Goal: Task Accomplishment & Management: Manage account settings

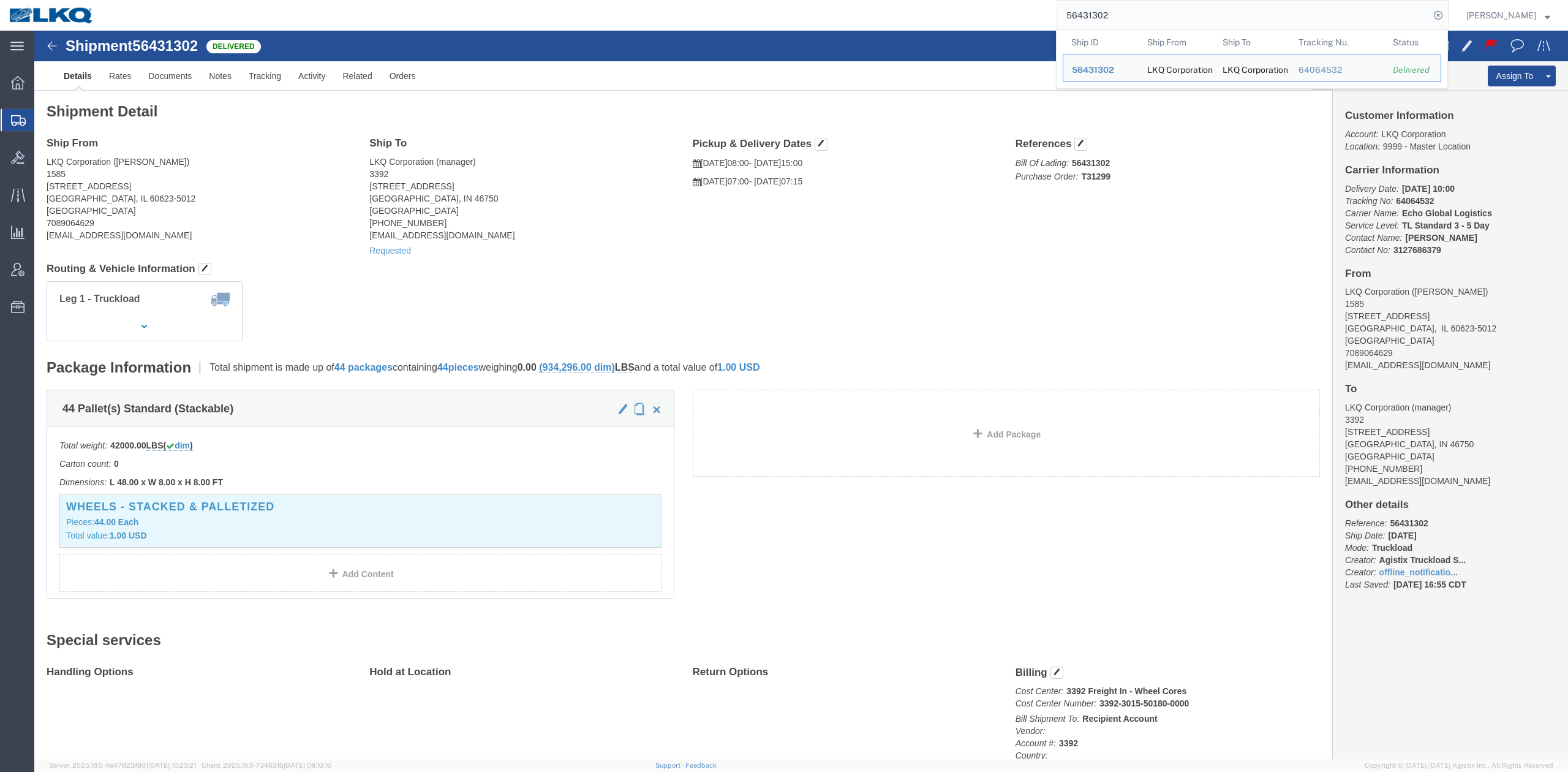
click at [1238, 8] on input "56431302" at bounding box center [1243, 15] width 372 height 29
paste input "56685060"
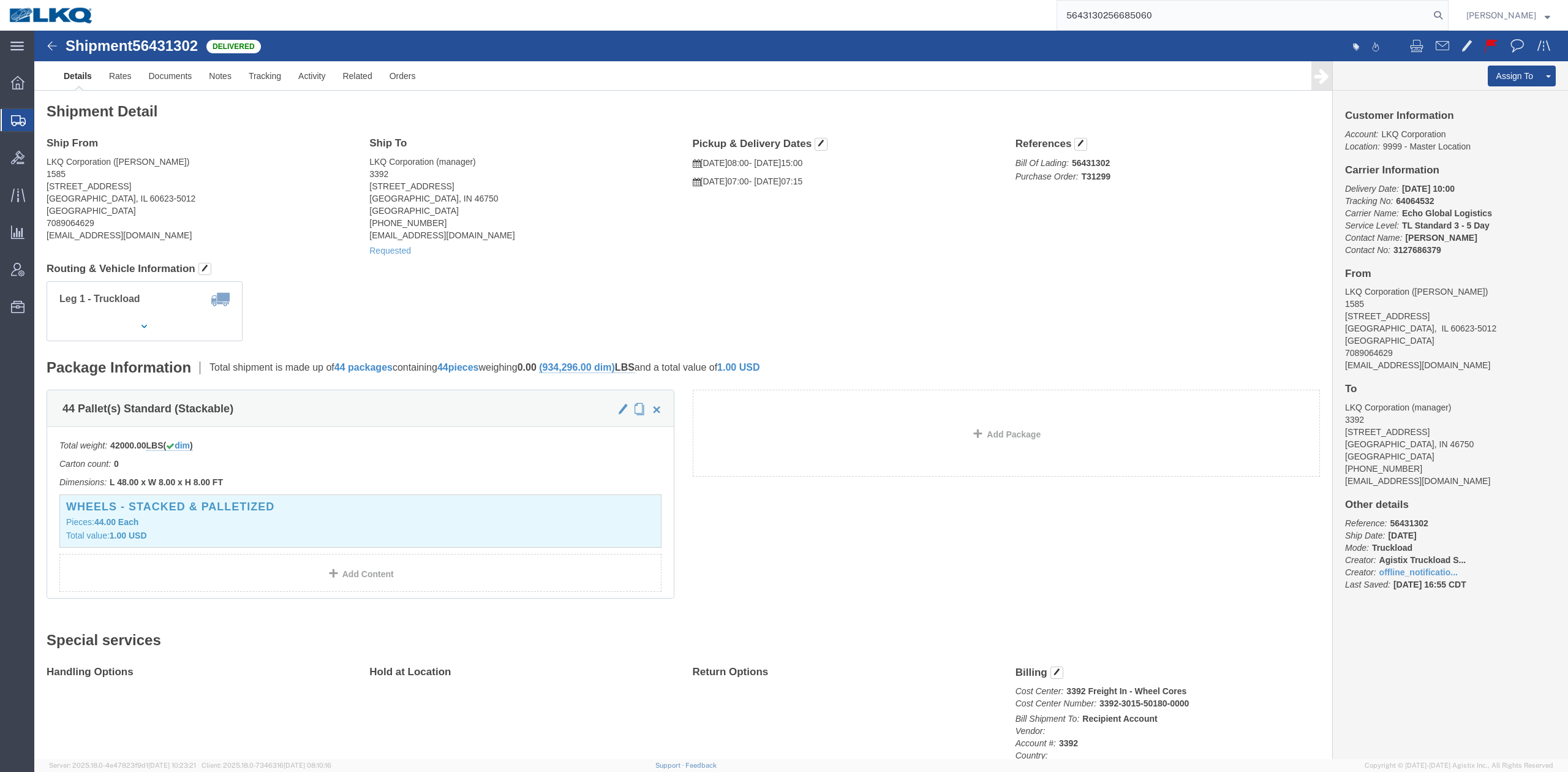
click at [1238, 8] on input "5643130256685060" at bounding box center [1243, 15] width 372 height 29
paste input "search"
type input "56685060"
click at [1447, 8] on icon at bounding box center [1438, 15] width 17 height 17
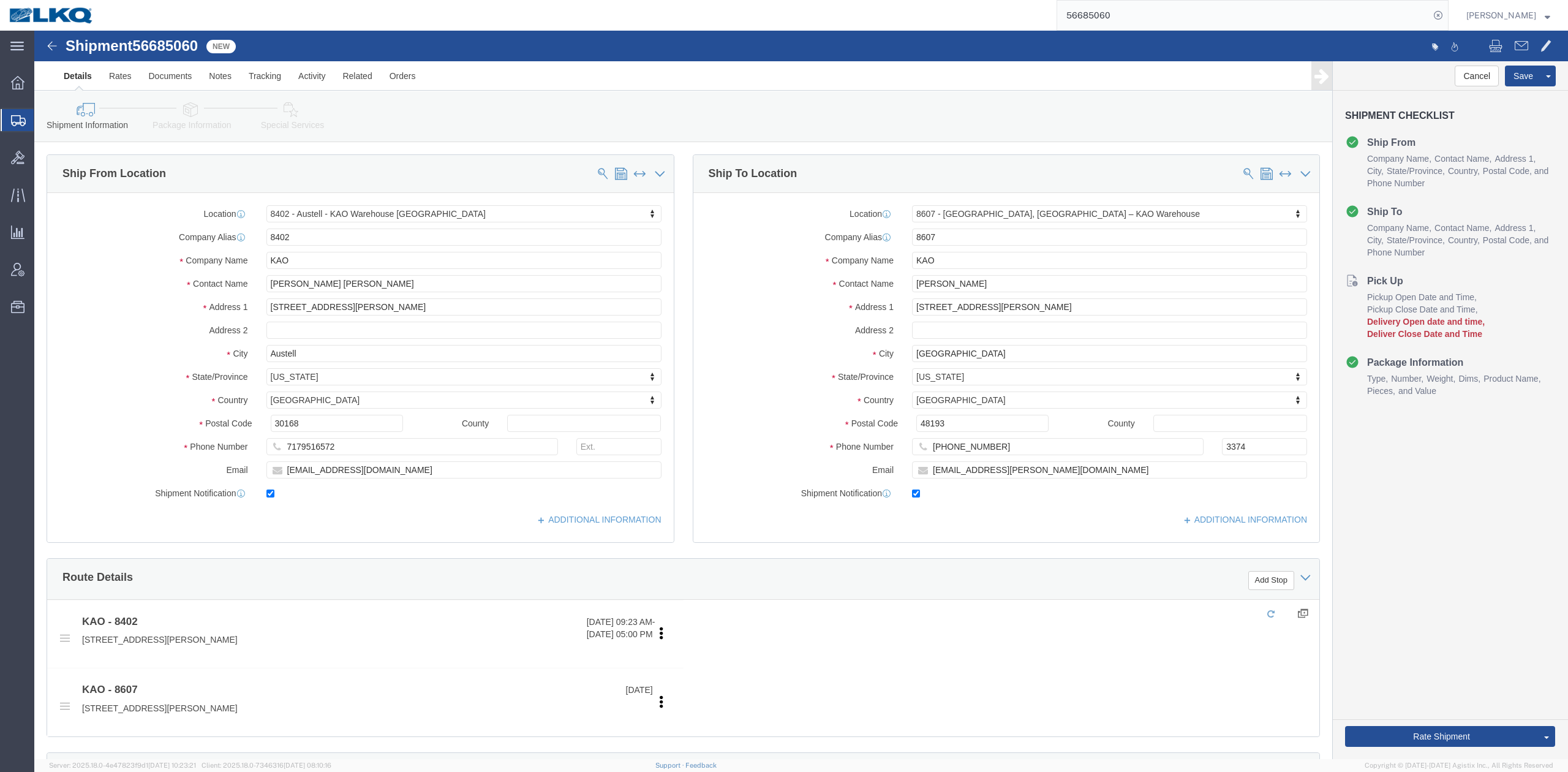
select select "30523"
select select "30604"
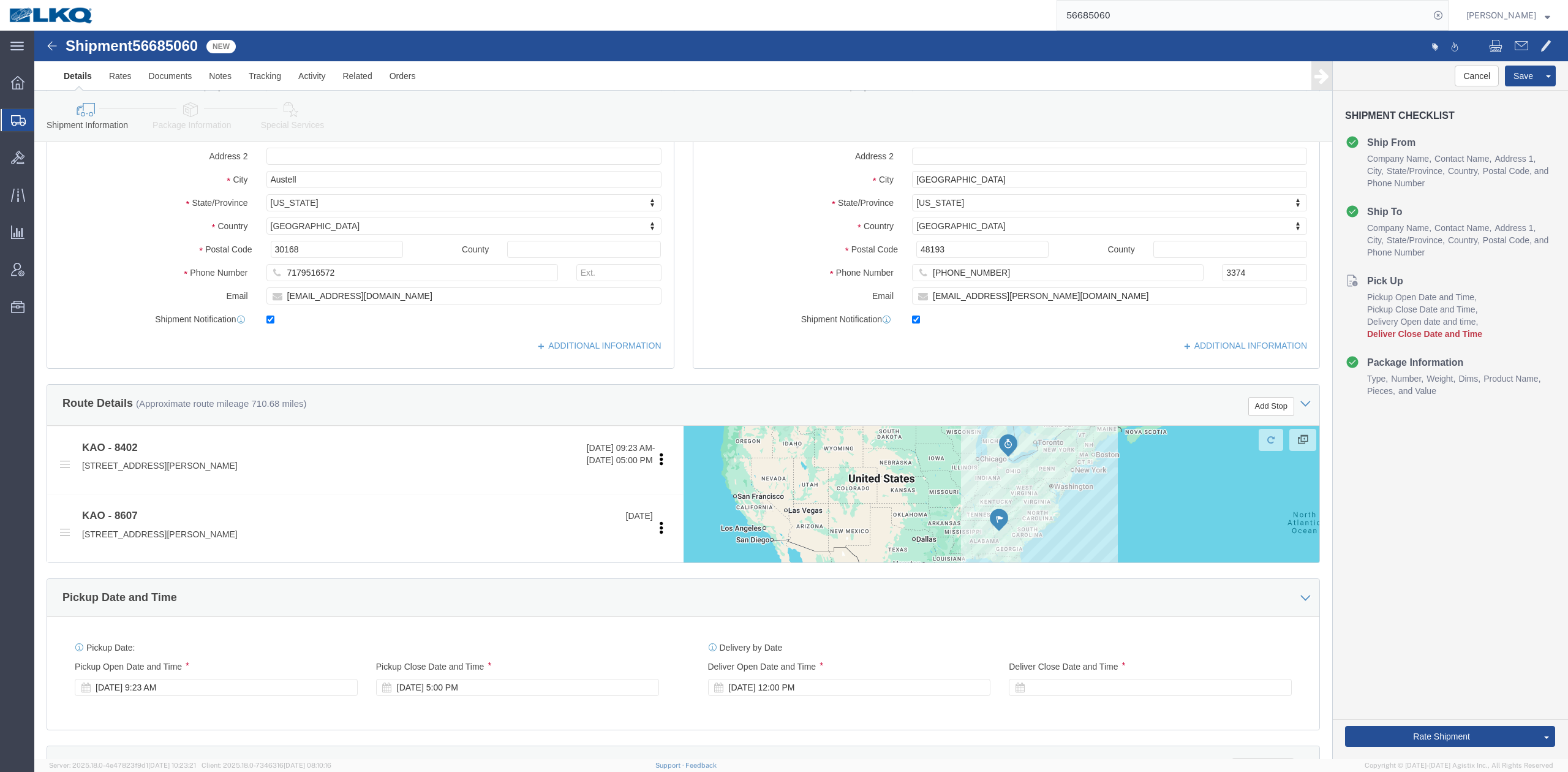
scroll to position [409, 0]
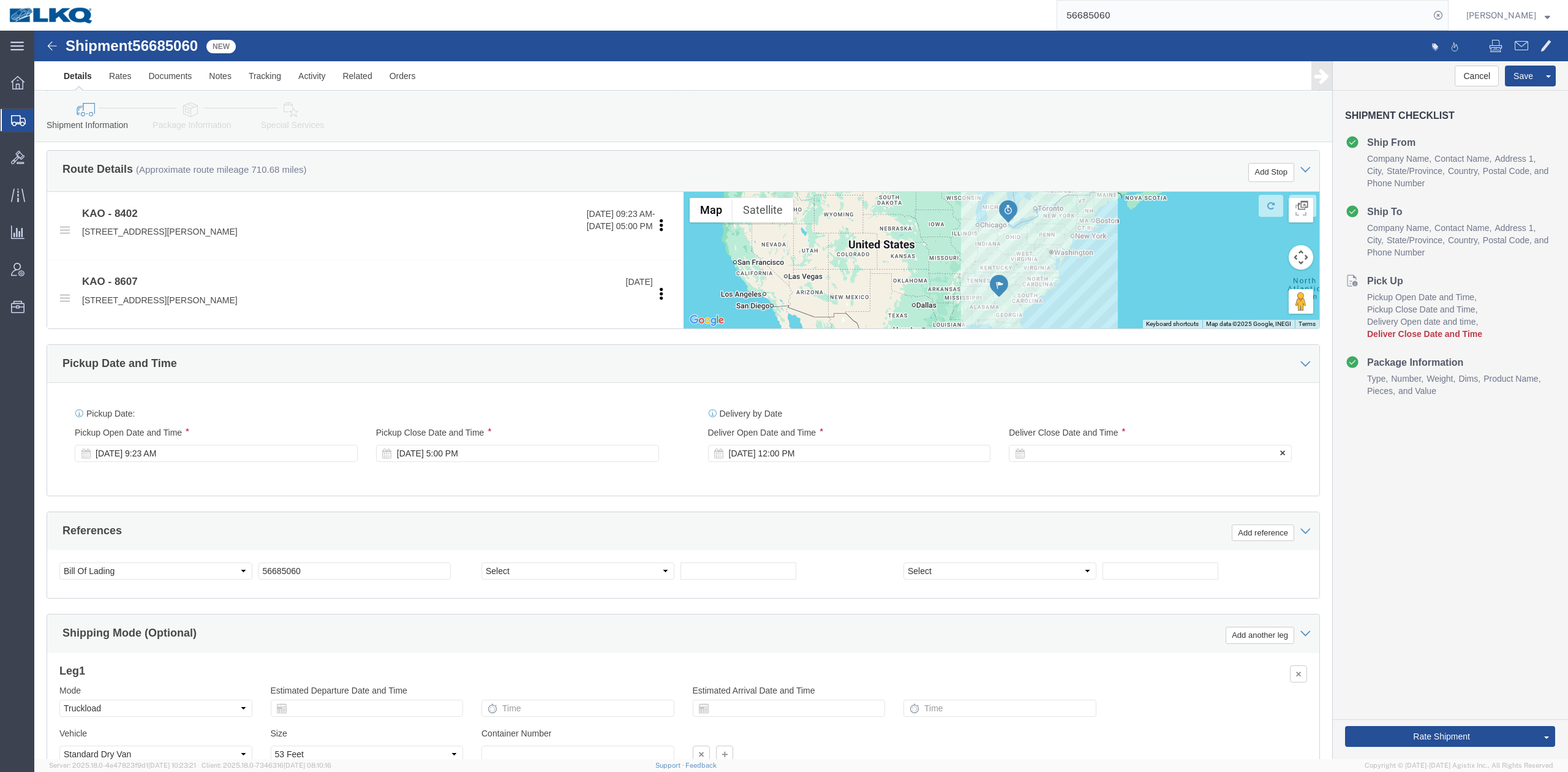
click div
click button "Apply"
click button "Rate Shipment"
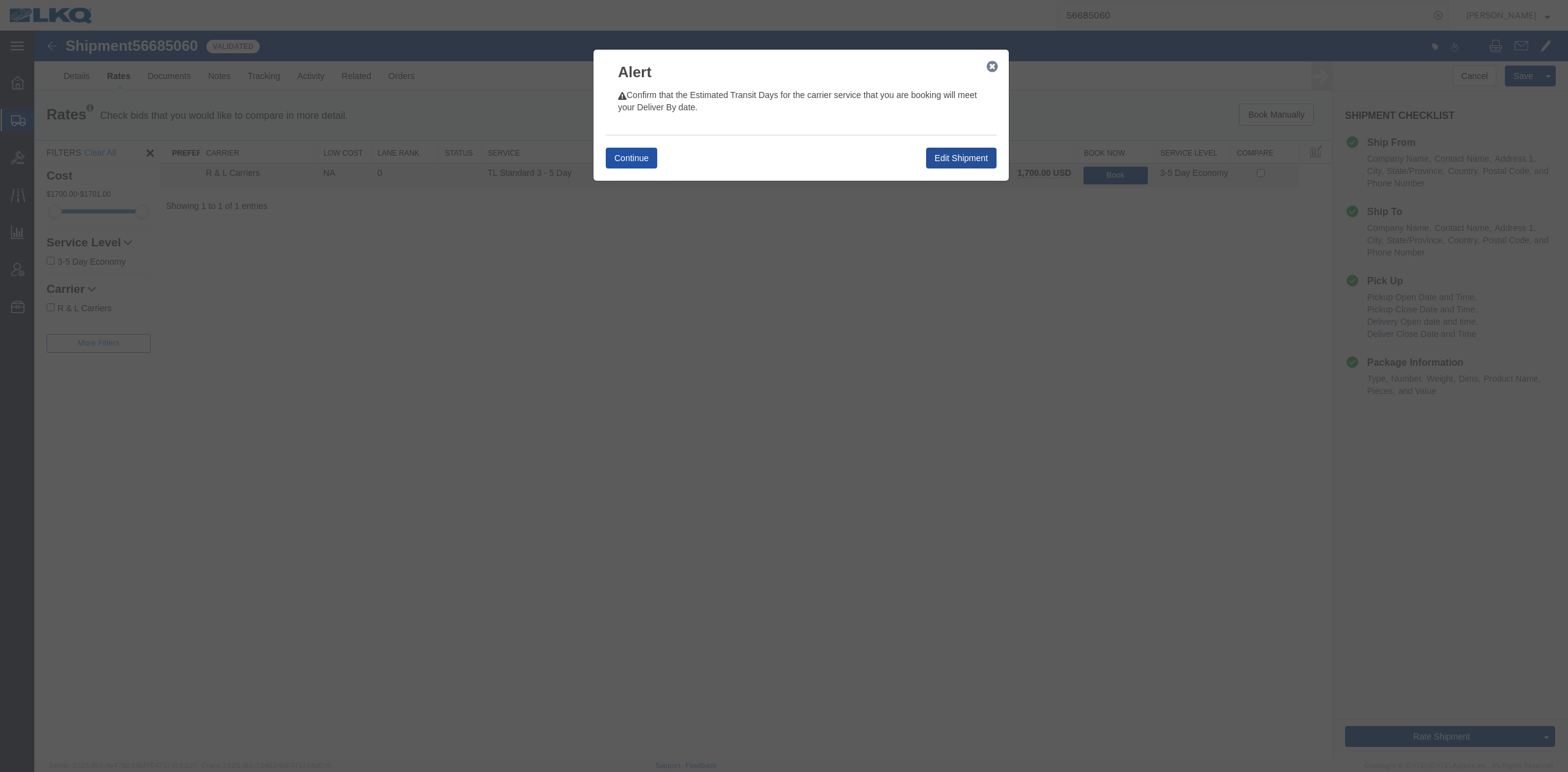
click at [652, 165] on button "Continue" at bounding box center [631, 158] width 51 height 21
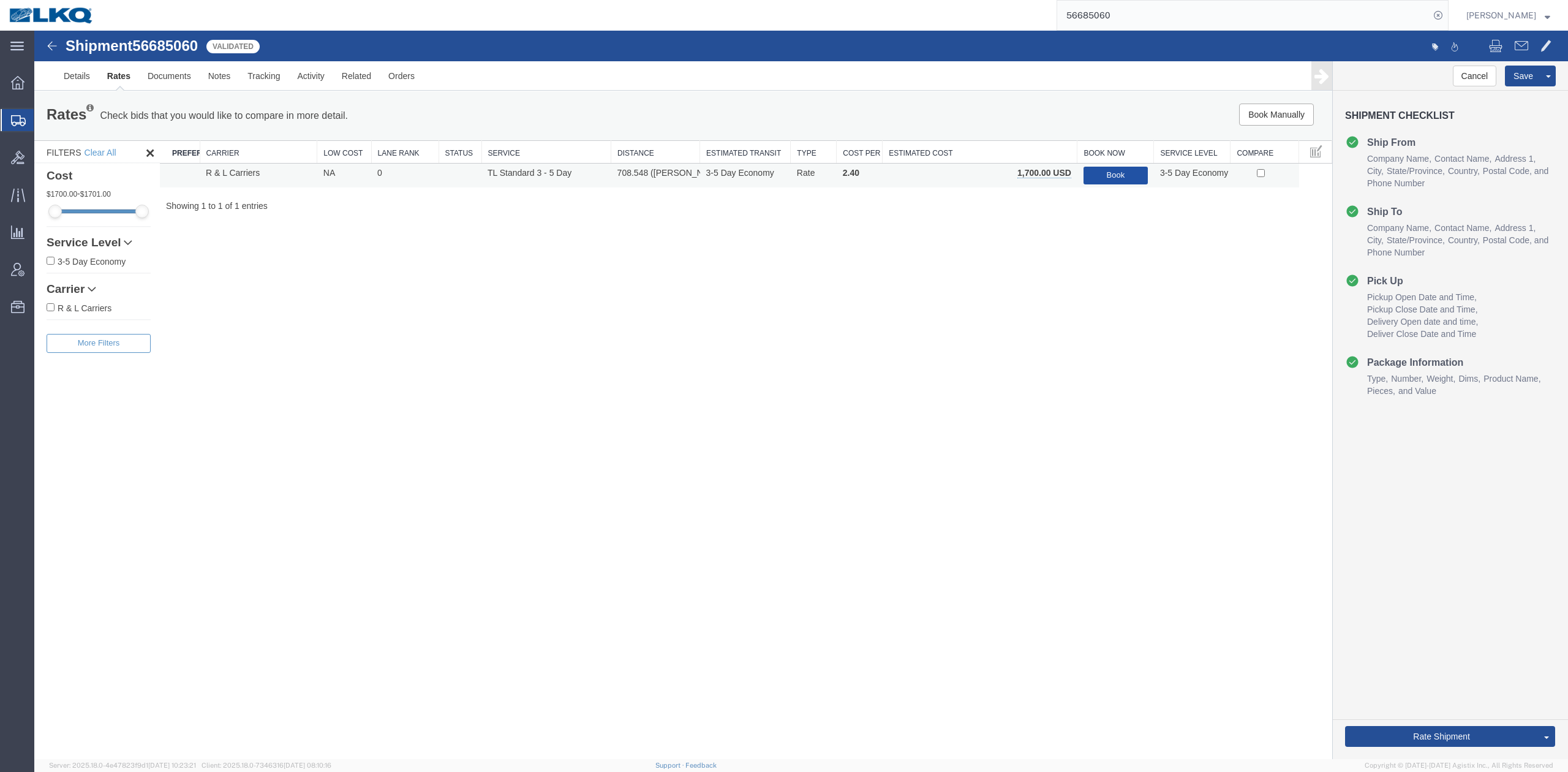
click at [1103, 177] on button "Book" at bounding box center [1115, 175] width 64 height 18
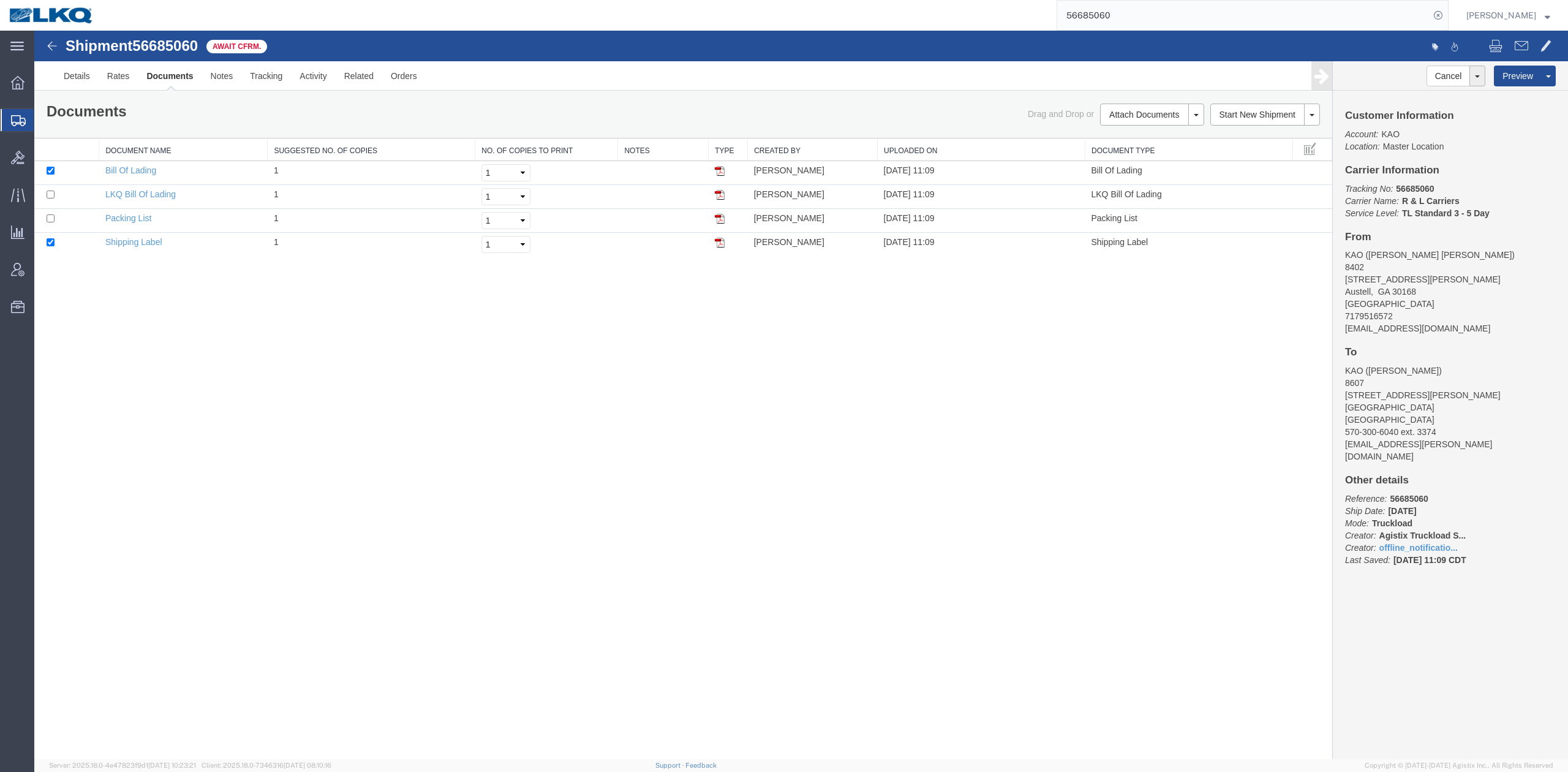
click at [1116, 3] on input "56685060" at bounding box center [1243, 15] width 372 height 29
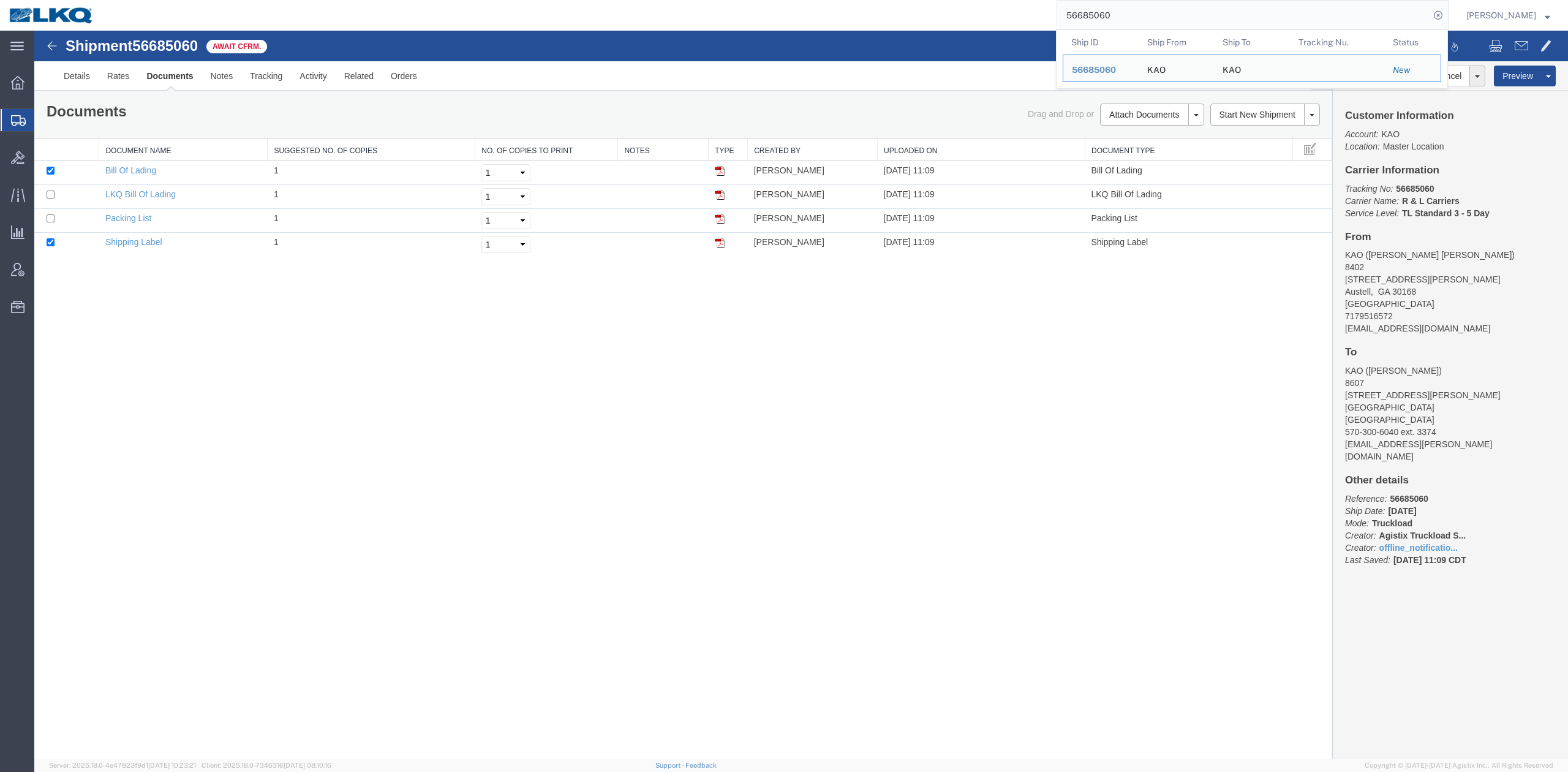
paste input "01904"
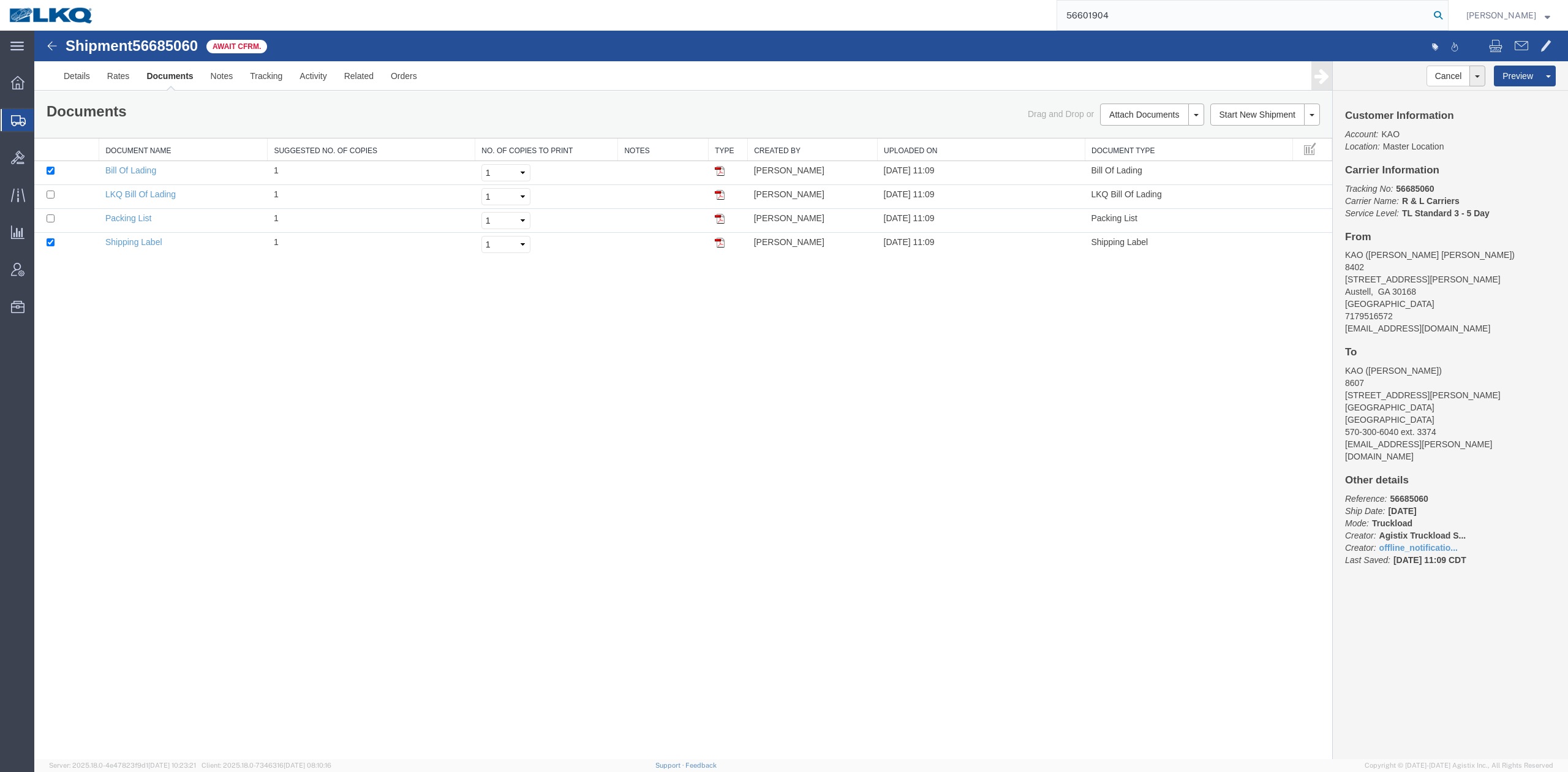
click at [1447, 13] on icon at bounding box center [1438, 15] width 17 height 17
type input "56601904"
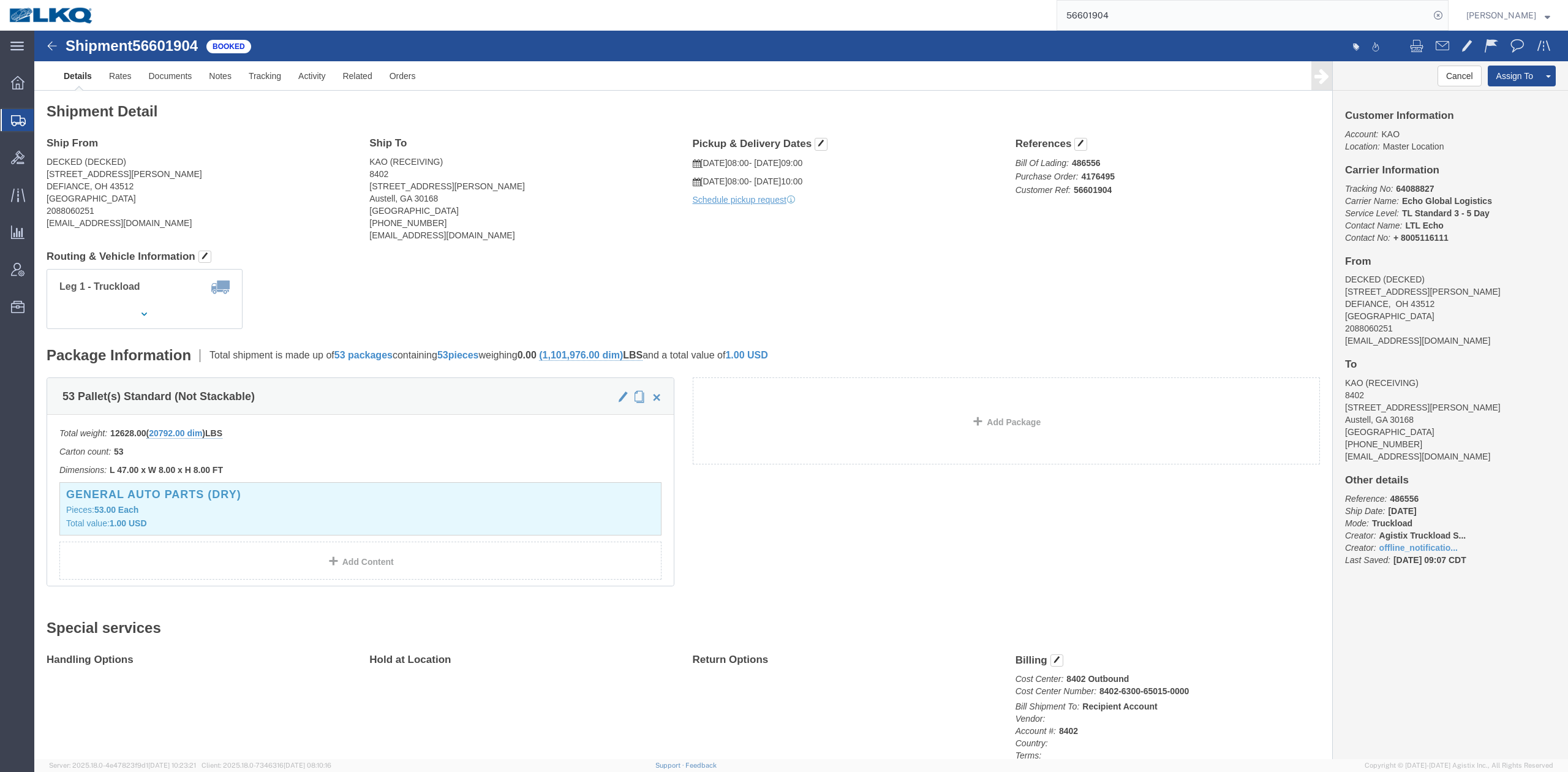
drag, startPoint x: 591, startPoint y: 220, endPoint x: 747, endPoint y: 110, distance: 190.9
click h4 "Routing & Vehicle Information"
click span "button"
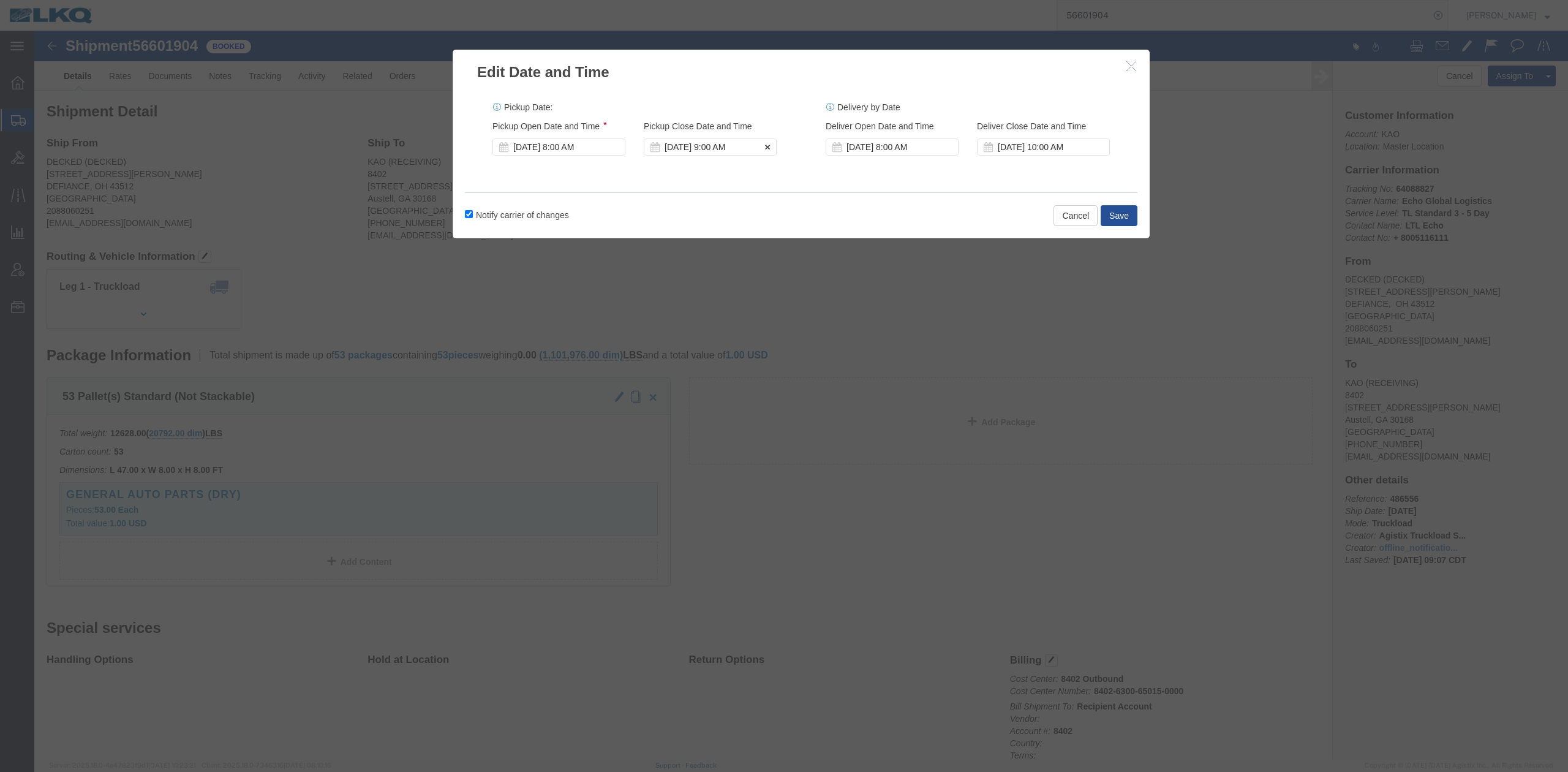
click div "[DATE] 9:00 AM"
click div "[DATE] 8:00 AM"
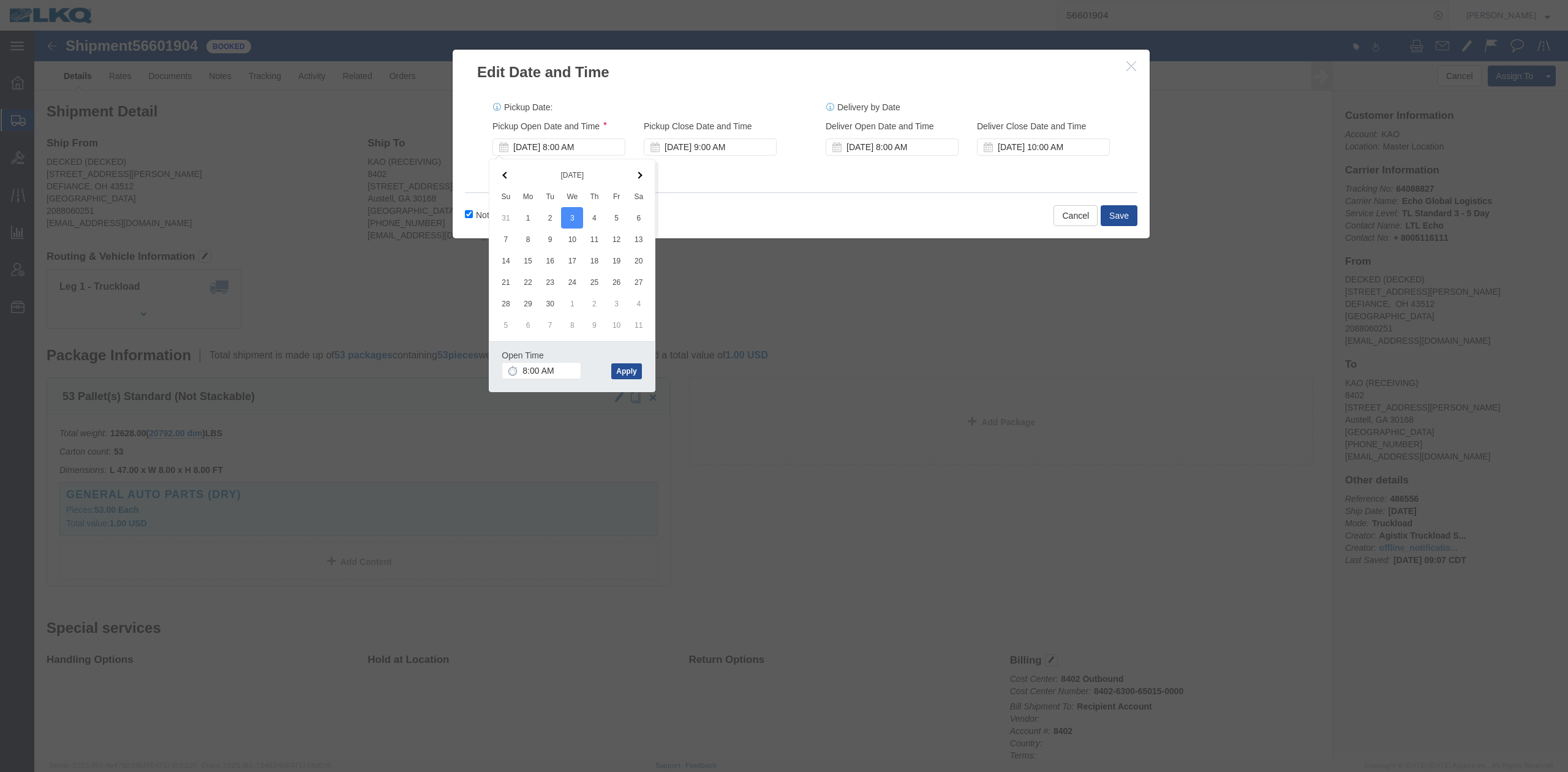
click div "Notify carrier of changes Cancel Save"
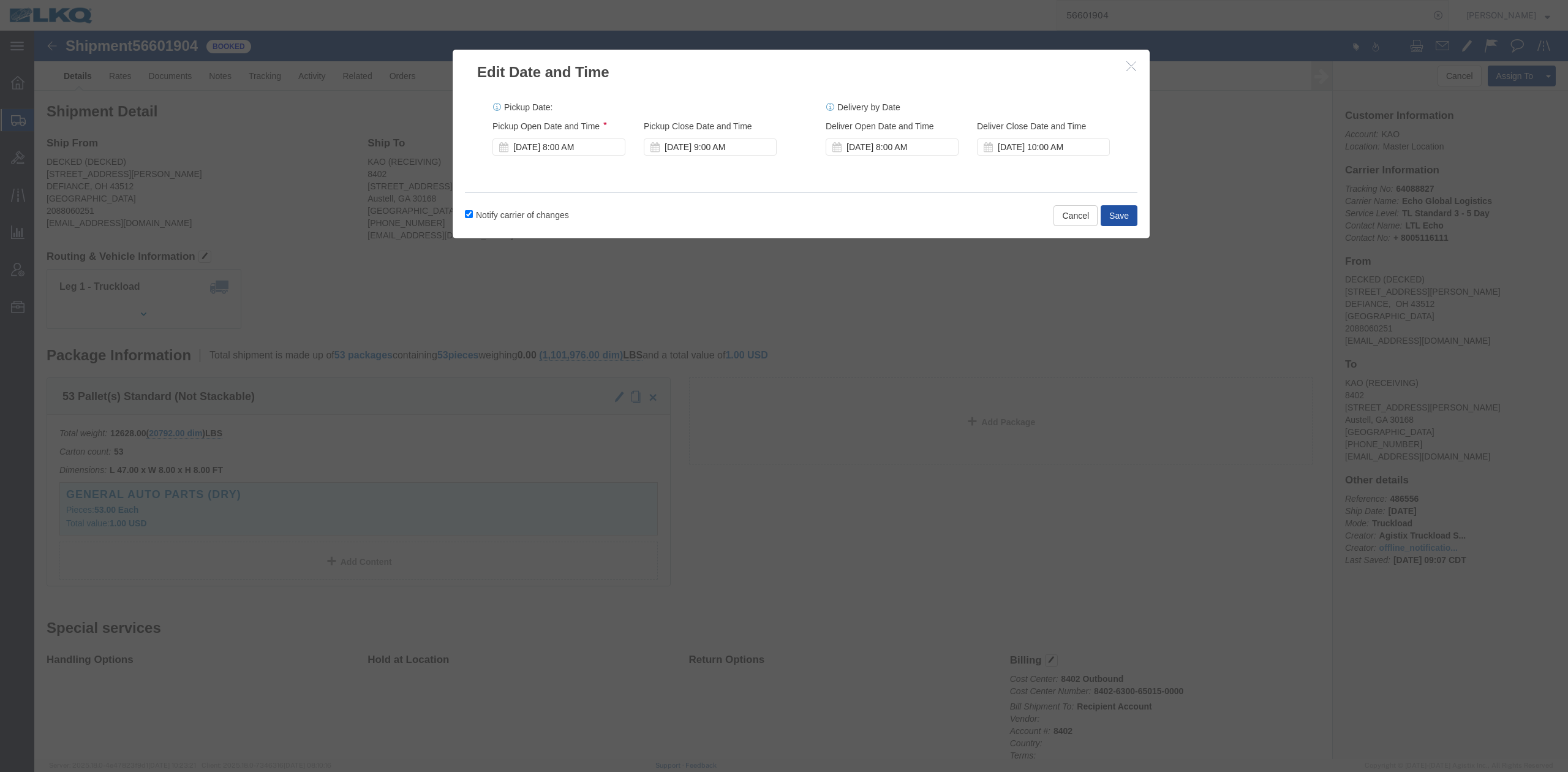
drag, startPoint x: 1094, startPoint y: 183, endPoint x: 932, endPoint y: 203, distance: 163.2
click button "Save"
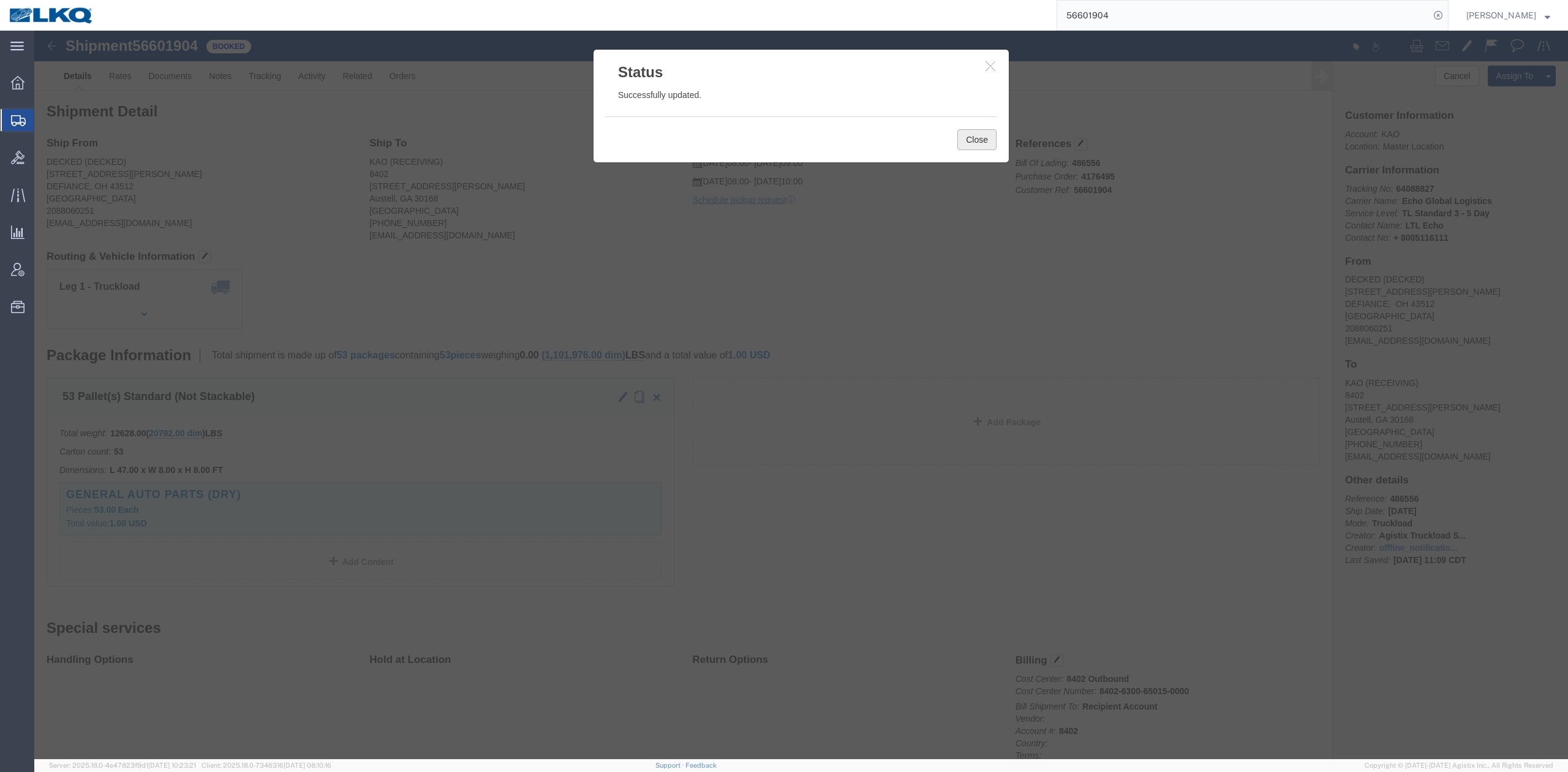
click button "Close"
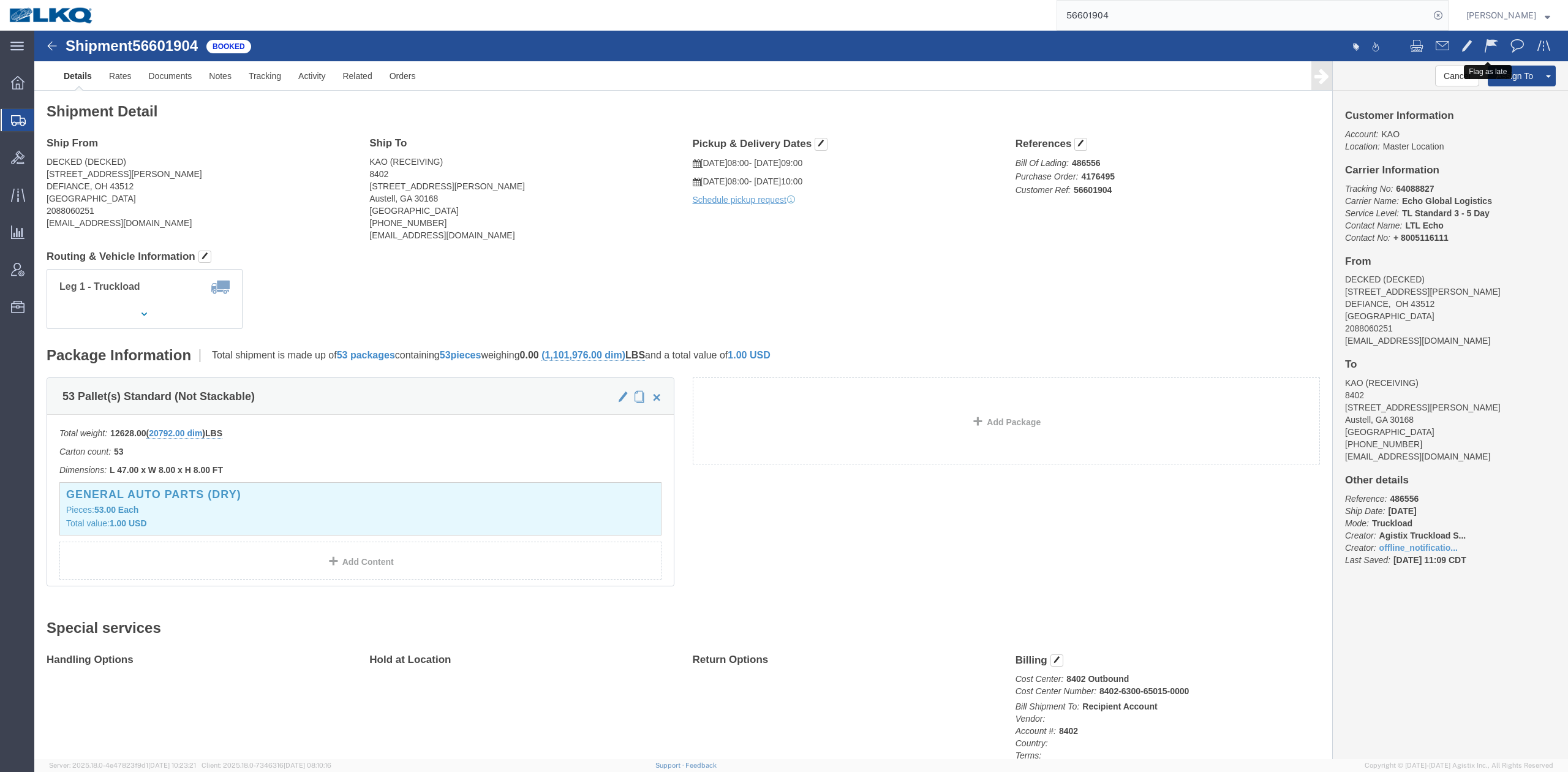
drag, startPoint x: 1456, startPoint y: 19, endPoint x: 1437, endPoint y: 31, distance: 22.5
click button
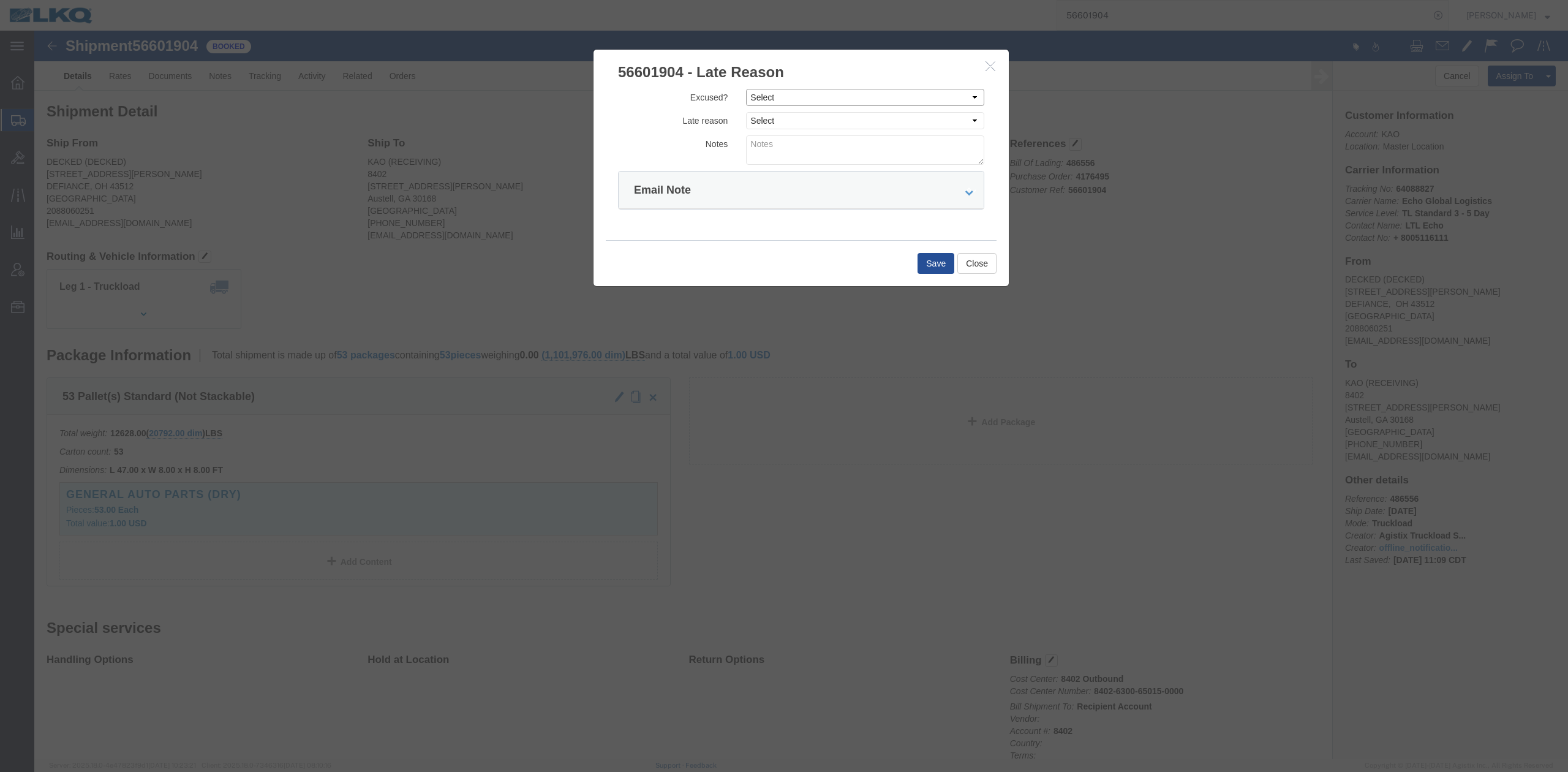
drag, startPoint x: 725, startPoint y: 65, endPoint x: 728, endPoint y: 76, distance: 11.4
click select "Select Excused Not Excused"
select select "NOT_EXCUSED"
click select "Select Excused Not Excused"
click select "Select Bad Carrier Data Carrier Admin Error Delay Accident Driver Error Lack of…"
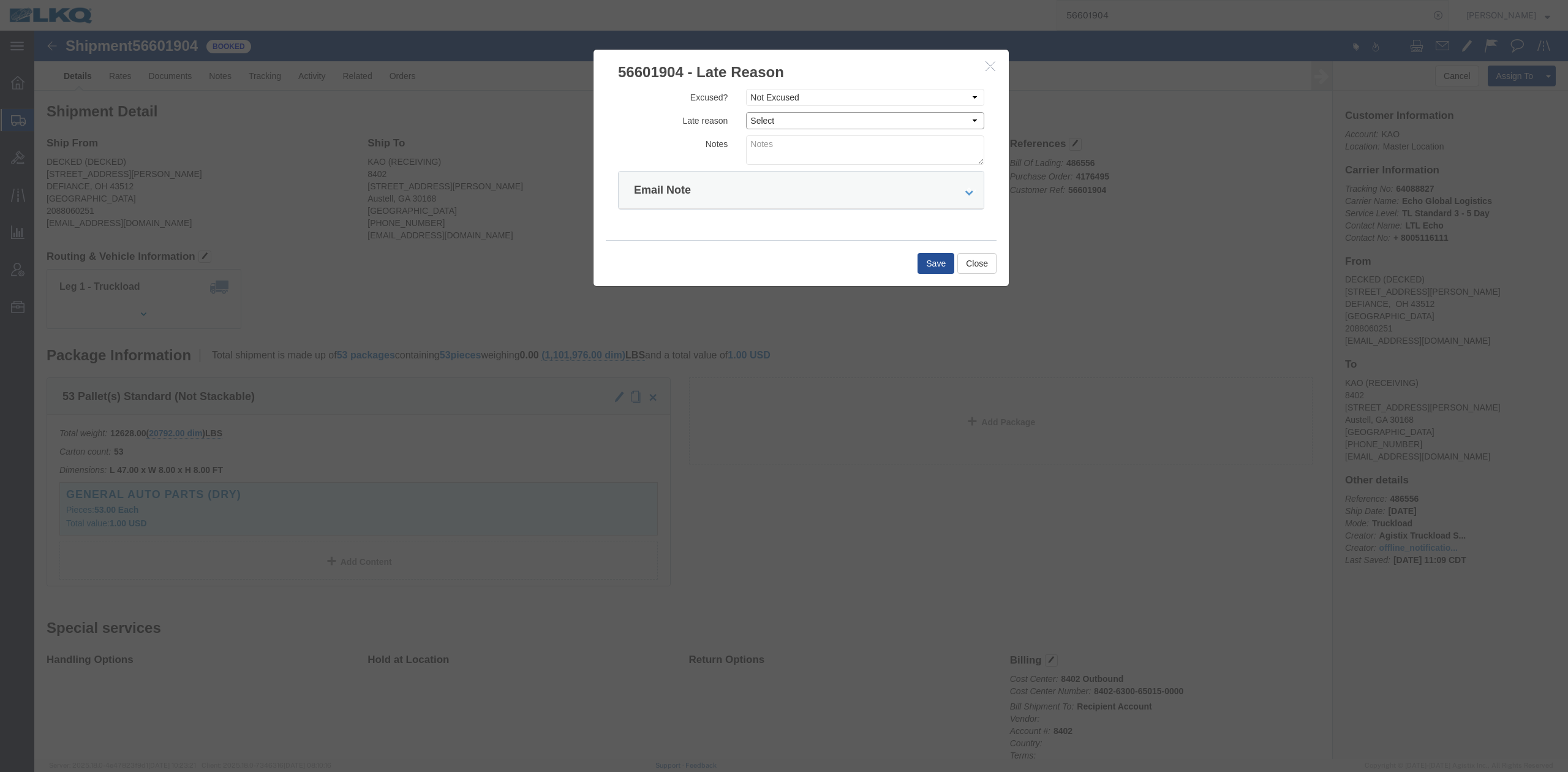
select select "DELAY_ACCIDENT"
click select "Select Bad Carrier Data Carrier Admin Error Delay Accident Driver Error Lack of…"
click textarea
type textarea "Pickup 9/2"
click button "Save"
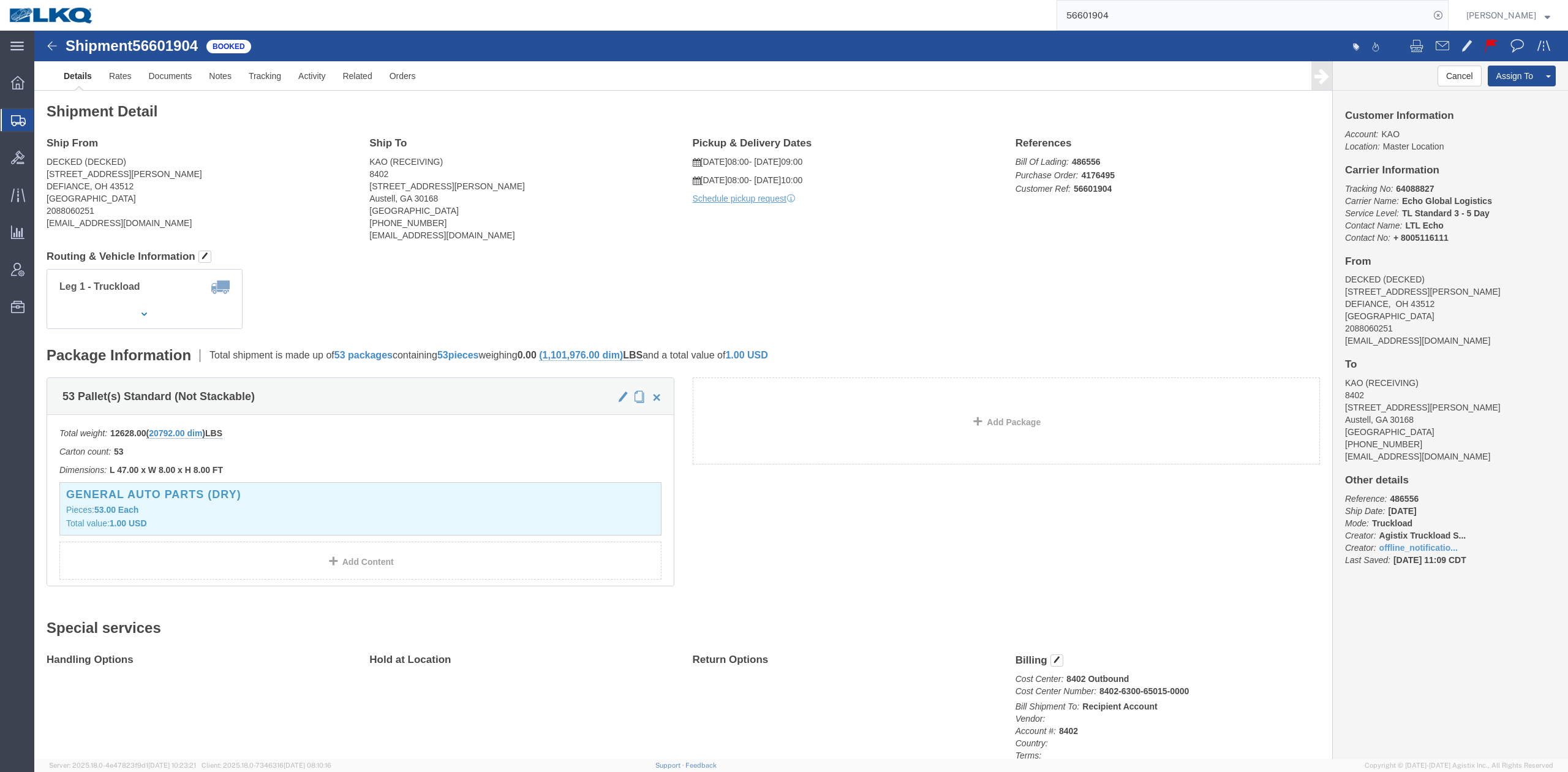
drag, startPoint x: 1110, startPoint y: 2, endPoint x: 1339, endPoint y: 30, distance: 230.7
click at [1143, 27] on input "56601904" at bounding box center [1243, 15] width 372 height 29
paste input "27363"
type input "56627363"
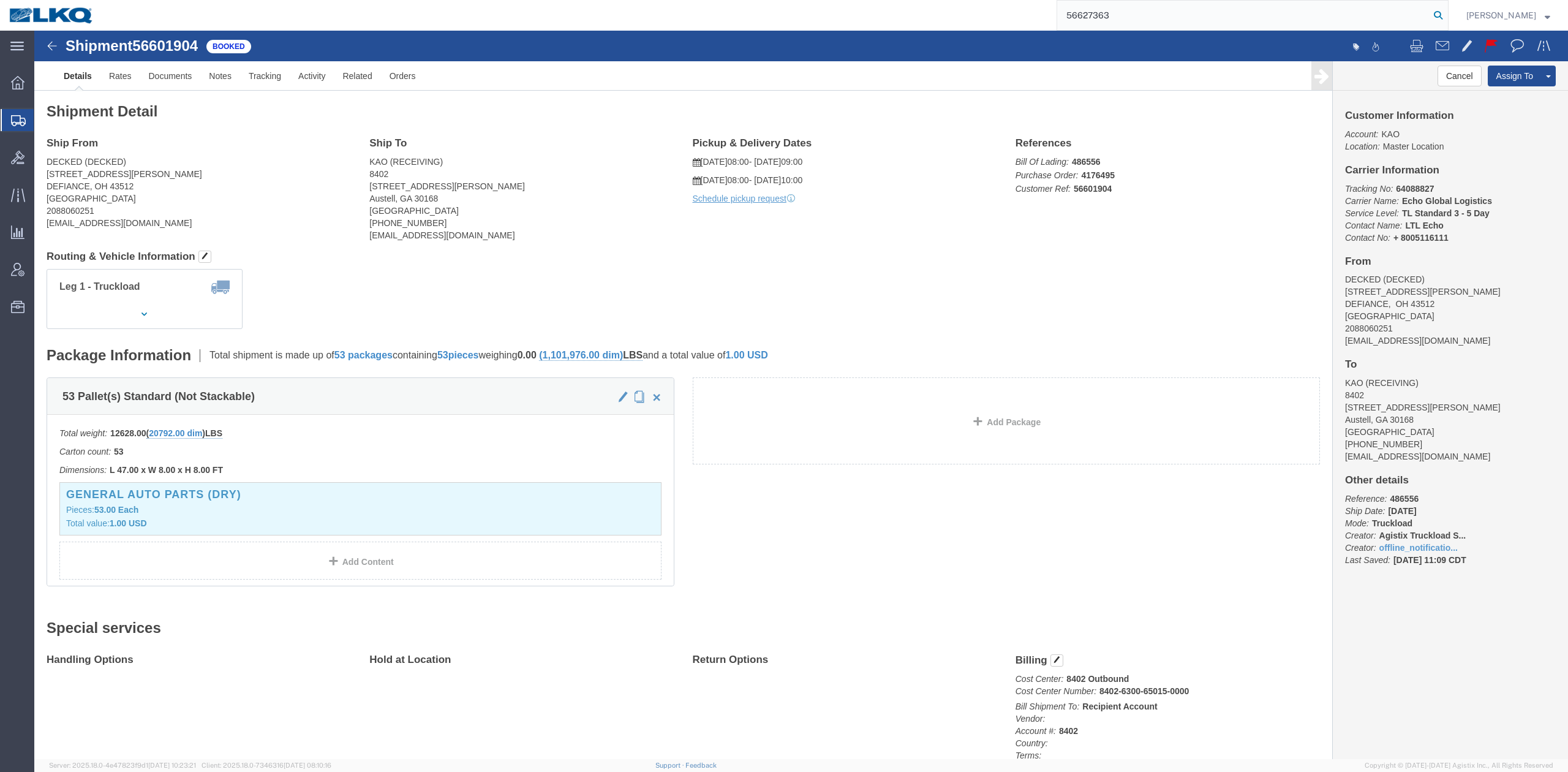
click at [1447, 19] on icon at bounding box center [1438, 15] width 17 height 17
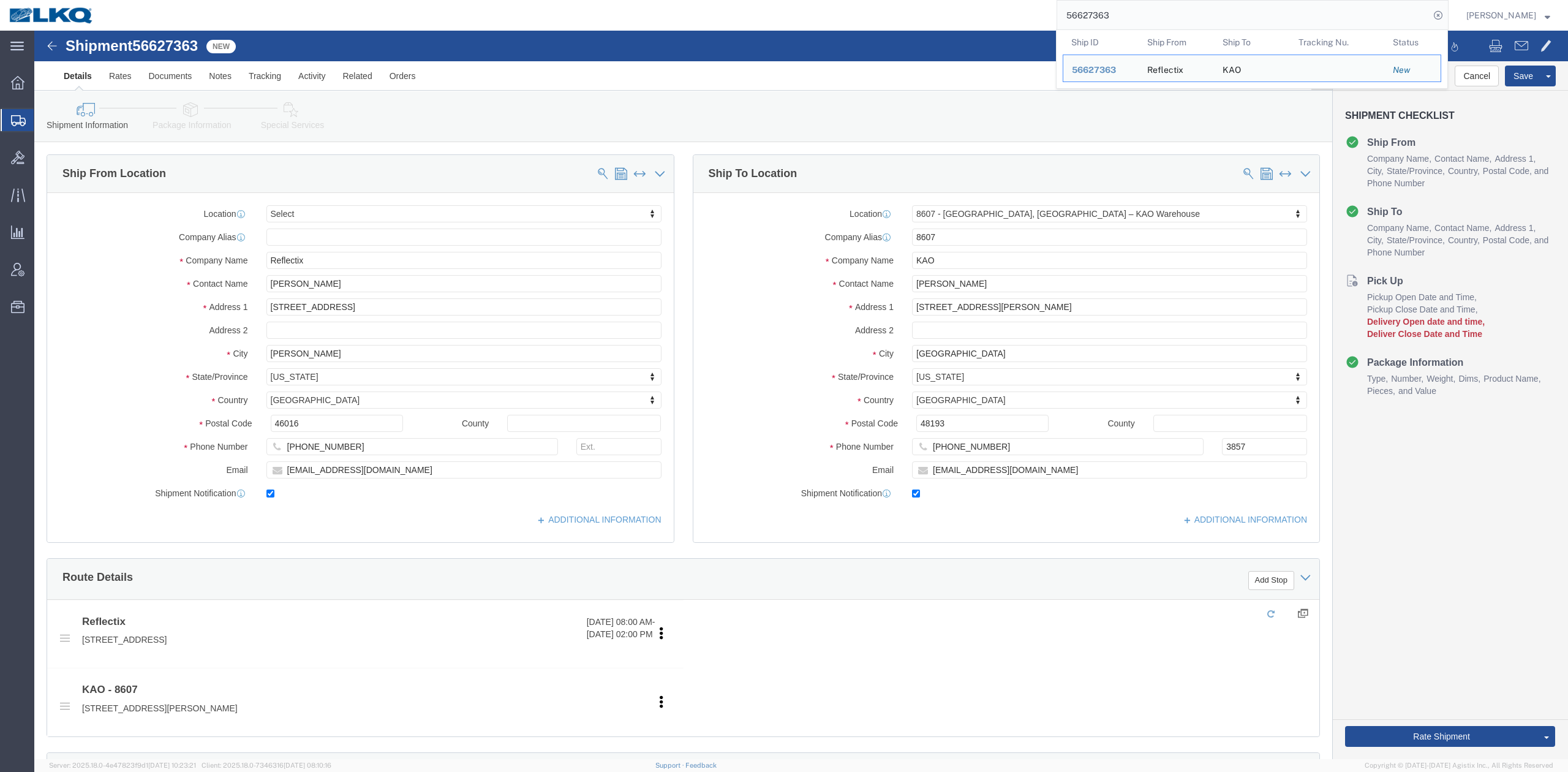
select select "30604"
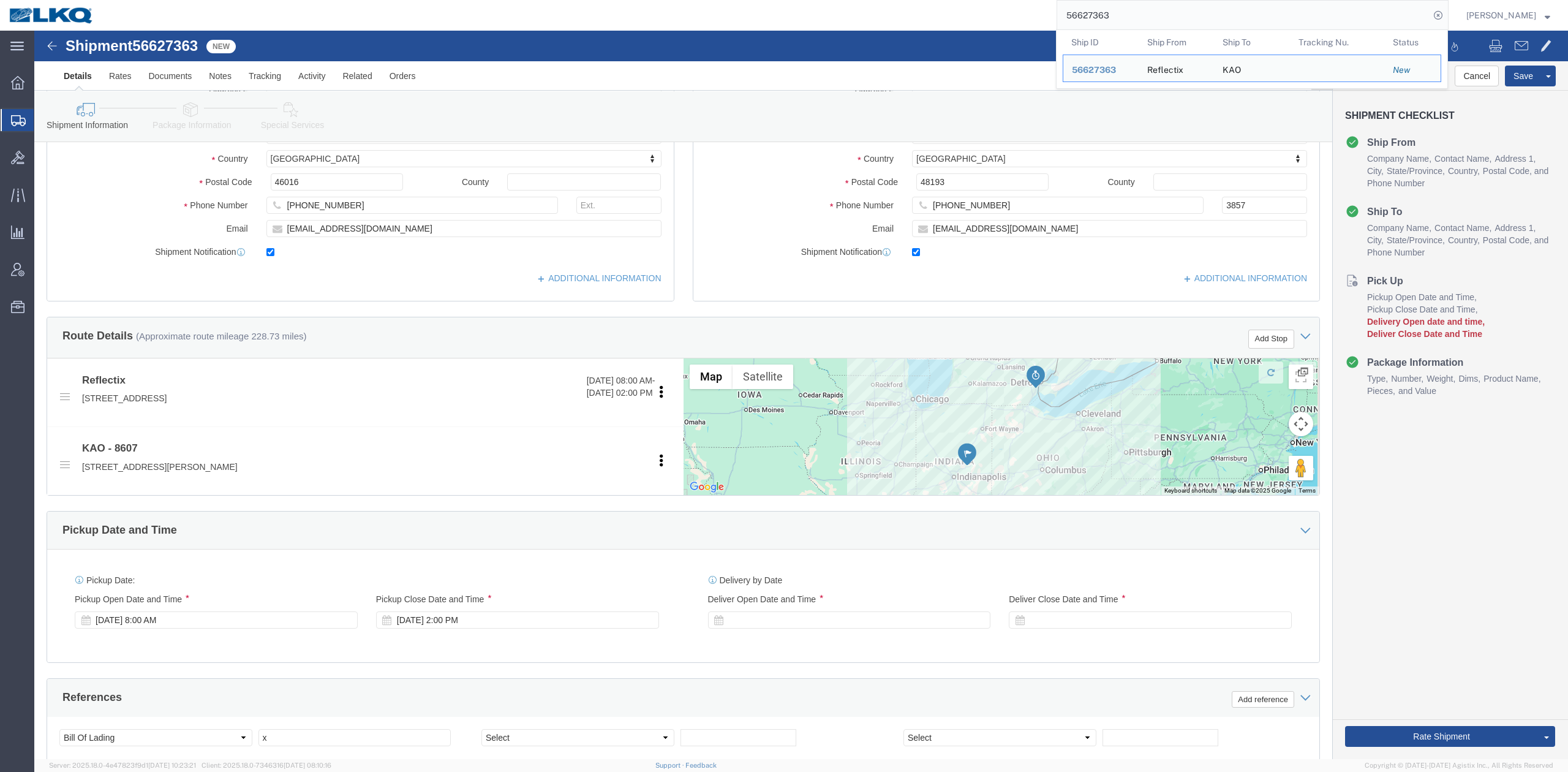
scroll to position [409, 0]
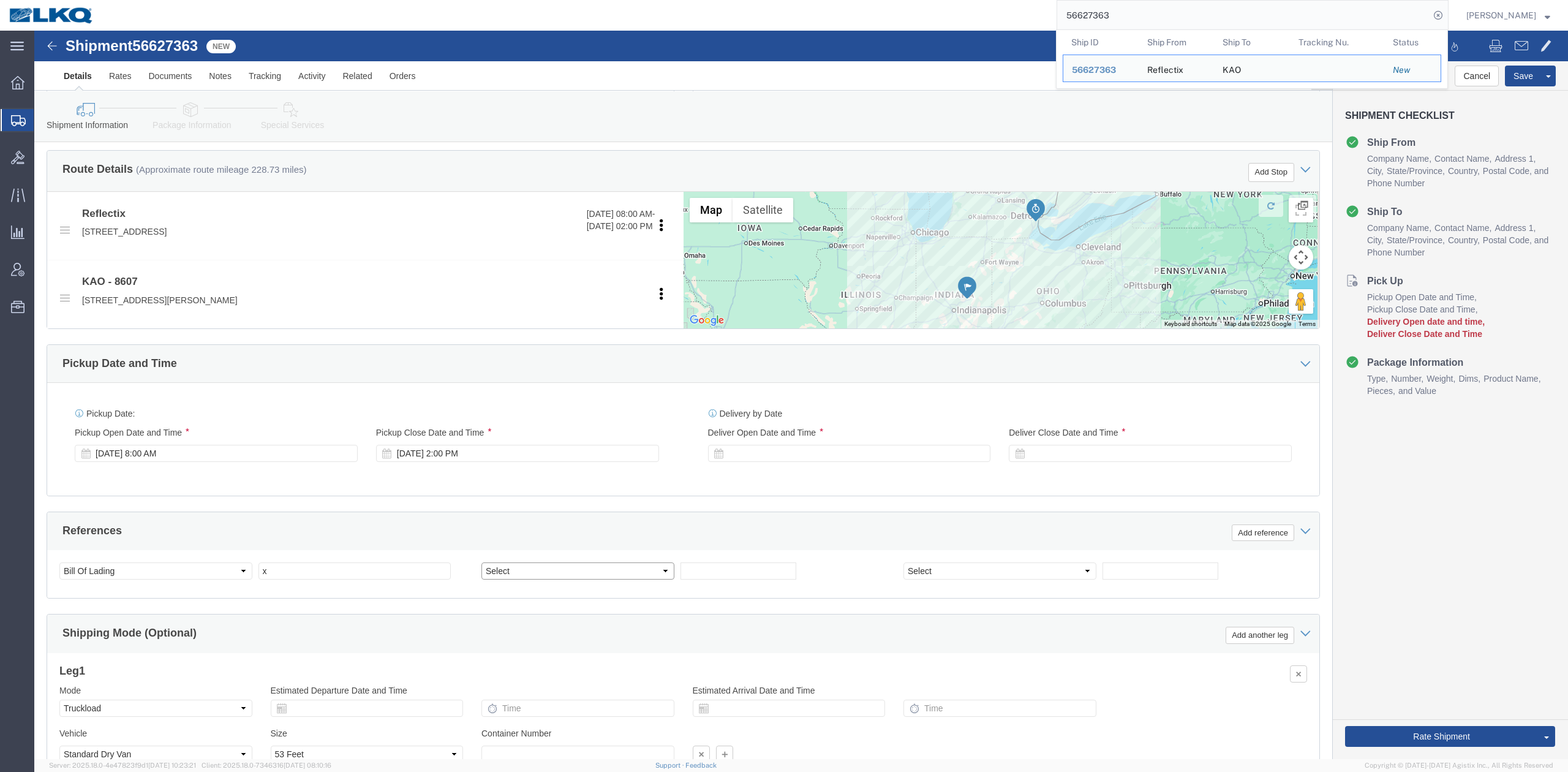
click select "Select Account Type Activity ID Airline Appointment Number ASN Batch Request # …"
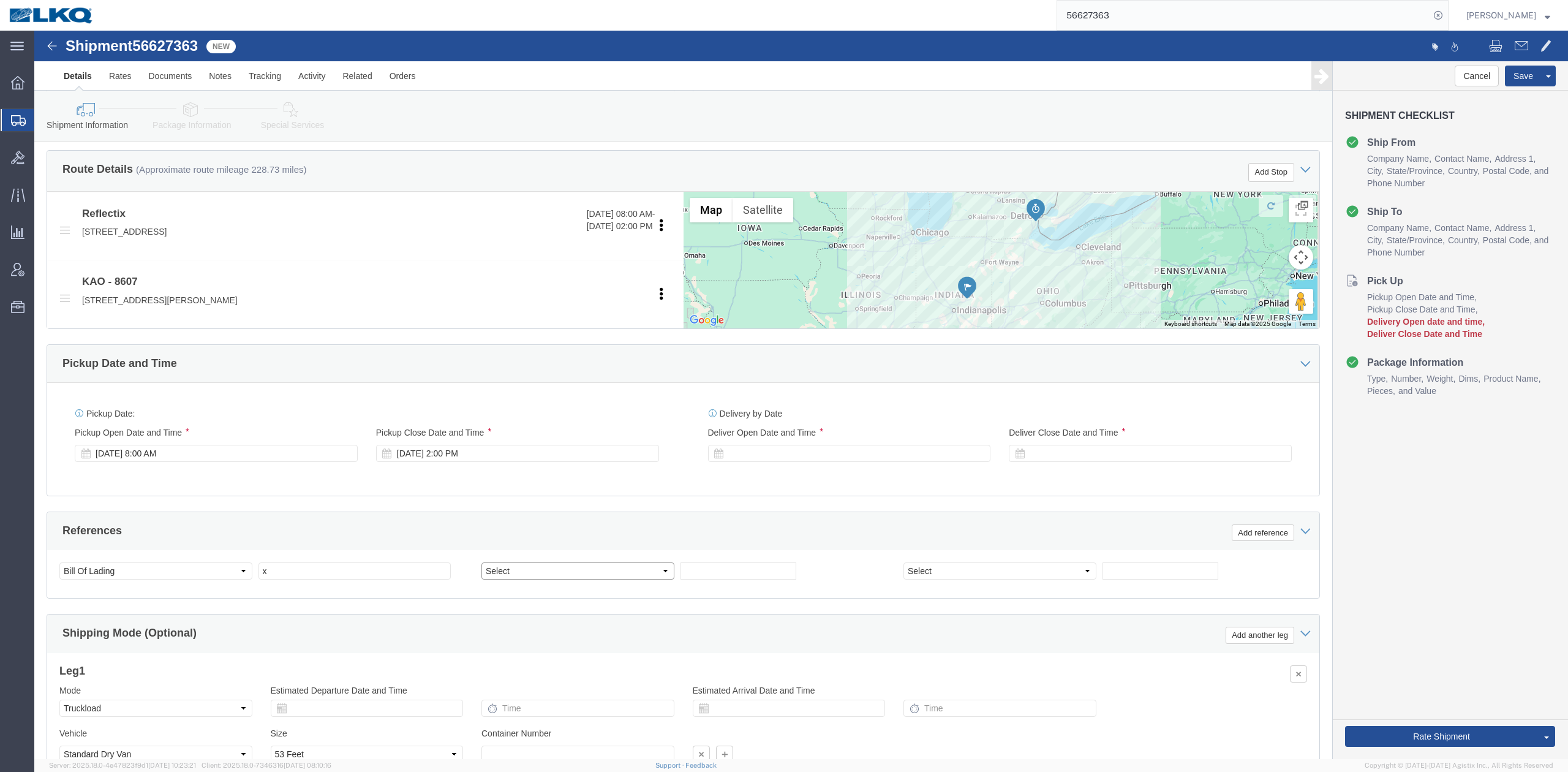
select select "PURCHORD"
click select "Select Account Type Activity ID Airline Appointment Number ASN Batch Request # …"
select select "BOL"
paste input "56627363"
type input "56627363"
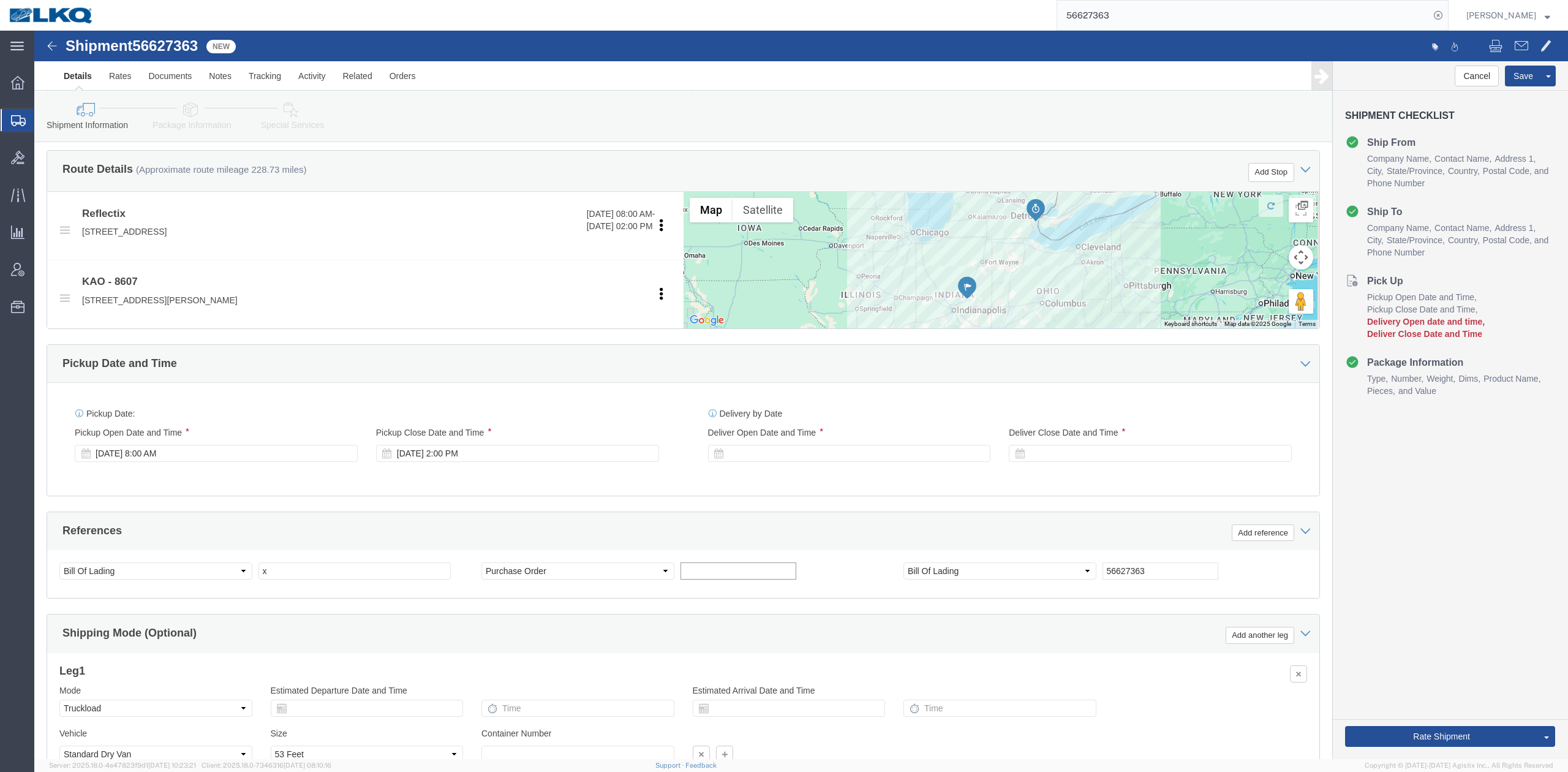
click input "text"
paste input "4176410"
drag, startPoint x: 696, startPoint y: 544, endPoint x: 830, endPoint y: 608, distance: 148.5
click input "4176410,"
paste input "465068"
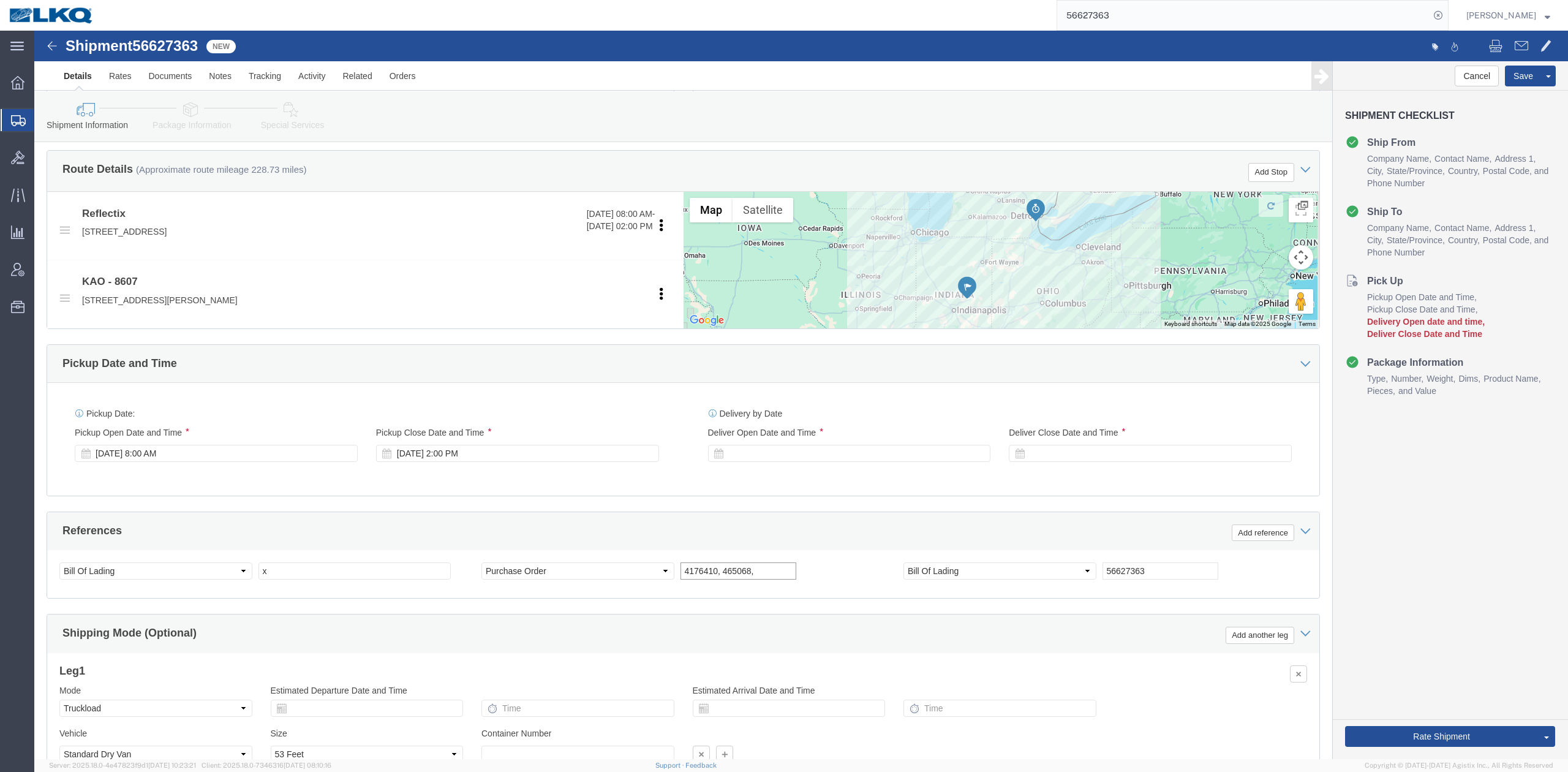
drag, startPoint x: 728, startPoint y: 543, endPoint x: 741, endPoint y: 553, distance: 16.4
click input "4176410, 465068,"
paste input "2212881"
click div "4176410, 465068, 2212881 ,"
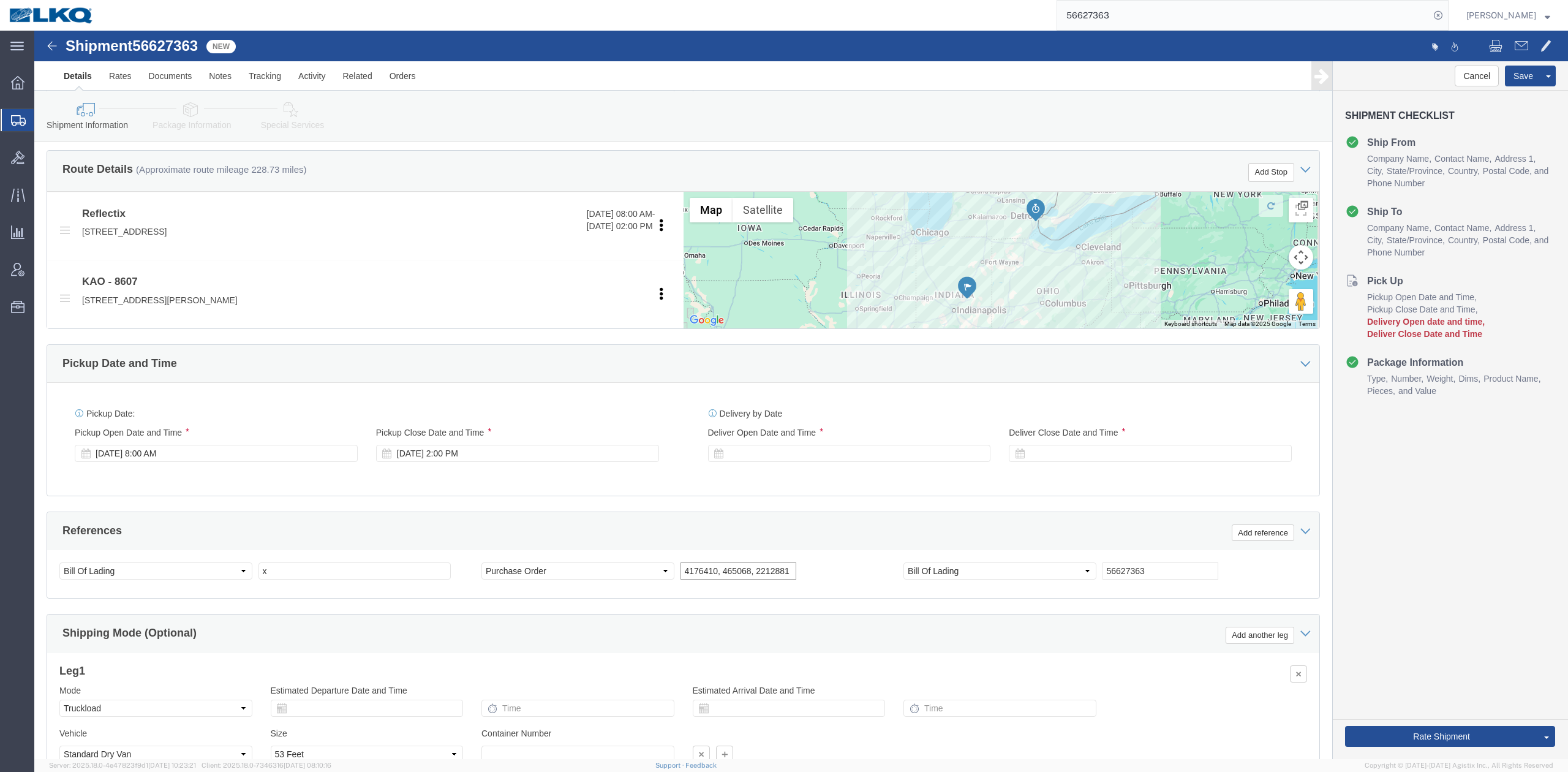
click input "4176410, 465068, 2212881 ,"
click div "Select Account Type Activity ID Airline Appointment Number ASN Batch Request # …"
drag, startPoint x: 735, startPoint y: 549, endPoint x: 735, endPoint y: 567, distance: 18.0
click input "4176410, 465068, 2212881 ,"
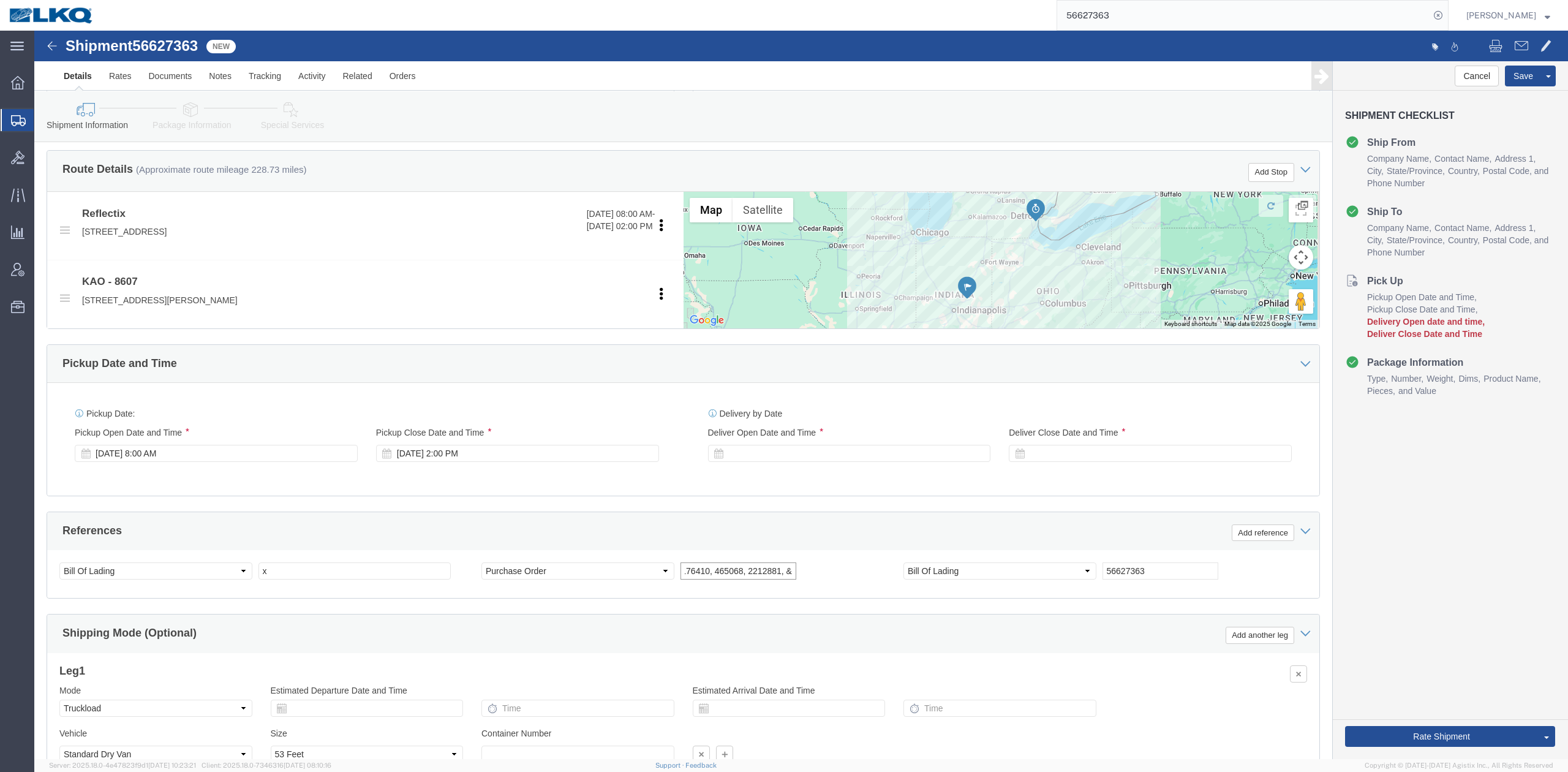
paste input "4370209"
type input "4176410, 465068, 2212881, & 4370209"
click div "References Add reference"
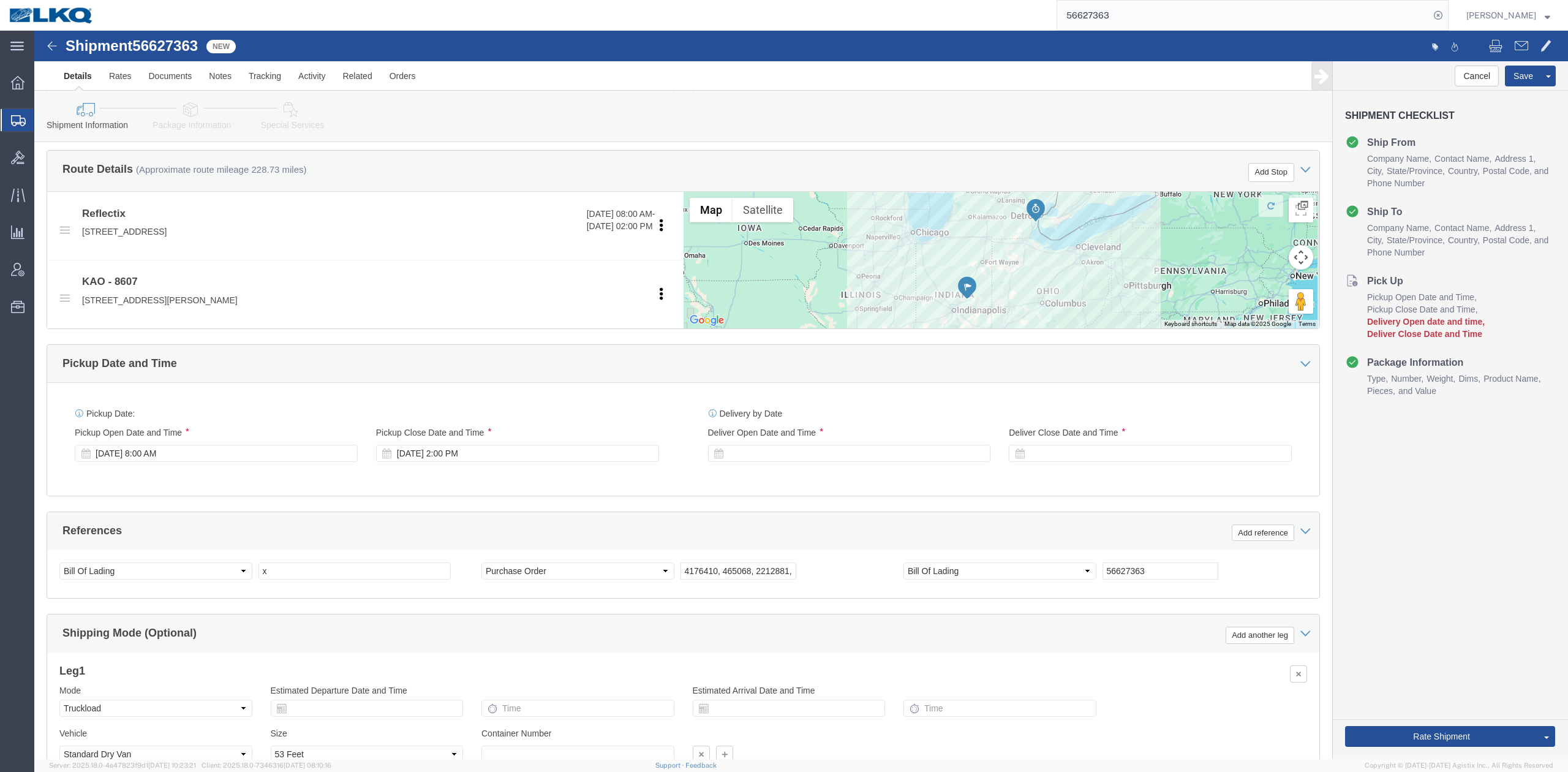
click span "56627363"
copy span "56627363"
click input "4176410, 465068, 2212881, & 4370209"
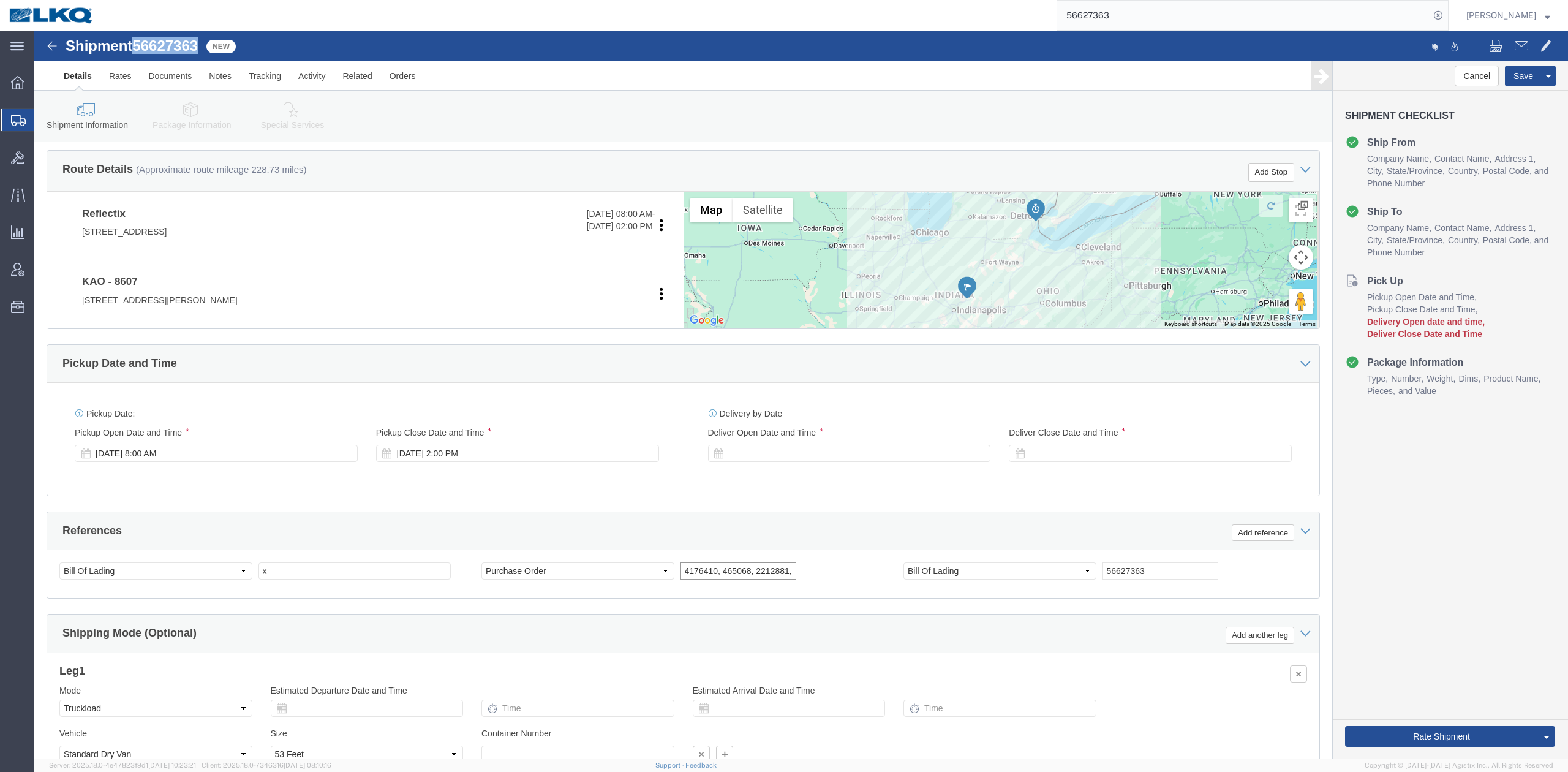
click input "4176410, 465068, 2212881, & 4370209"
copy span "56627363"
drag, startPoint x: 172, startPoint y: 80, endPoint x: 445, endPoint y: 269, distance: 332.0
click icon
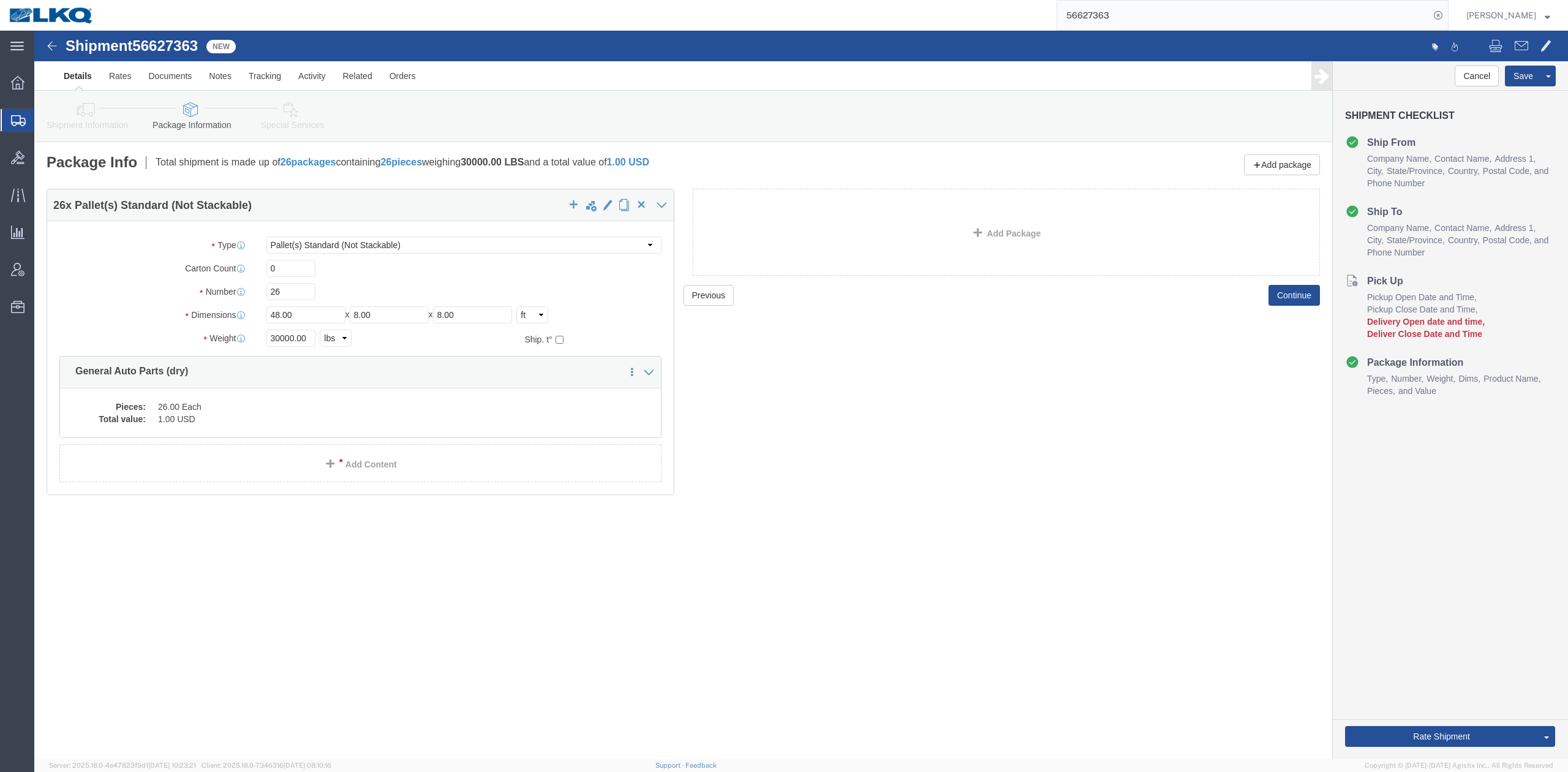
click at [1198, 20] on input "56627363" at bounding box center [1243, 15] width 372 height 29
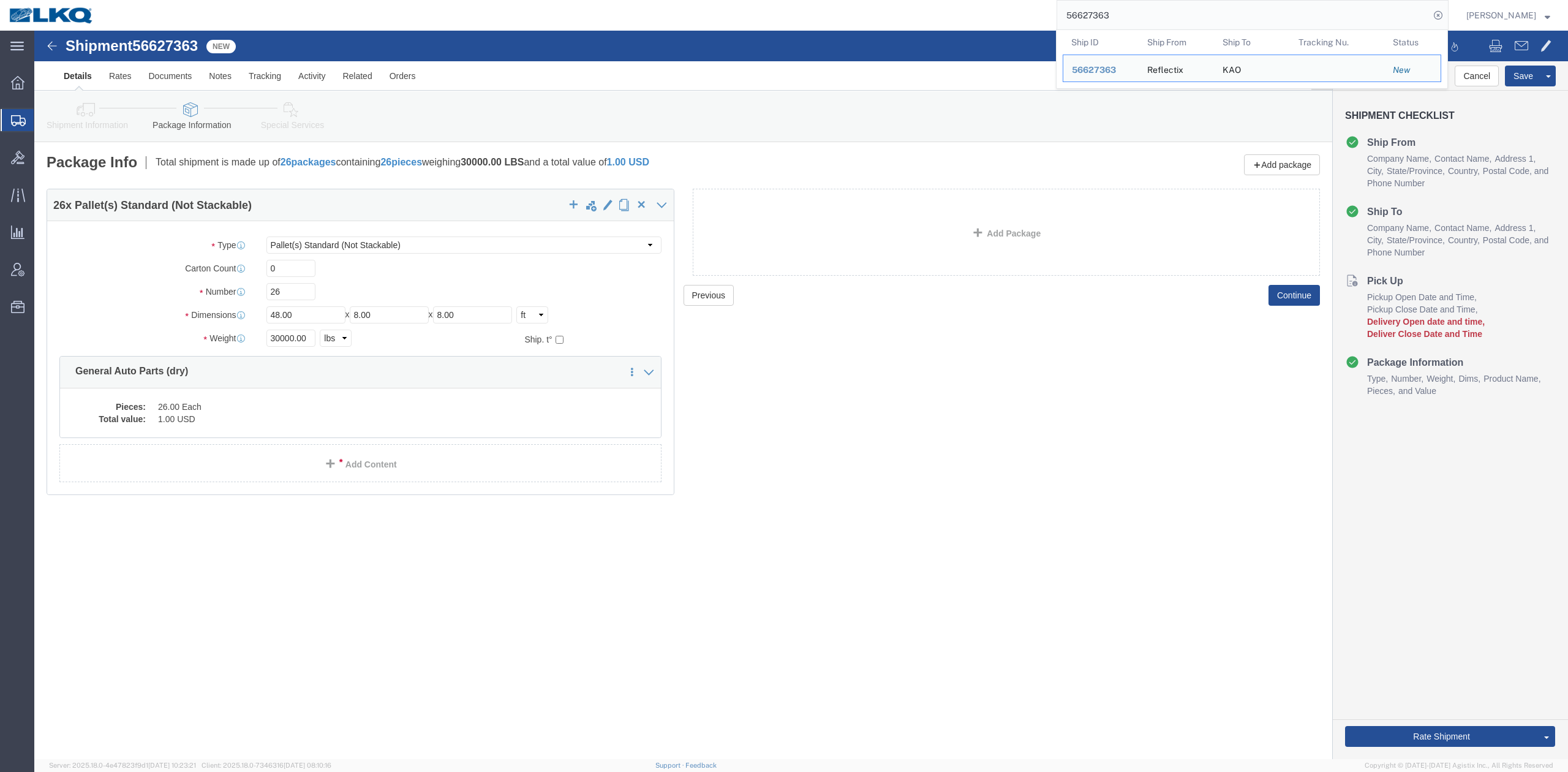
paste input "85040"
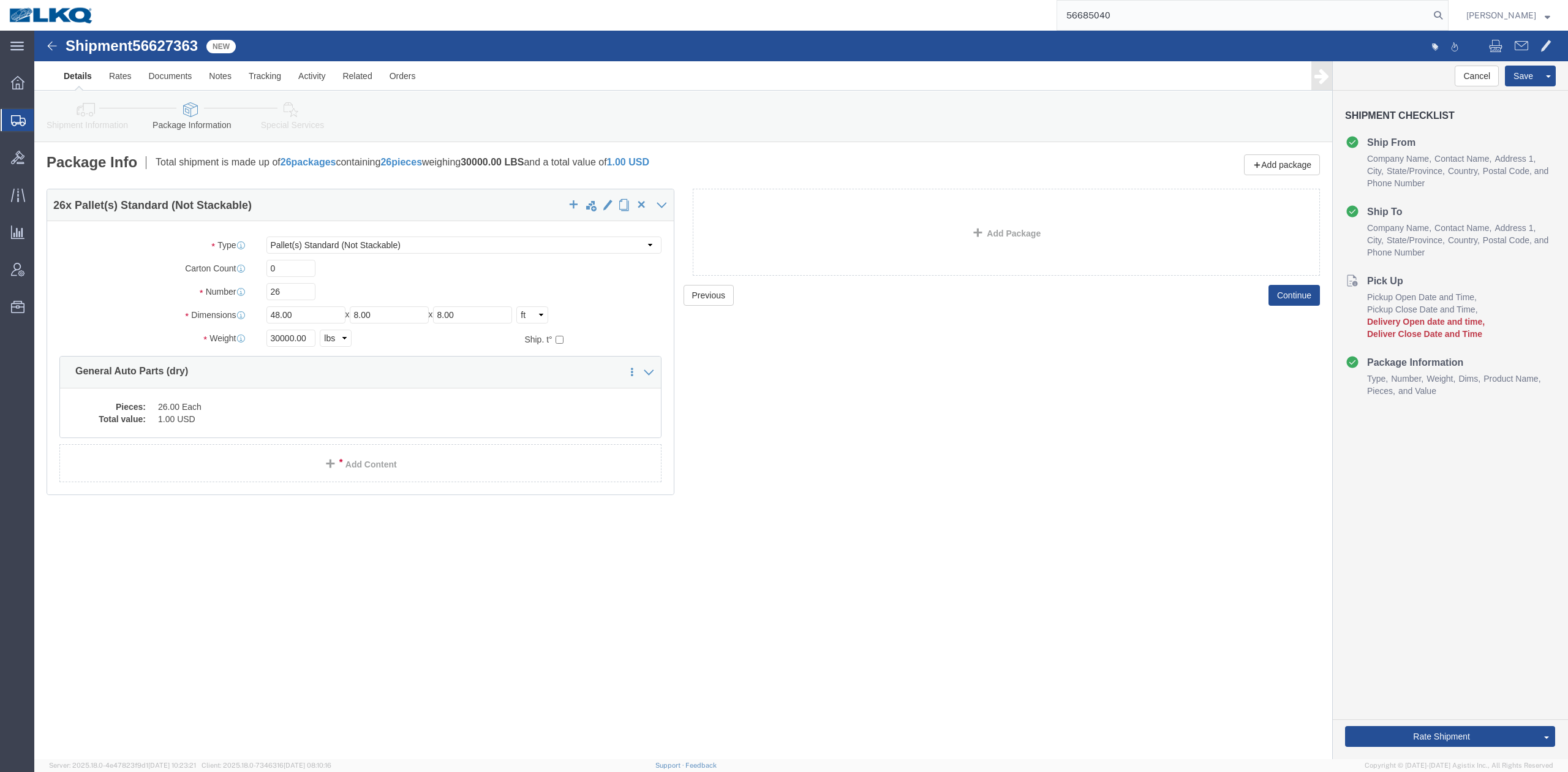
type input "56685040"
click at [1449, 12] on form "56685040" at bounding box center [1253, 15] width 392 height 31
click at [1447, 12] on icon at bounding box center [1438, 15] width 17 height 17
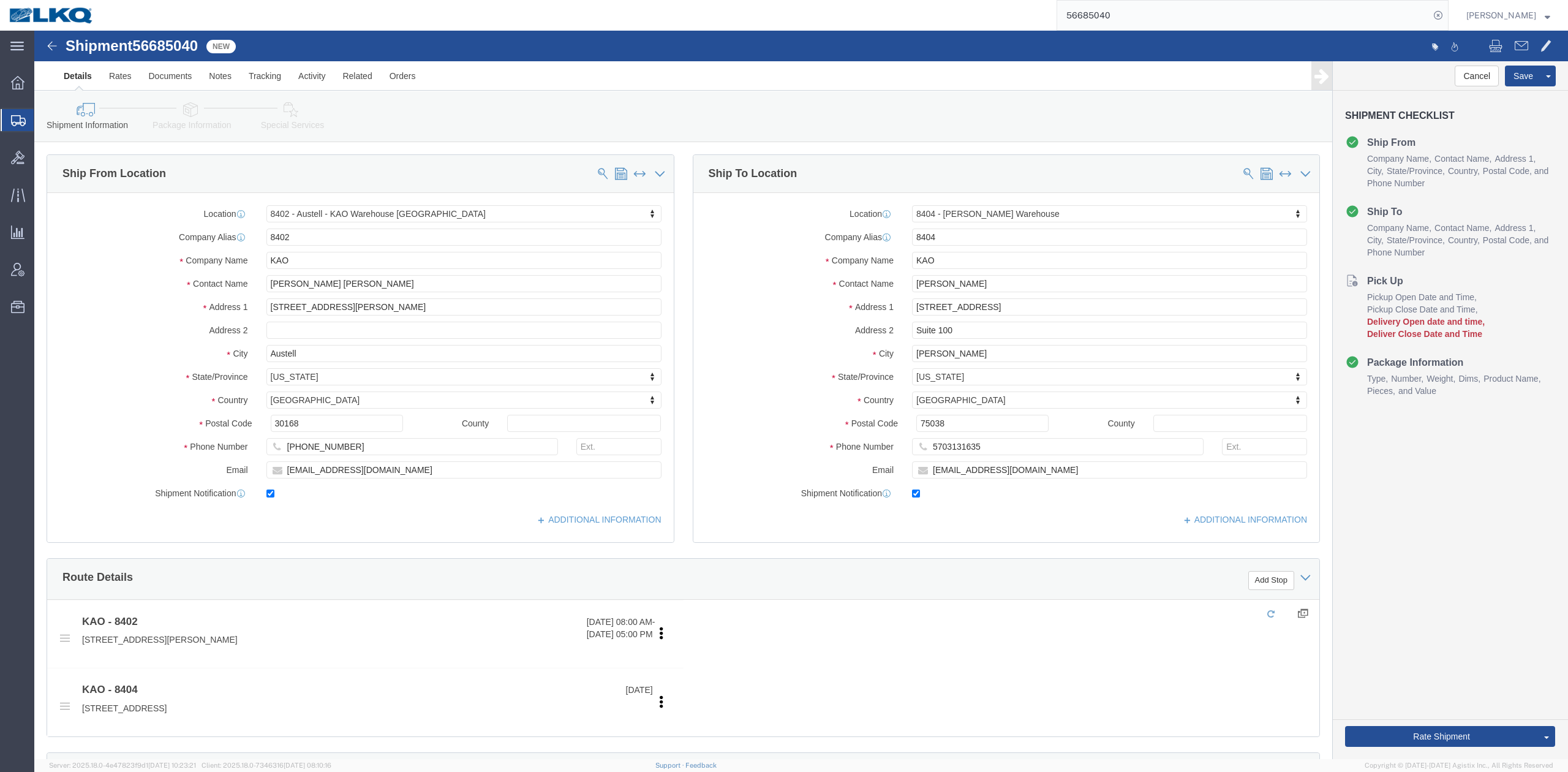
select select "30523"
select select "65991"
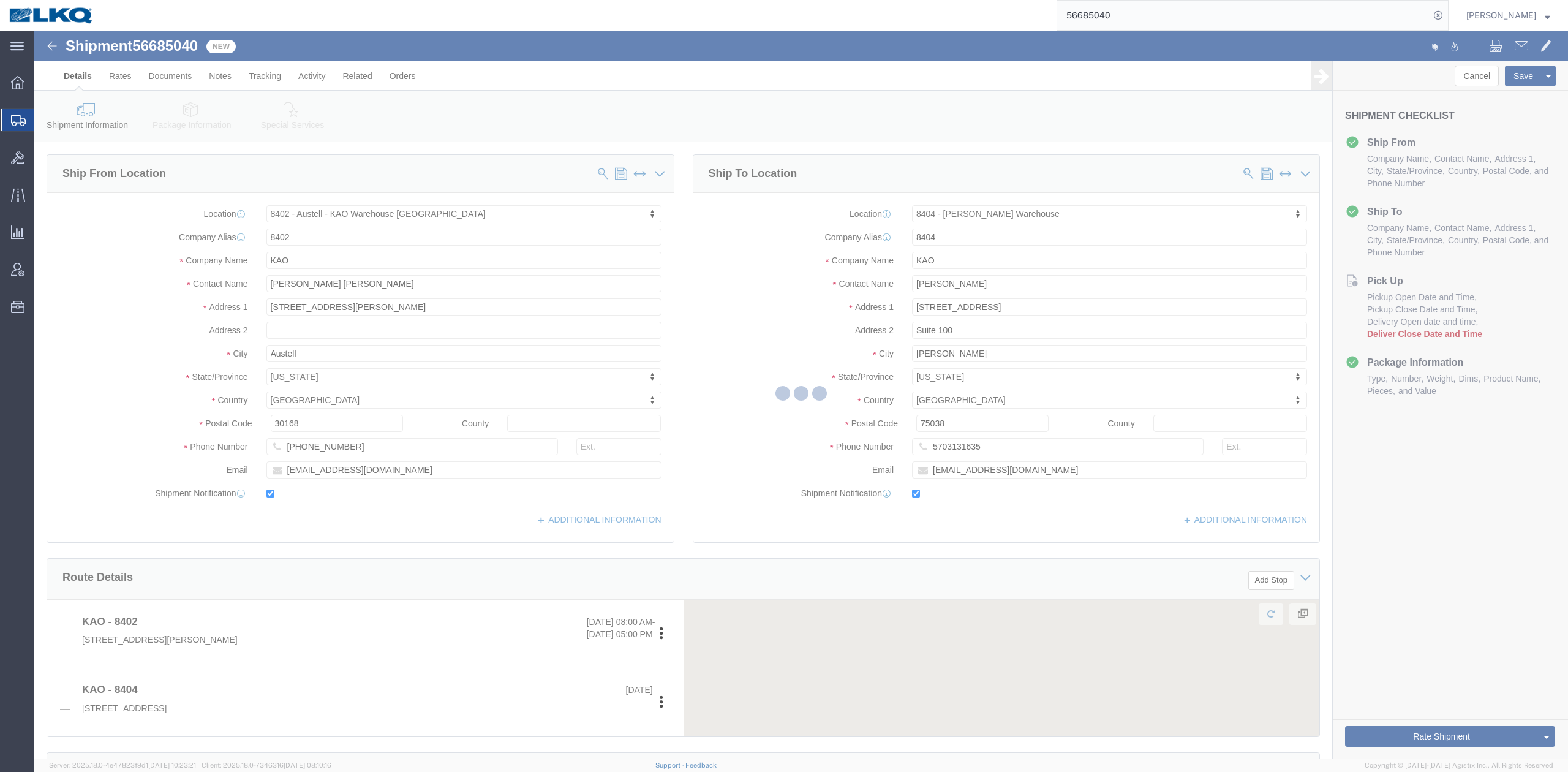
scroll to position [490, 0]
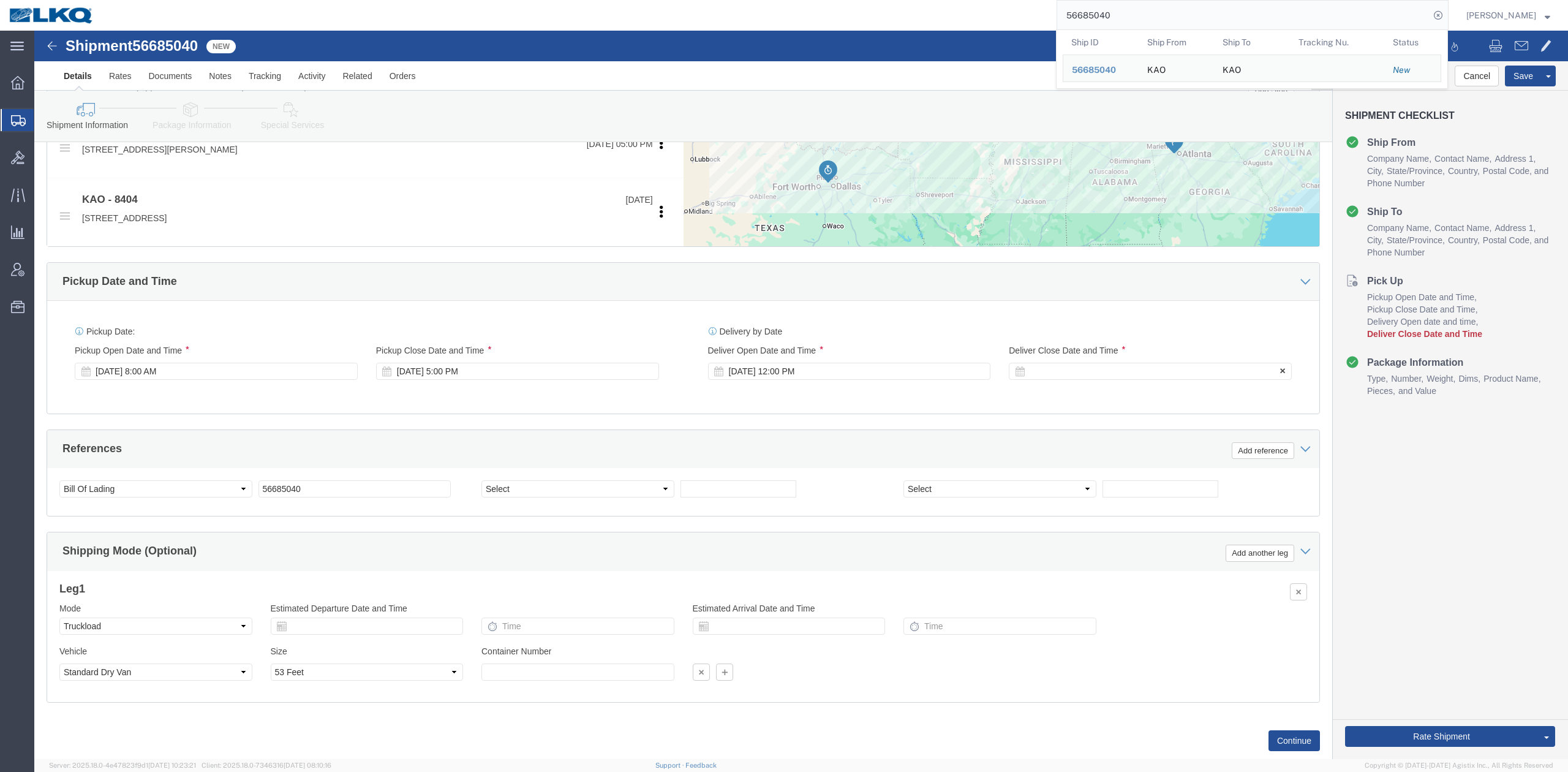
click div
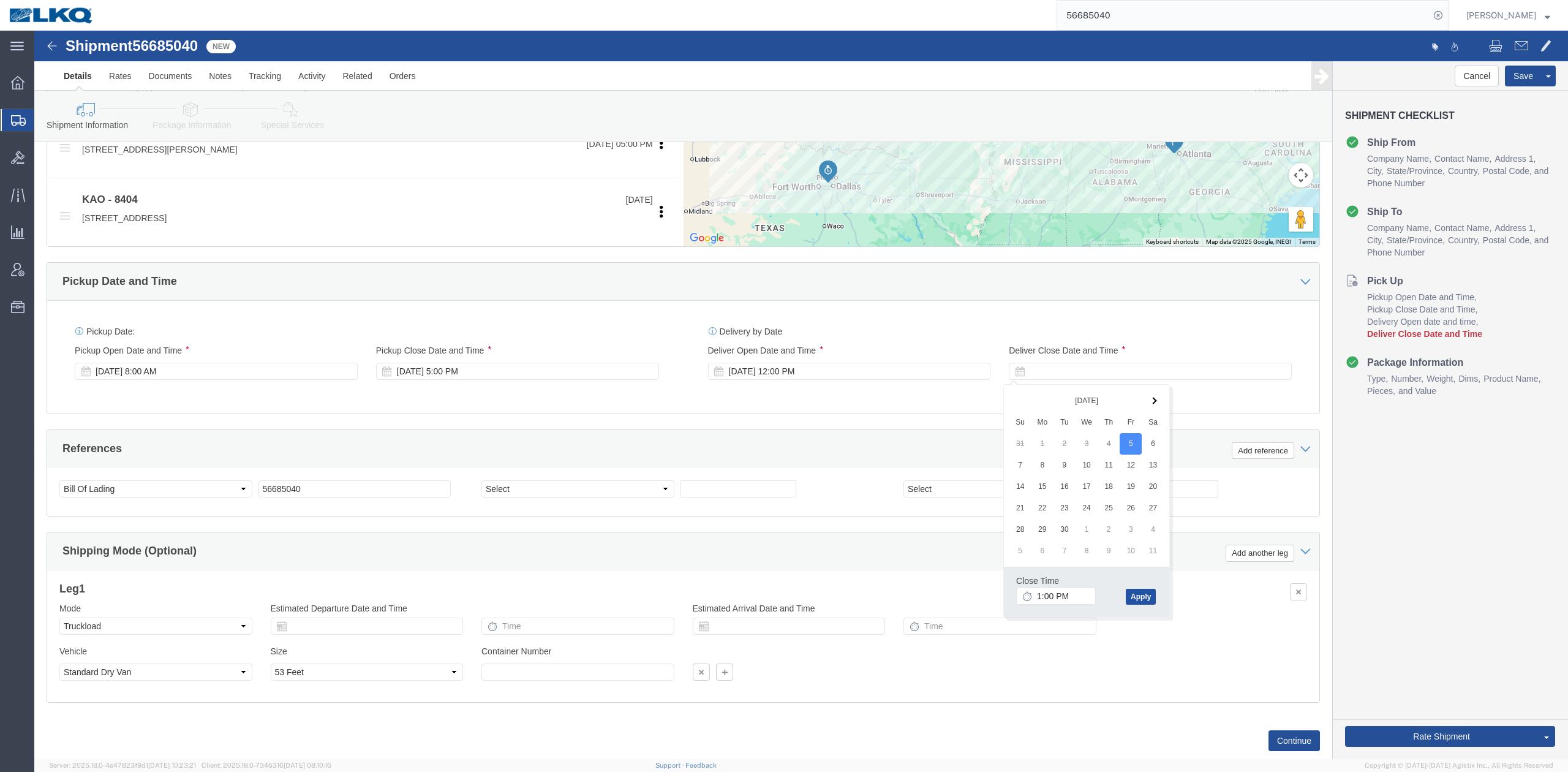
click button "Apply"
click div "Rate Shipment Send To Bid Rate And Send To Bid Rate And Autotender"
click button "Rate Shipment"
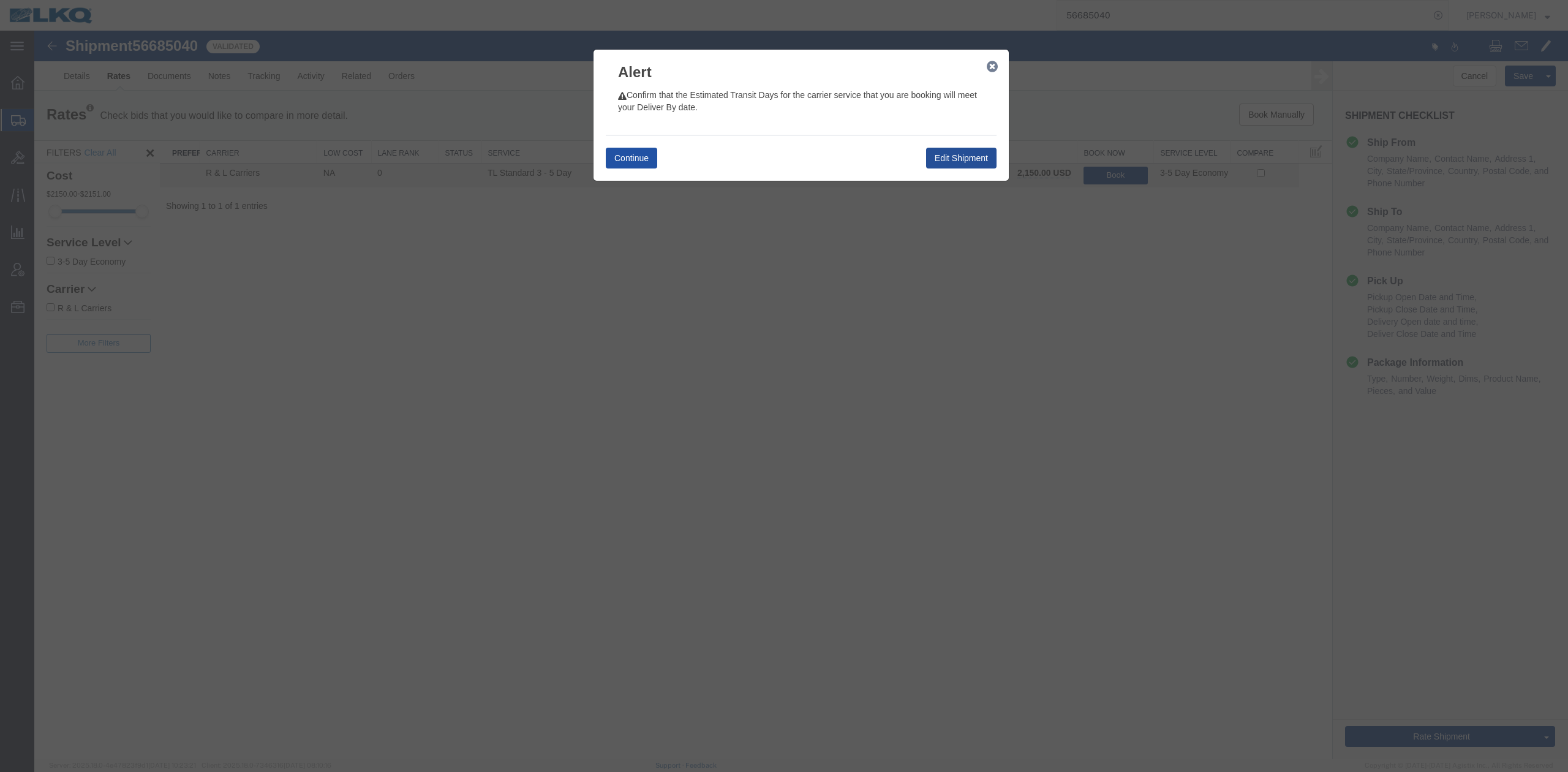
click at [629, 167] on button "Continue" at bounding box center [631, 158] width 51 height 21
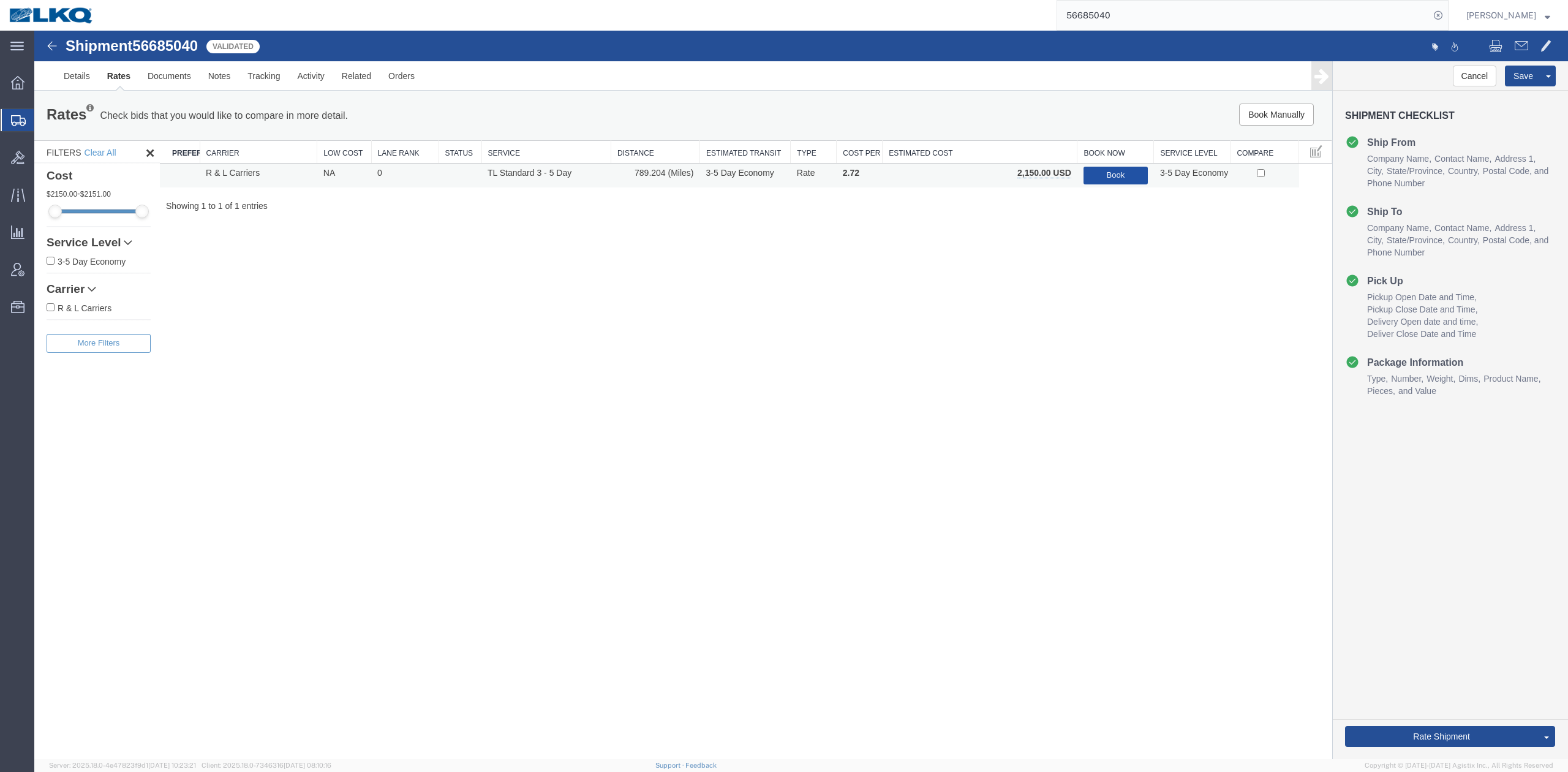
click at [1113, 175] on button "Book" at bounding box center [1115, 175] width 64 height 18
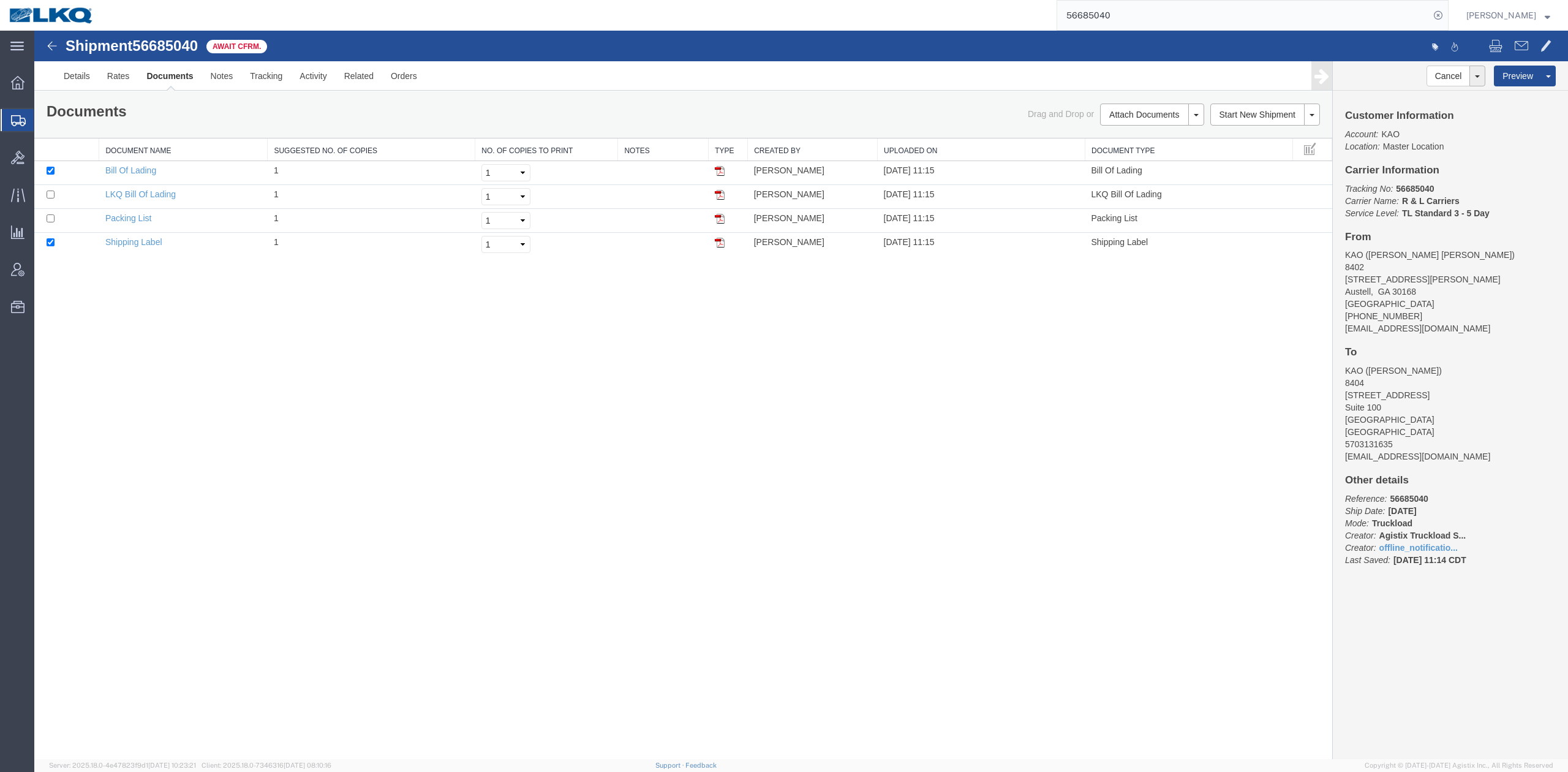
click at [1169, 18] on input "56685040" at bounding box center [1243, 15] width 372 height 29
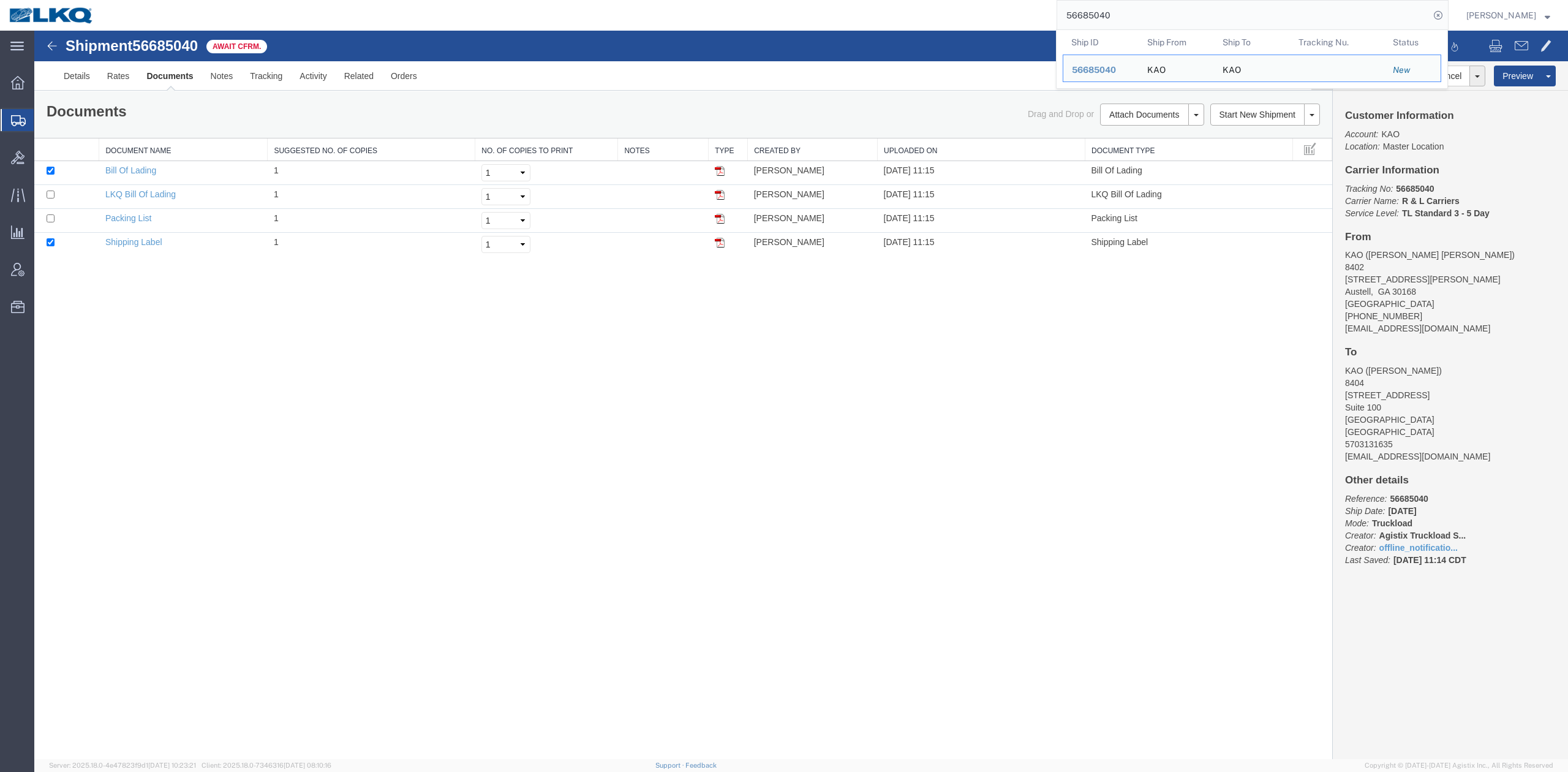
click at [1169, 18] on input "56685040" at bounding box center [1243, 15] width 372 height 29
paste input "27924"
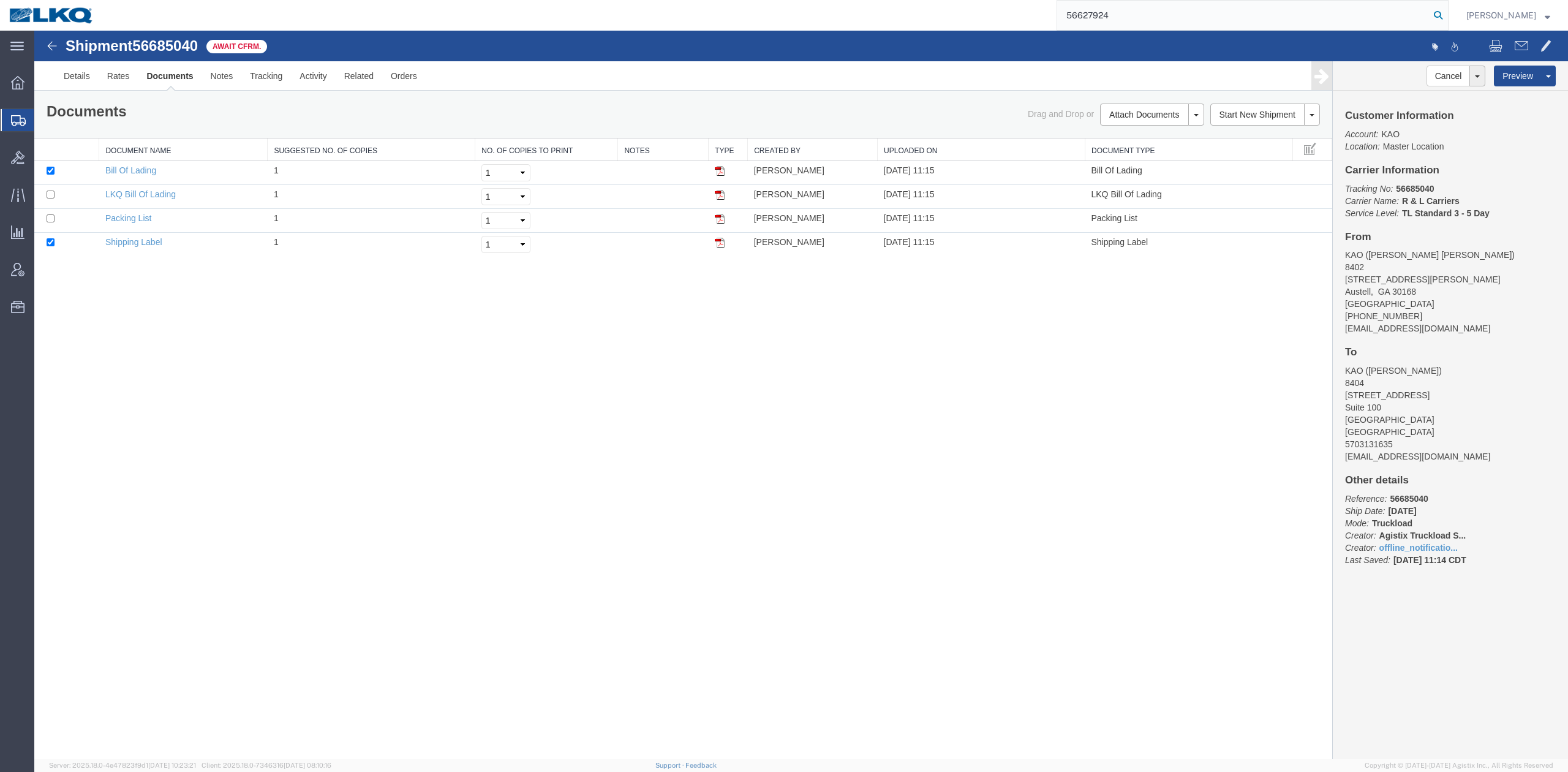
type input "56627924"
drag, startPoint x: 1461, startPoint y: 21, endPoint x: 1419, endPoint y: 30, distance: 43.0
click at [1447, 20] on icon at bounding box center [1438, 15] width 17 height 17
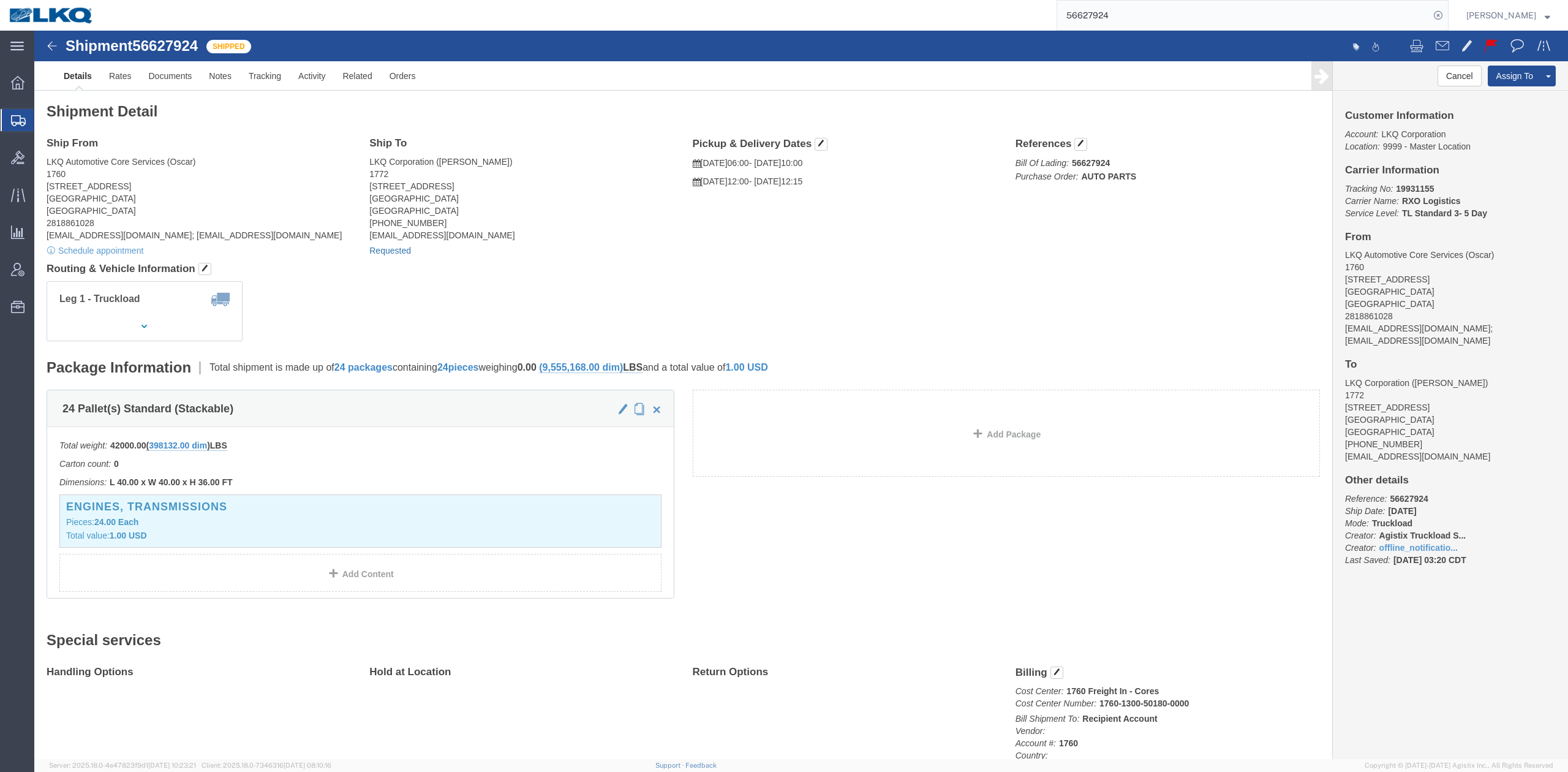
click link "Requested"
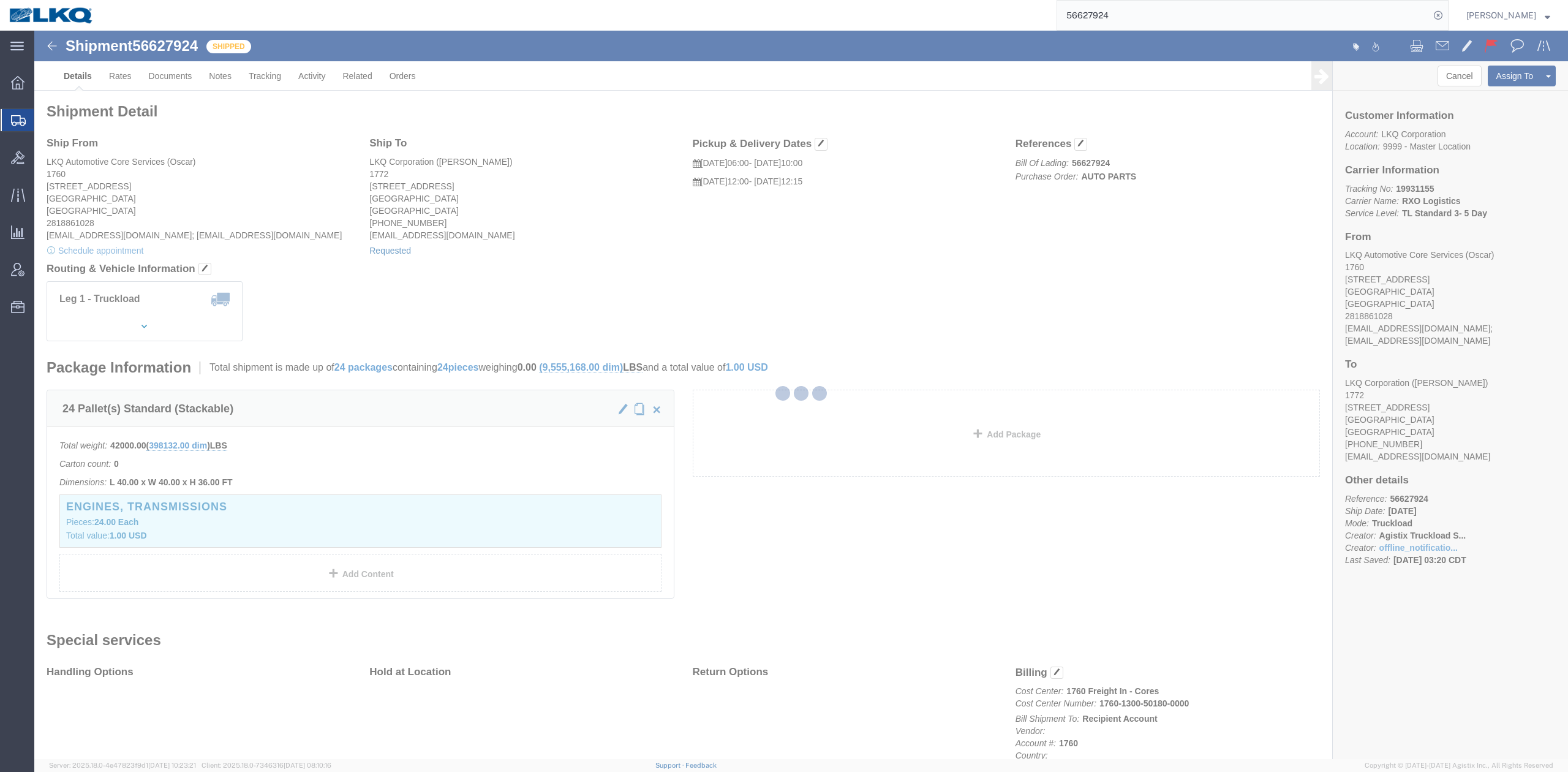
select select
select select "15"
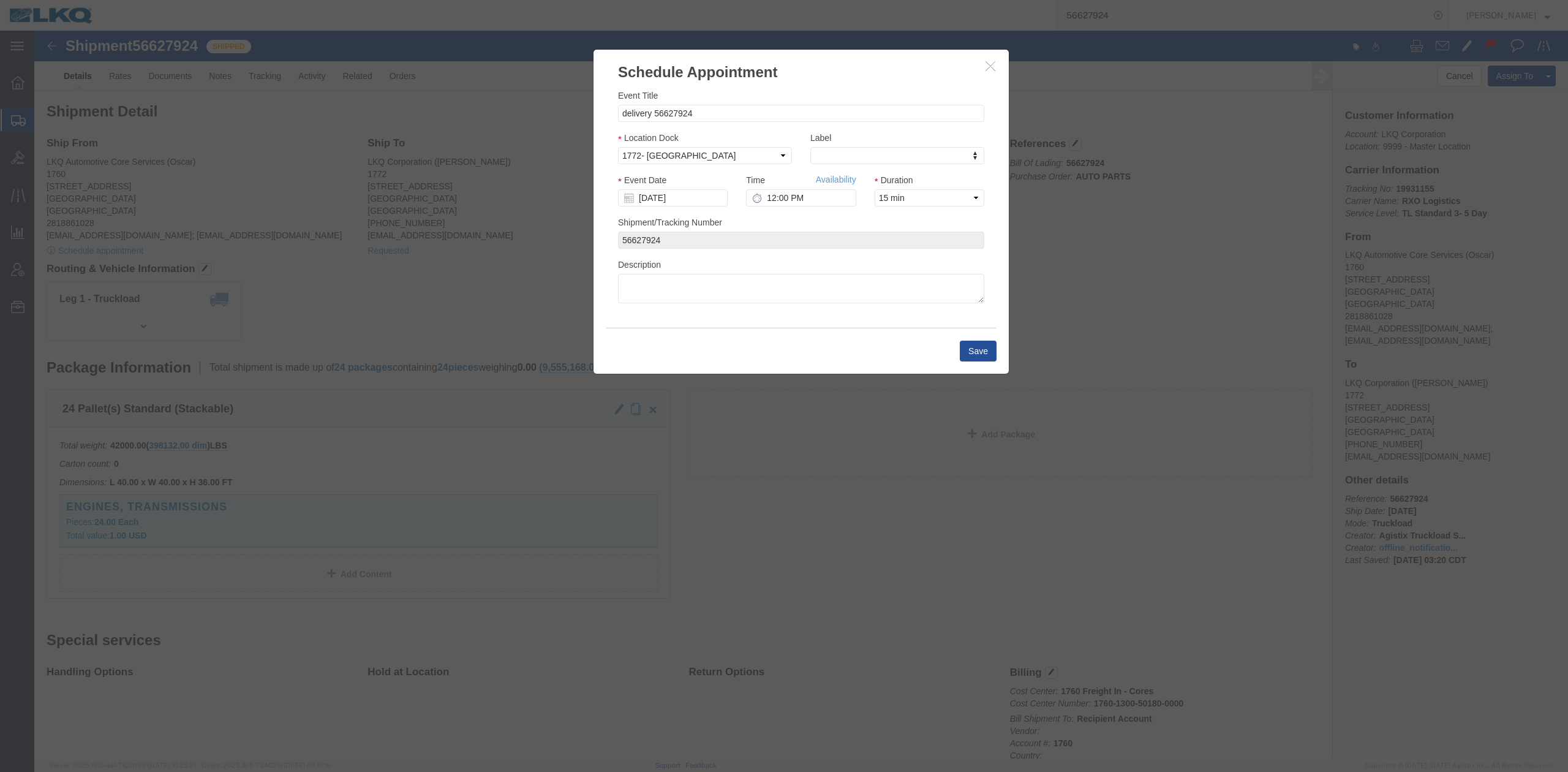
click icon "button"
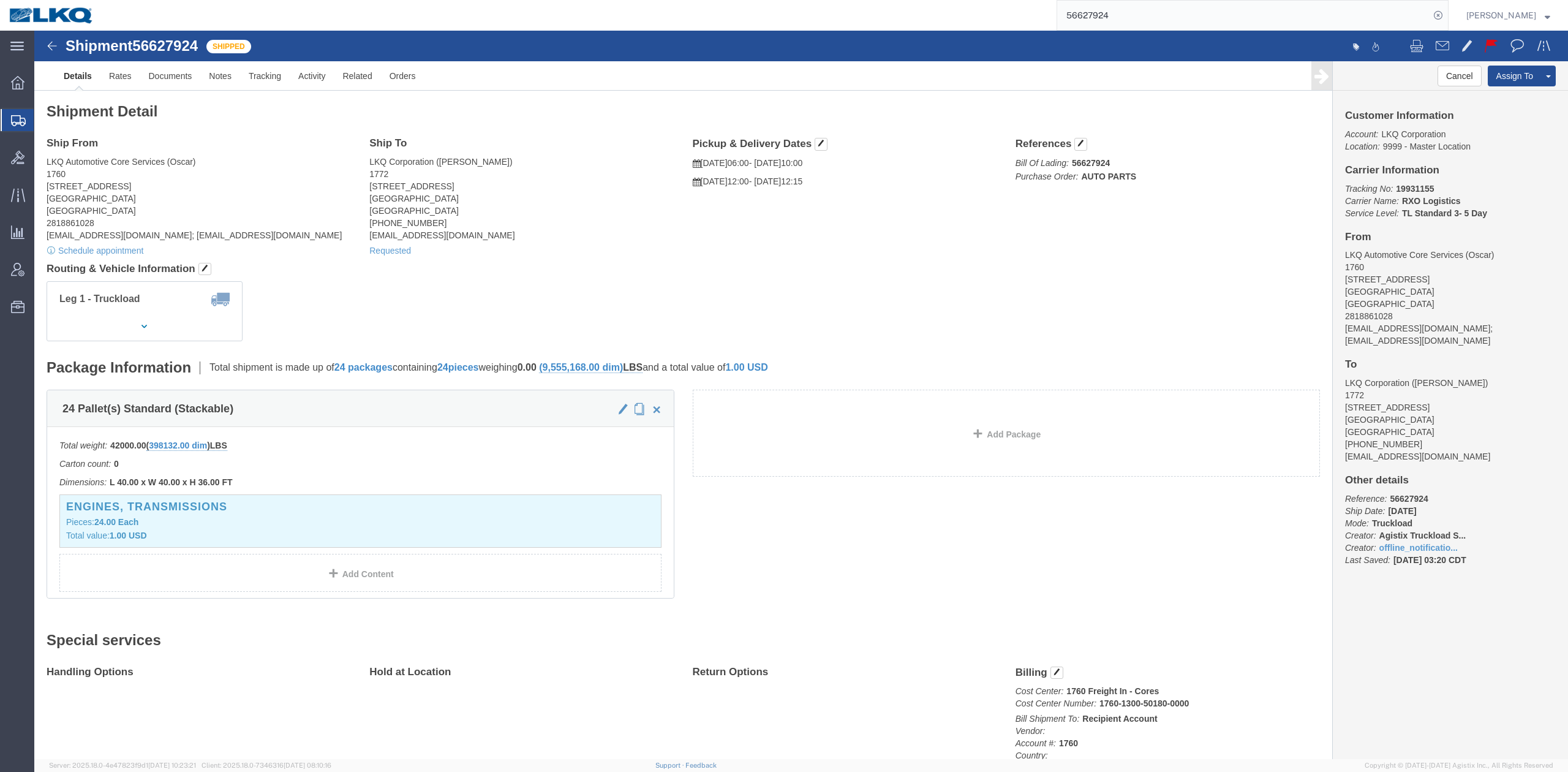
drag, startPoint x: 1165, startPoint y: 1, endPoint x: 1233, endPoint y: 12, distance: 68.9
click at [1165, 1] on input "56627924" at bounding box center [1243, 15] width 372 height 29
paste input "368"
type input "56623684"
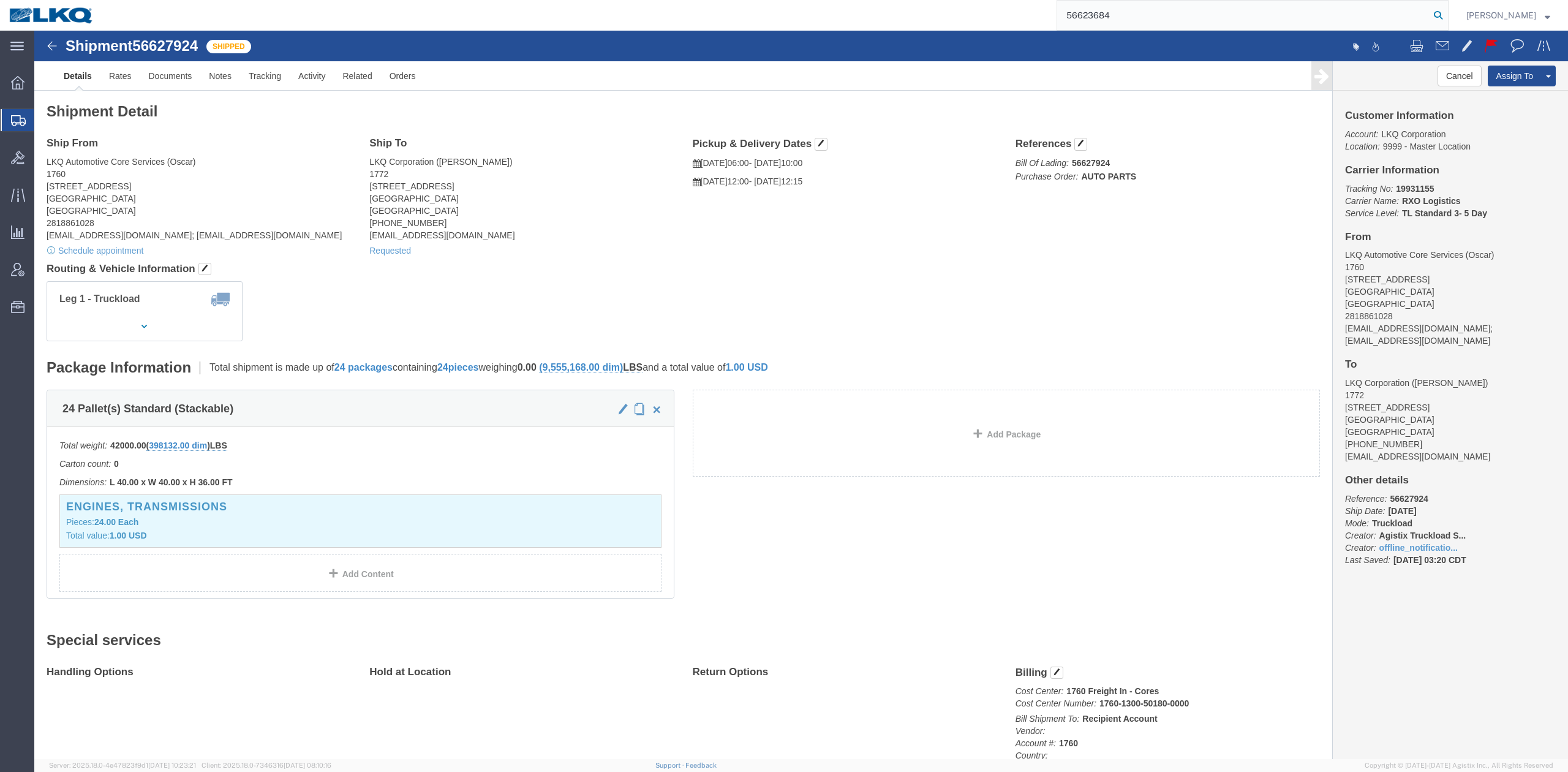
click at [1447, 18] on icon at bounding box center [1438, 15] width 17 height 17
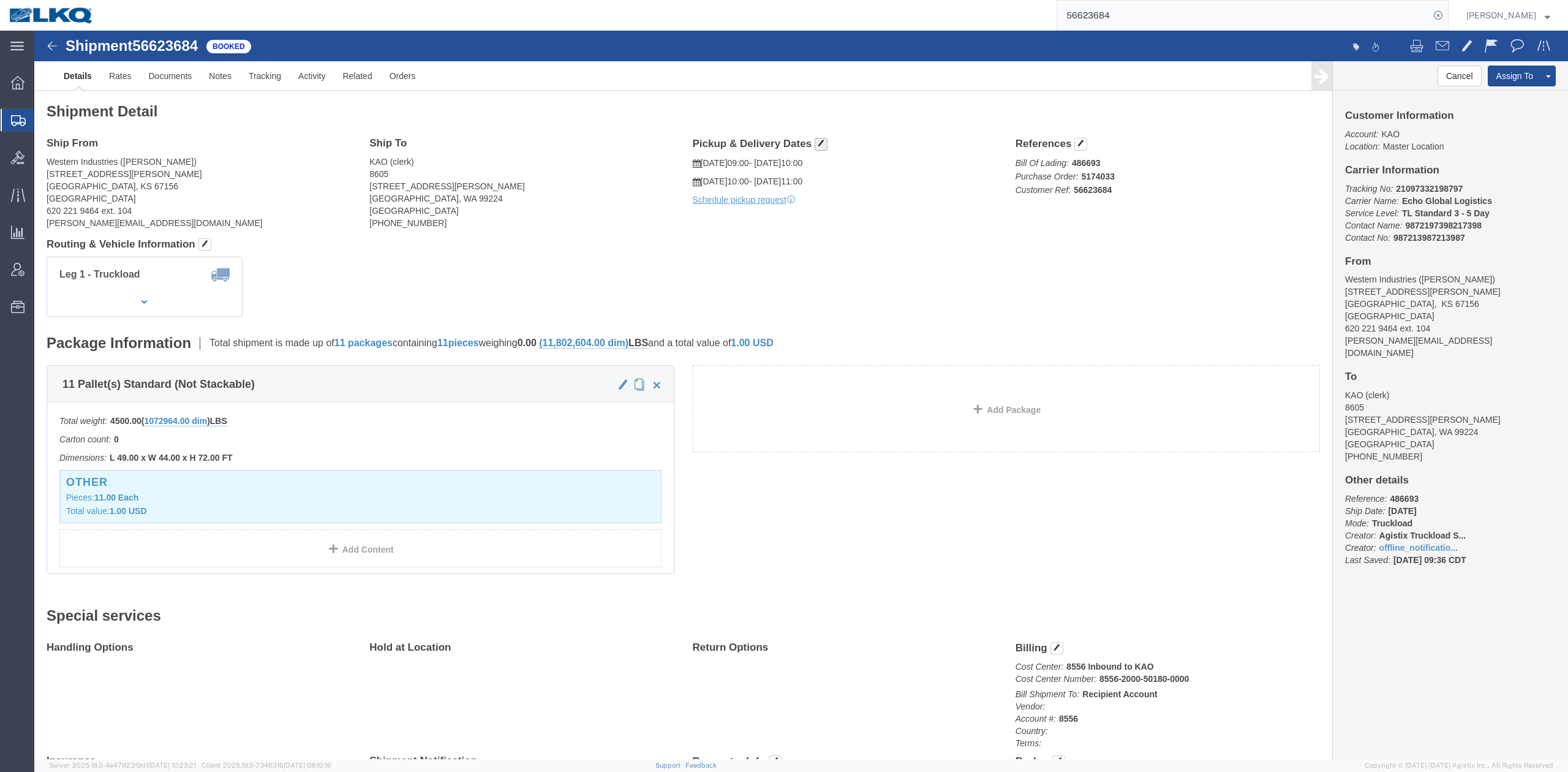
click button "button"
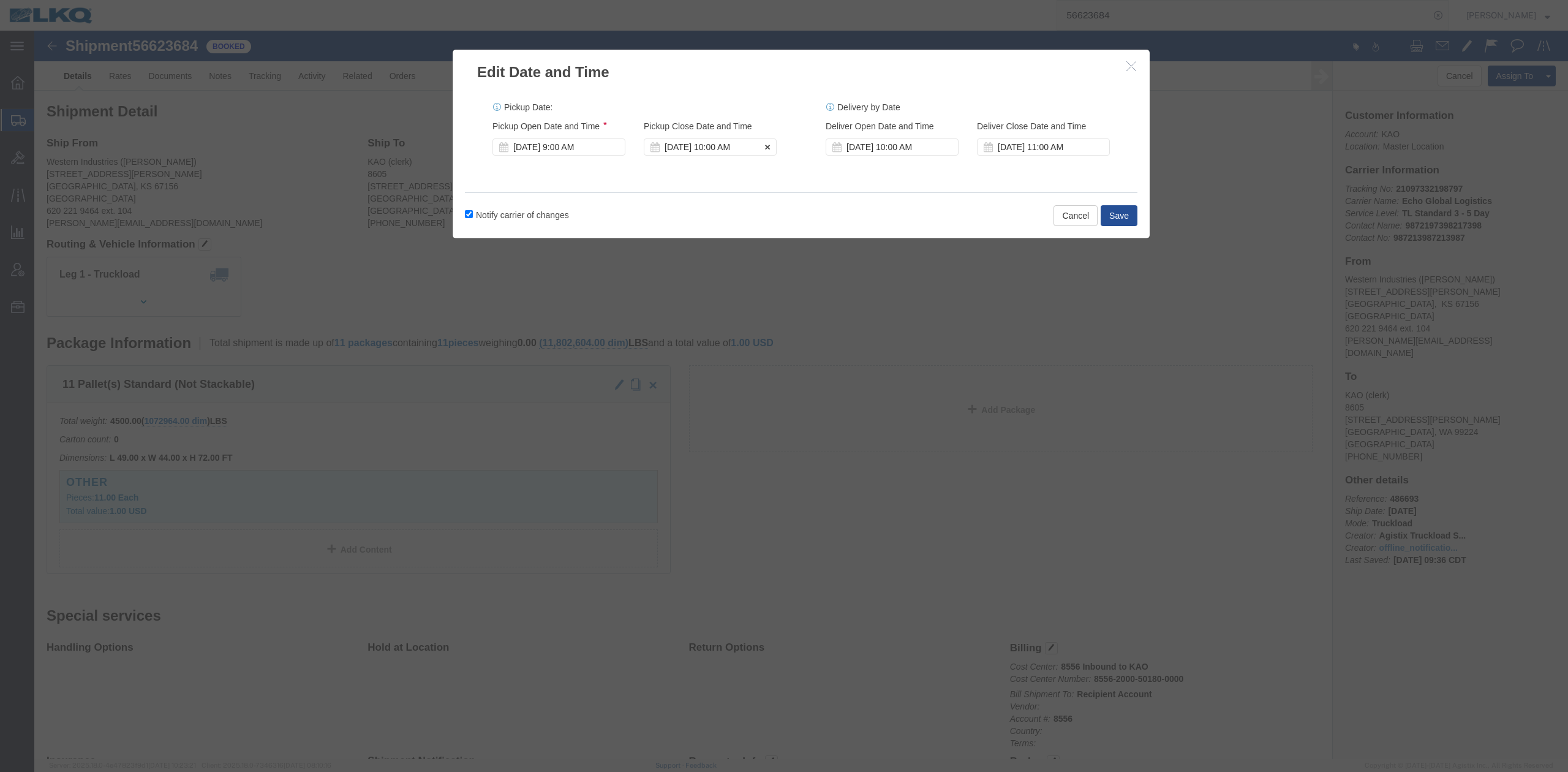
click div "[DATE] 10:00 AM"
click div "[DATE] 9:00 AM"
click div "Delivery by Date Delivery Start Date Delivery Start Time Deliver Open Date and …"
click button "Save"
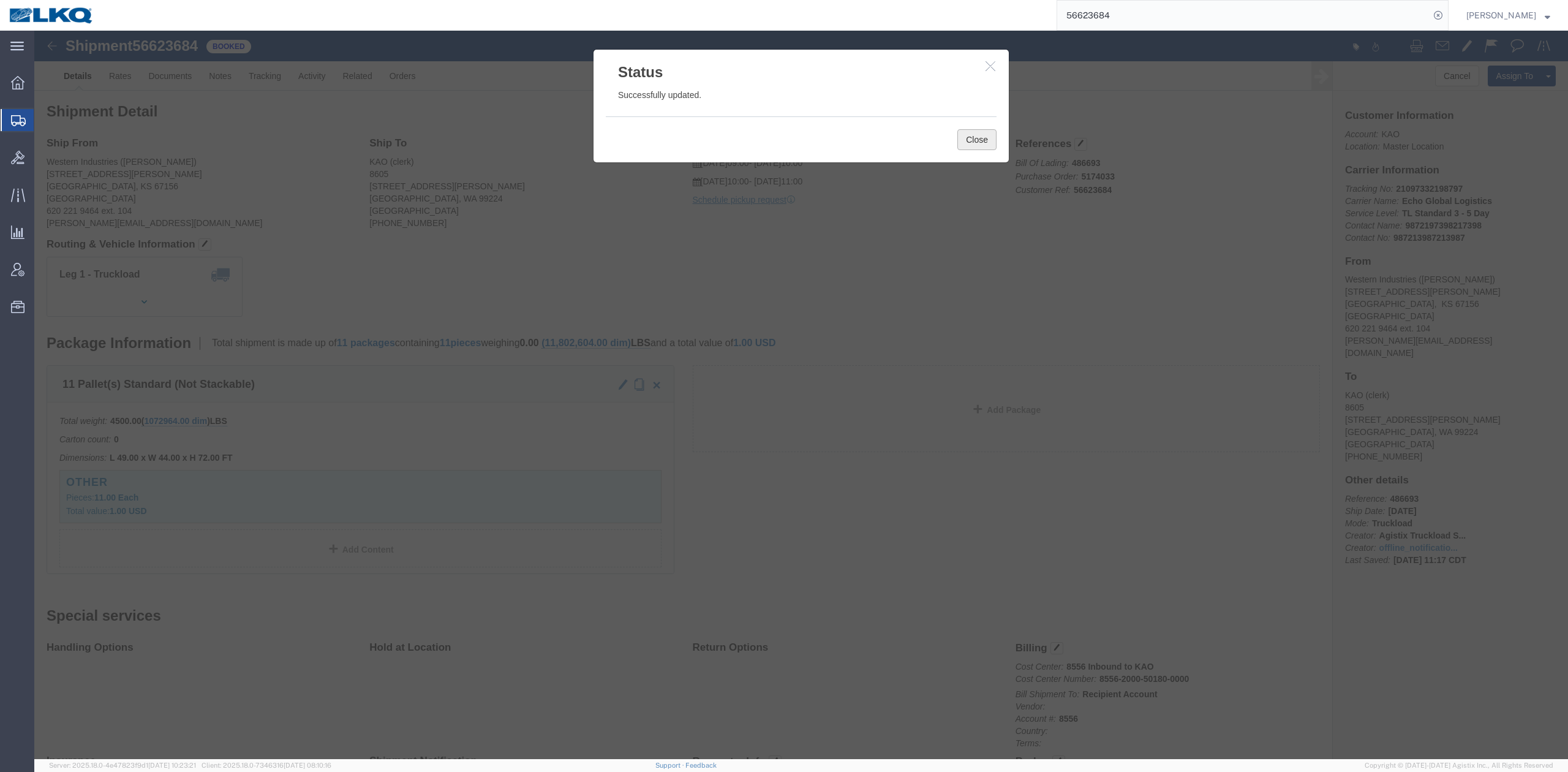
click button "Close"
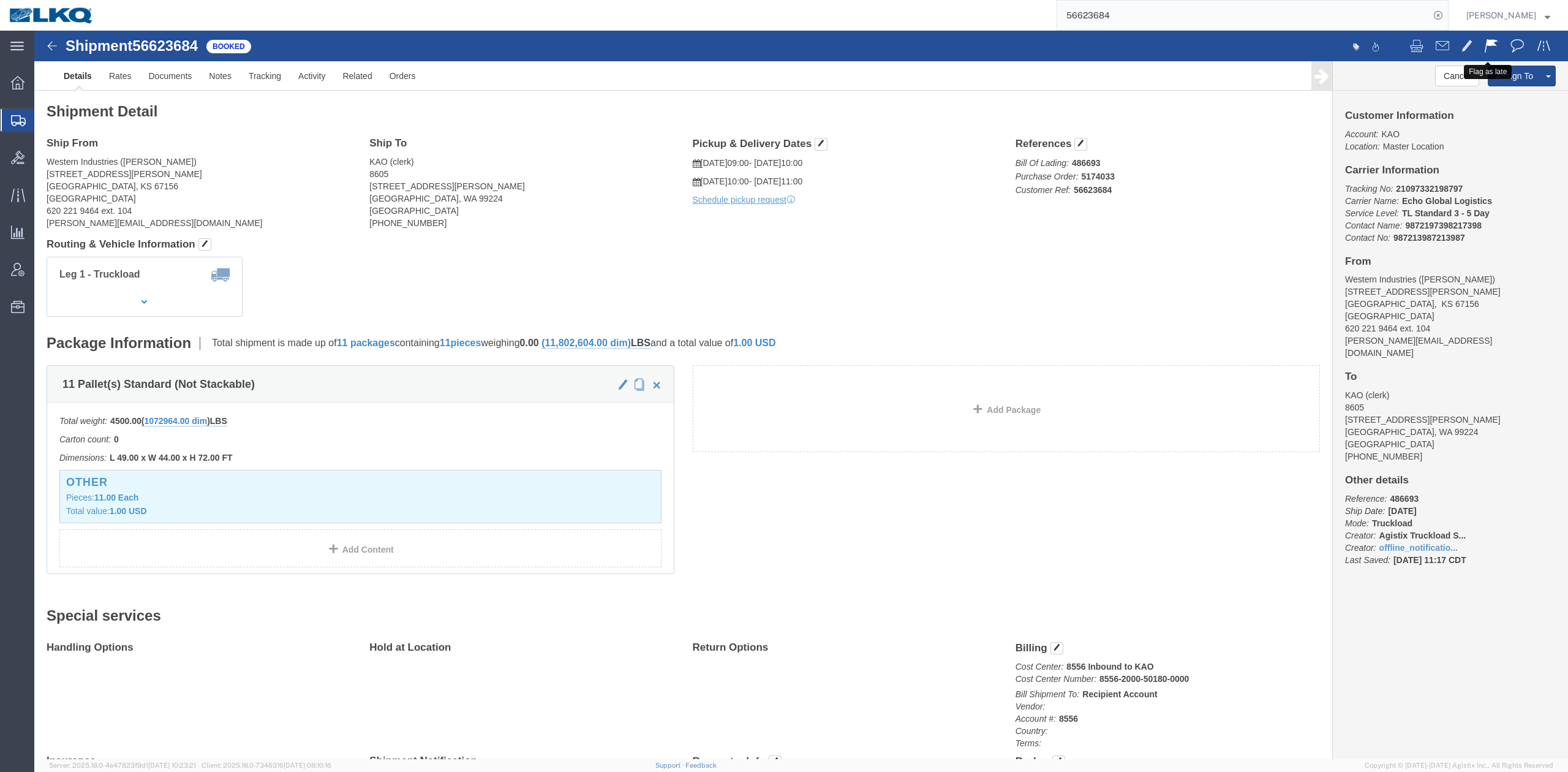
click span
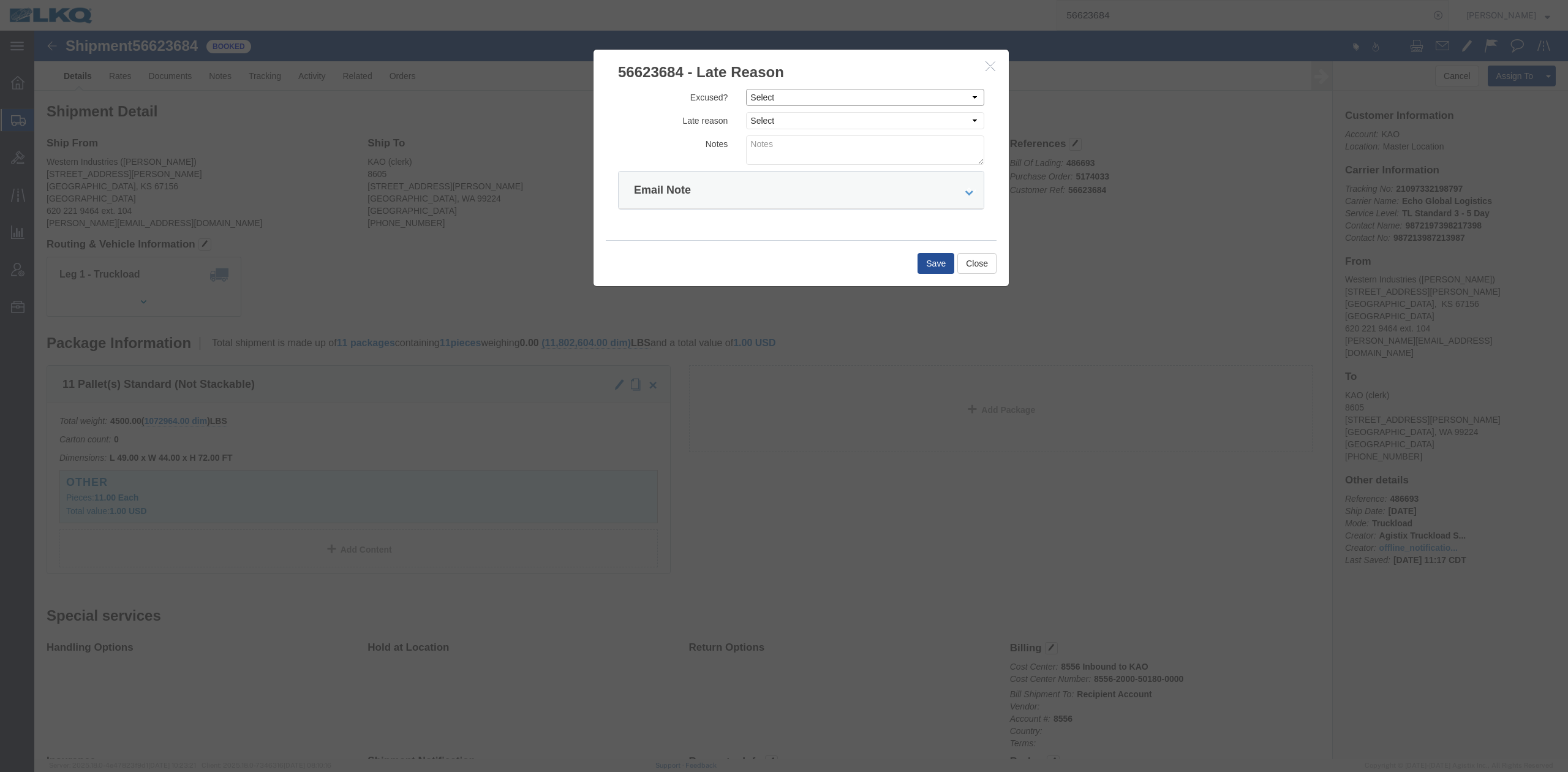
click select "Select Excused Not Excused"
select select "NOT_EXCUSED"
click select "Select Excused Not Excused"
click div "Excused? Select Excused Not Excused Late reason Select Bad Carrier Data Carrier…"
click select "Select Bad Carrier Data Carrier Admin Error Delay Accident Driver Error Lack of…"
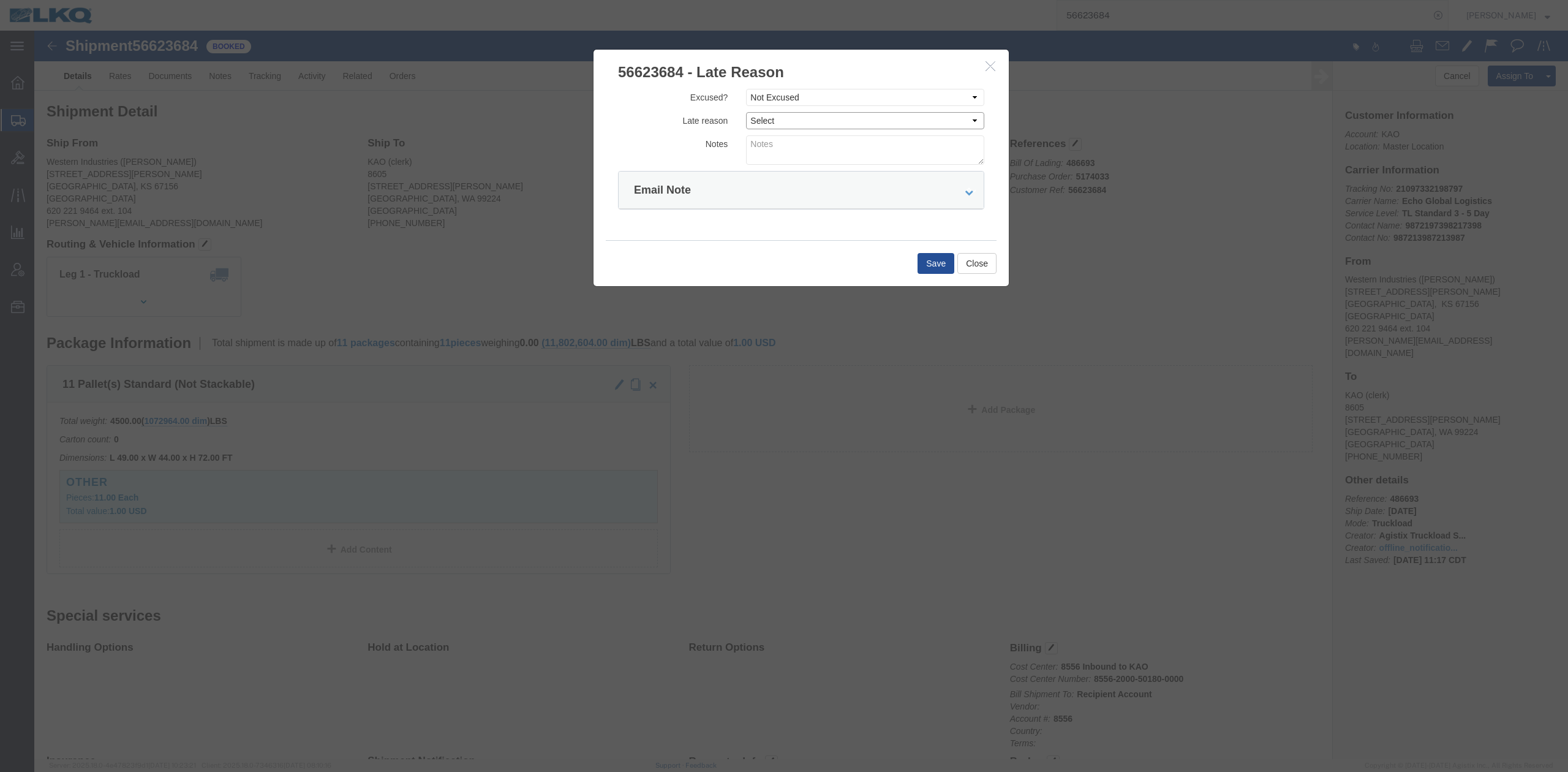
select select "DRIVER_ERROR"
click select "Select Bad Carrier Data Carrier Admin Error Delay Accident Driver Error Lack of…"
click form "Excused? Select Excused Not Excused Late reason Select Bad Carrier Data Carrier…"
click textarea
type textarea "Pickup 9/2"
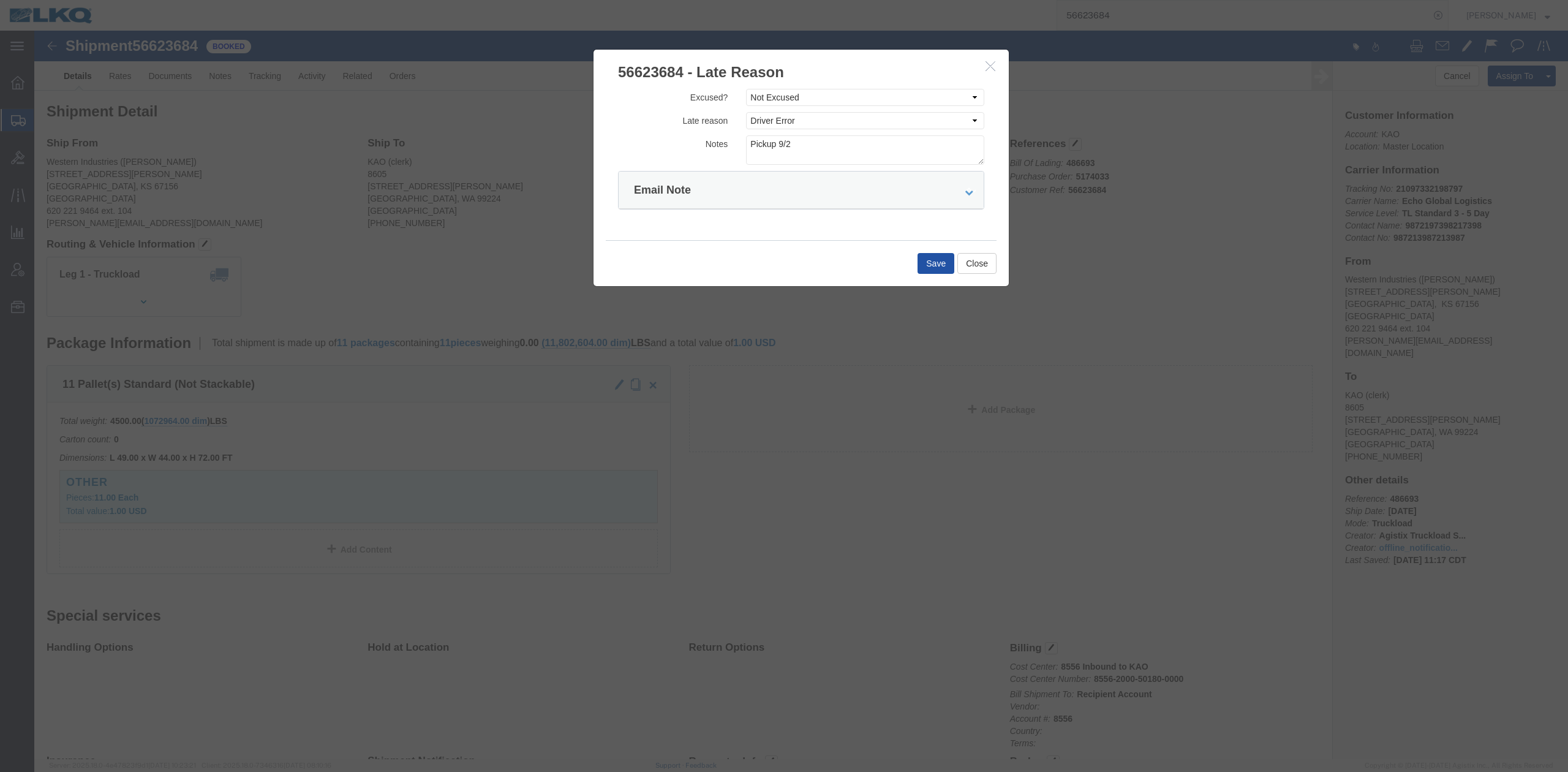
click button "Save"
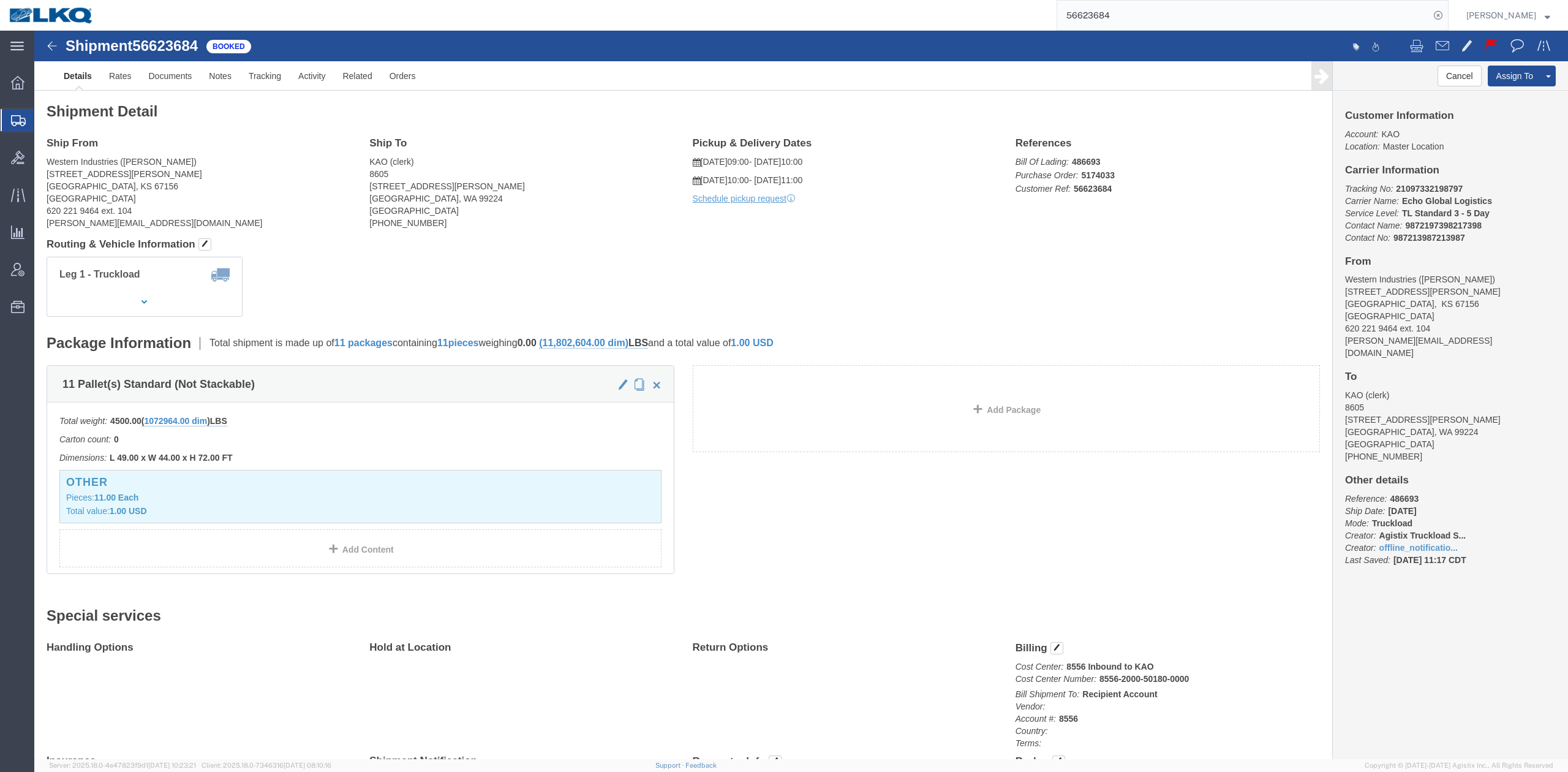
click at [1108, 3] on input "56623684" at bounding box center [1243, 15] width 372 height 29
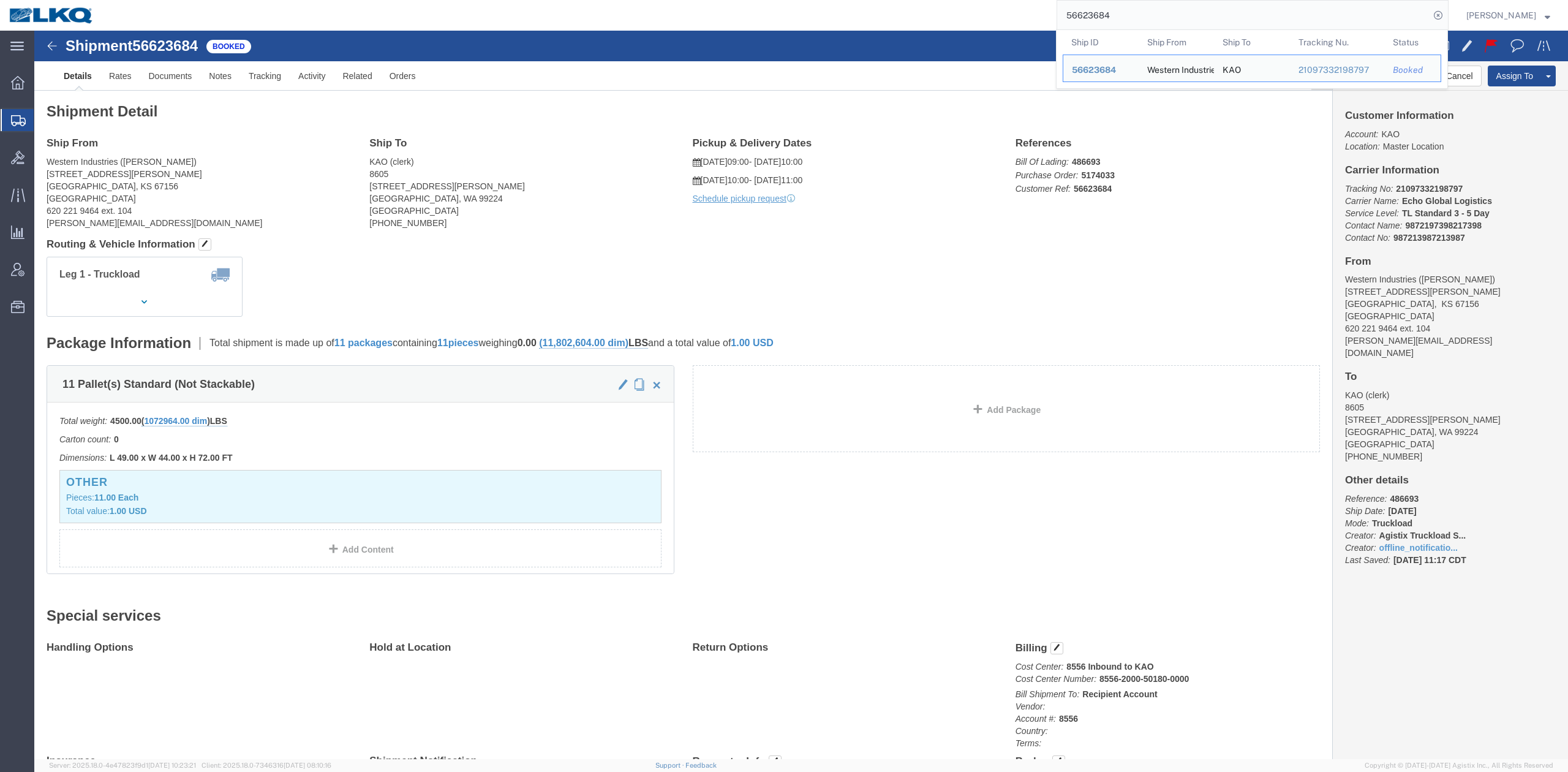
paste input "569969"
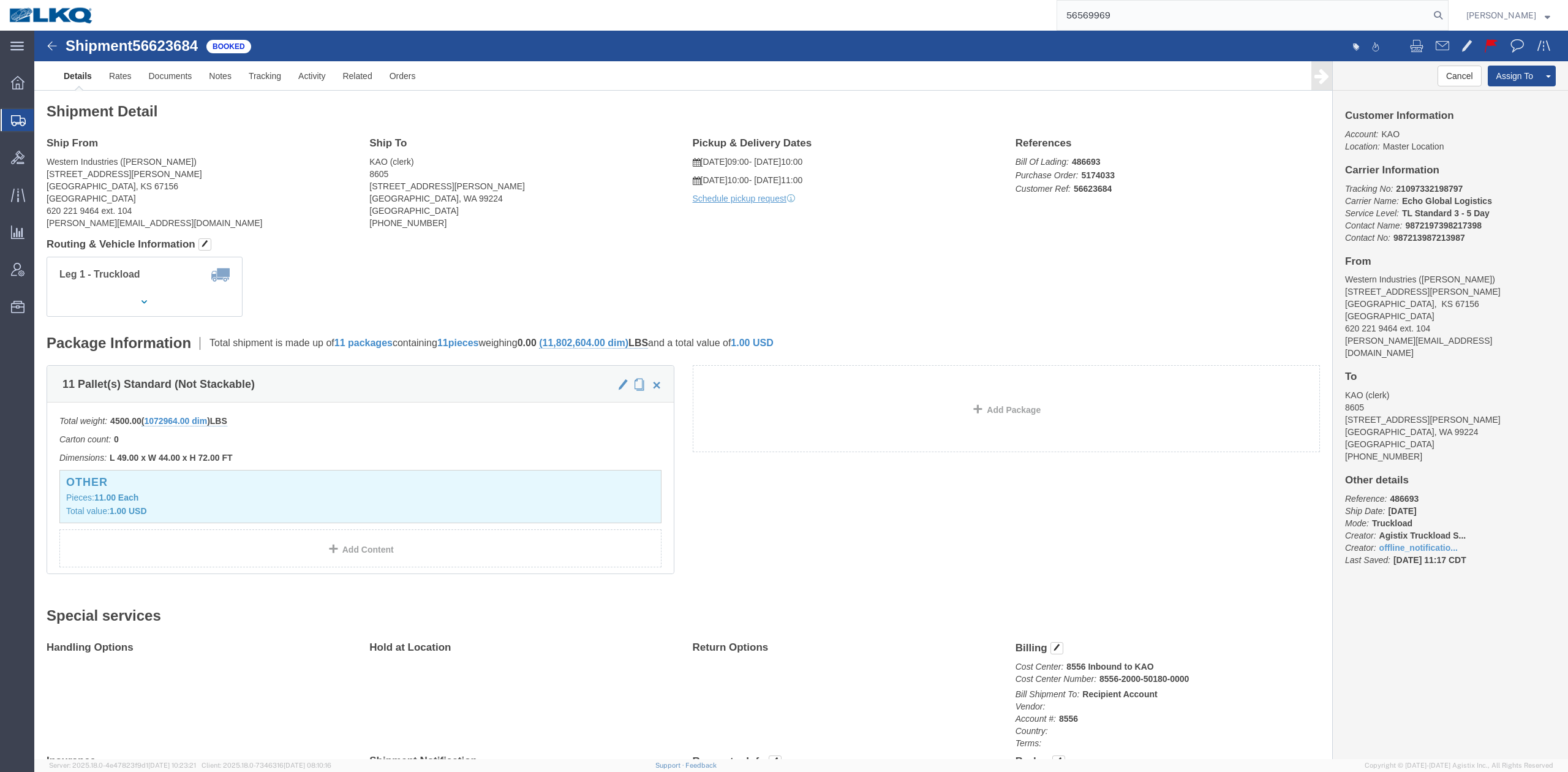
drag, startPoint x: 1456, startPoint y: 10, endPoint x: 1447, endPoint y: 15, distance: 10.3
click at [1447, 10] on icon at bounding box center [1438, 15] width 17 height 17
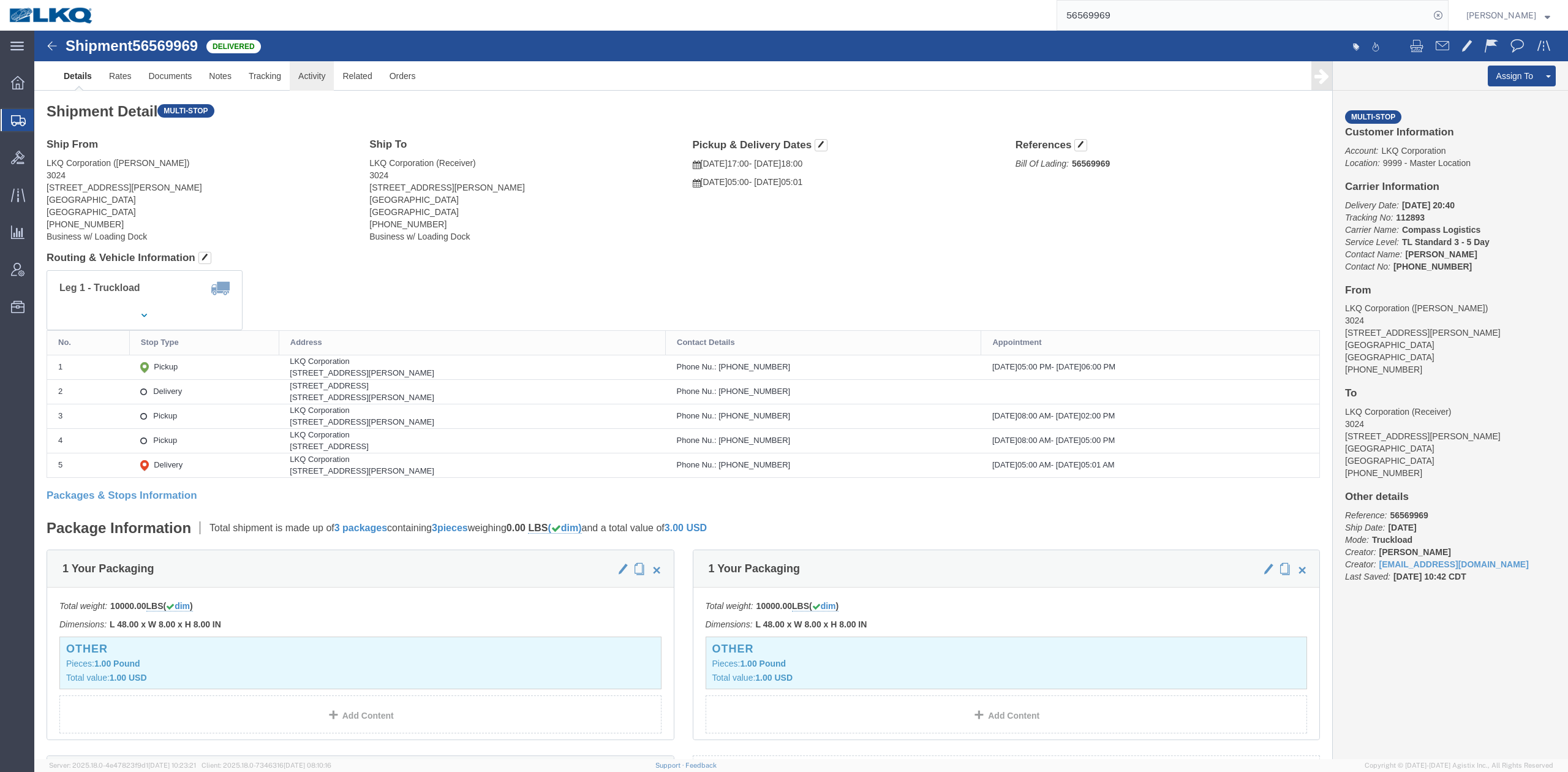
click link "Activity"
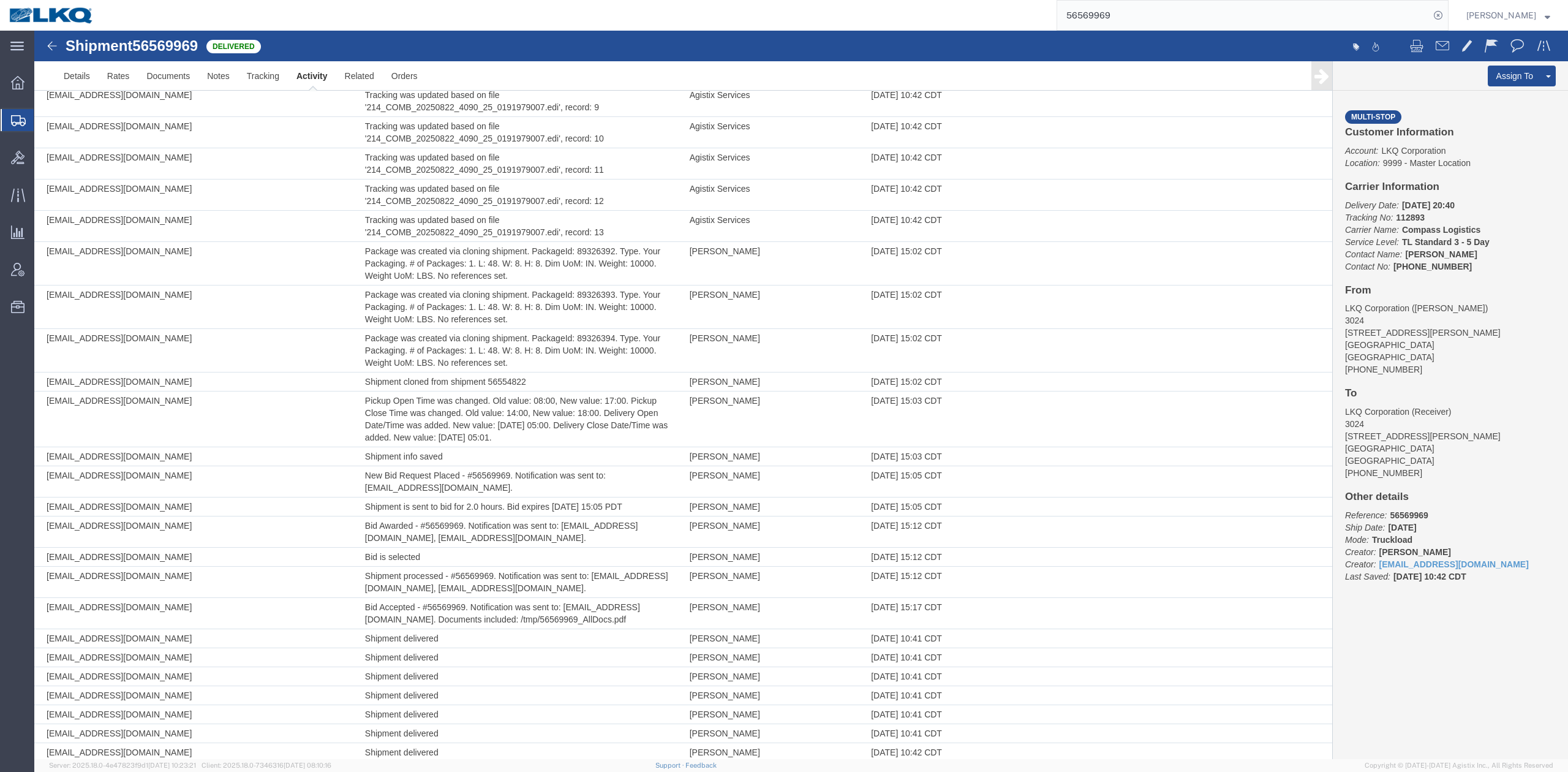
scroll to position [1558, 0]
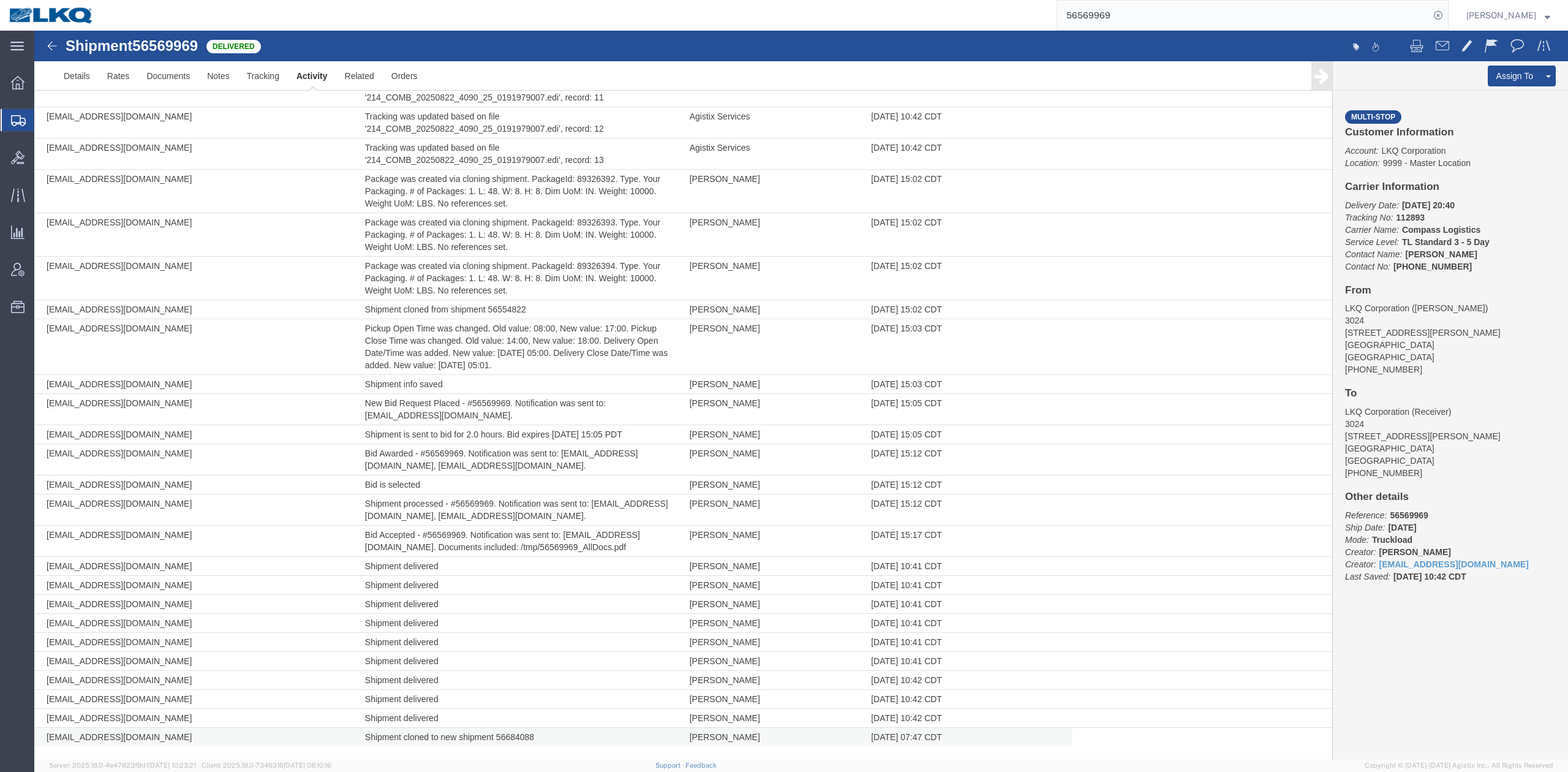
click at [503, 738] on td "Shipment cloned to new shipment 56684088" at bounding box center [521, 737] width 324 height 19
copy td "56684088"
click at [1167, 26] on input "56569969" at bounding box center [1243, 15] width 372 height 29
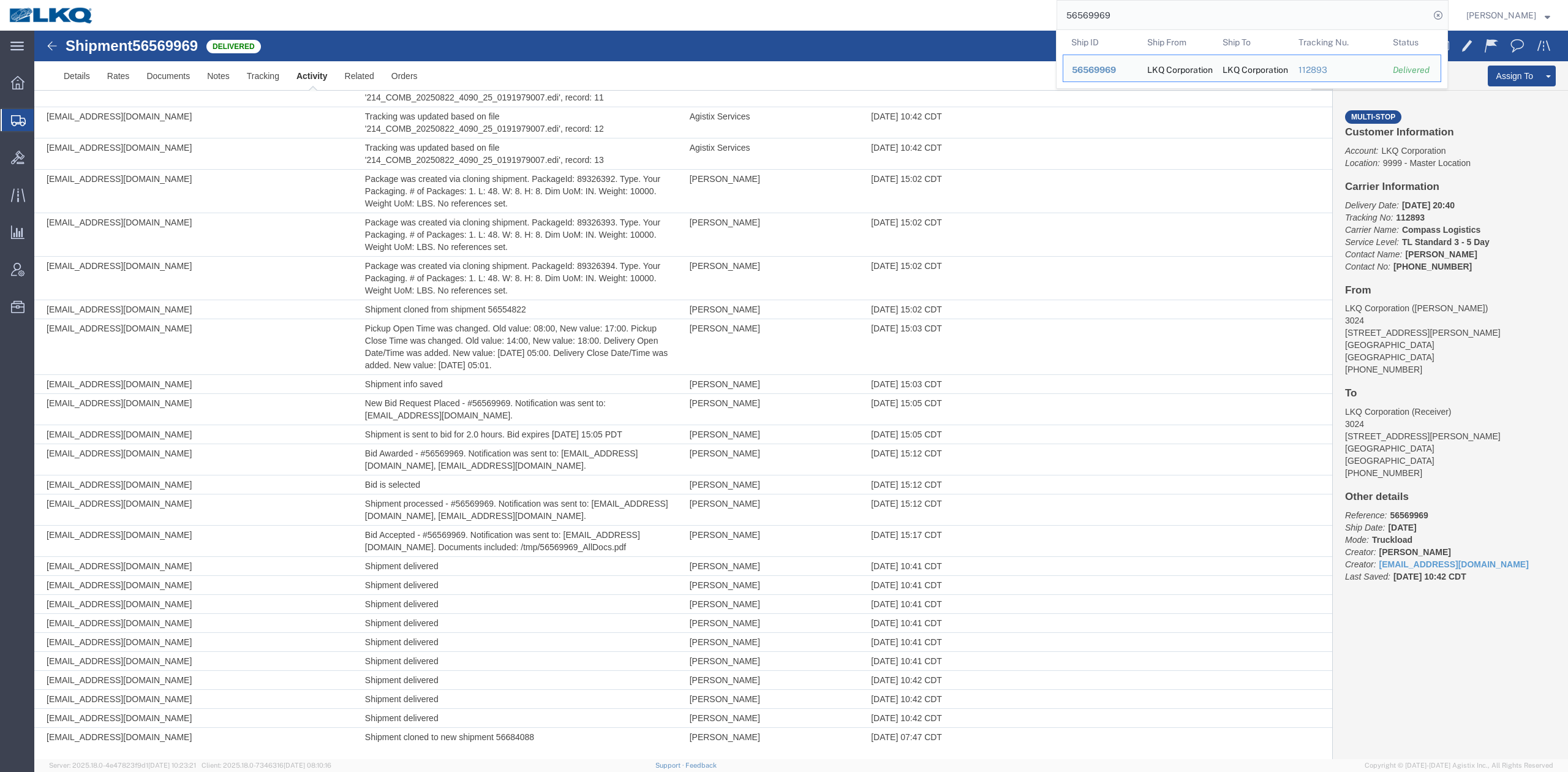
click at [1167, 25] on input "56569969" at bounding box center [1243, 15] width 372 height 29
paste input "601712"
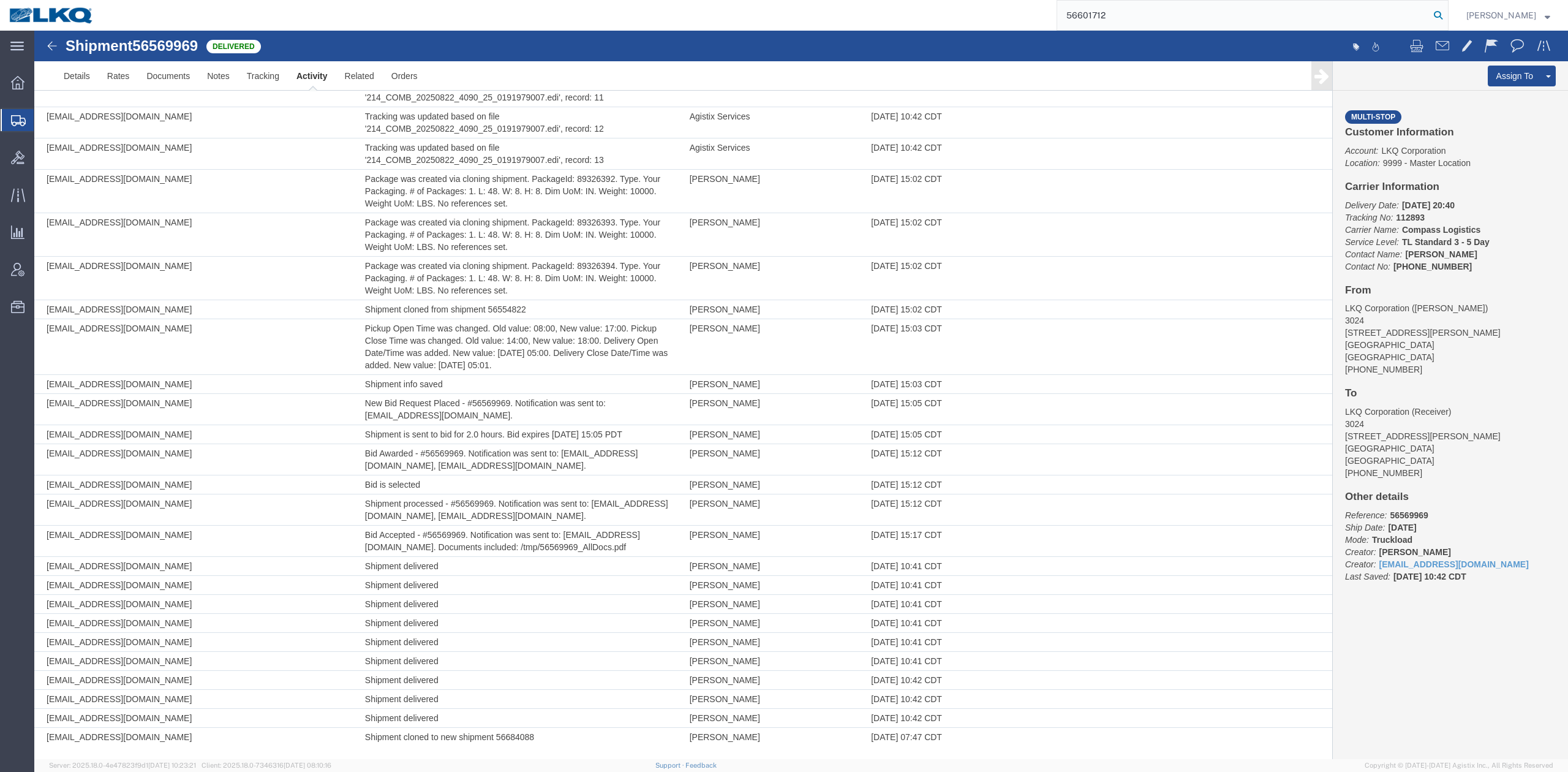
click at [1447, 11] on icon at bounding box center [1438, 15] width 17 height 17
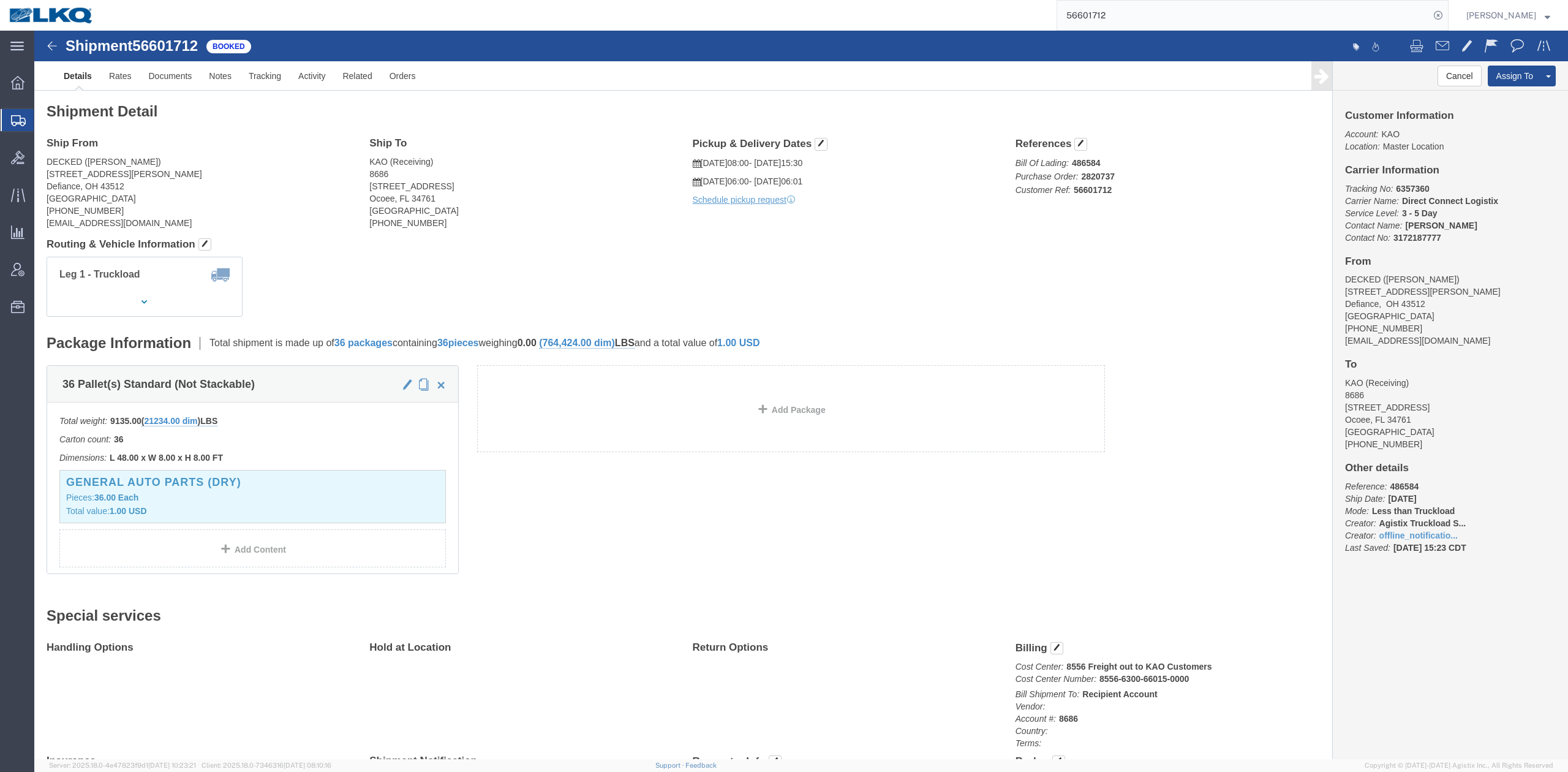
click at [1129, 23] on input "56601712" at bounding box center [1243, 15] width 372 height 29
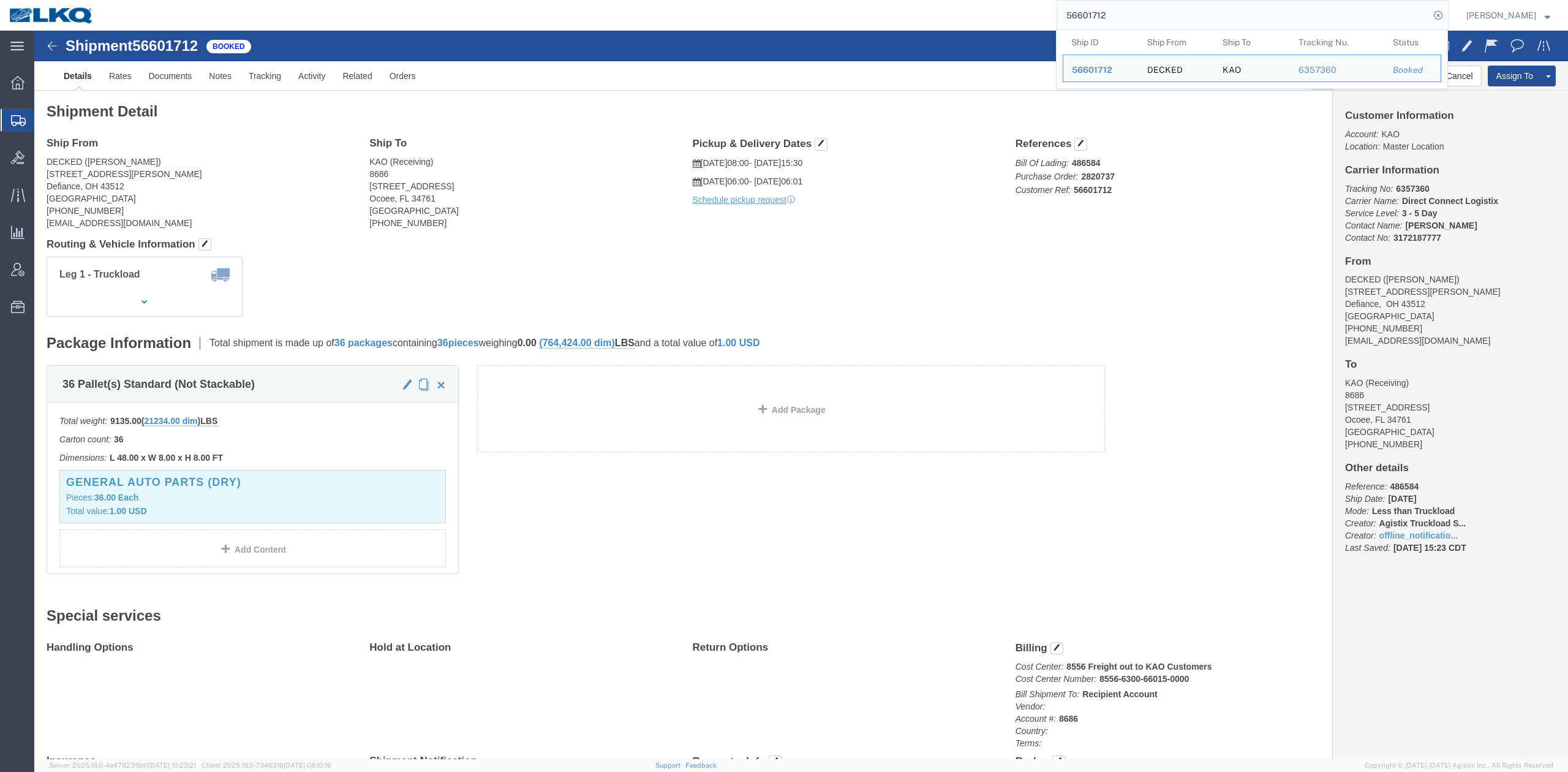
click at [1129, 23] on input "56601712" at bounding box center [1243, 15] width 372 height 29
paste input "904"
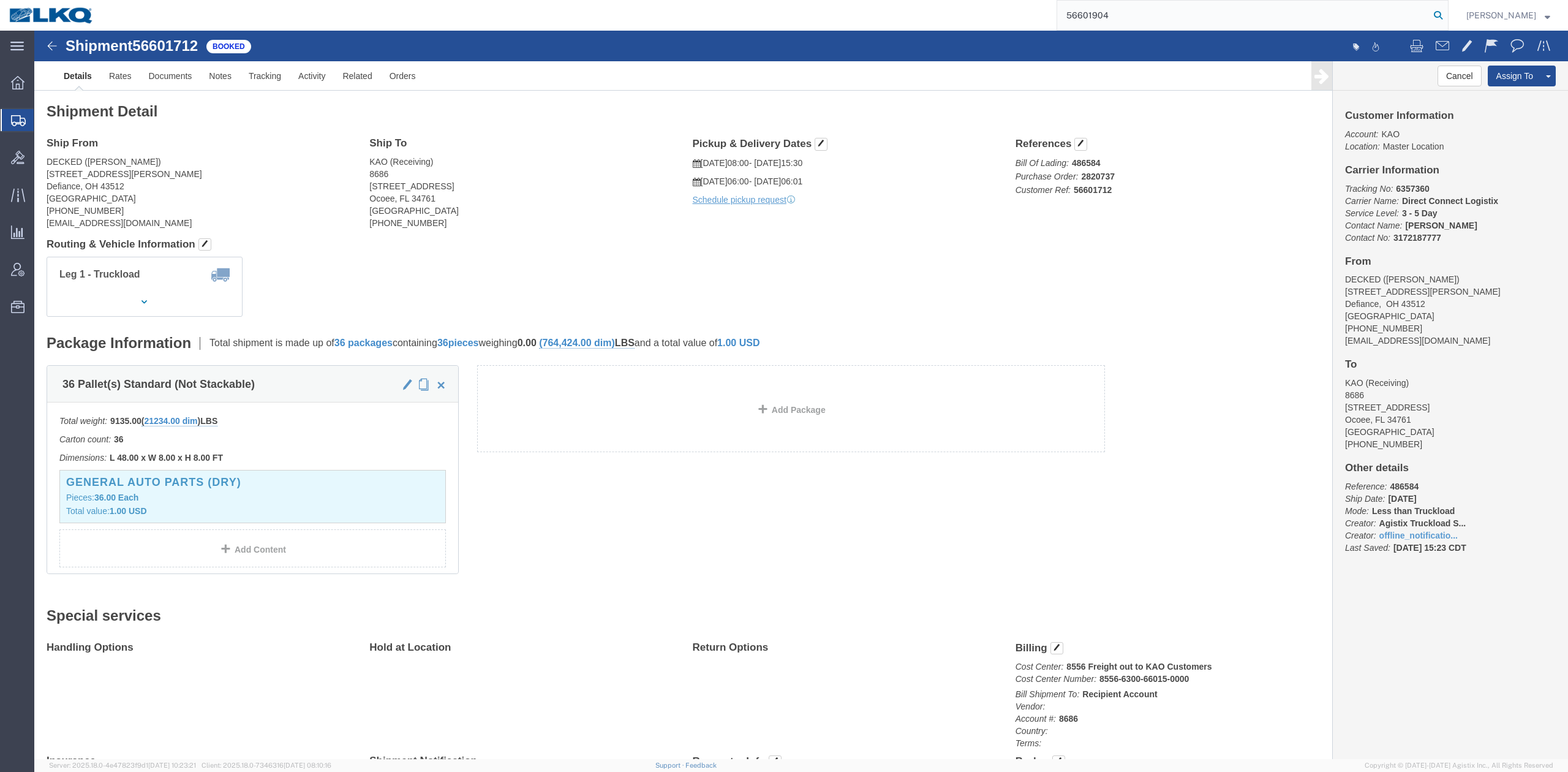
click at [1447, 15] on icon at bounding box center [1438, 15] width 17 height 17
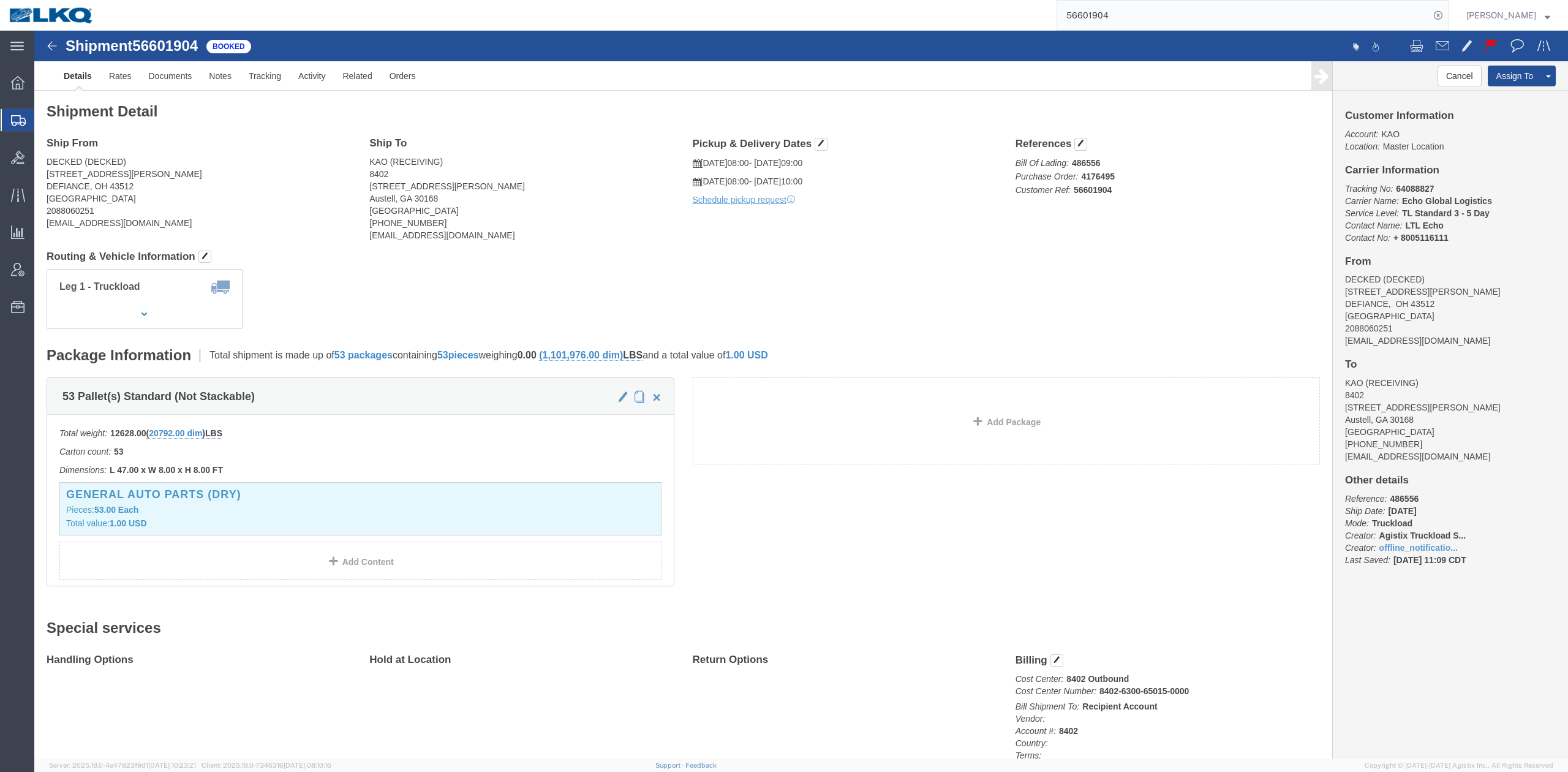
click at [1124, 6] on input "56601904" at bounding box center [1243, 15] width 372 height 29
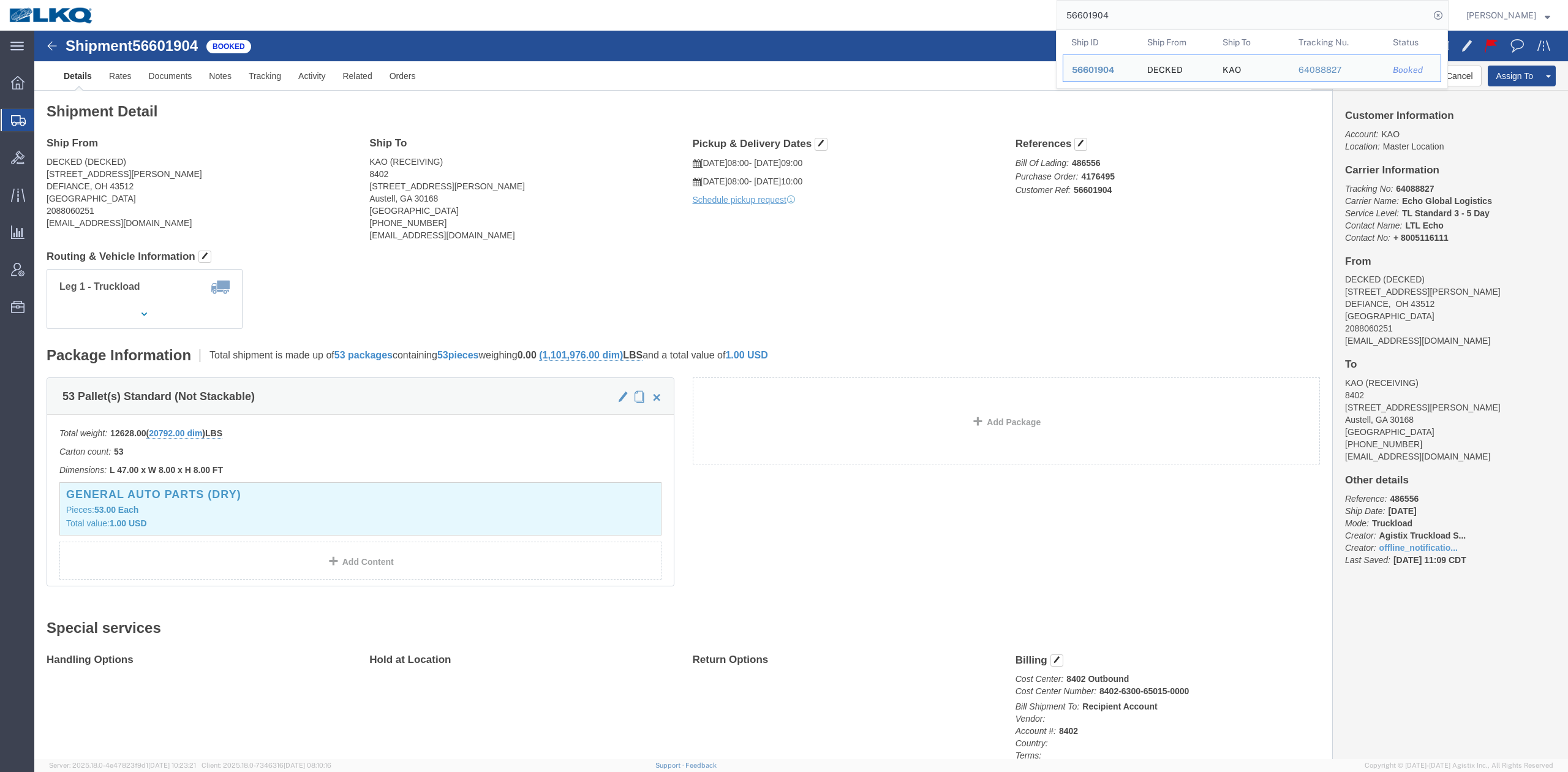
paste input "348933"
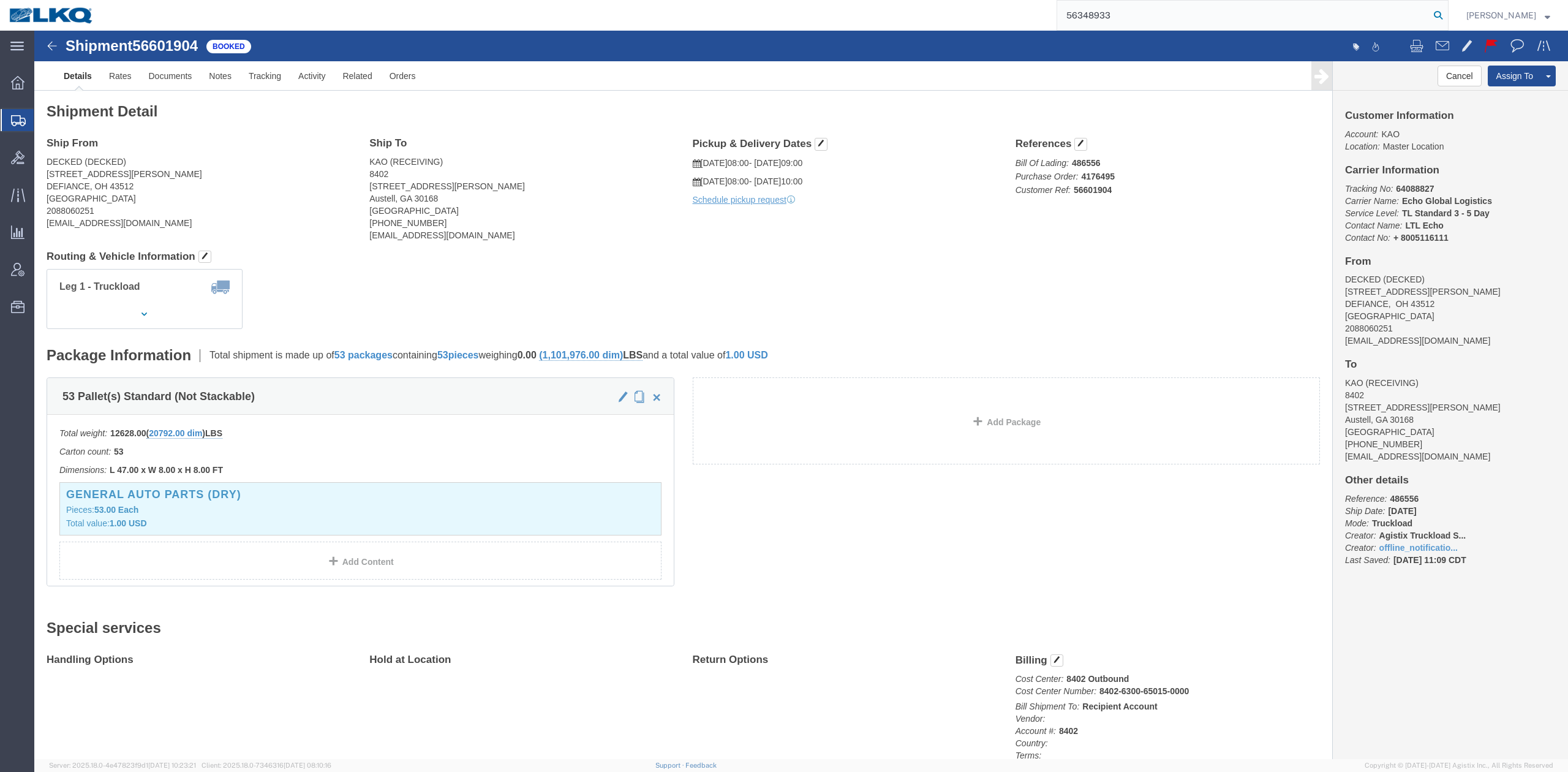
type input "56348933"
drag, startPoint x: 1451, startPoint y: 15, endPoint x: 1424, endPoint y: 30, distance: 30.9
click at [1447, 15] on icon at bounding box center [1438, 15] width 17 height 17
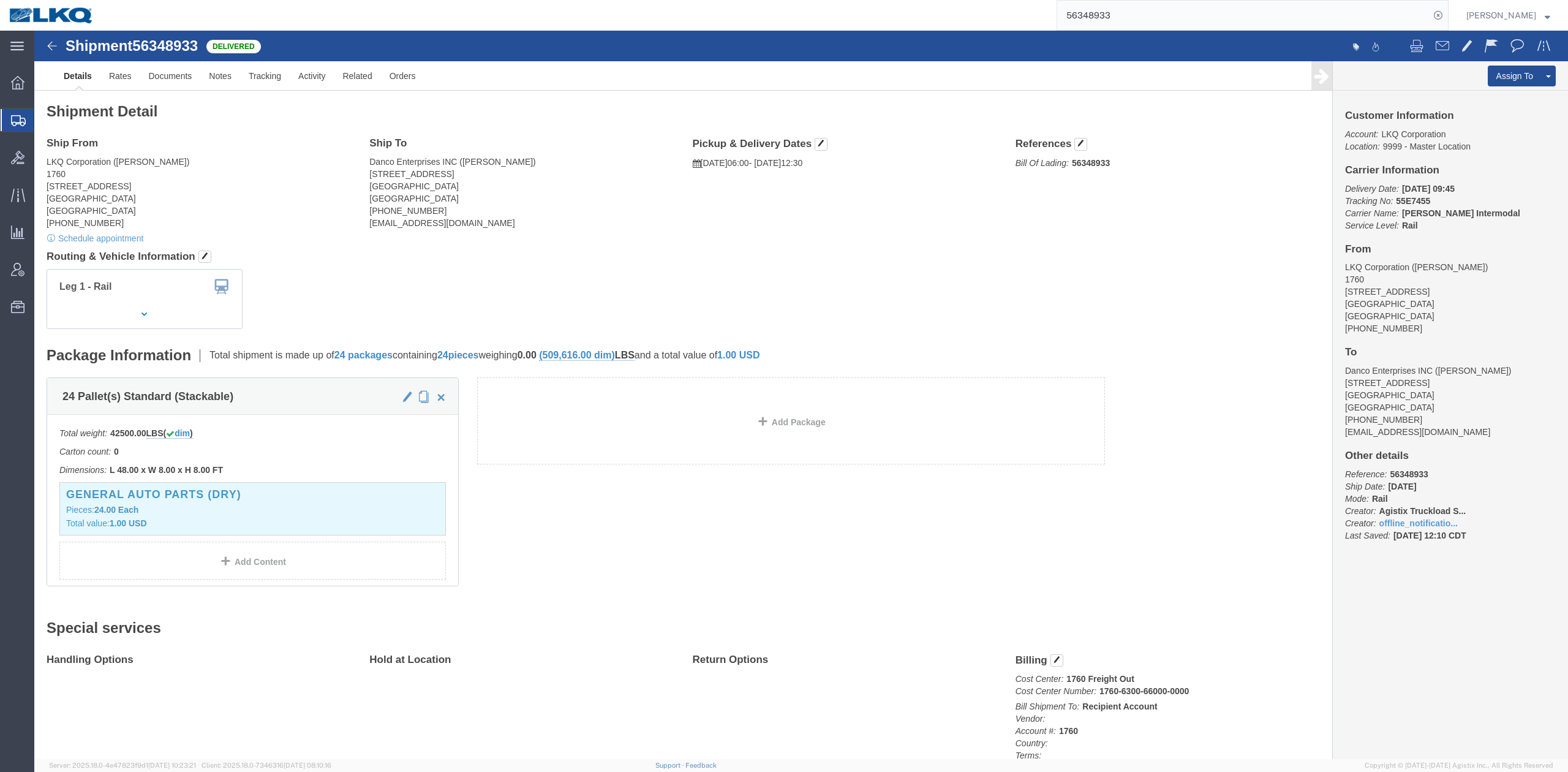
drag, startPoint x: 80, startPoint y: 63, endPoint x: 86, endPoint y: 53, distance: 11.7
click div "Shipment Detail Ship From LKQ Corporation ([PERSON_NAME]) 1760 [STREET_ADDRESS]…"
click link "Rates"
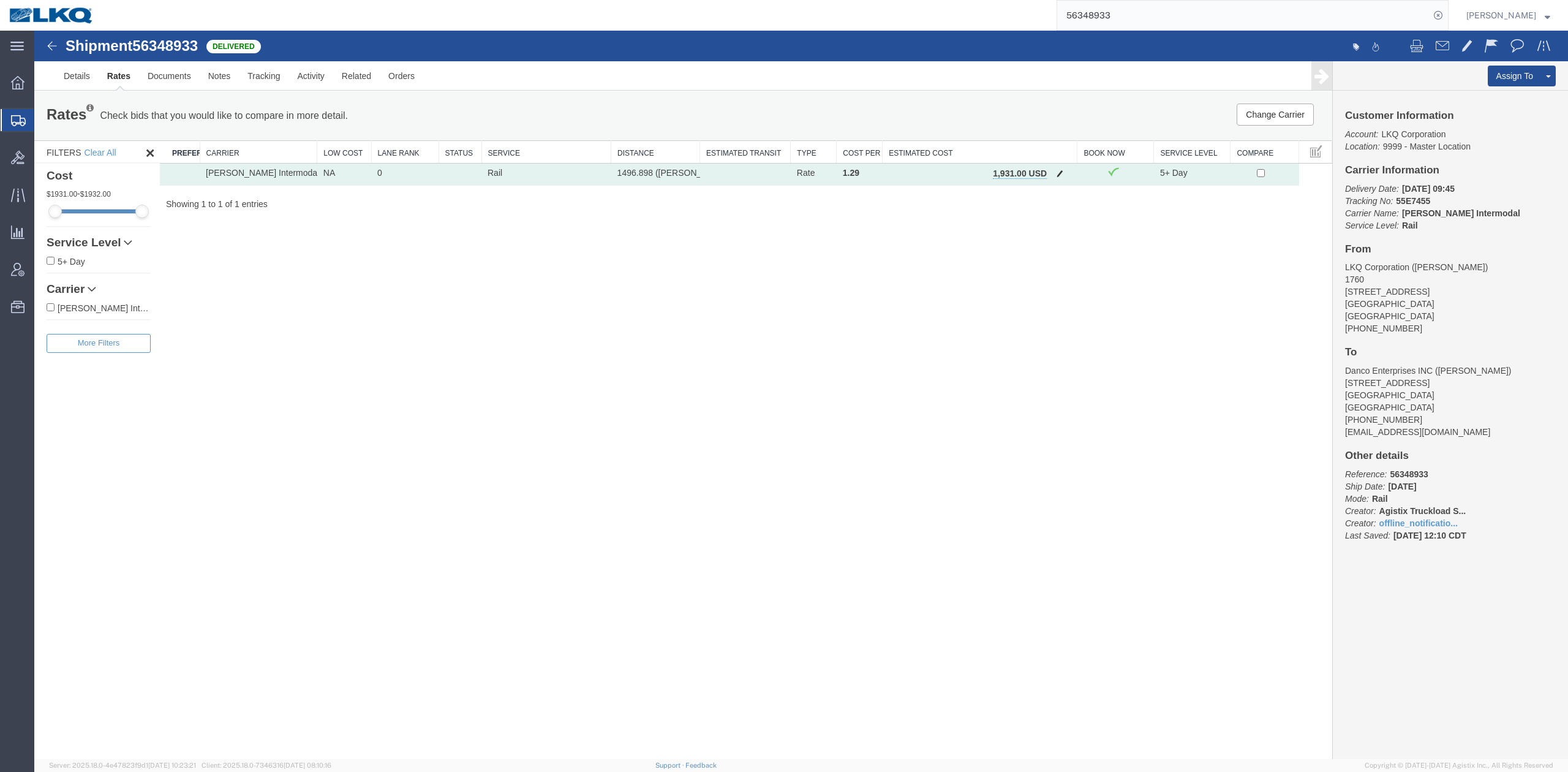
click at [1063, 178] on button "button" at bounding box center [1060, 174] width 17 height 16
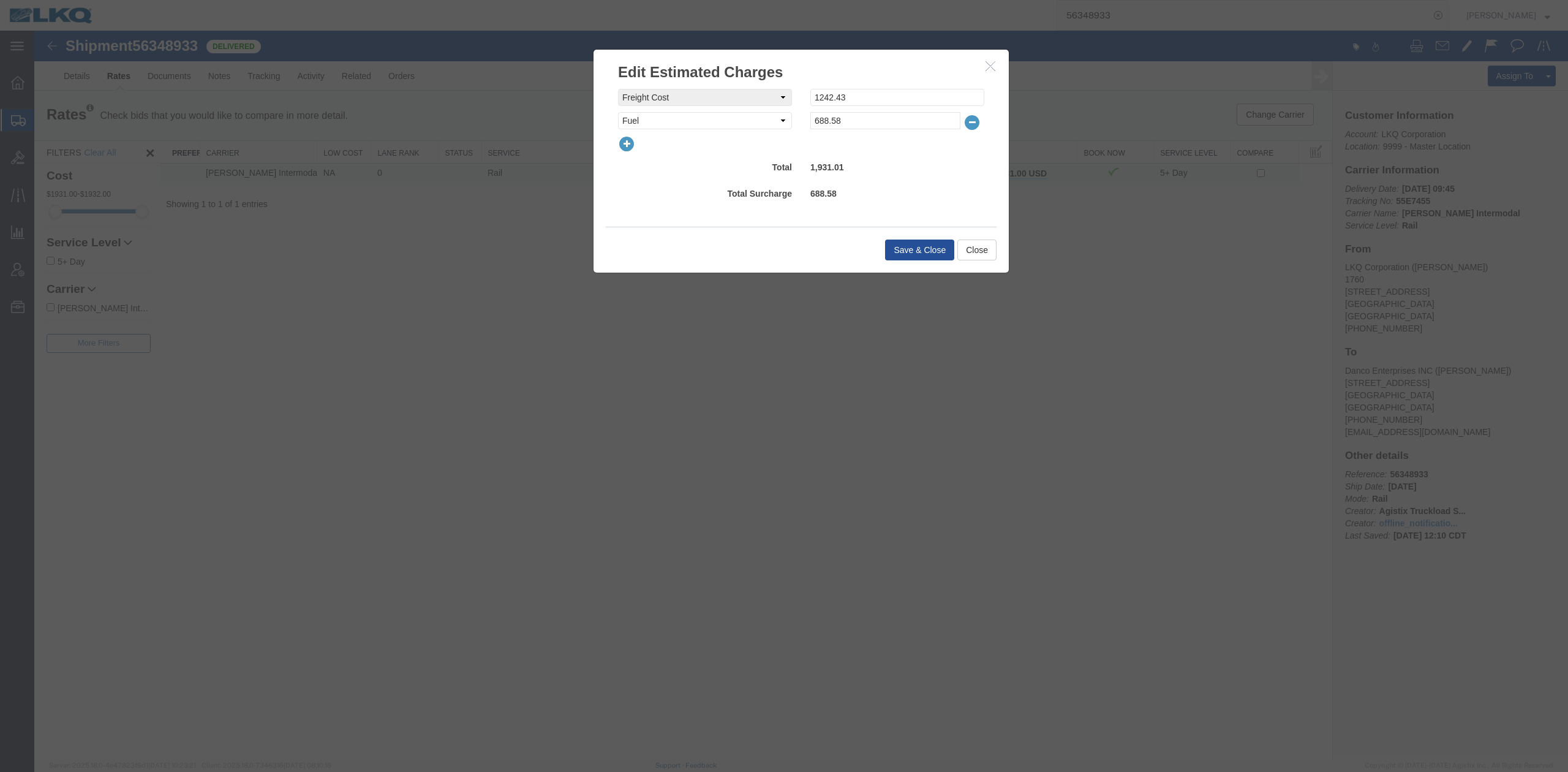
click at [633, 145] on icon "button" at bounding box center [627, 144] width 17 height 17
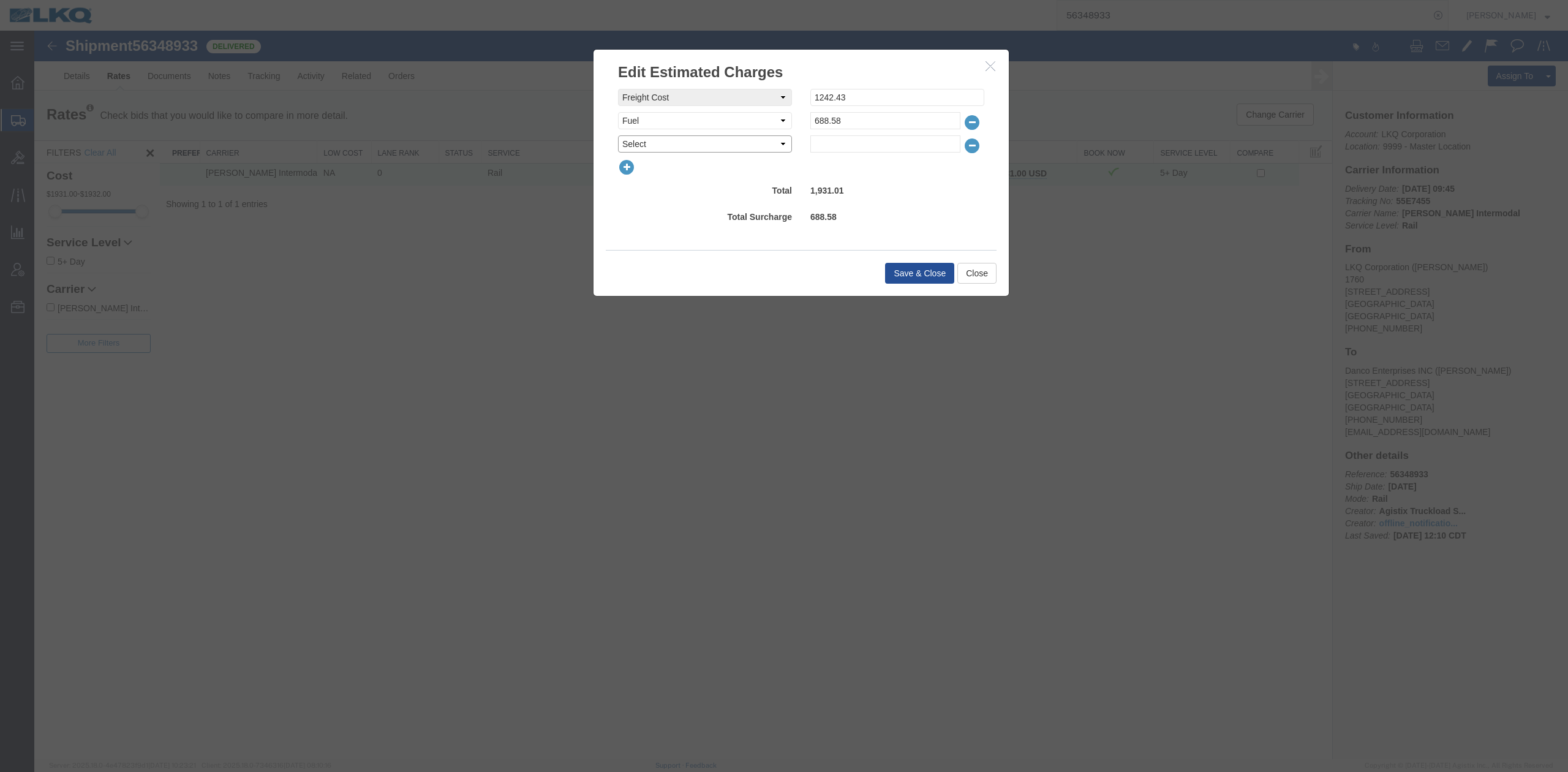
click at [633, 144] on select "Select AES Filing Accessorial Delivery Charge Additional Invoice Details Addres…" at bounding box center [705, 144] width 174 height 17
select select "OTHR"
click at [618, 135] on select "Select AES Filing Accessorial Delivery Charge Additional Invoice Details Addres…" at bounding box center [705, 144] width 174 height 17
type input "525"
click at [924, 272] on button "Save & Close" at bounding box center [920, 273] width 69 height 21
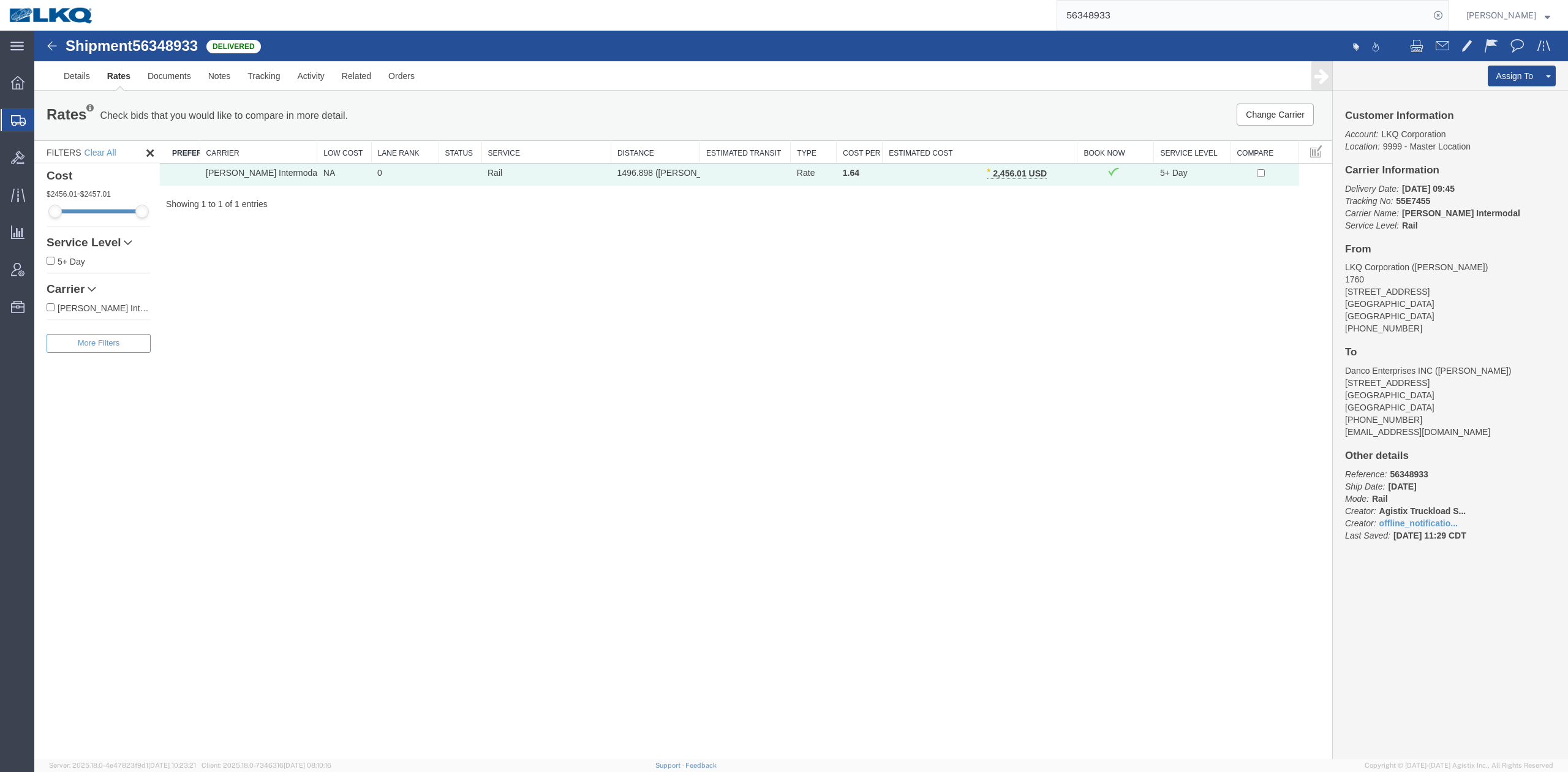
click at [1140, 25] on input "56348933" at bounding box center [1243, 15] width 372 height 29
paste input "29570"
type input "56329570"
click at [1447, 10] on icon at bounding box center [1438, 15] width 17 height 17
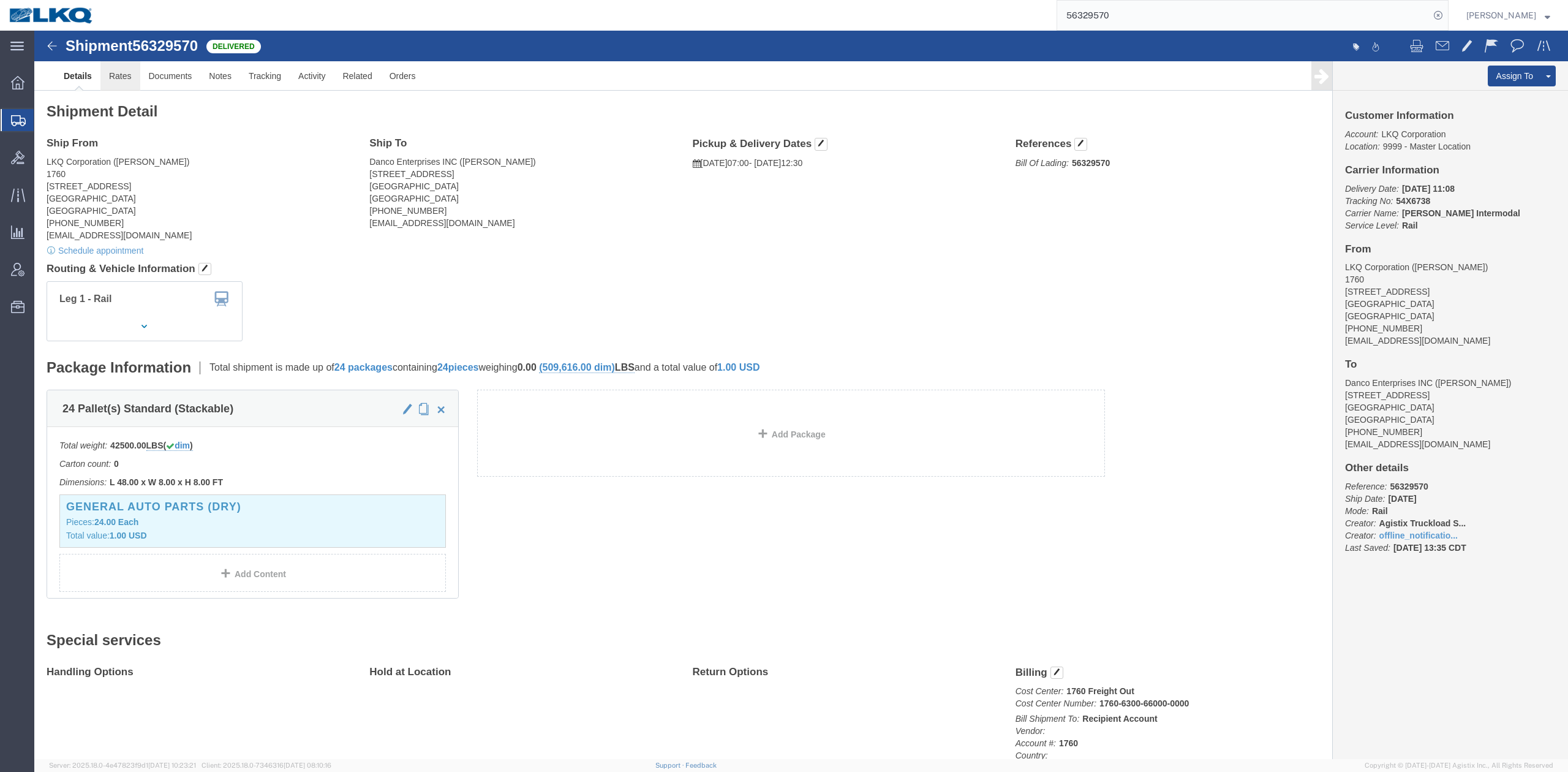
drag, startPoint x: 47, startPoint y: 8, endPoint x: 92, endPoint y: 50, distance: 61.6
click link "Rates"
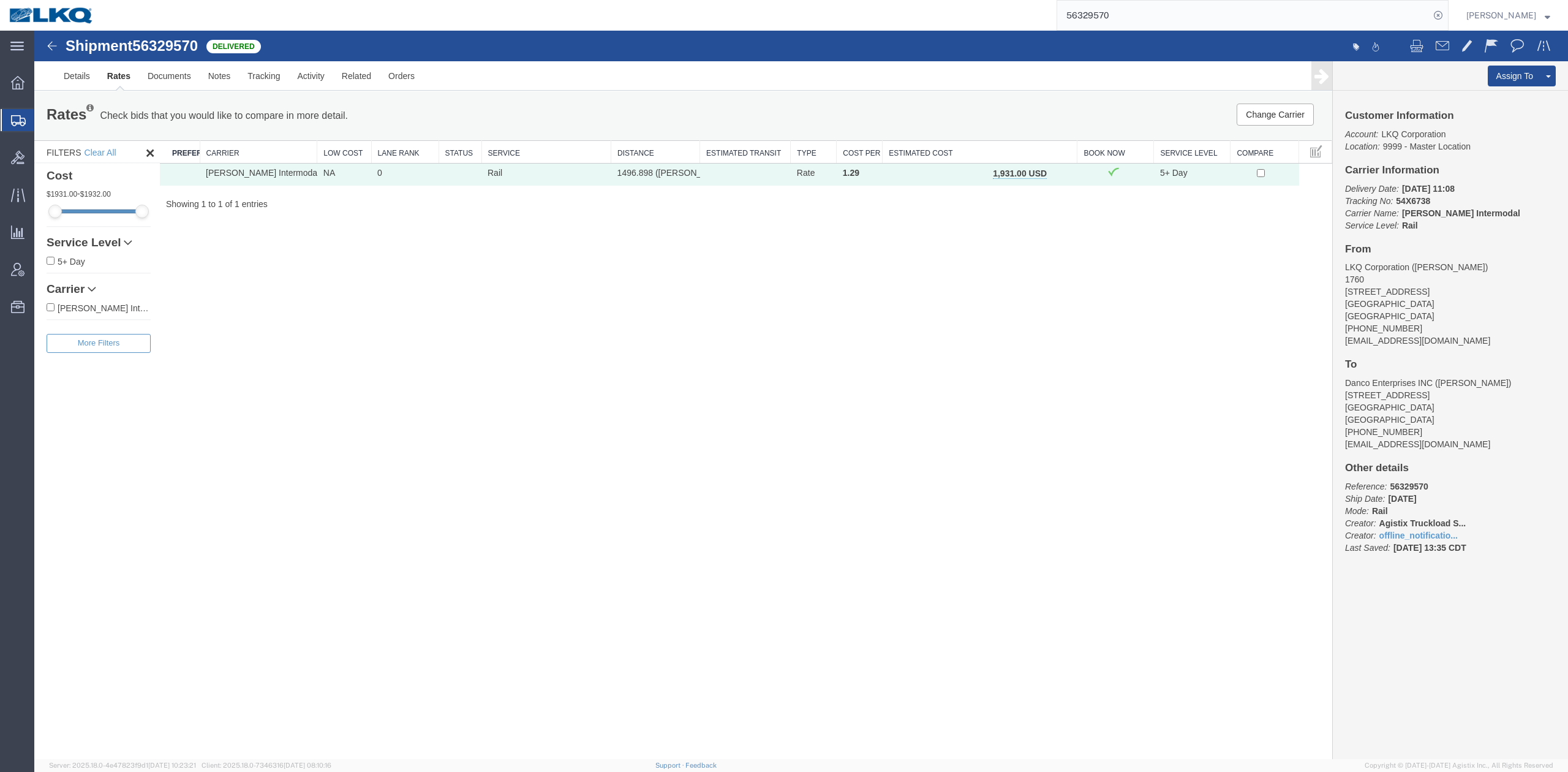
click at [1054, 168] on button "button" at bounding box center [1060, 174] width 17 height 16
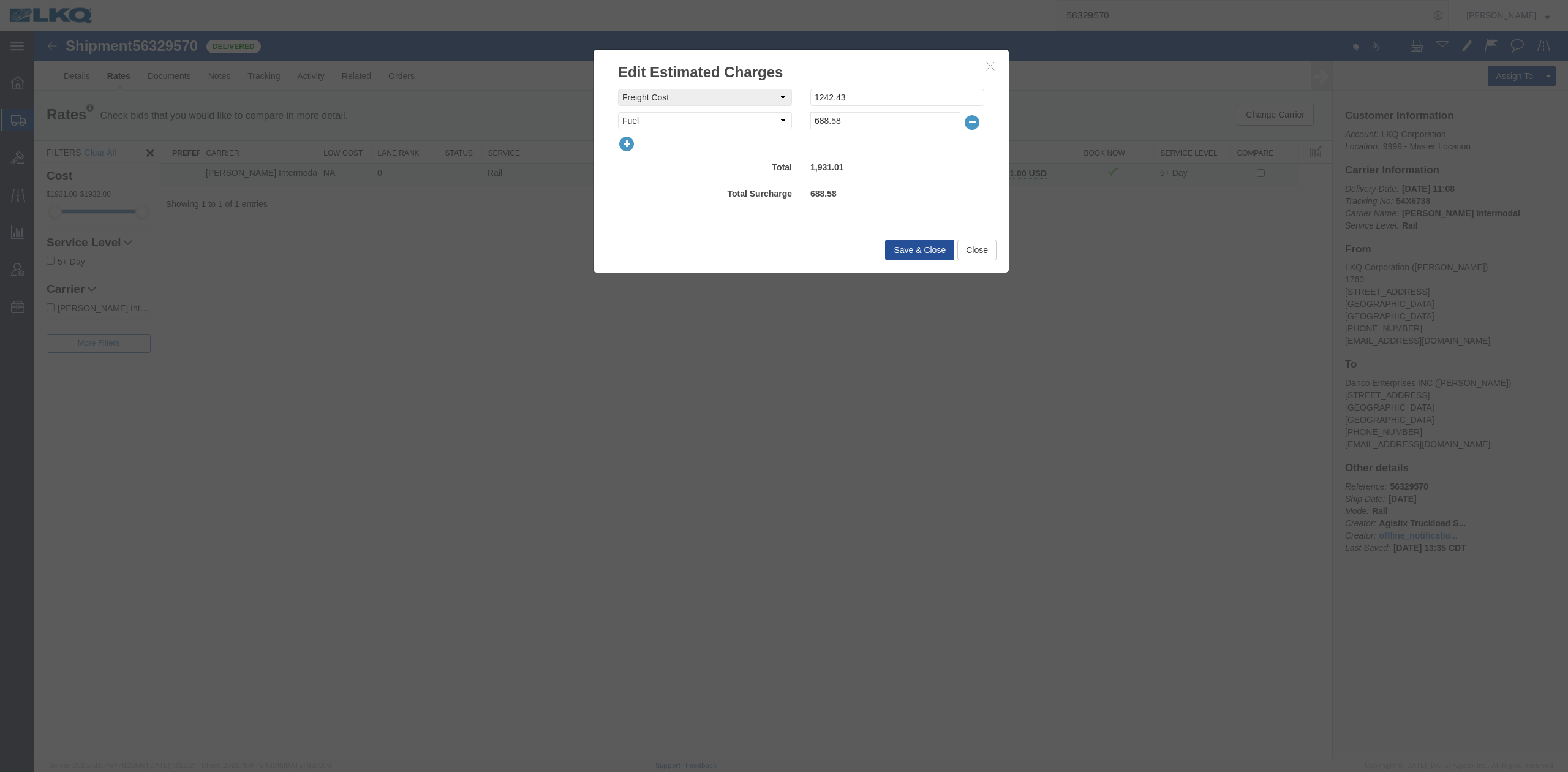
click at [635, 148] on div at bounding box center [801, 144] width 385 height 17
click at [633, 145] on icon "button" at bounding box center [627, 144] width 17 height 17
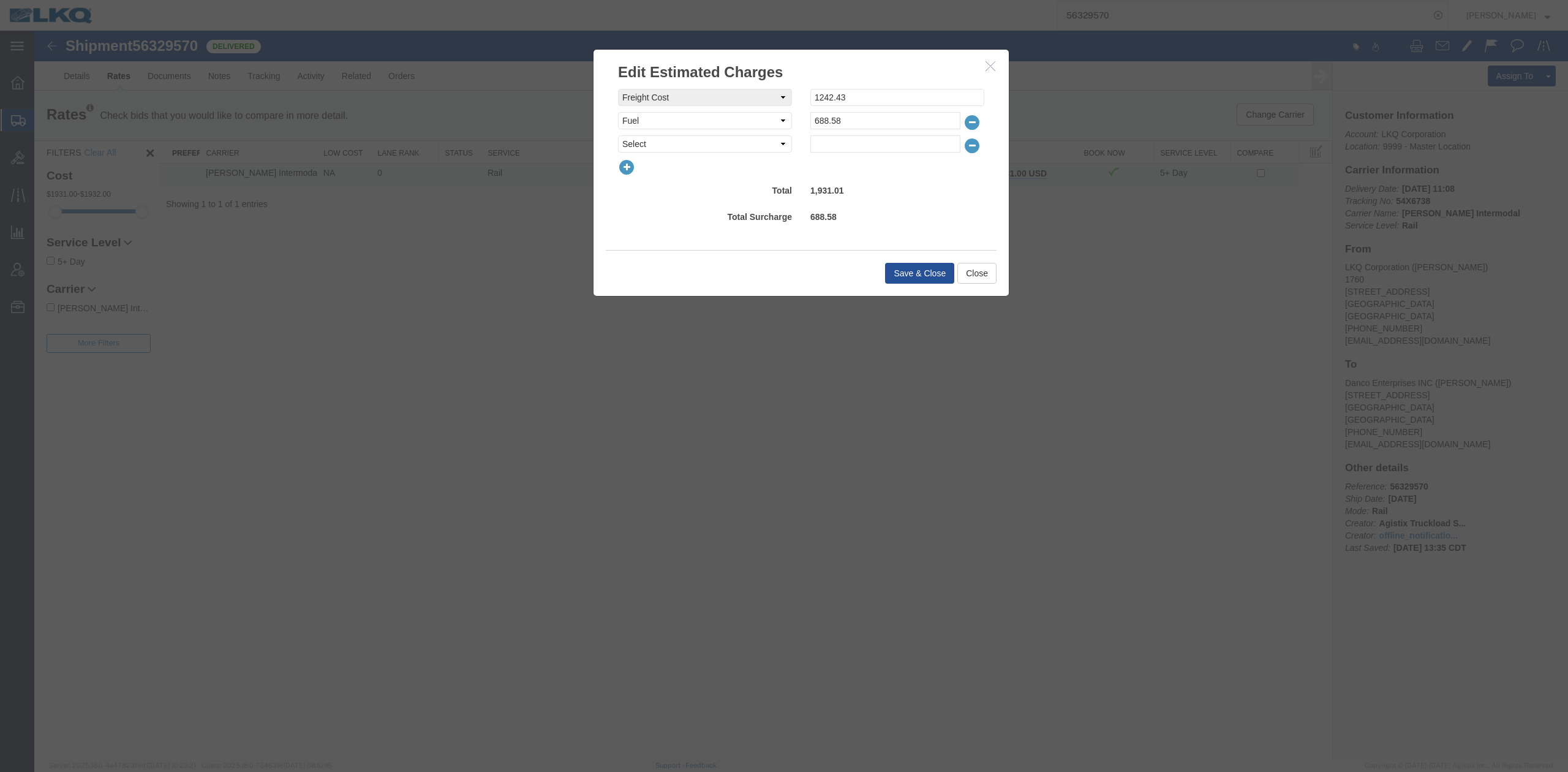
select select "OTHR"
click at [618, 135] on select "Select AES Filing Accessorial Delivery Charge Additional Invoice Details Addres…" at bounding box center [705, 144] width 174 height 17
type input "750"
drag, startPoint x: 885, startPoint y: 264, endPoint x: 891, endPoint y: 266, distance: 6.3
click at [887, 264] on button "Save & Close" at bounding box center [920, 273] width 69 height 21
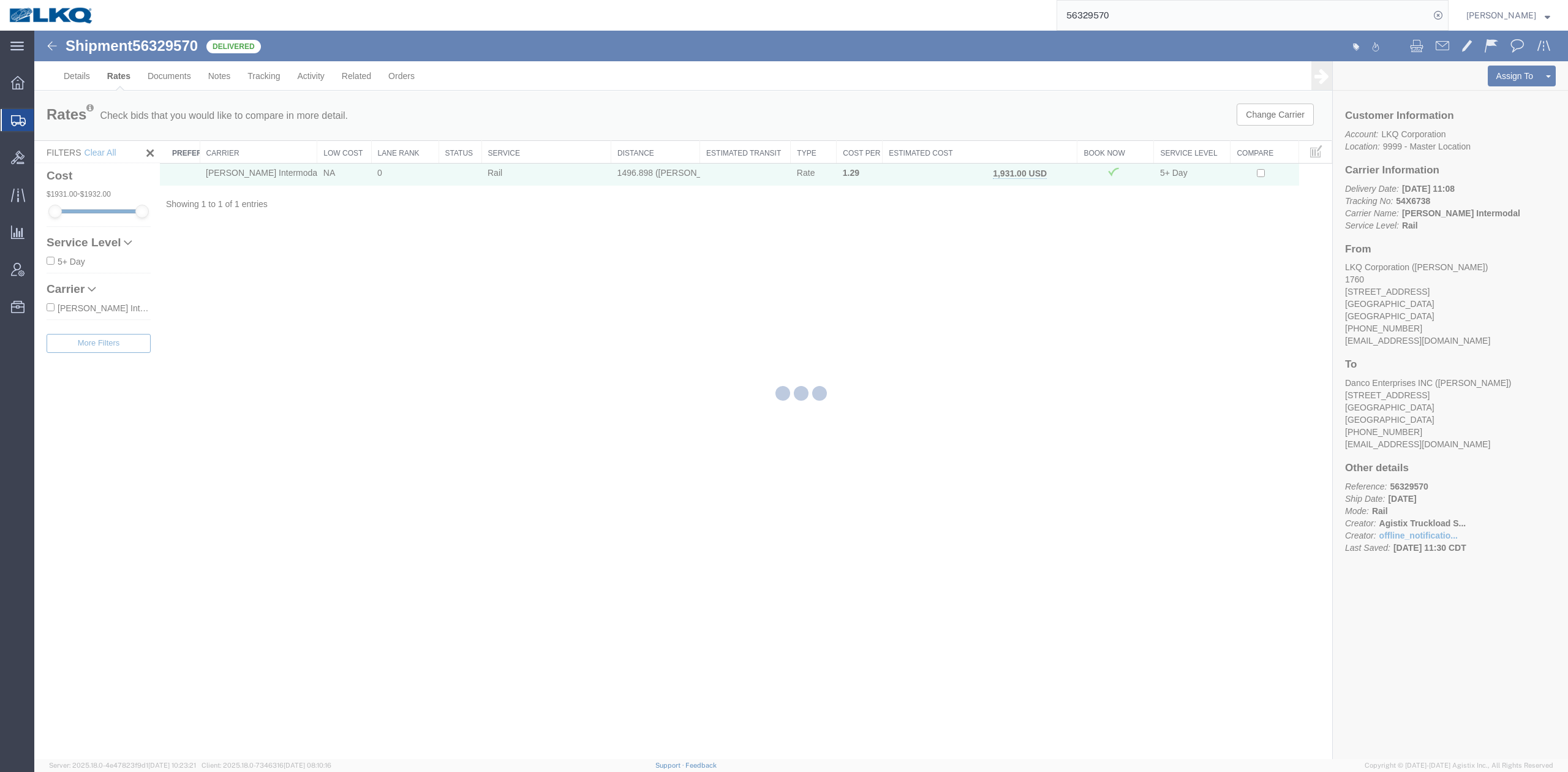
click at [1123, 15] on input "56329570" at bounding box center [1243, 15] width 372 height 29
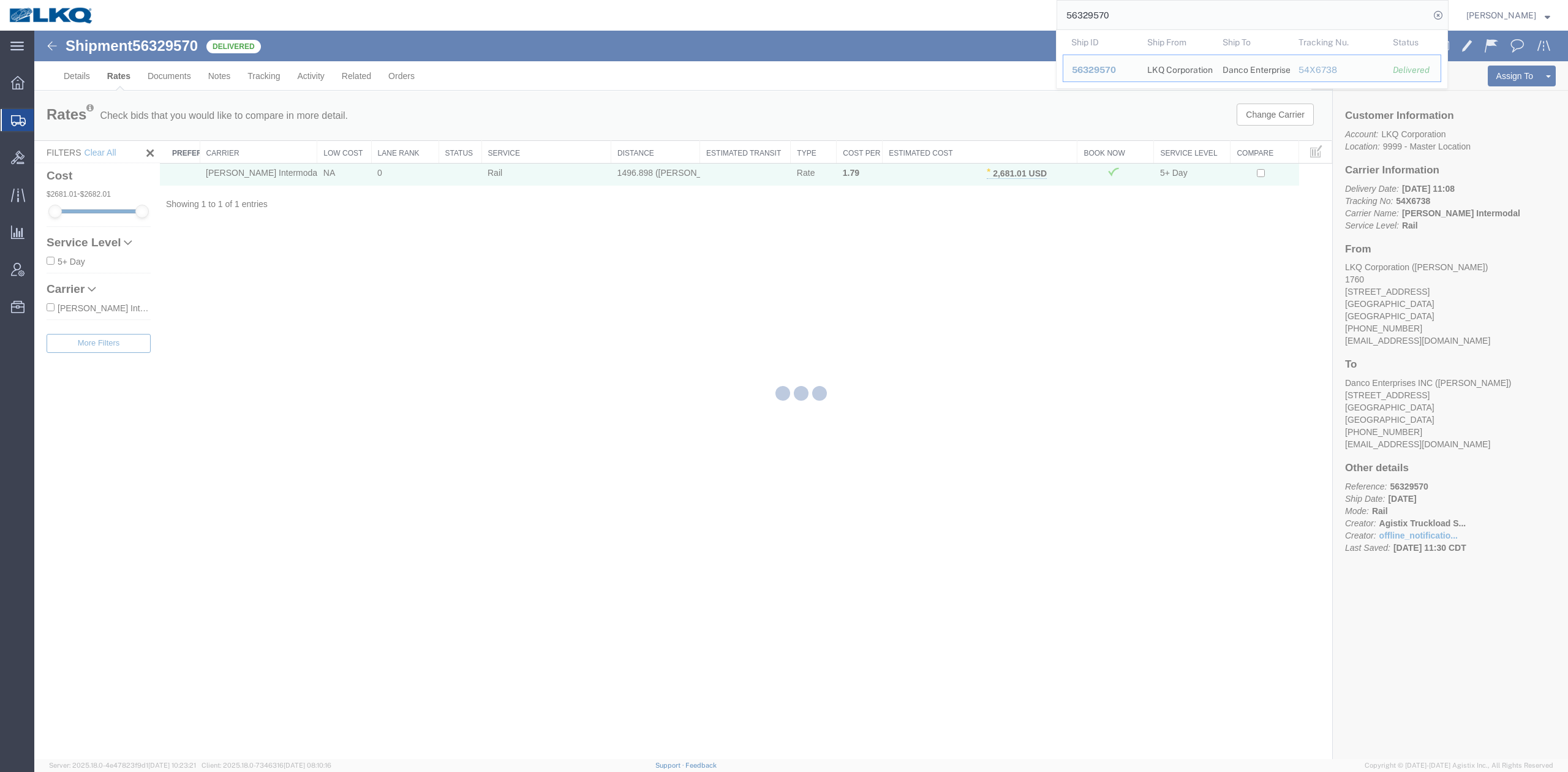
click at [1123, 15] on input "56329570" at bounding box center [1243, 15] width 372 height 29
paste input "48883"
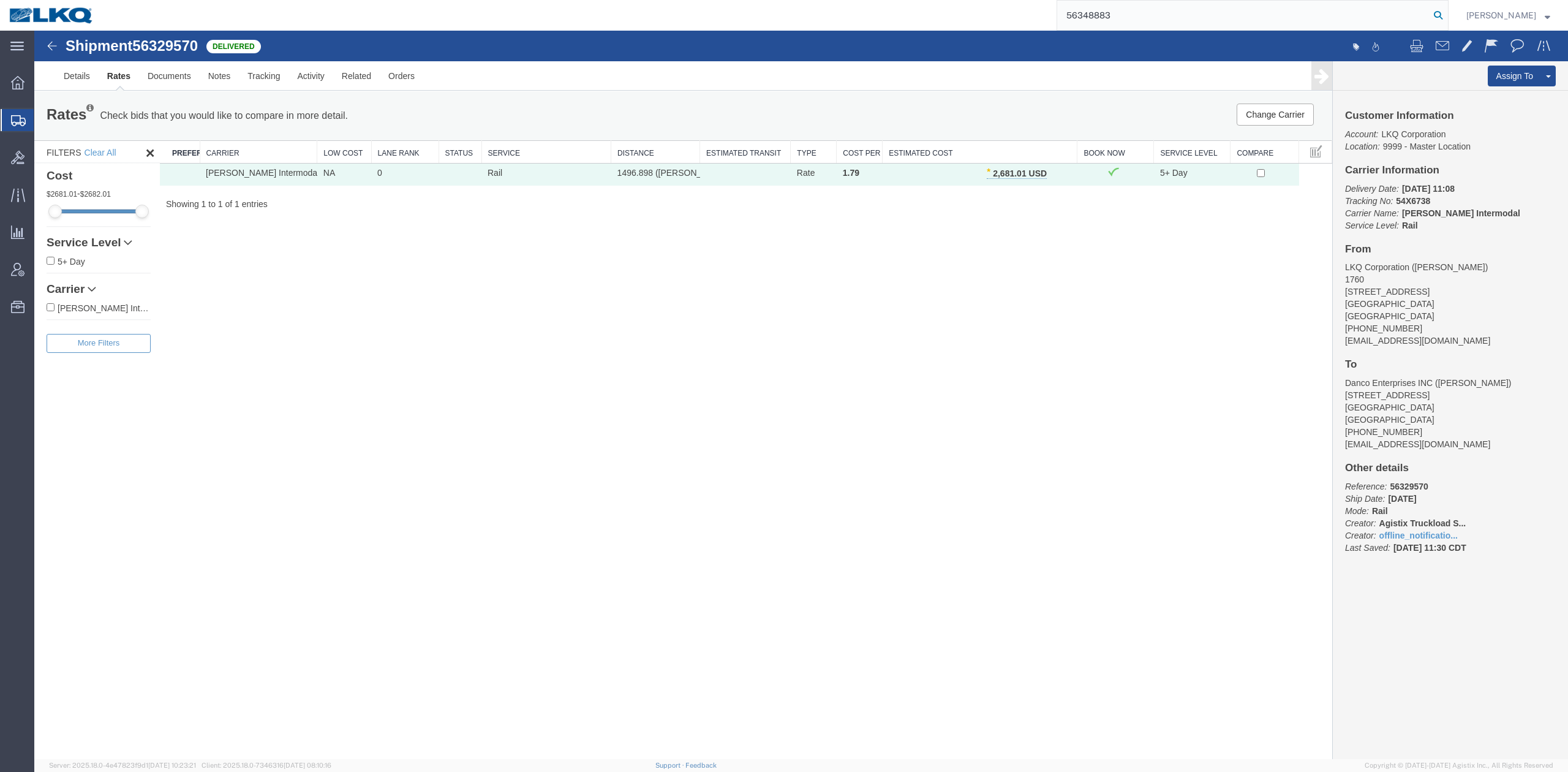
type input "56348883"
click at [1447, 8] on icon at bounding box center [1438, 15] width 17 height 17
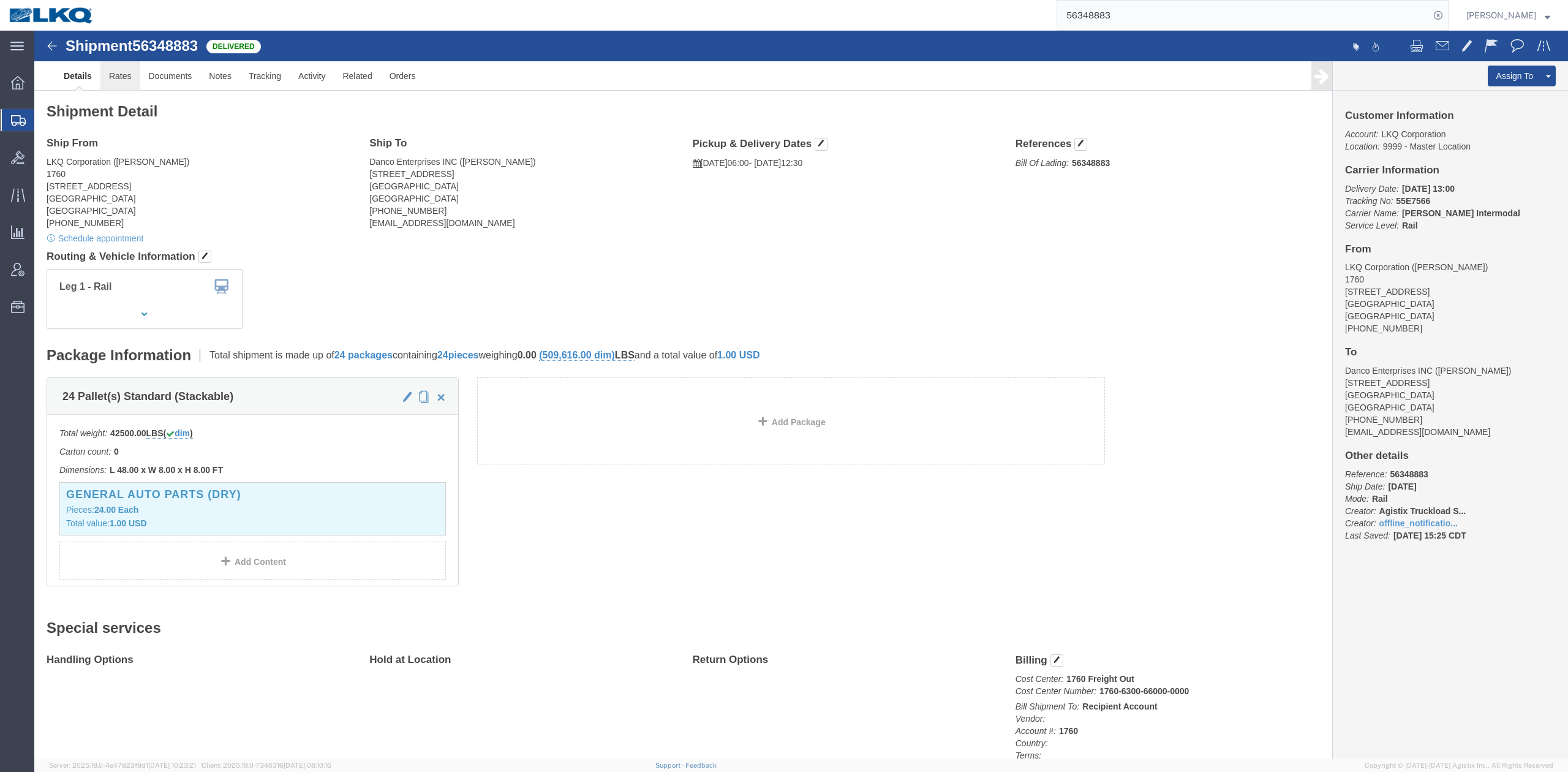
click link "Rates"
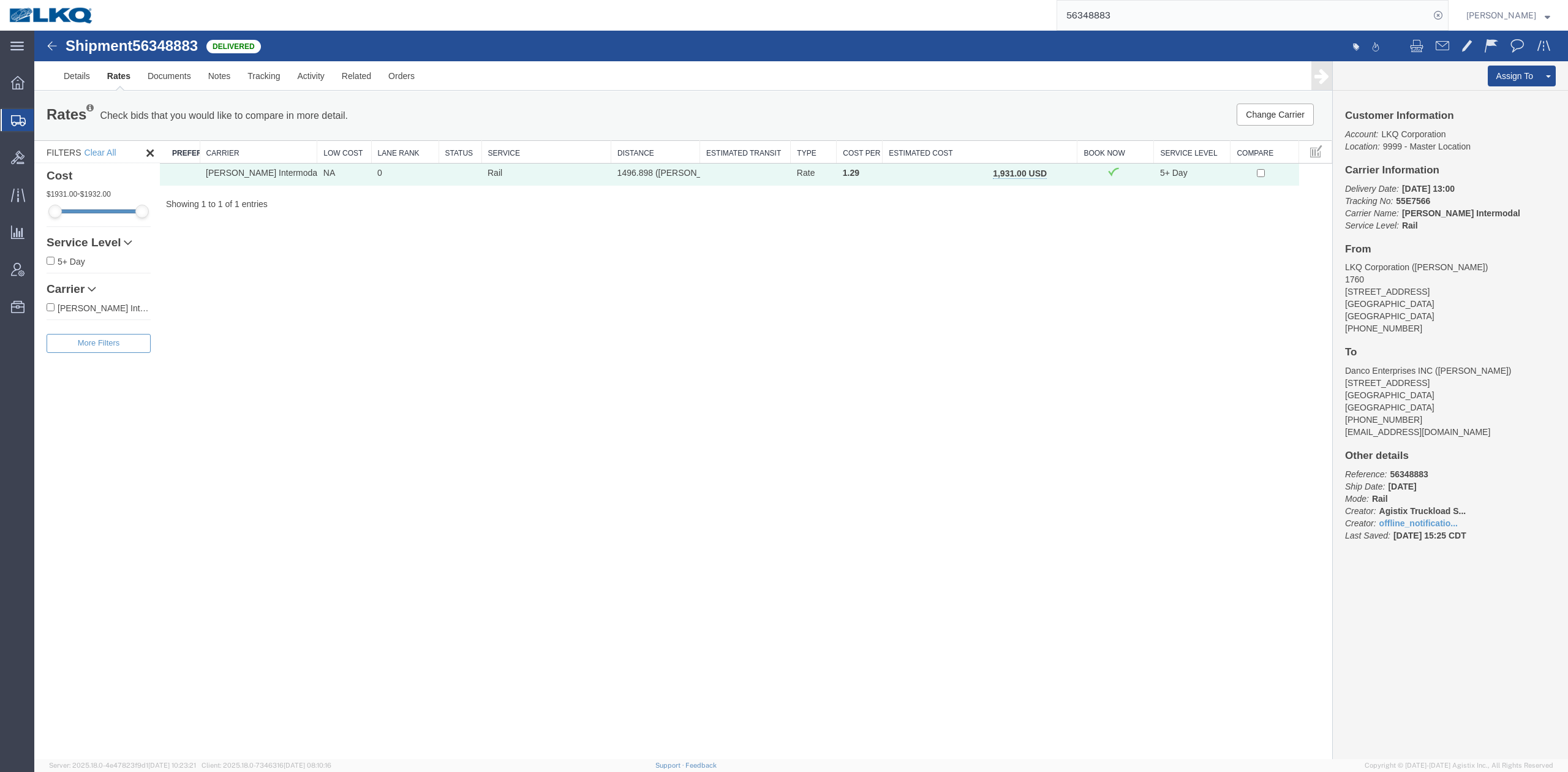
click at [1066, 170] on button "button" at bounding box center [1060, 174] width 17 height 16
click at [34, 31] on div at bounding box center [34, 31] width 0 height 0
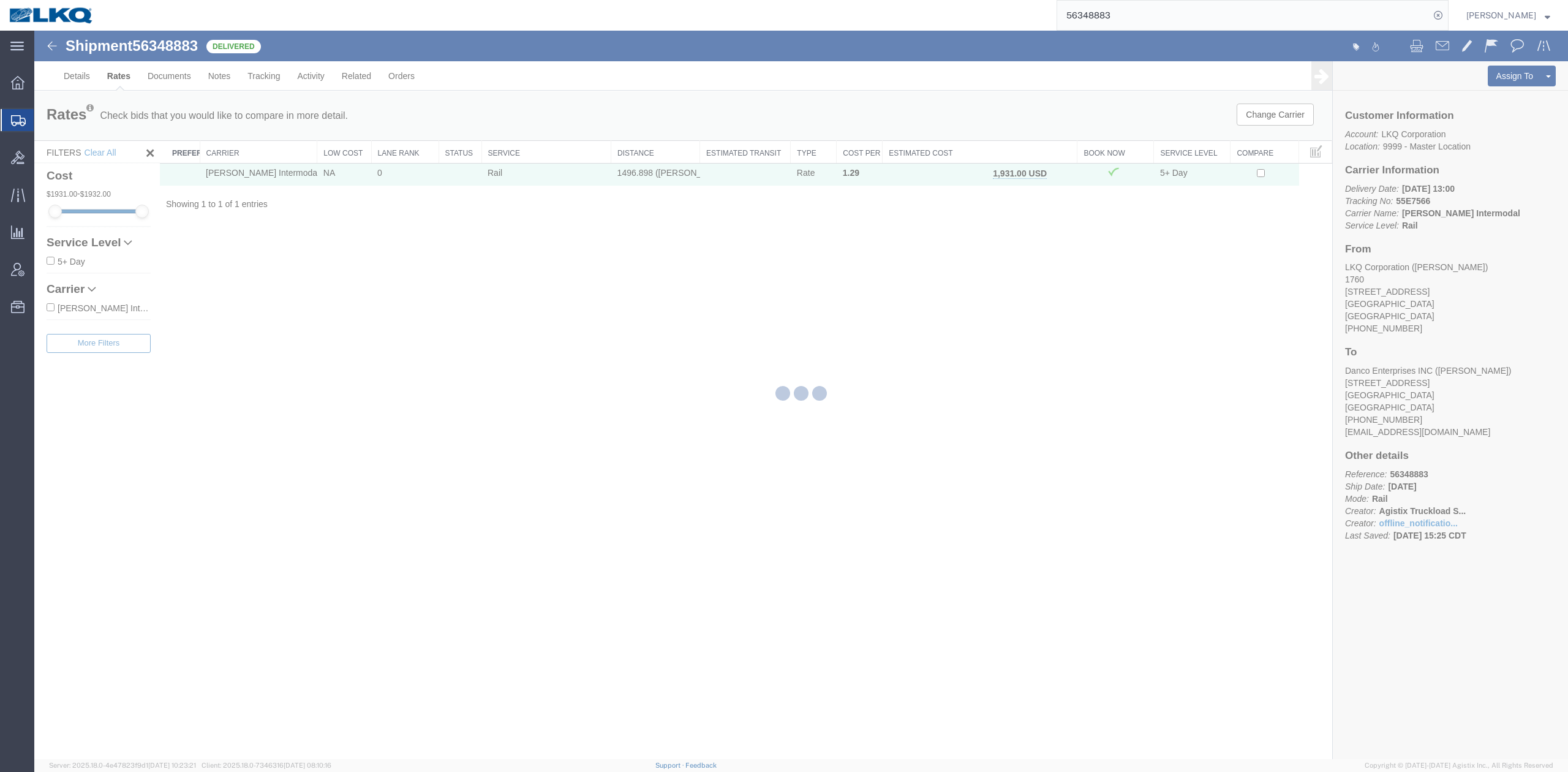
drag, startPoint x: 1022, startPoint y: 144, endPoint x: 601, endPoint y: 302, distance: 449.7
click at [1056, 173] on div at bounding box center [801, 395] width 1534 height 729
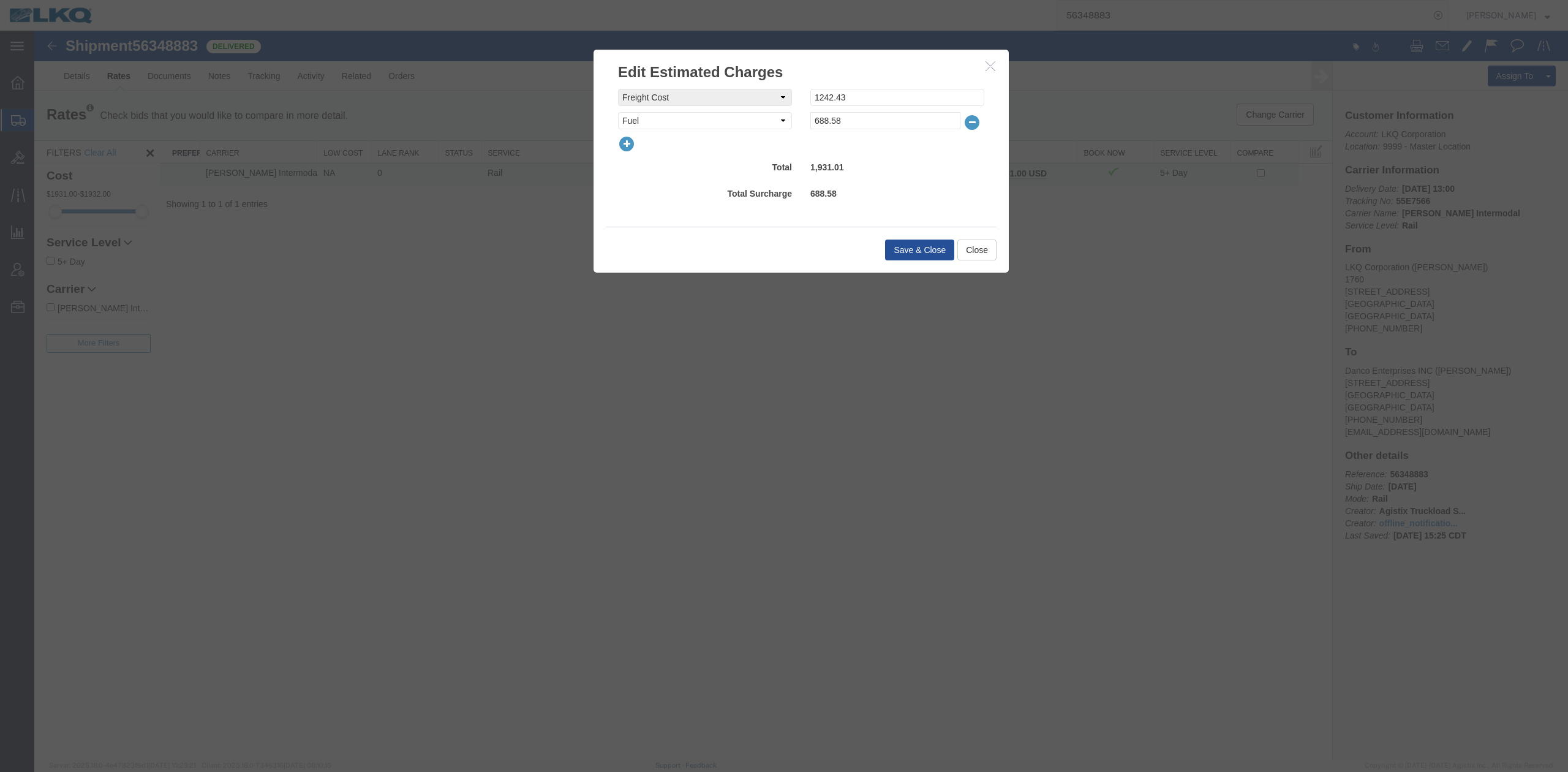
click at [630, 147] on icon "button" at bounding box center [627, 144] width 17 height 17
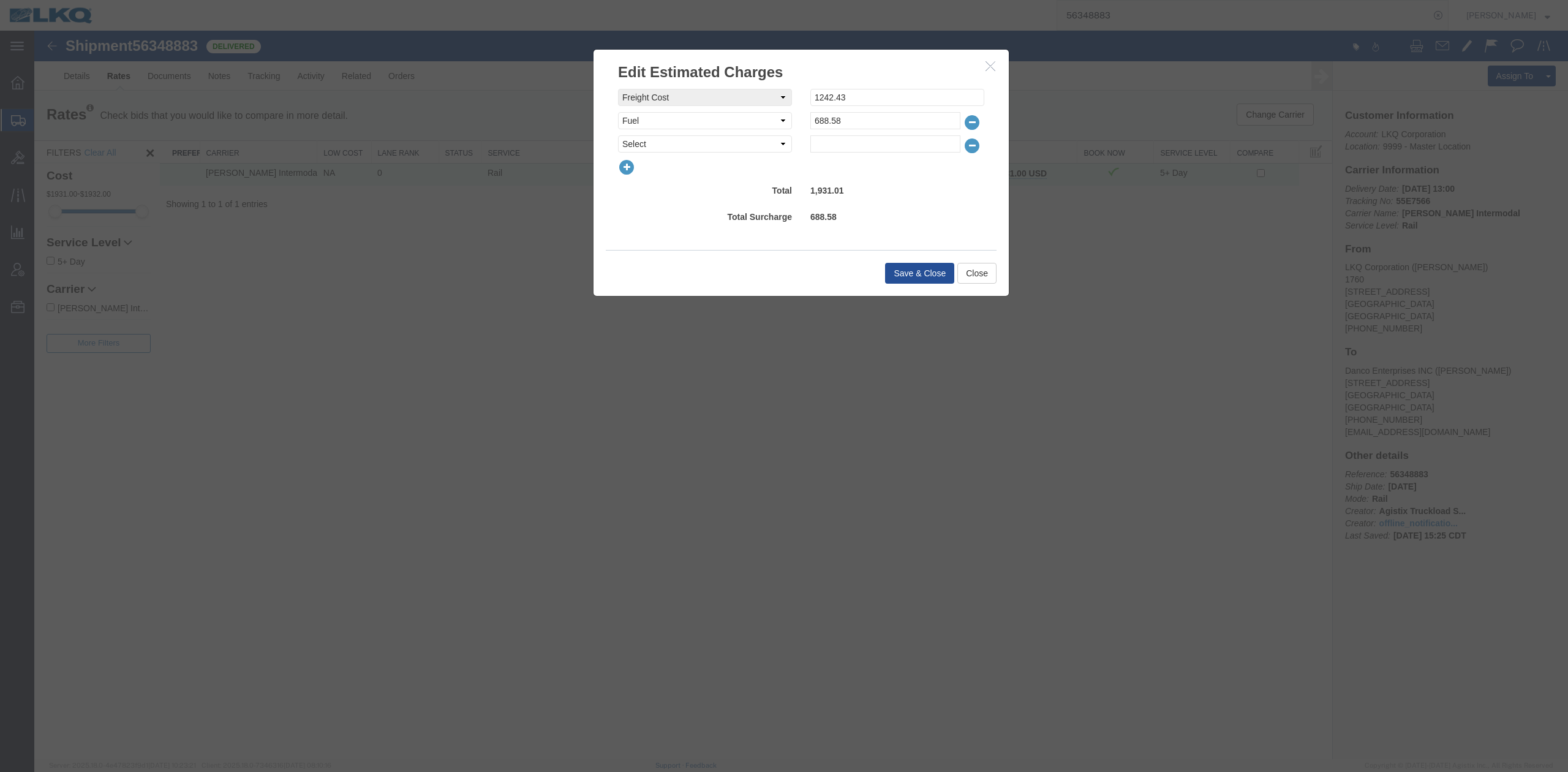
click at [630, 147] on select "Select AES Filing Accessorial Delivery Charge Additional Invoice Details Addres…" at bounding box center [705, 144] width 174 height 17
select select "OTHR"
click at [618, 135] on select "Select AES Filing Accessorial Delivery Charge Additional Invoice Details Addres…" at bounding box center [705, 144] width 174 height 17
type input "525"
drag, startPoint x: 924, startPoint y: 256, endPoint x: 929, endPoint y: 267, distance: 12.1
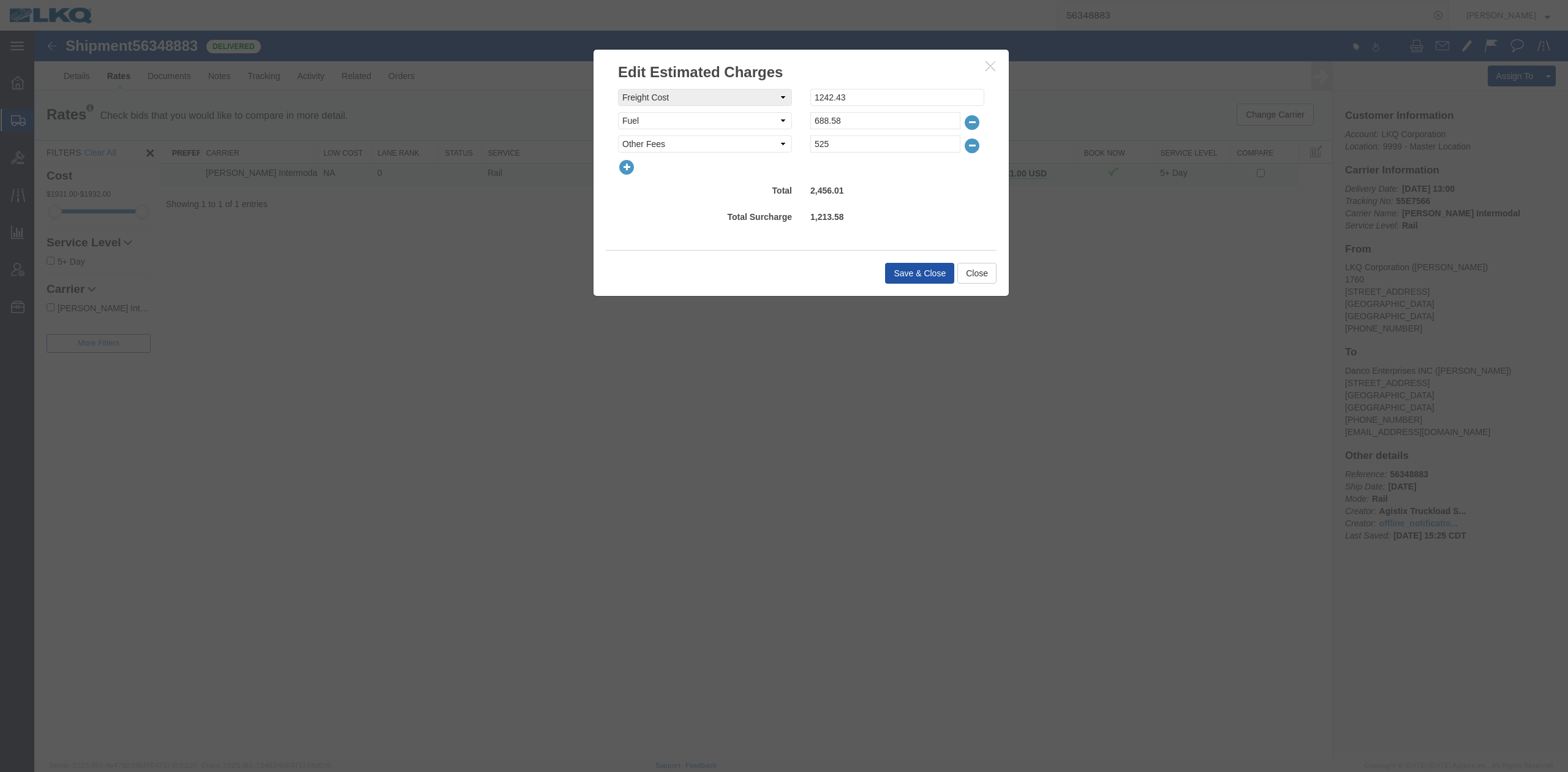
click at [926, 266] on div "Save & Close Close" at bounding box center [801, 273] width 391 height 46
click at [929, 268] on button "Save & Close" at bounding box center [920, 273] width 69 height 21
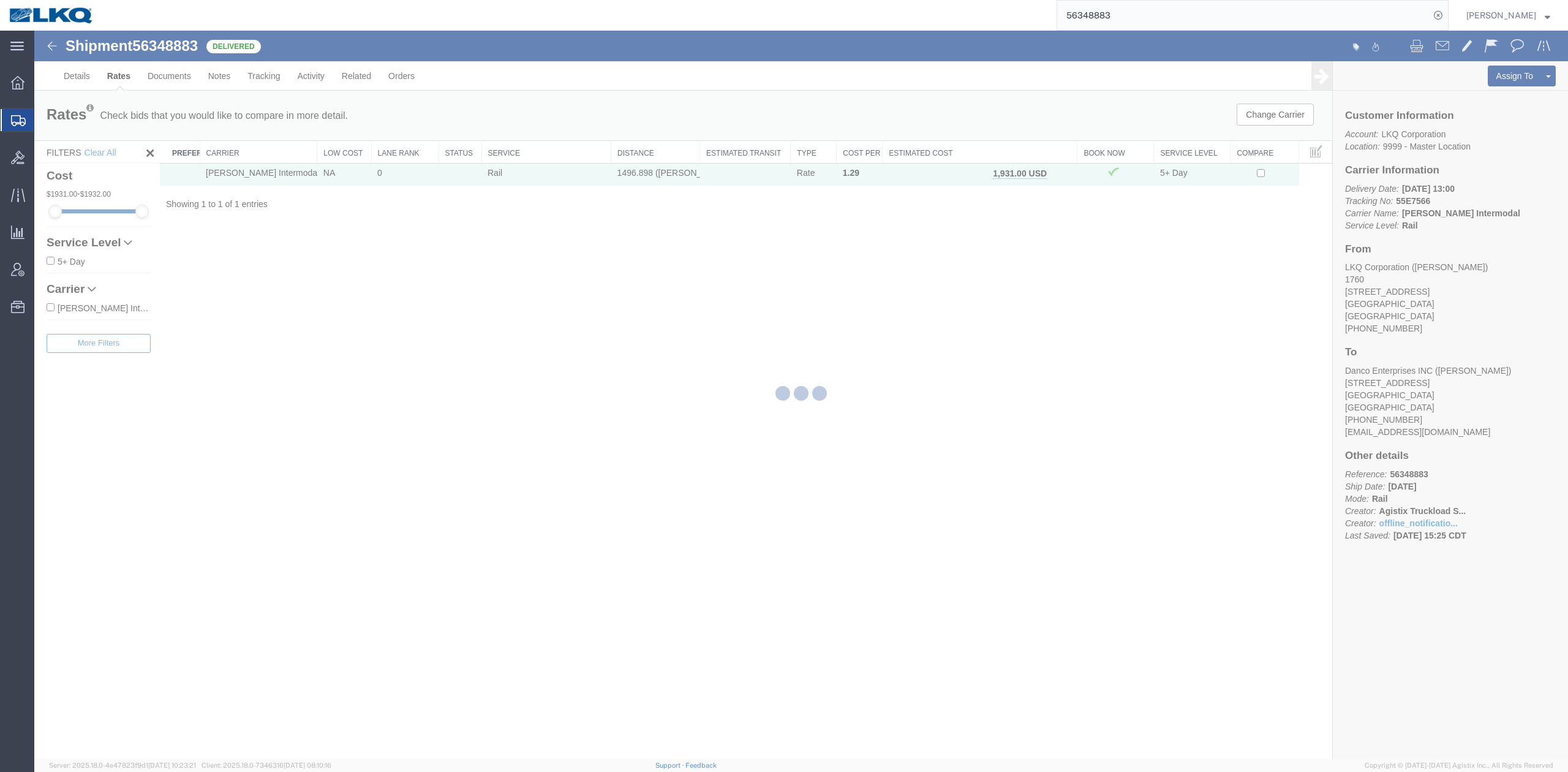
click at [1125, 15] on input "56348883" at bounding box center [1243, 15] width 372 height 29
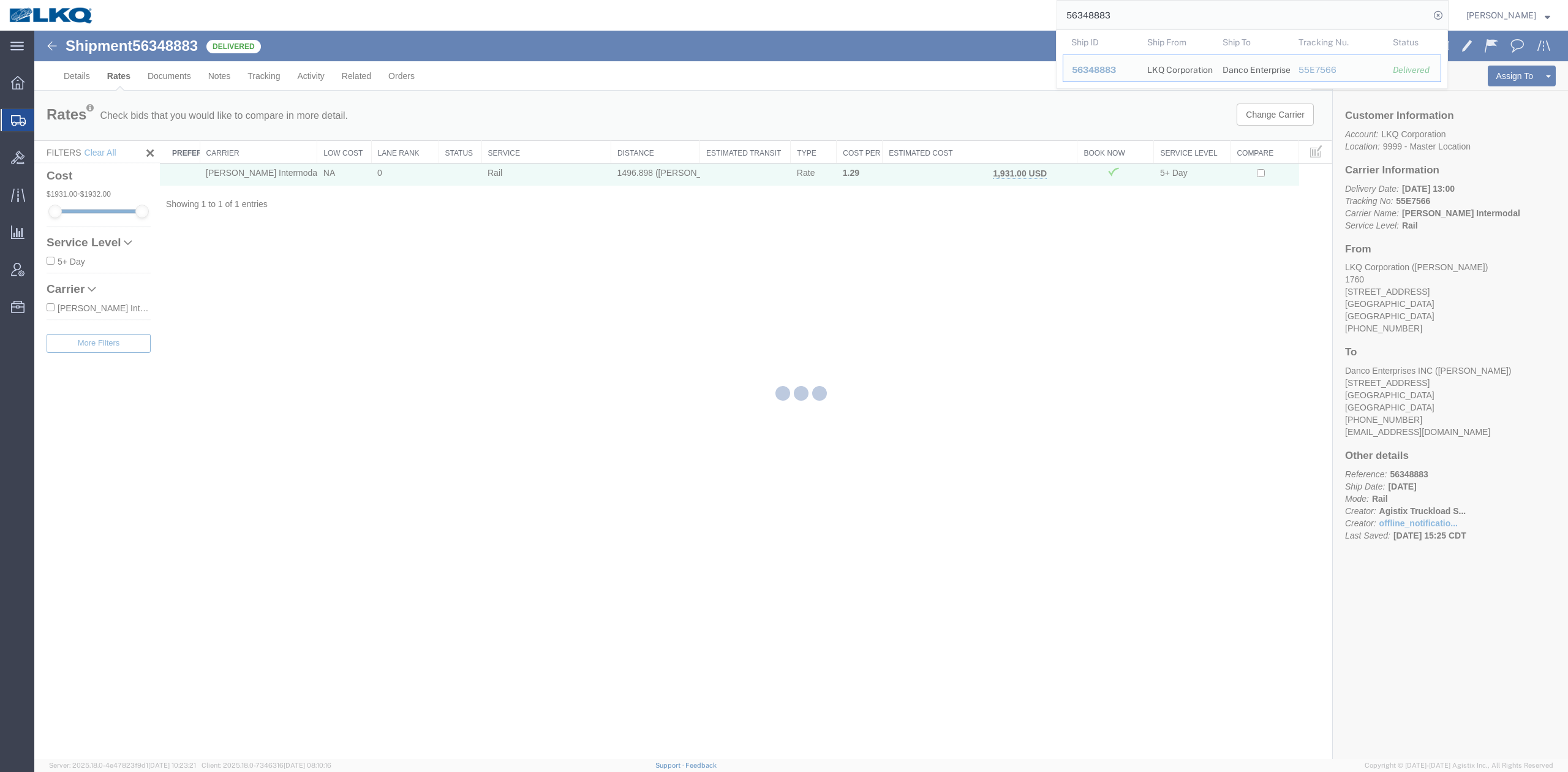
drag, startPoint x: 1125, startPoint y: 15, endPoint x: 868, endPoint y: 251, distance: 348.9
click at [1125, 15] on input "56348883" at bounding box center [1243, 15] width 372 height 29
paste input "1"
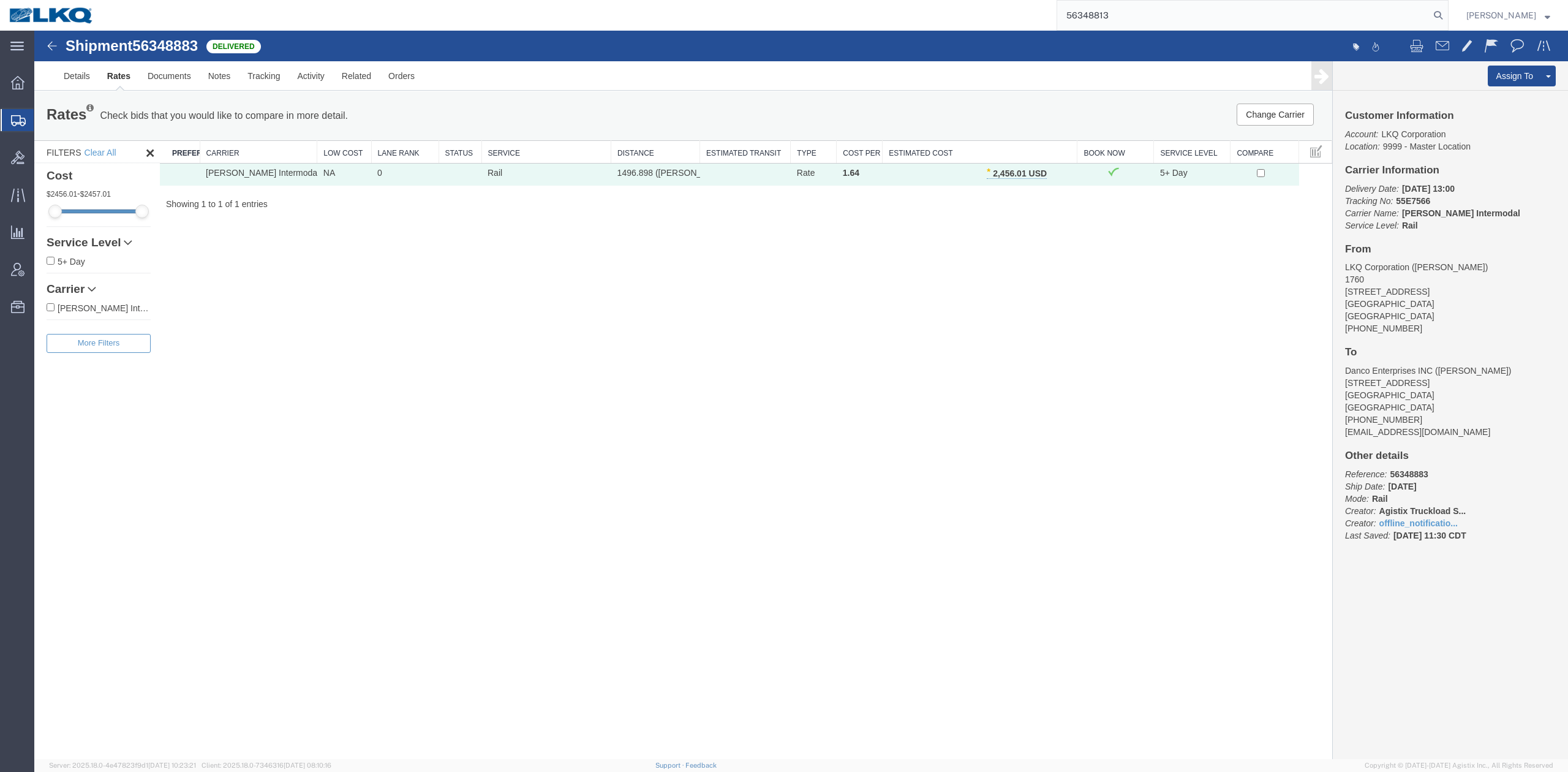
type input "56348813"
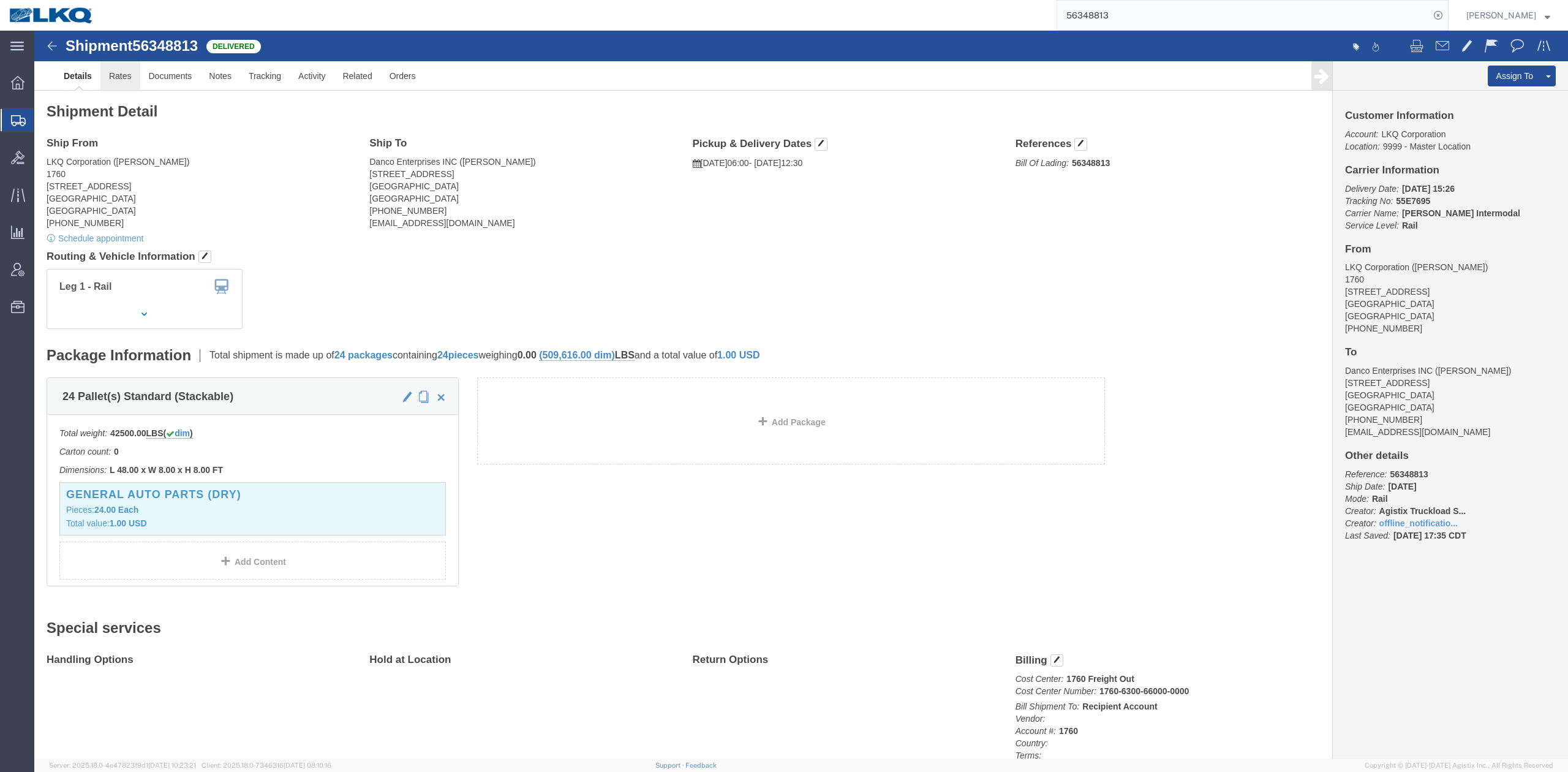
click link "Rates"
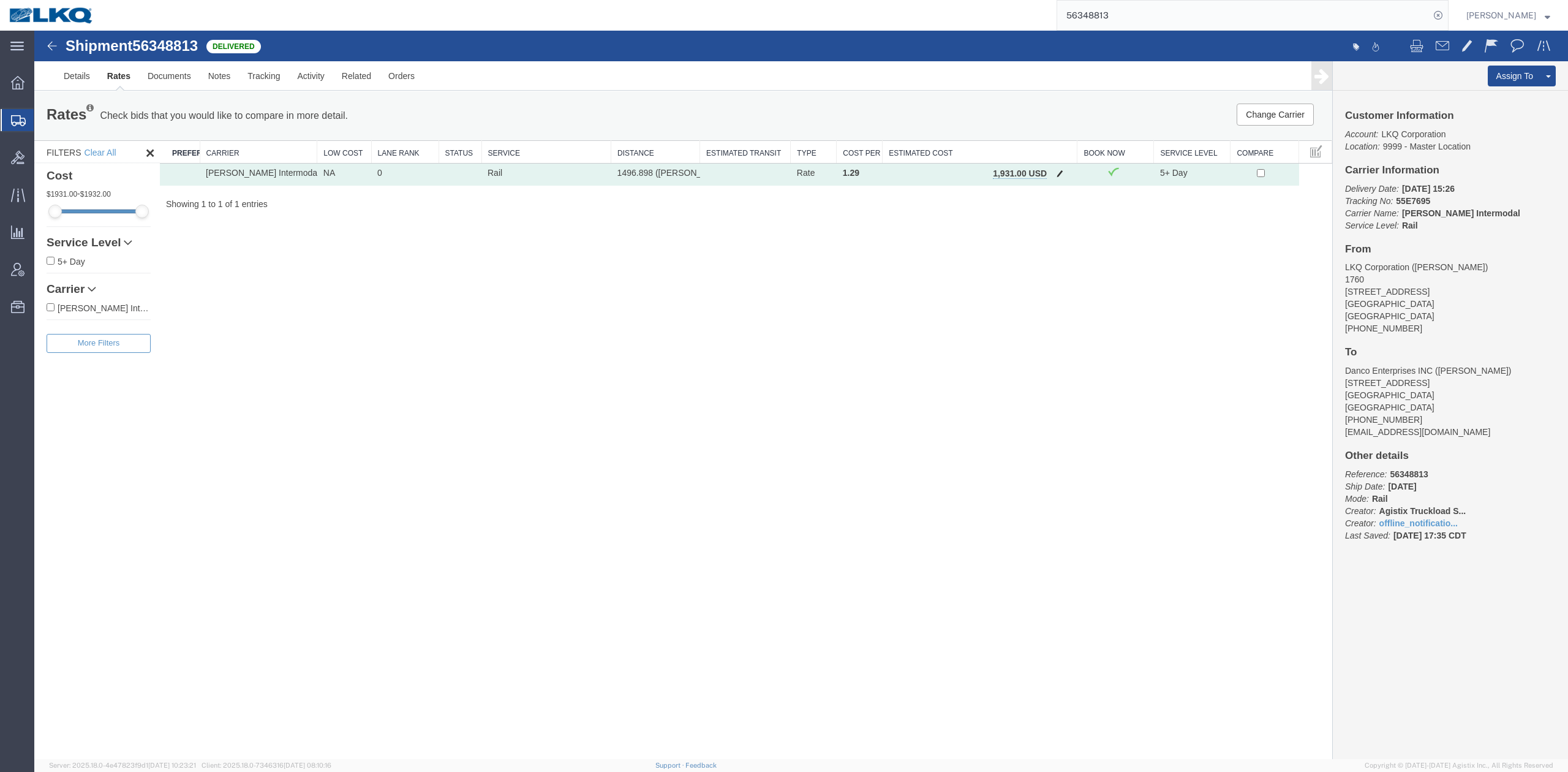
click at [1059, 177] on span "button" at bounding box center [1060, 173] width 7 height 8
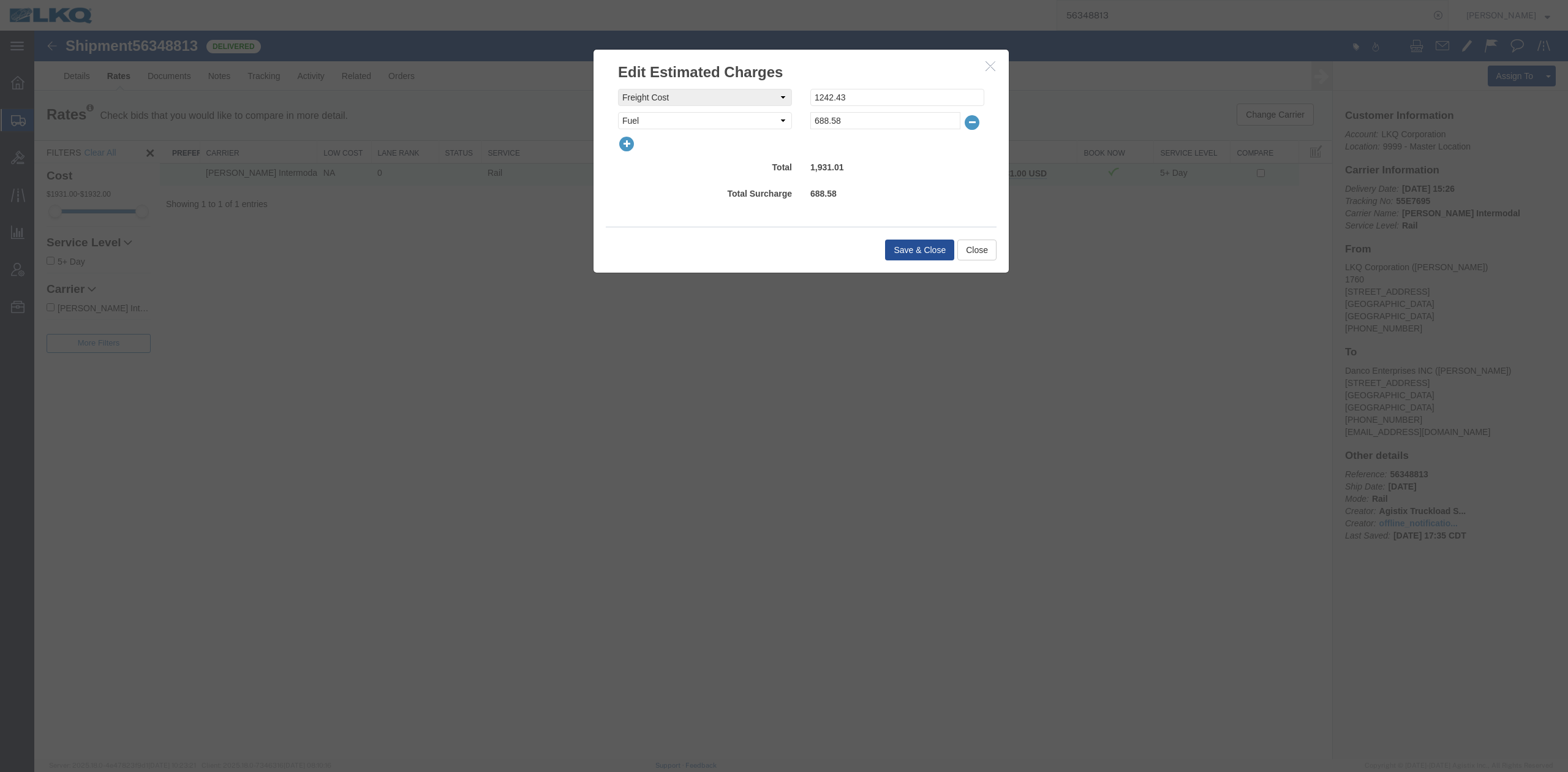
click at [630, 139] on icon "button" at bounding box center [627, 144] width 17 height 17
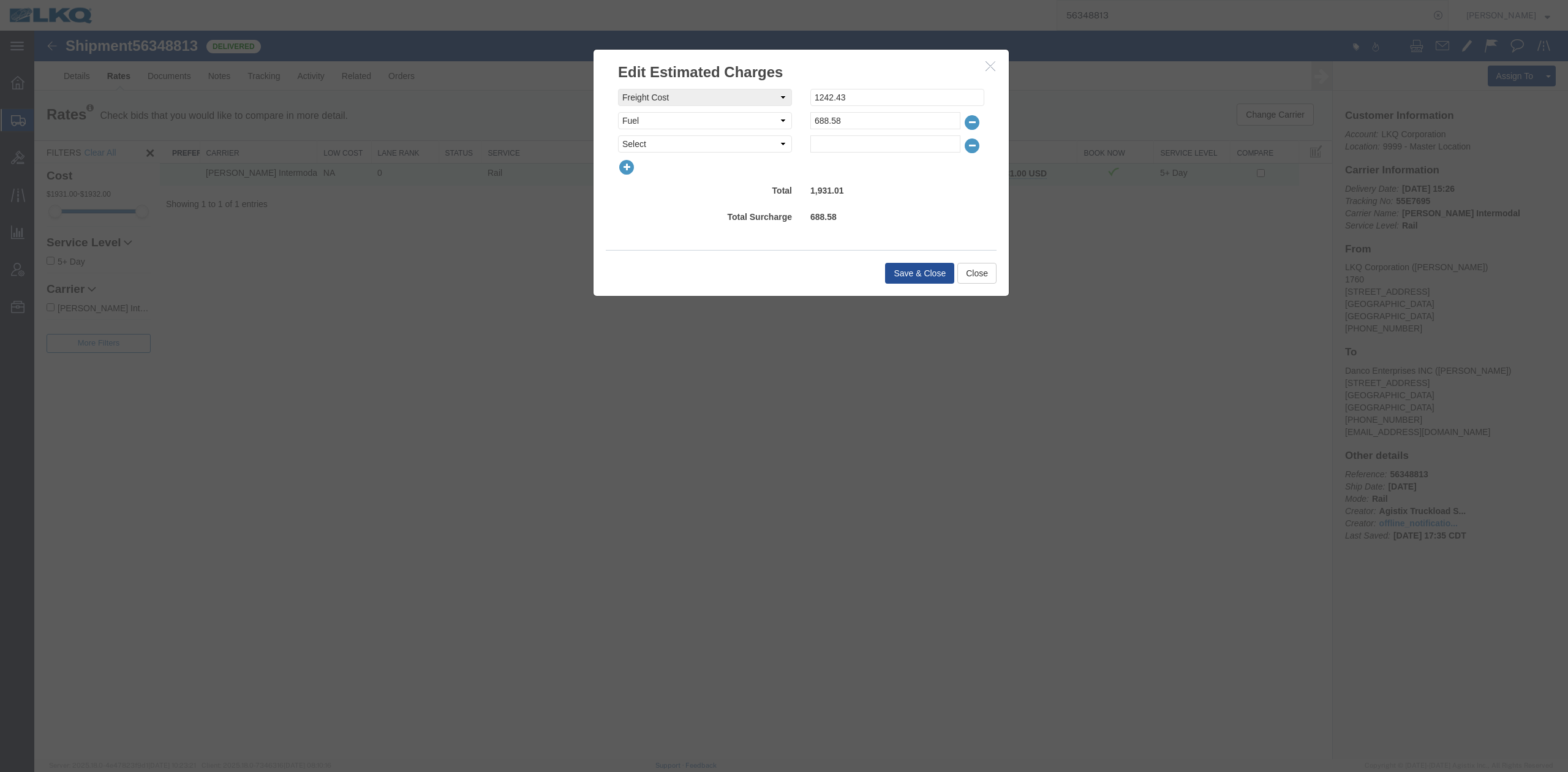
select select "OTHR"
click at [618, 135] on select "Select AES Filing Accessorial Delivery Charge Additional Invoice Details Addres…" at bounding box center [705, 144] width 174 height 17
type input "525"
drag, startPoint x: 905, startPoint y: 265, endPoint x: 907, endPoint y: 272, distance: 7.3
click at [905, 271] on button "Save & Close" at bounding box center [920, 273] width 69 height 21
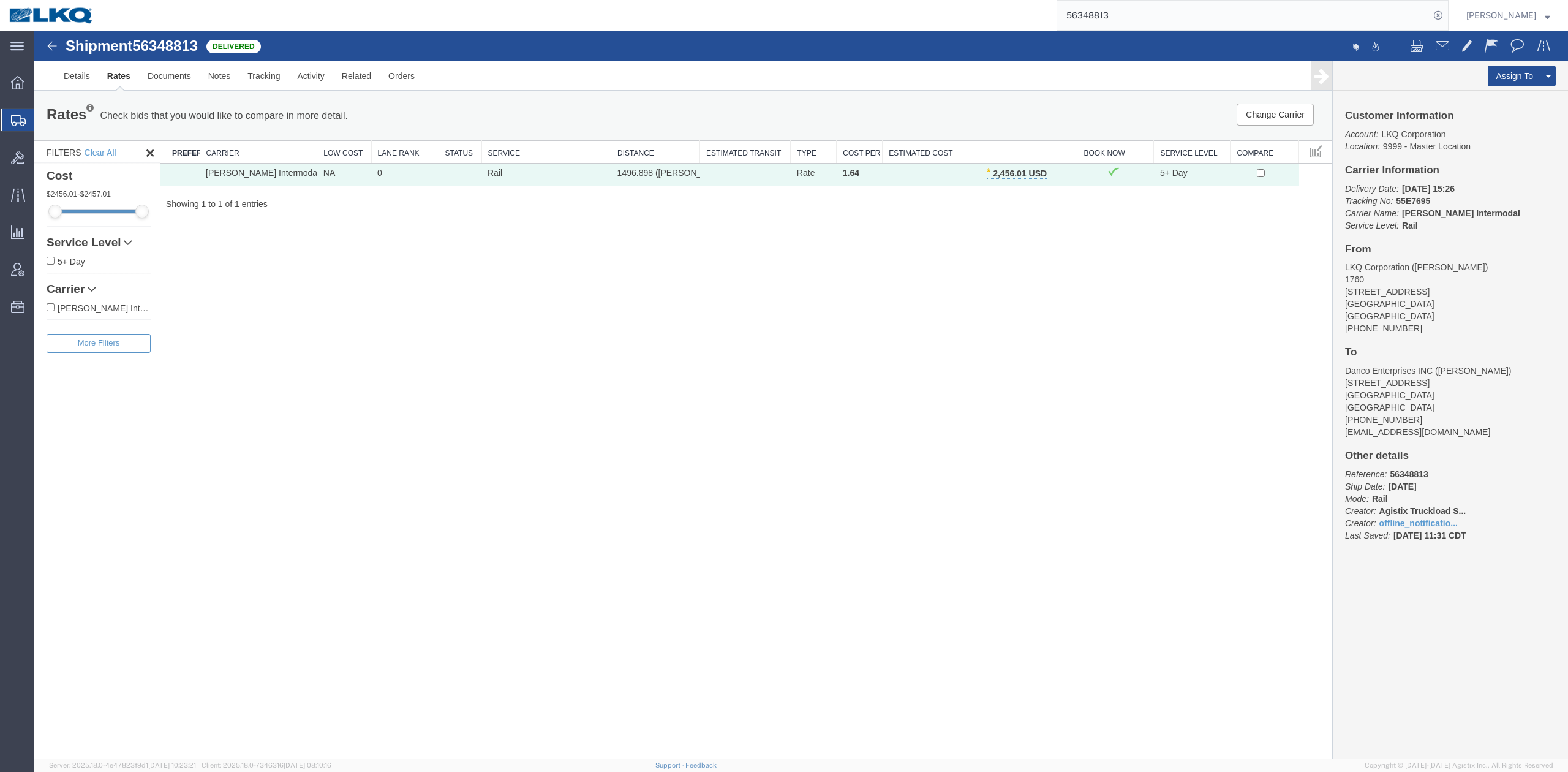
click at [1101, 23] on input "56348813" at bounding box center [1243, 15] width 372 height 29
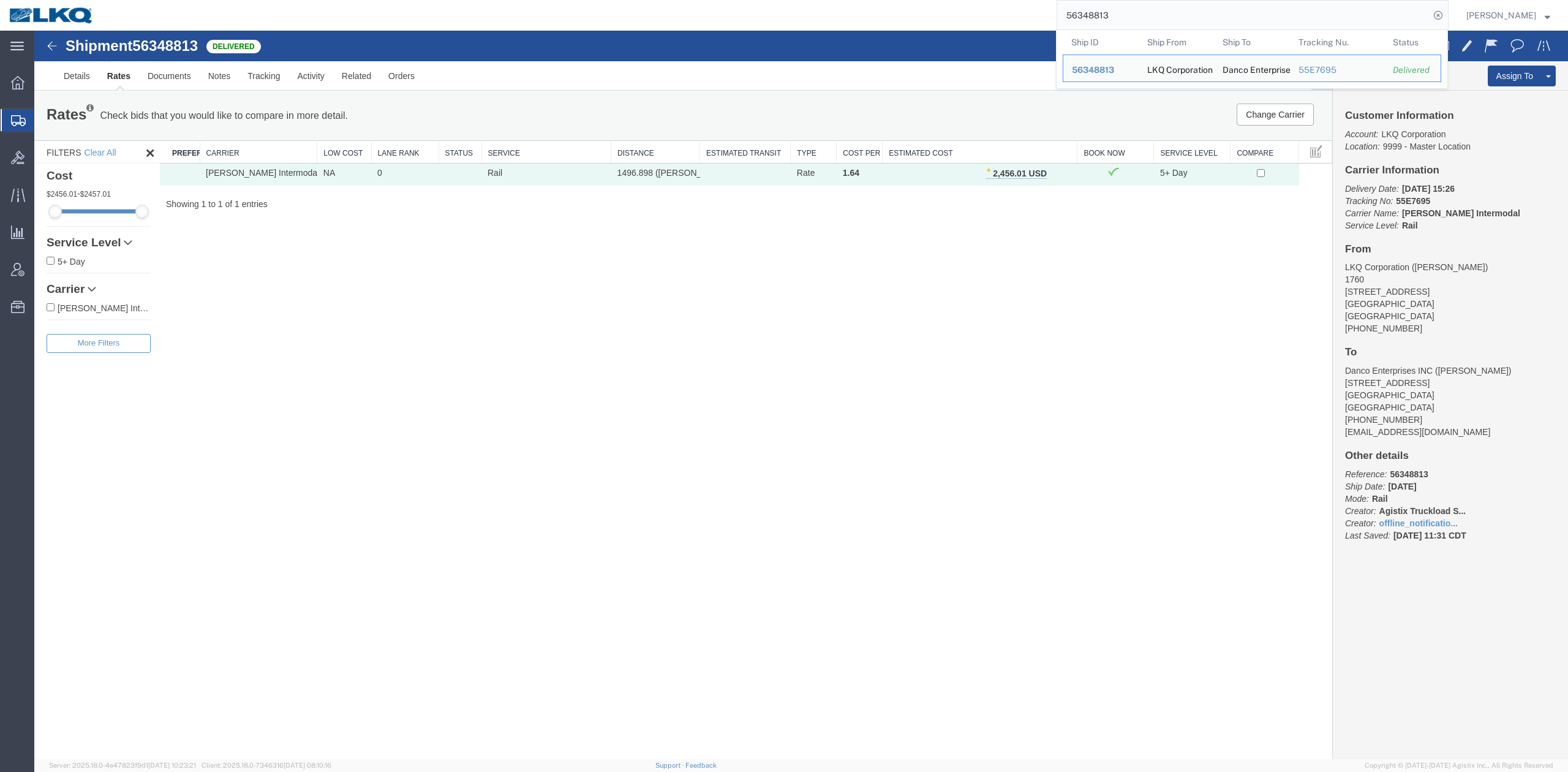
click at [1101, 22] on input "56348813" at bounding box center [1243, 15] width 372 height 29
paste input "5208122"
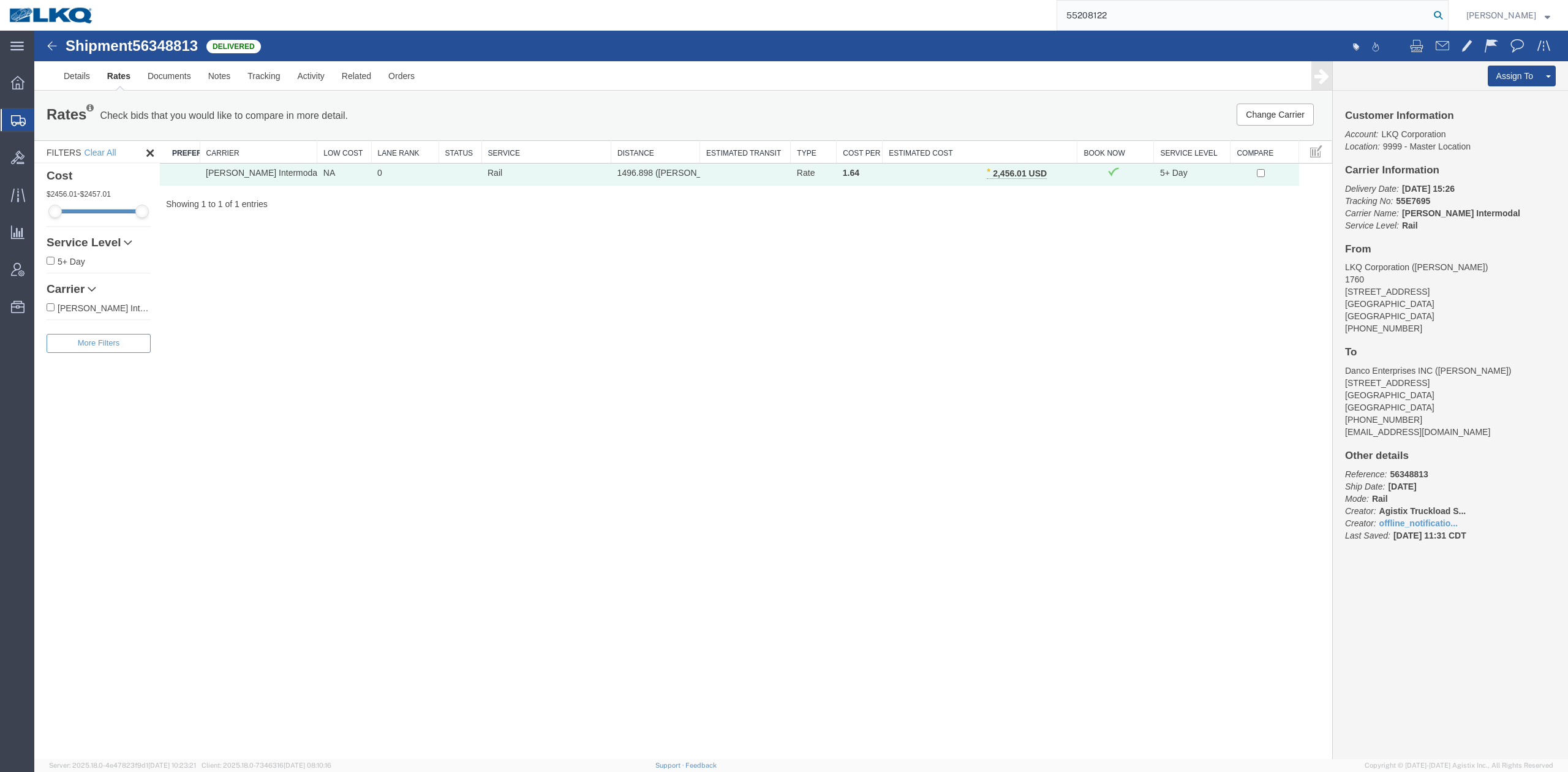
click at [1447, 17] on icon at bounding box center [1438, 15] width 17 height 17
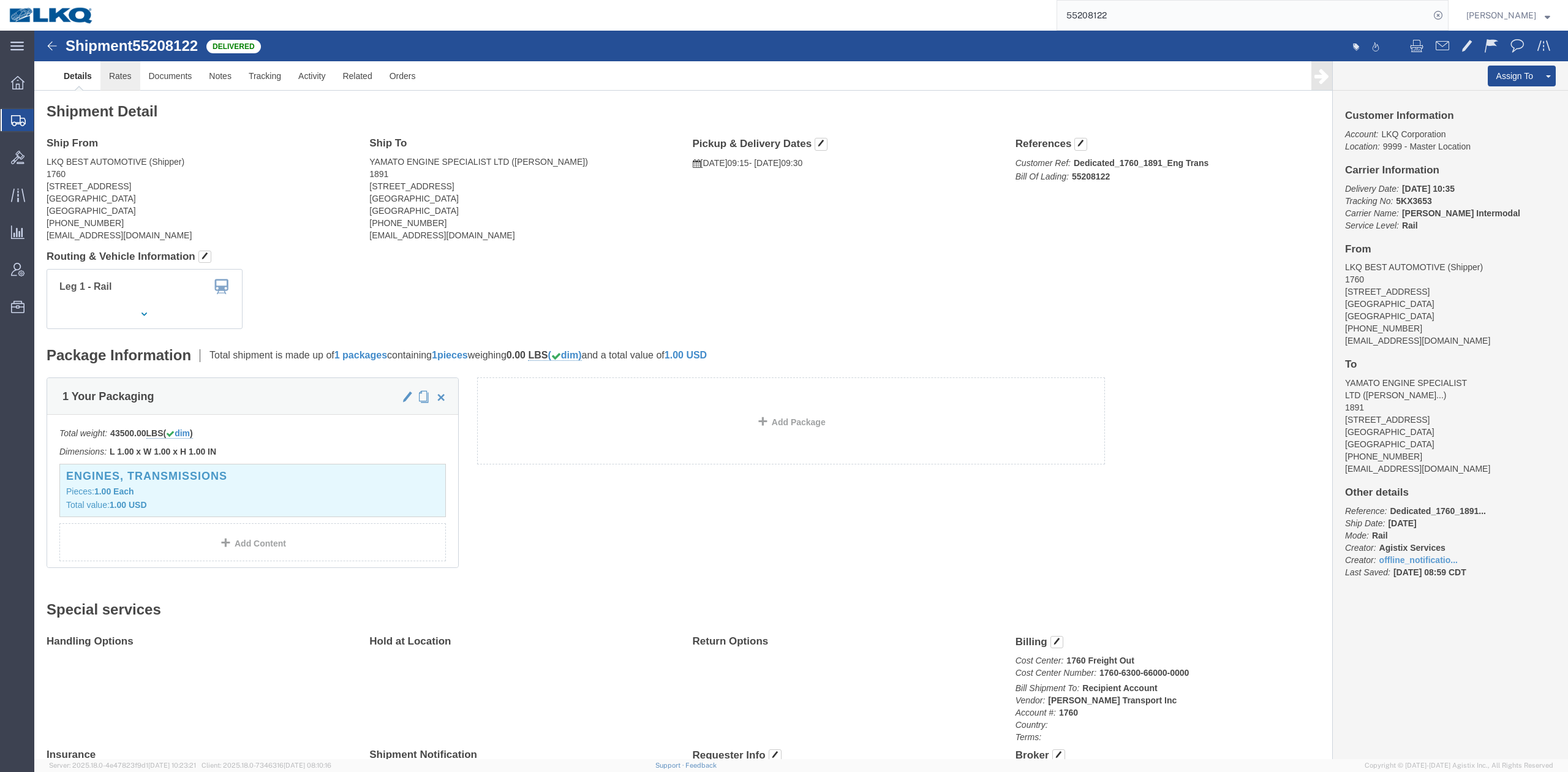
drag, startPoint x: 119, startPoint y: 74, endPoint x: 84, endPoint y: 44, distance: 46.1
click link "Rates"
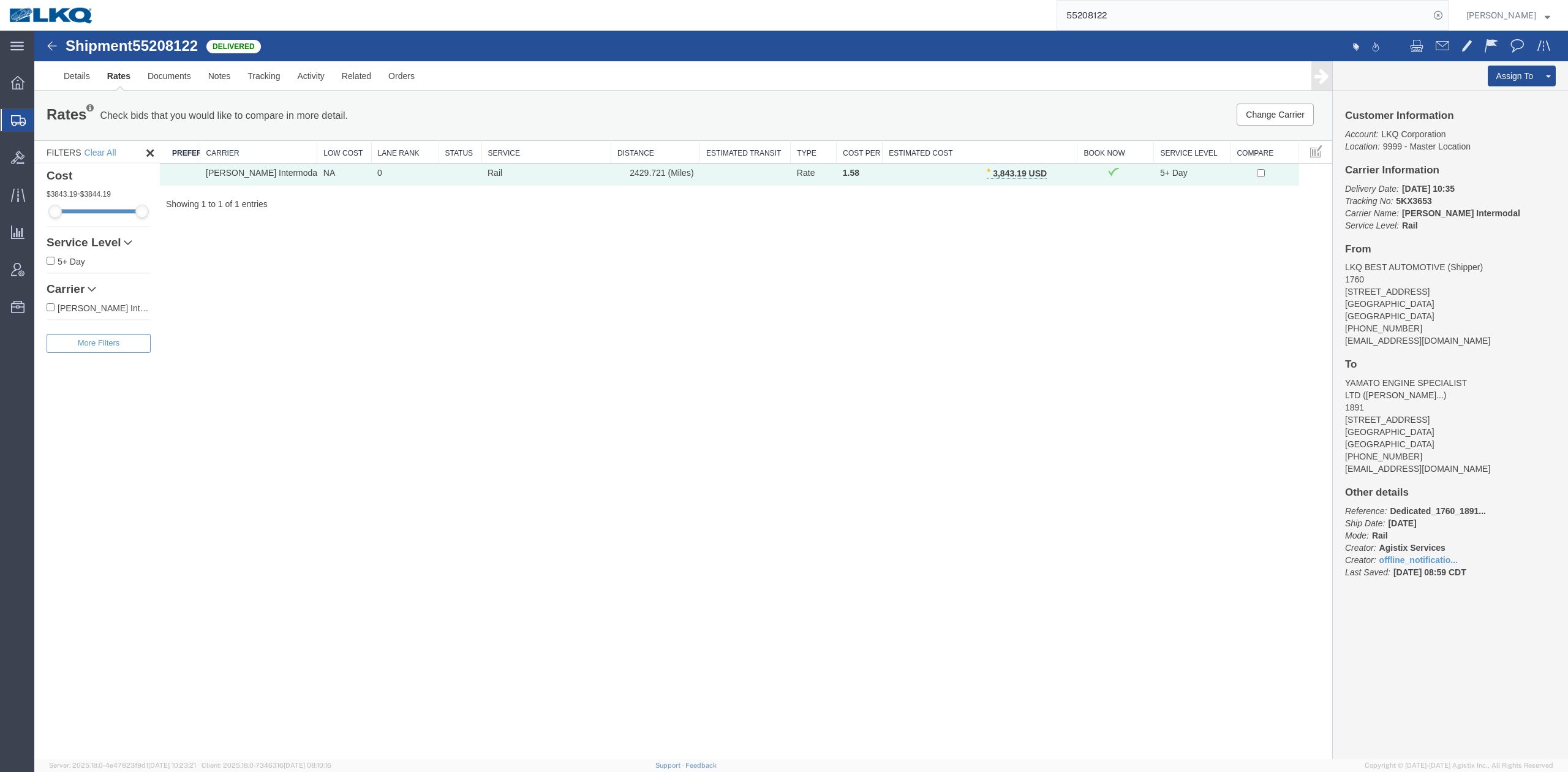
click at [1135, 21] on input "55208122" at bounding box center [1243, 15] width 372 height 29
type input "55282376"
click at [1447, 12] on icon at bounding box center [1438, 15] width 17 height 17
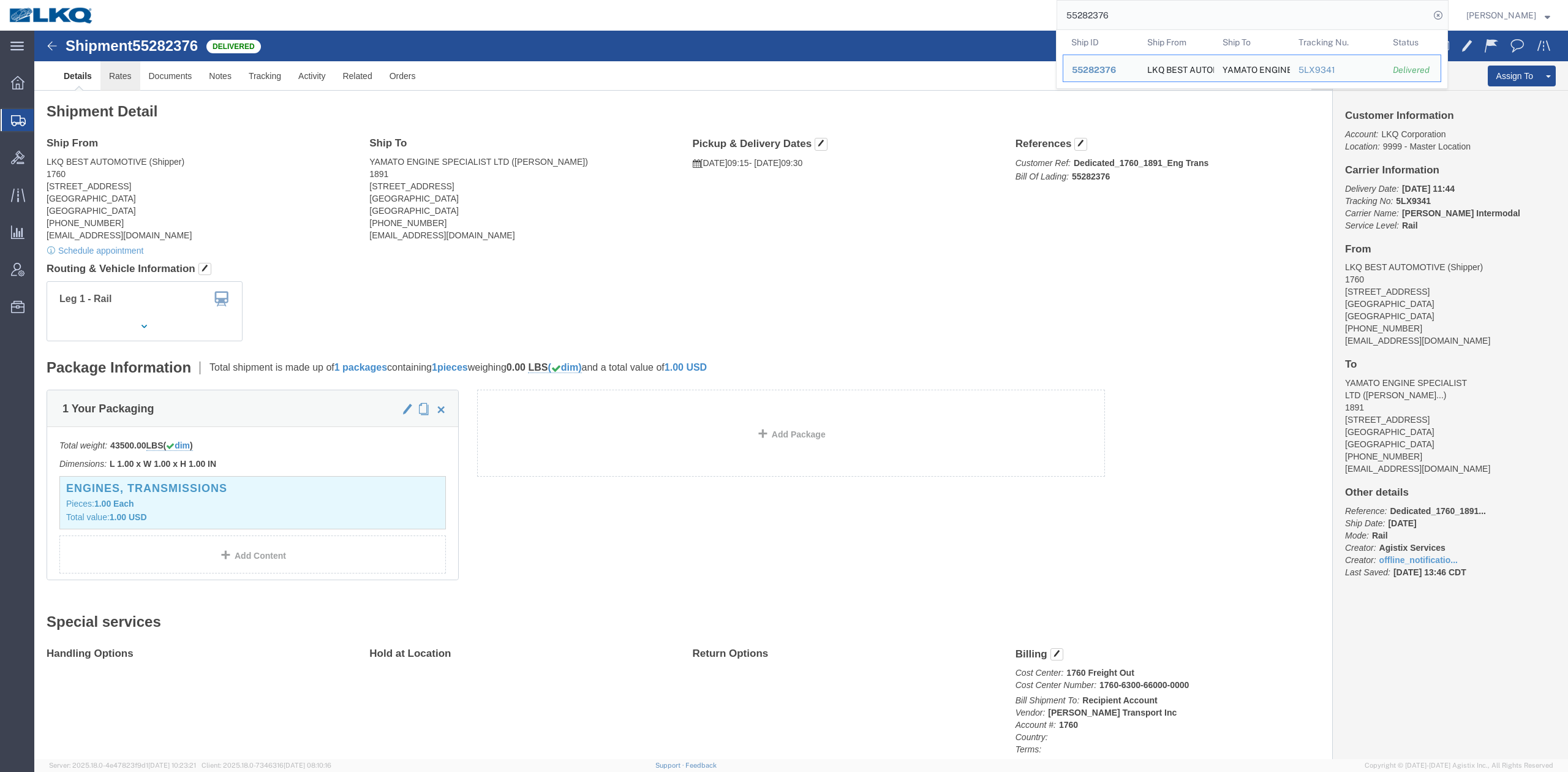
click link "Rates"
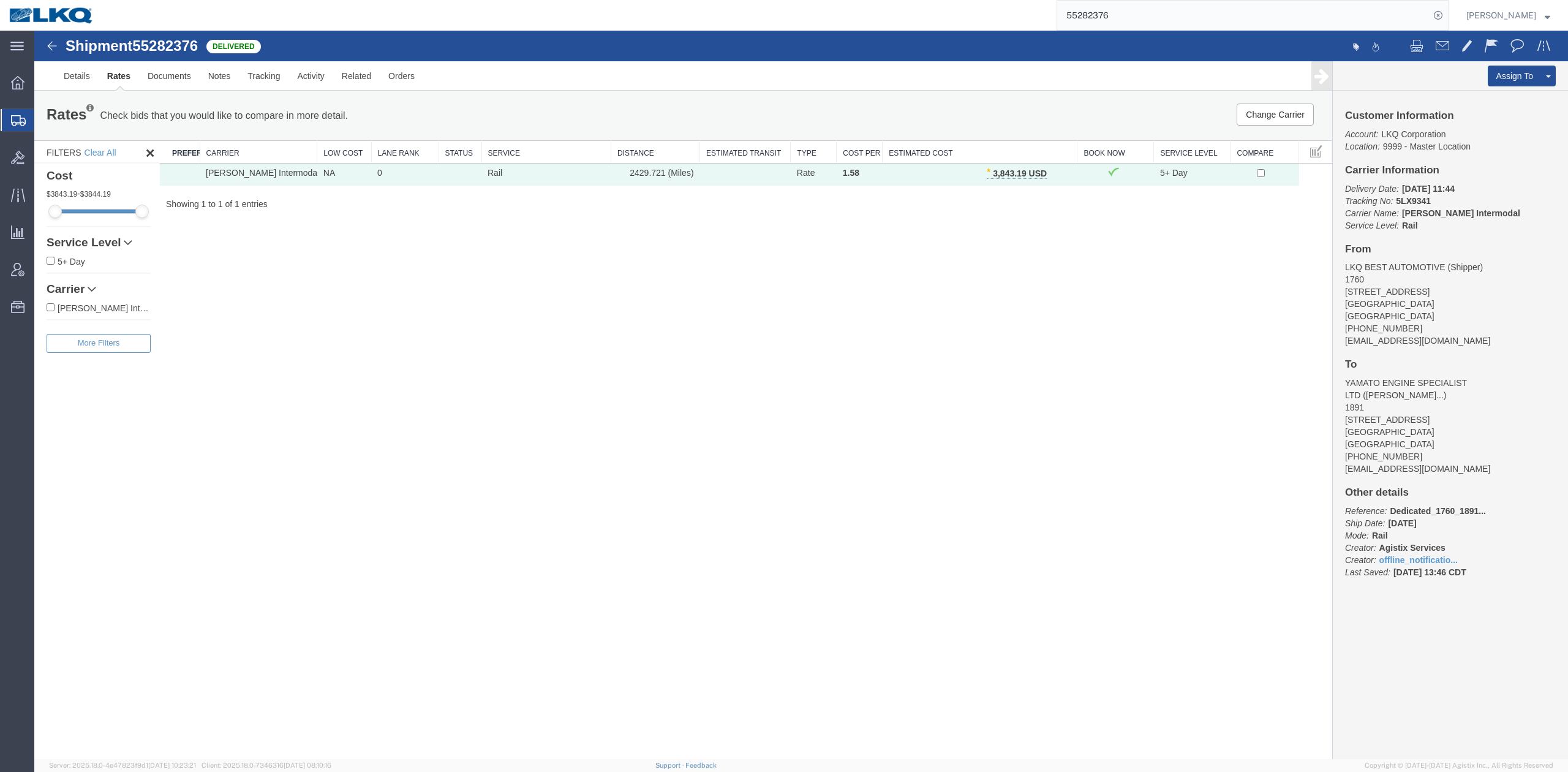
drag, startPoint x: 907, startPoint y: 332, endPoint x: 827, endPoint y: 667, distance: 344.4
click at [907, 332] on div "Shipment 55282376 1 of 1 Delivered Details Rates Documents Notes Tracking Activ…" at bounding box center [801, 395] width 1534 height 729
click at [1056, 175] on span "button" at bounding box center [1060, 173] width 7 height 8
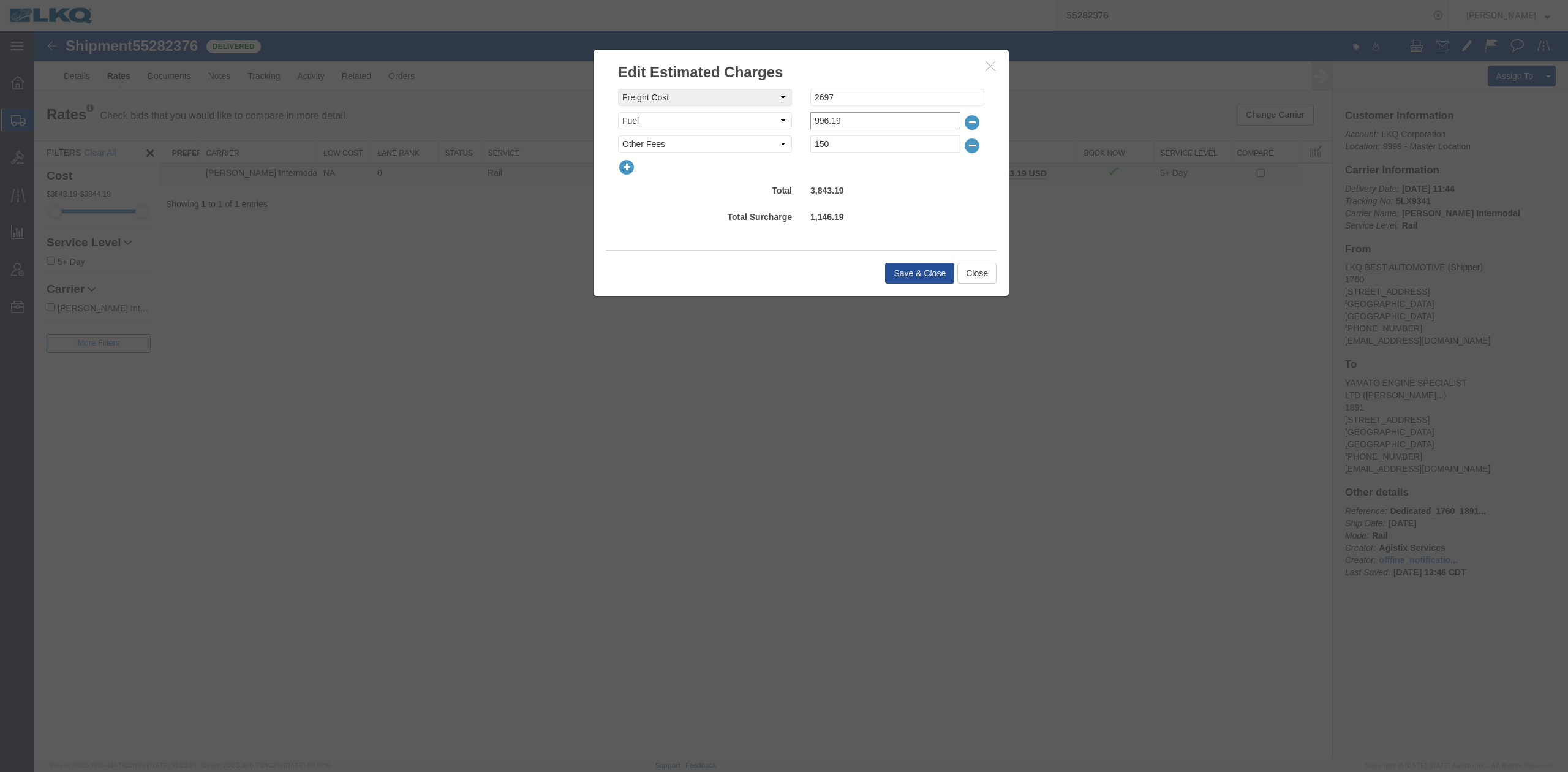
click at [844, 121] on input "996.19" at bounding box center [885, 121] width 150 height 17
type input "1020.48"
click at [924, 271] on button "Save & Close" at bounding box center [920, 273] width 69 height 21
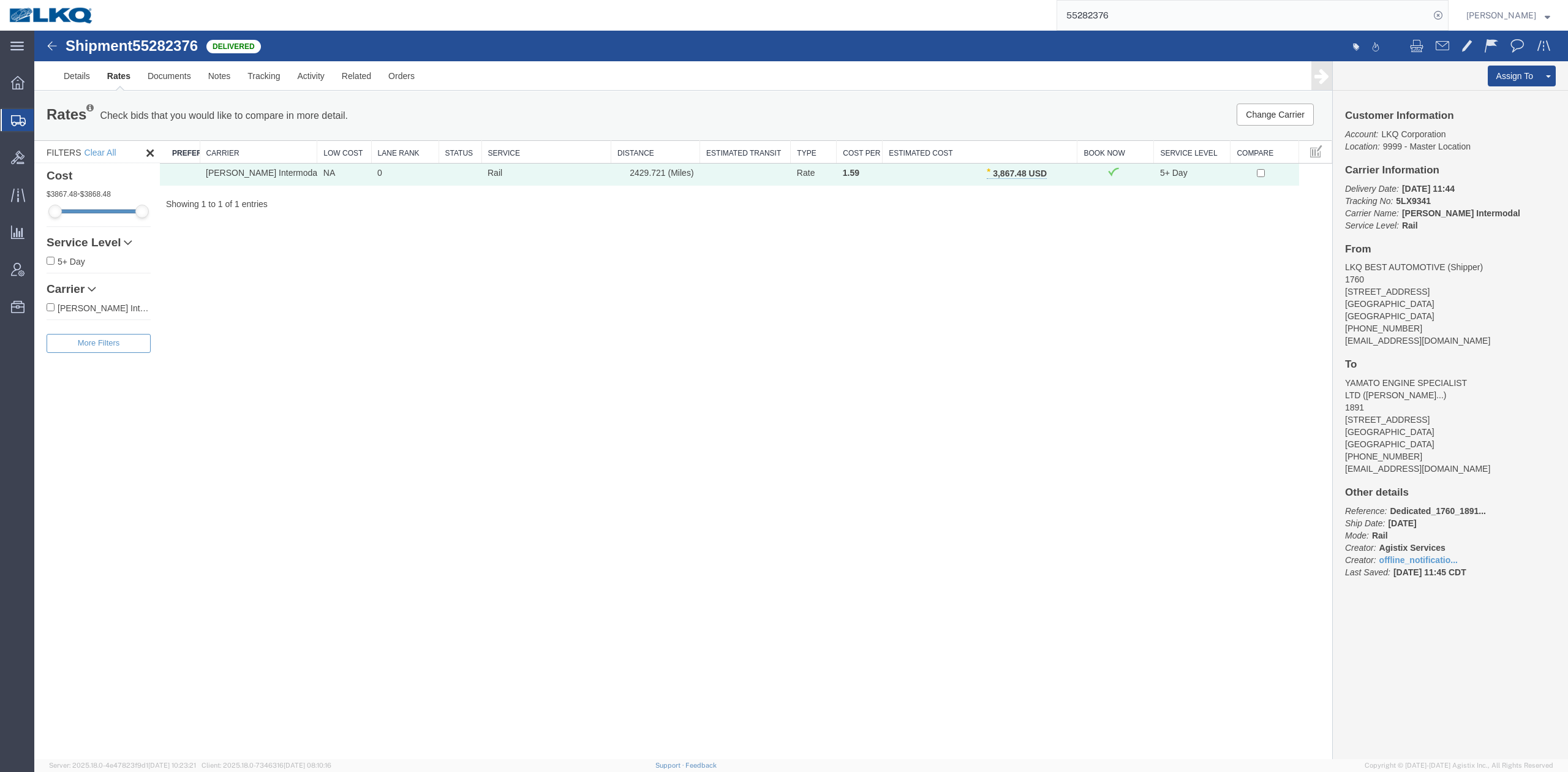
click at [1140, 19] on input "55282376" at bounding box center [1243, 15] width 372 height 29
paste input "644407"
type input "55644407"
click at [1449, 8] on form "55644407" at bounding box center [1253, 15] width 392 height 31
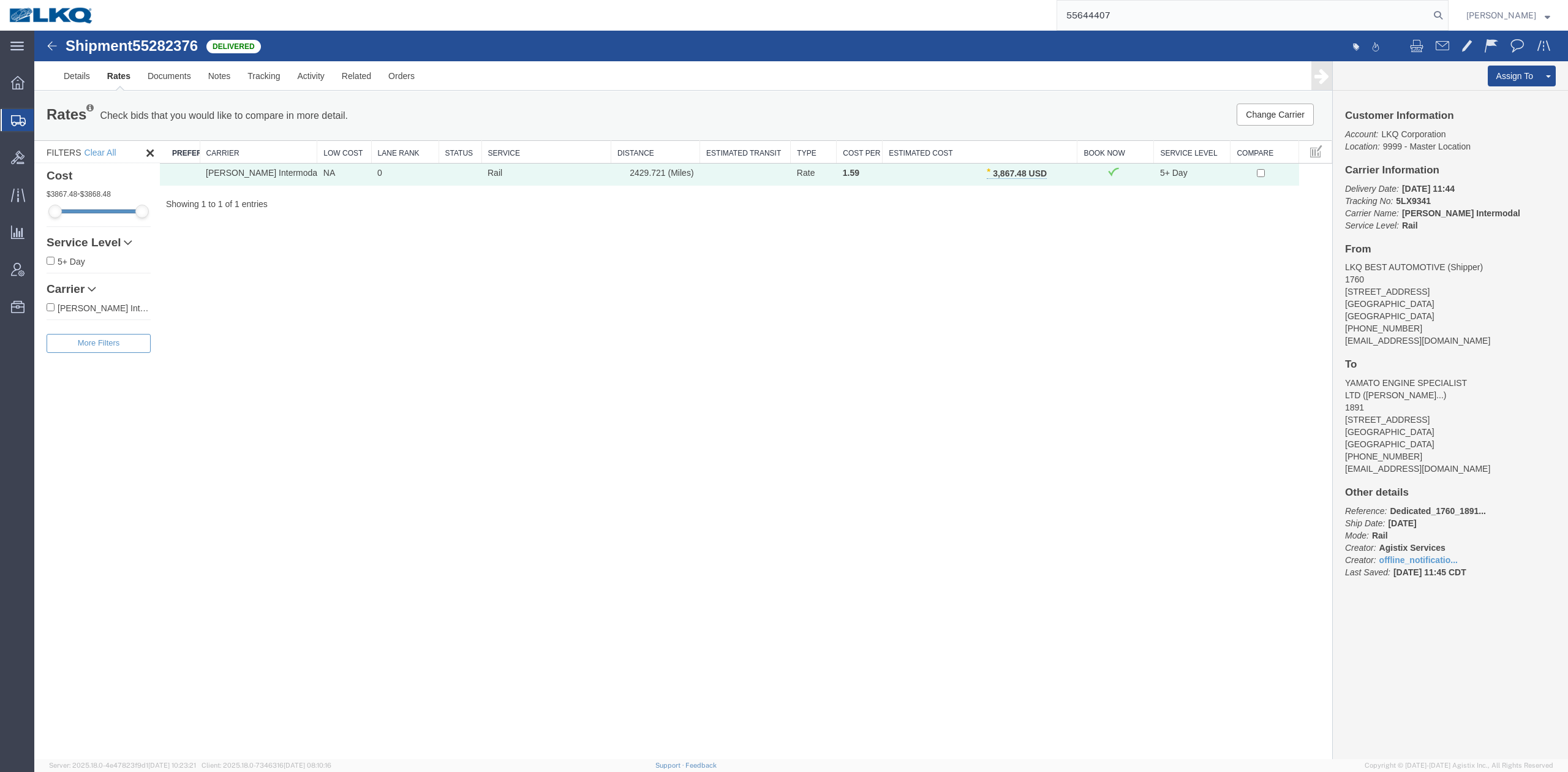
click at [1447, 10] on icon at bounding box center [1438, 15] width 17 height 17
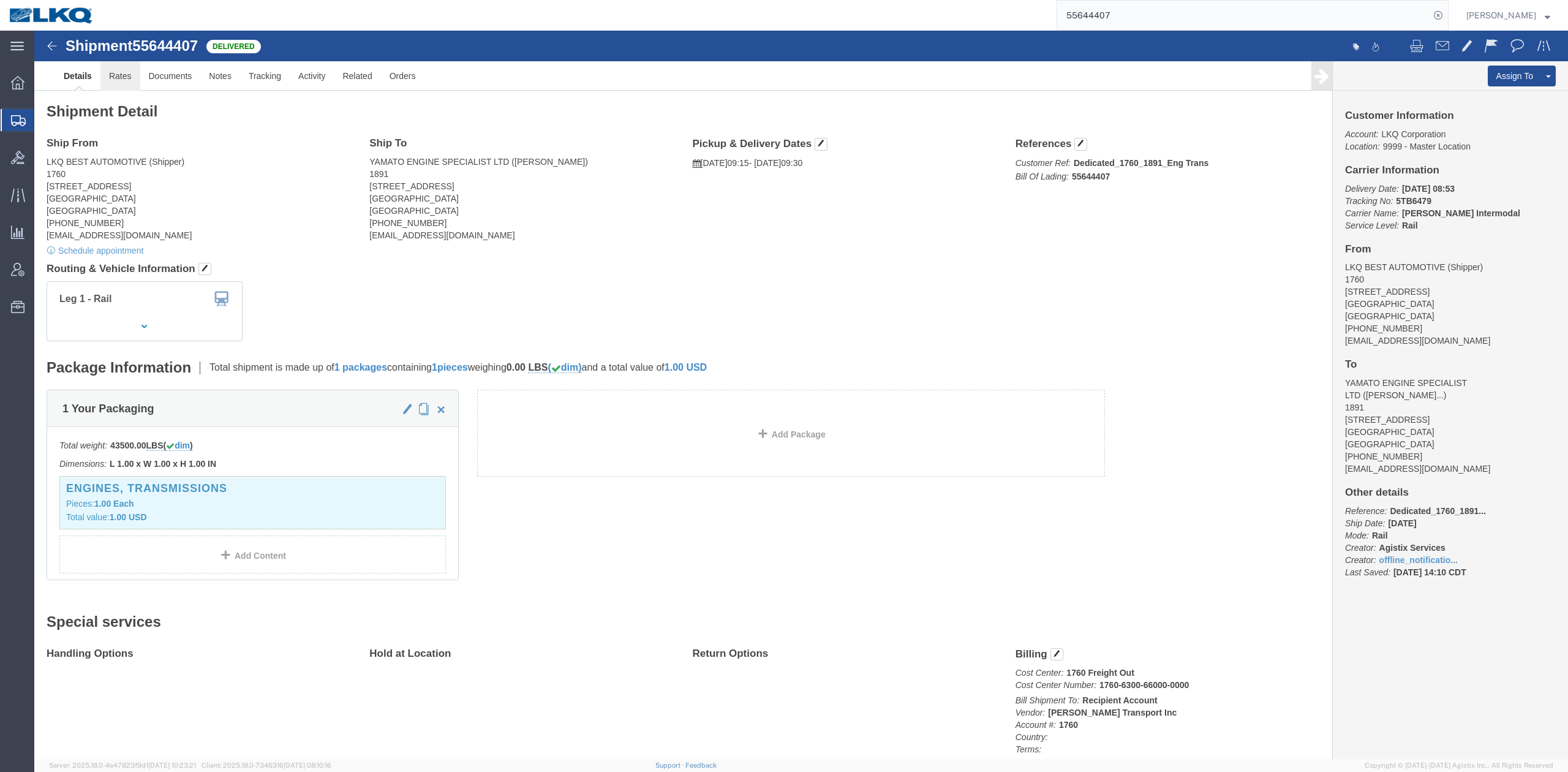
click link "Rates"
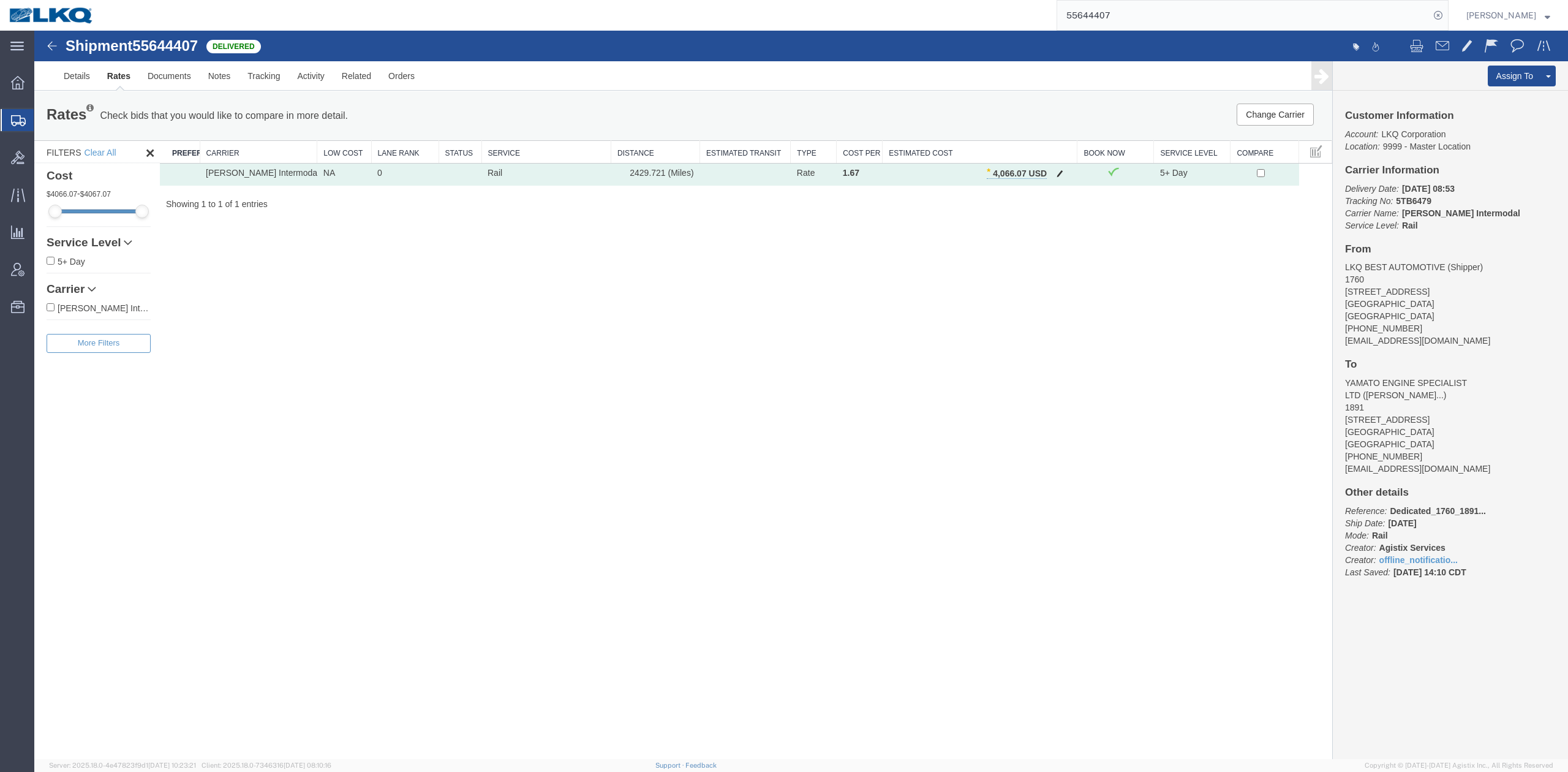
click at [1054, 174] on button "button" at bounding box center [1060, 174] width 17 height 16
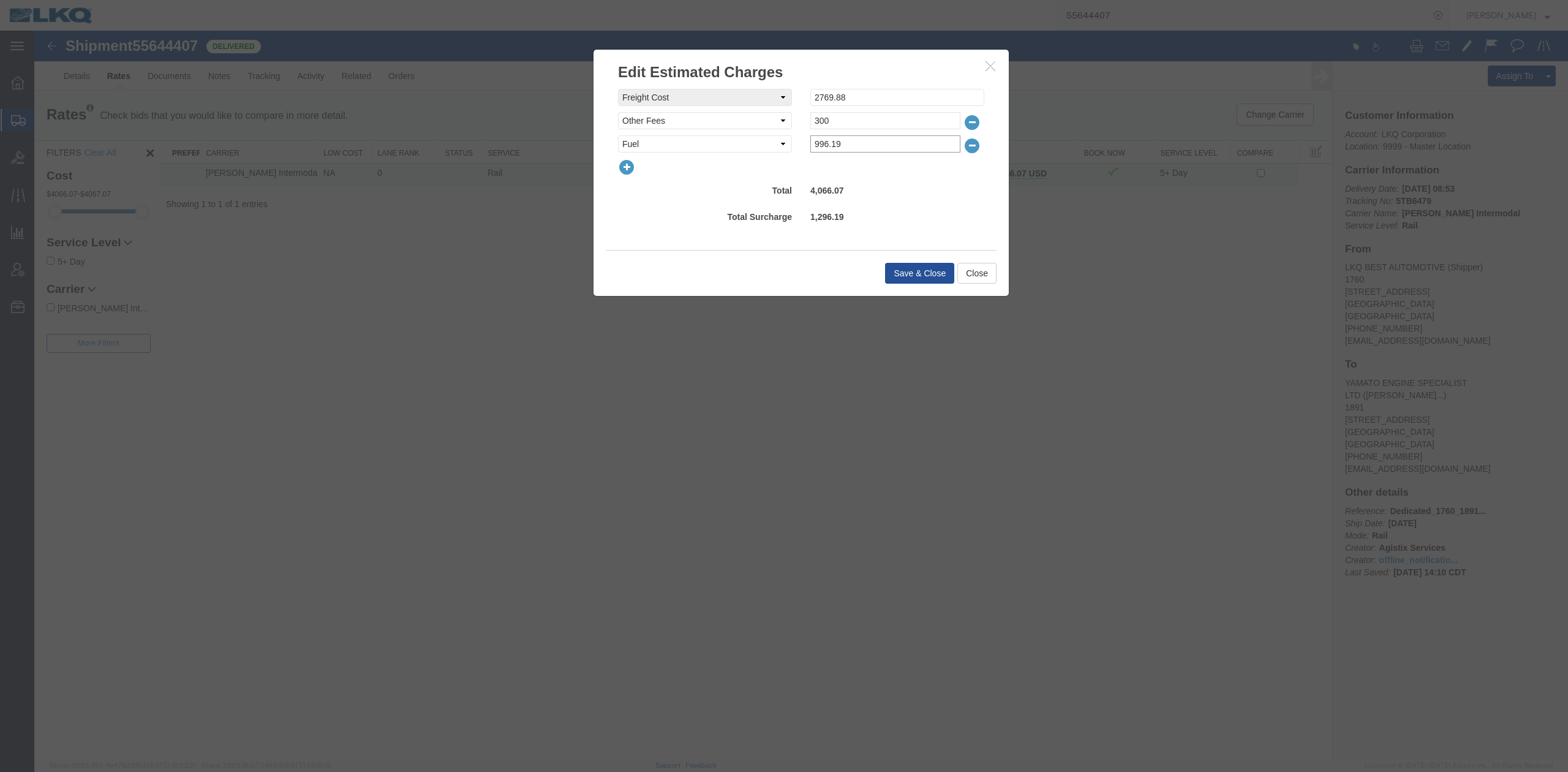
click at [860, 144] on input "996.19" at bounding box center [885, 144] width 150 height 17
click at [860, 143] on input "996.19" at bounding box center [885, 144] width 150 height 17
type input "1093.37"
click at [916, 268] on button "Save & Close" at bounding box center [920, 273] width 69 height 21
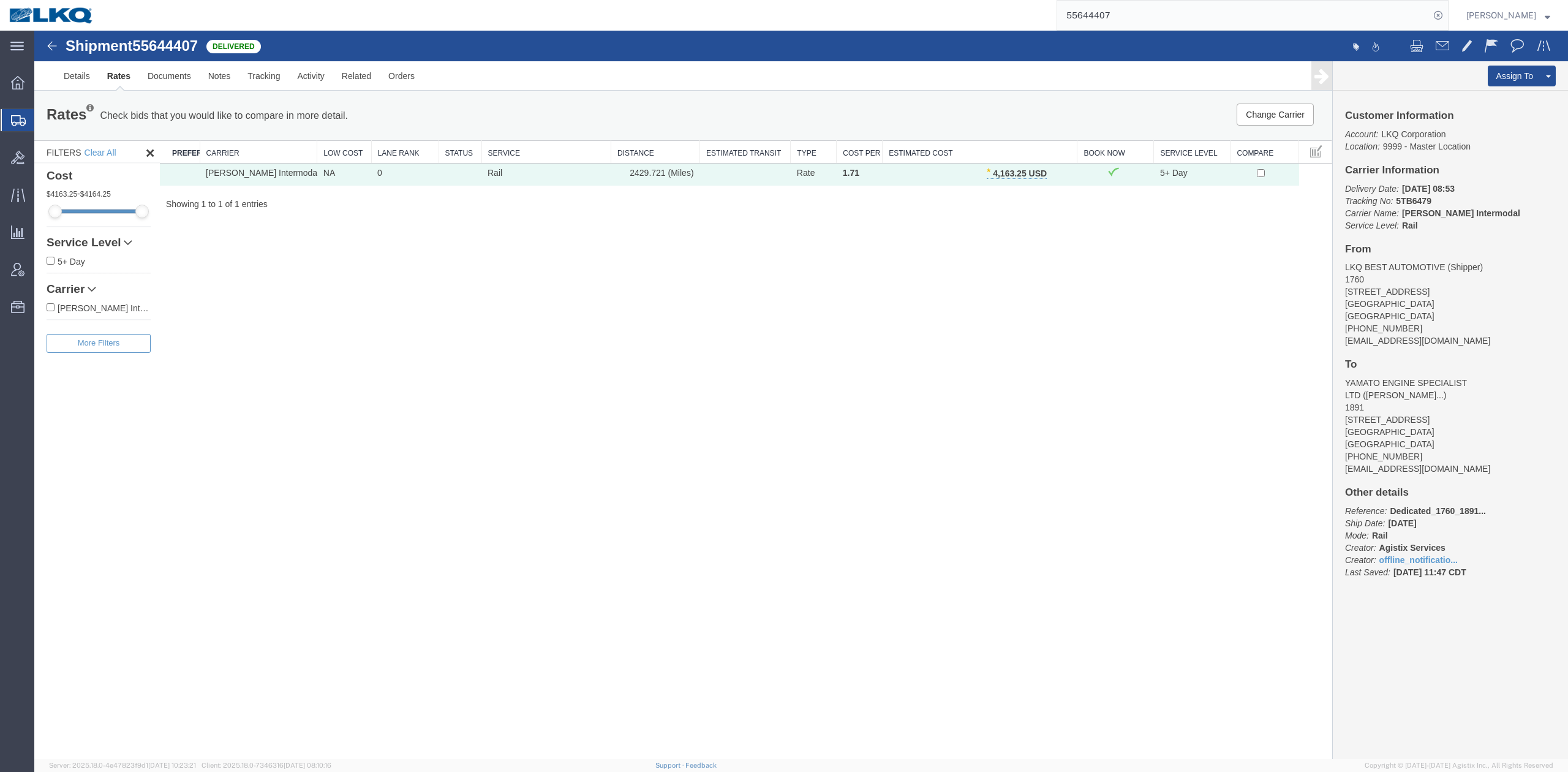
drag, startPoint x: 1056, startPoint y: 170, endPoint x: 1007, endPoint y: 197, distance: 55.9
click at [1056, 171] on span "button" at bounding box center [1060, 173] width 7 height 8
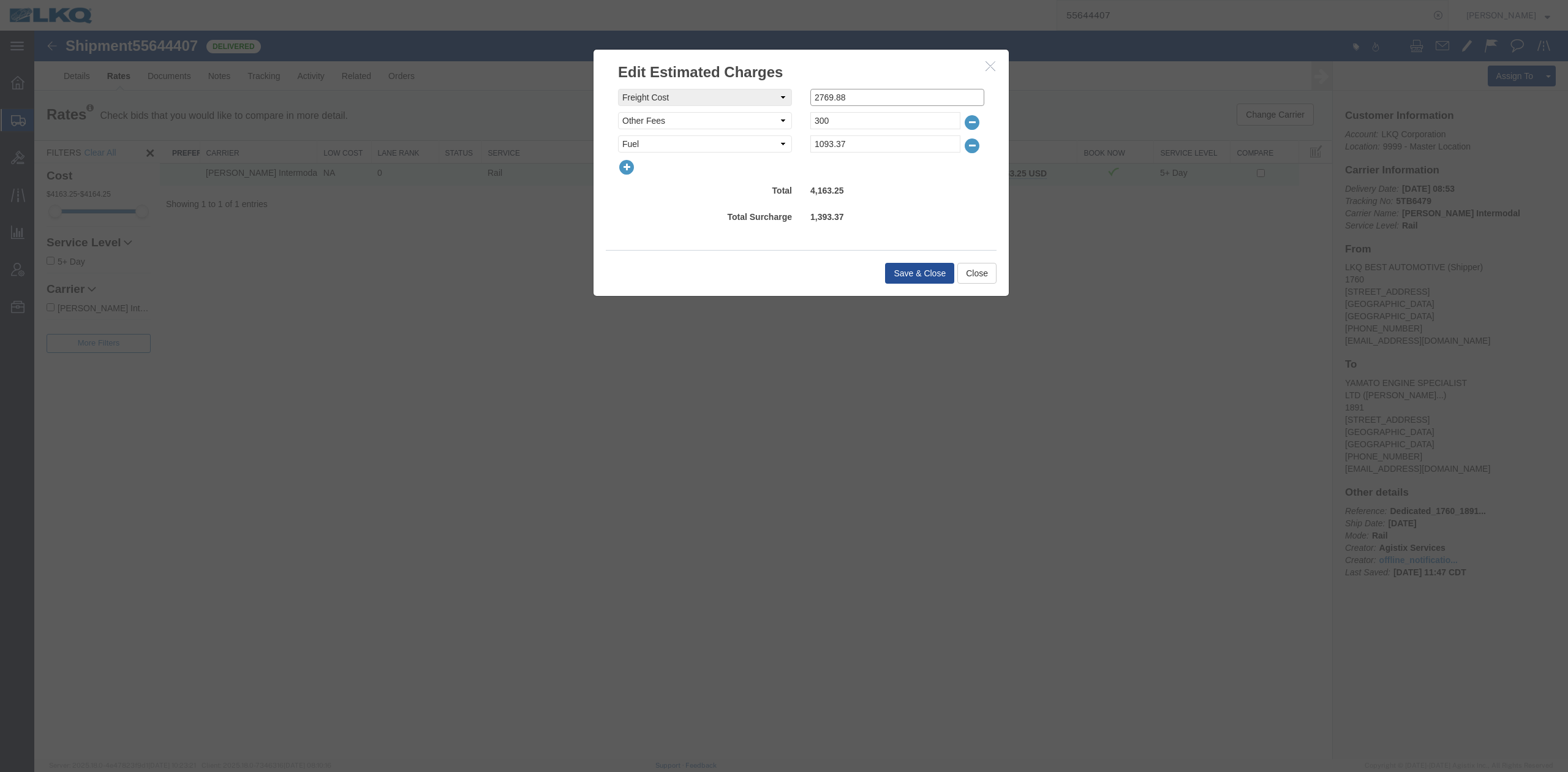
click at [832, 96] on input "2769.88" at bounding box center [897, 97] width 174 height 17
click at [853, 89] on input "2700.88" at bounding box center [897, 97] width 174 height 17
type input "2700.55"
click at [914, 271] on button "Save & Close" at bounding box center [920, 273] width 69 height 21
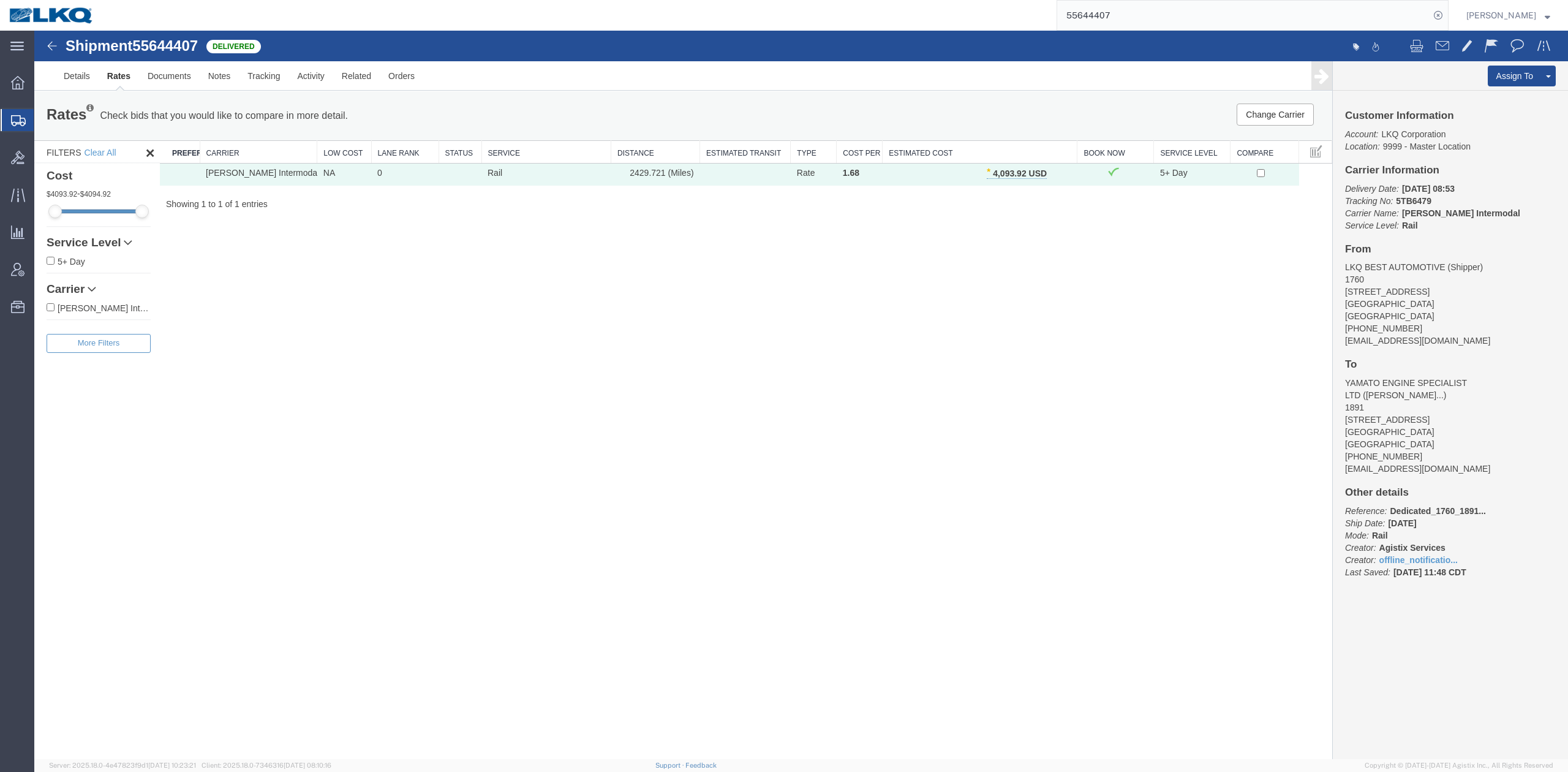
click at [1180, 10] on input "55644407" at bounding box center [1243, 15] width 372 height 29
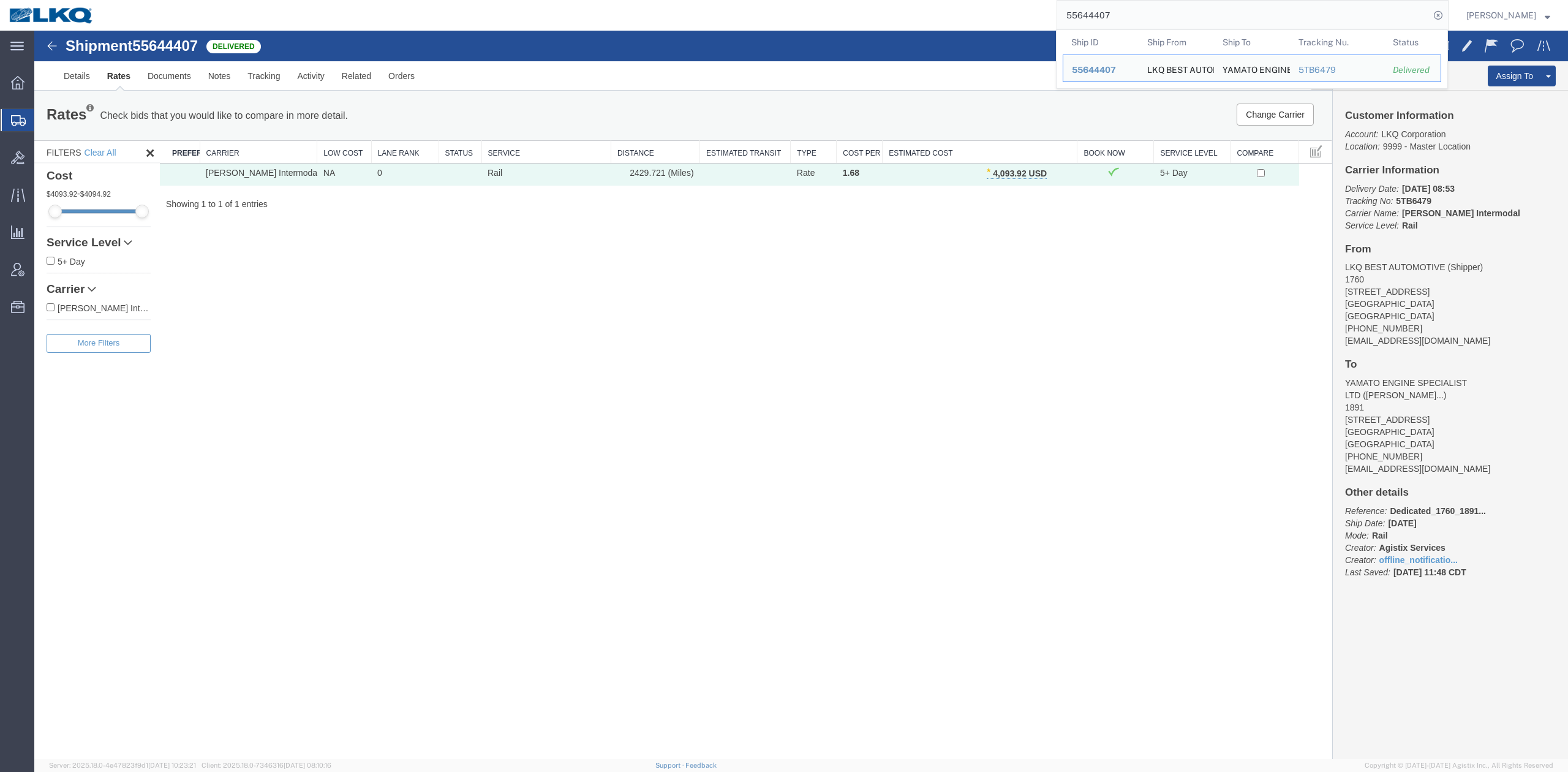
paste input "6647119"
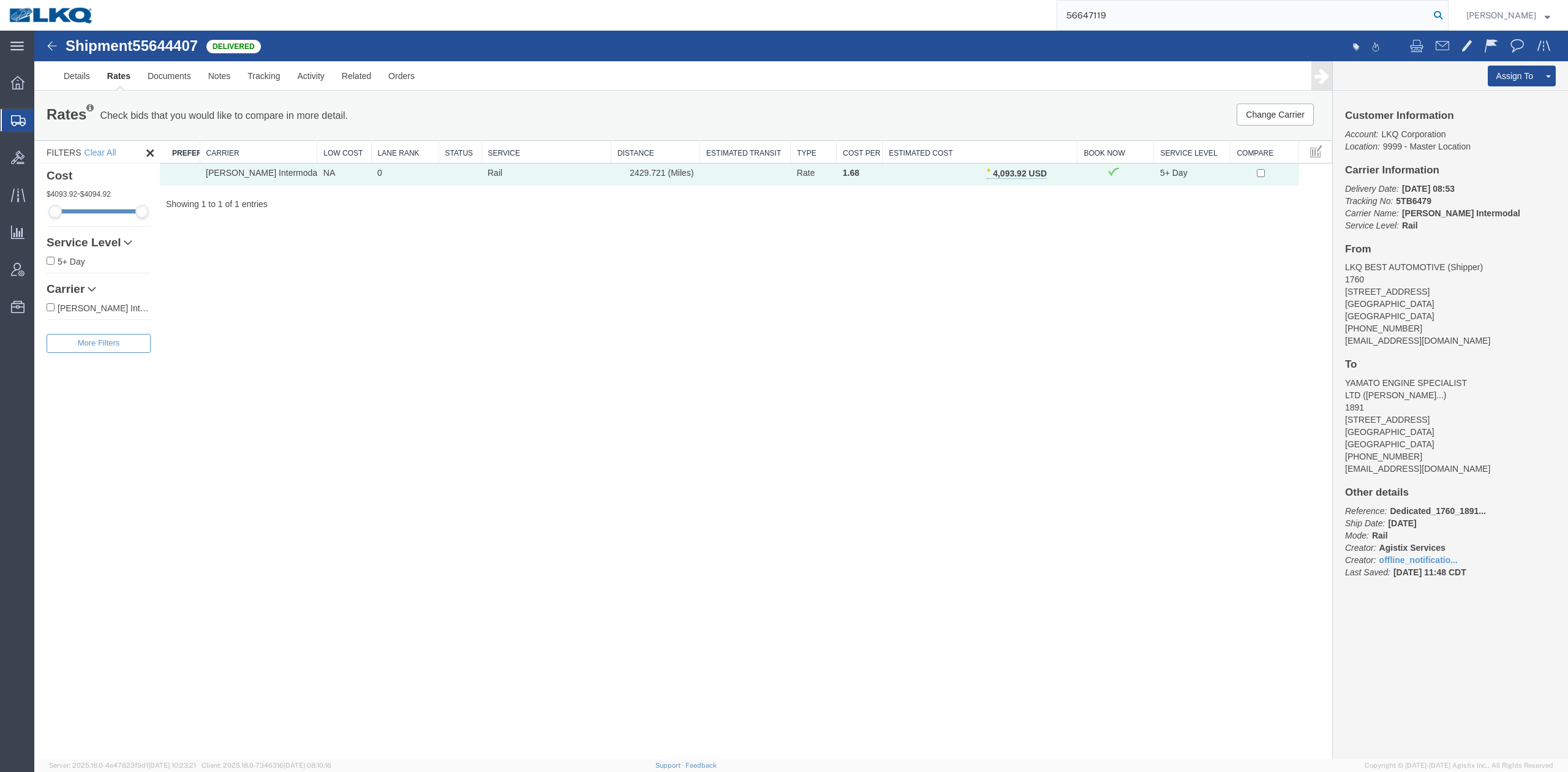
type input "56647119"
click at [1447, 10] on icon at bounding box center [1438, 15] width 17 height 17
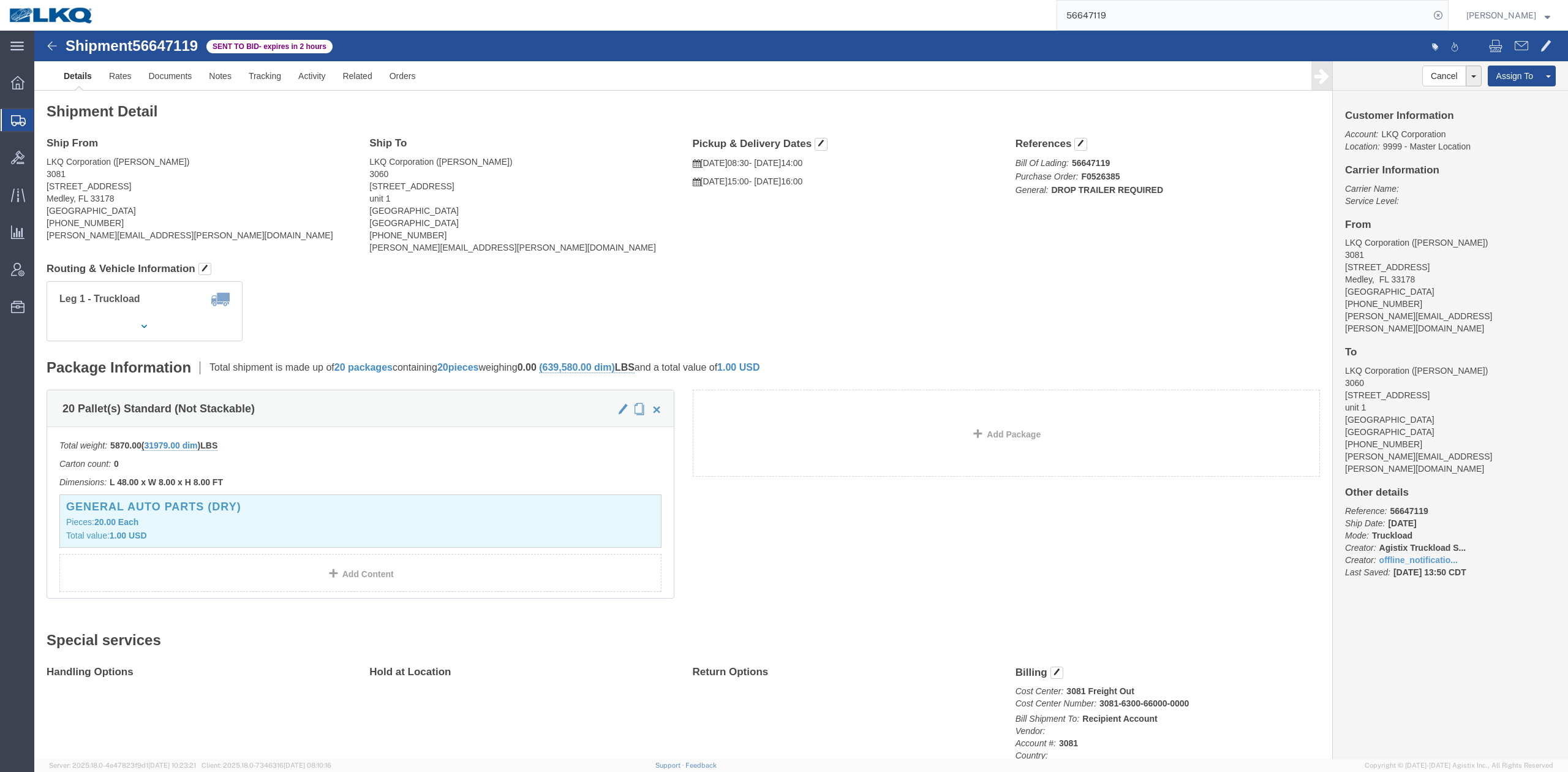
drag, startPoint x: 141, startPoint y: 12, endPoint x: 164, endPoint y: 24, distance: 25.9
click span "56647119"
copy span "56647119"
click link "Rates"
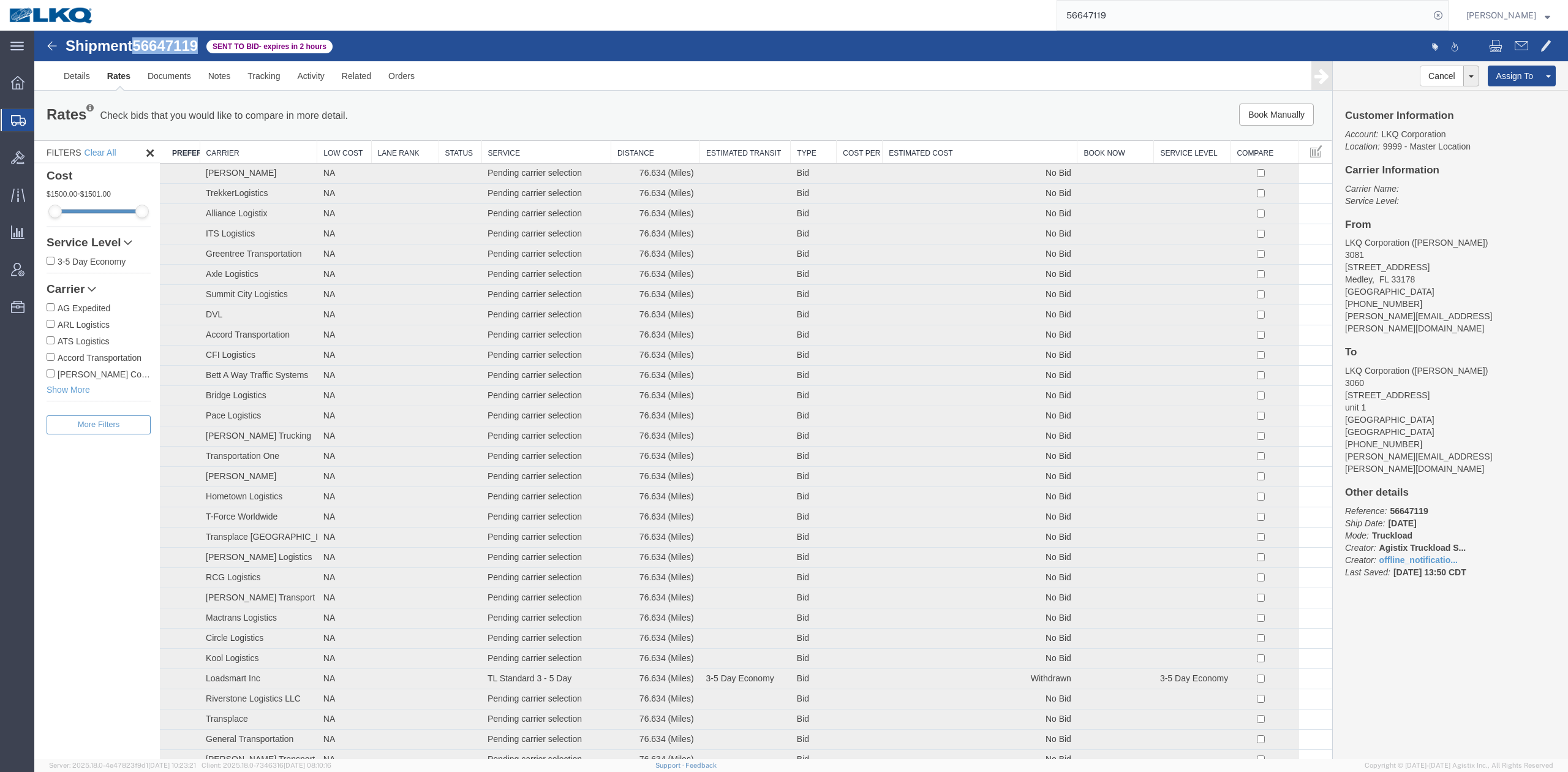
drag, startPoint x: 1027, startPoint y: 158, endPoint x: 941, endPoint y: 148, distance: 86.6
click at [1027, 158] on th "Estimated Cost" at bounding box center [979, 152] width 195 height 23
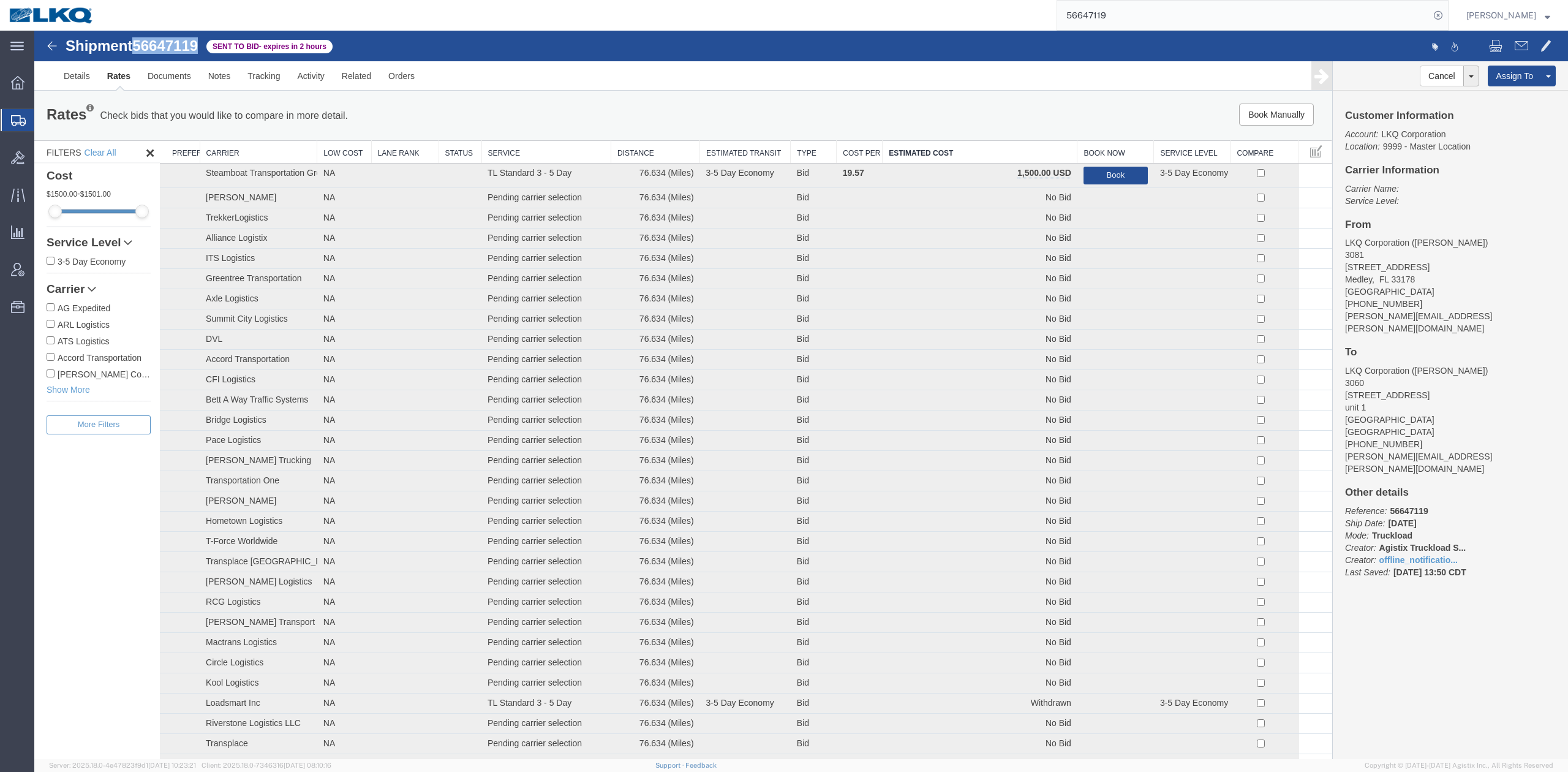
click at [924, 148] on th "Estimated Cost" at bounding box center [979, 152] width 195 height 23
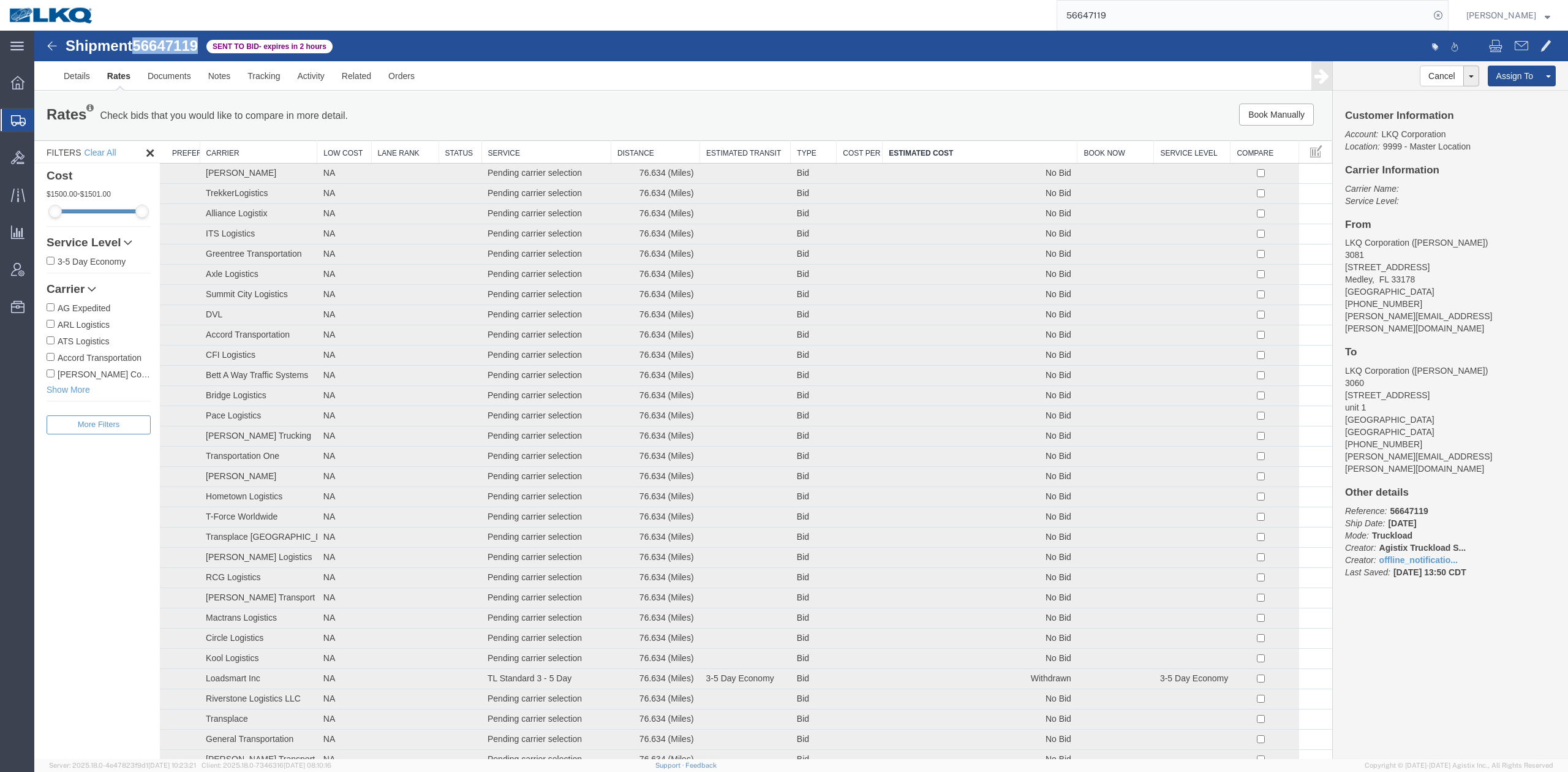
click at [924, 148] on th "Estimated Cost" at bounding box center [979, 152] width 195 height 23
click at [861, 89] on ul "Details Rates Documents Notes Tracking Activity Related Orders" at bounding box center [801, 76] width 1492 height 29
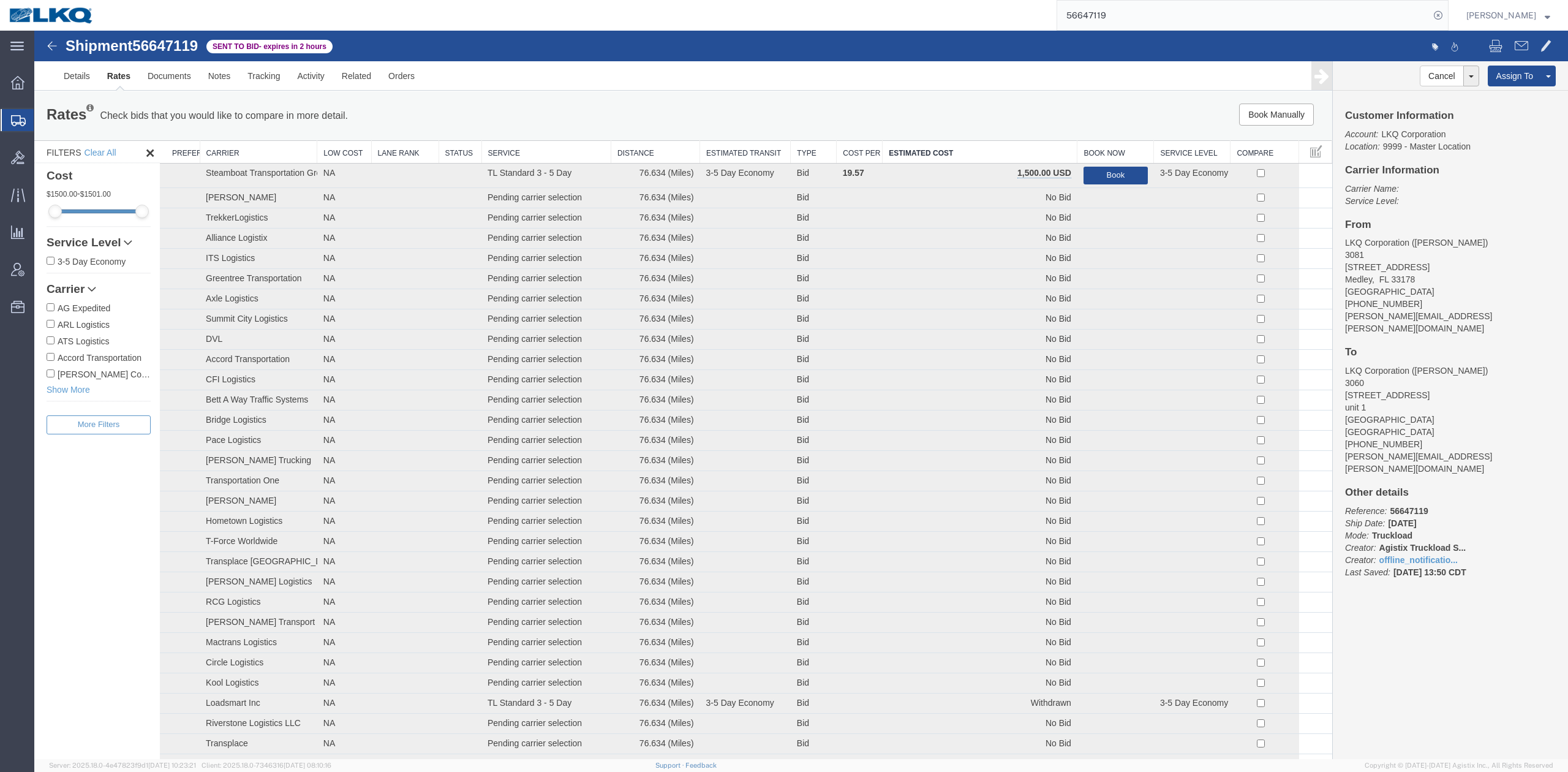
drag, startPoint x: 1419, startPoint y: 97, endPoint x: 1285, endPoint y: 89, distance: 134.2
click at [34, 31] on link "Withdraw Bid" at bounding box center [34, 31] width 0 height 0
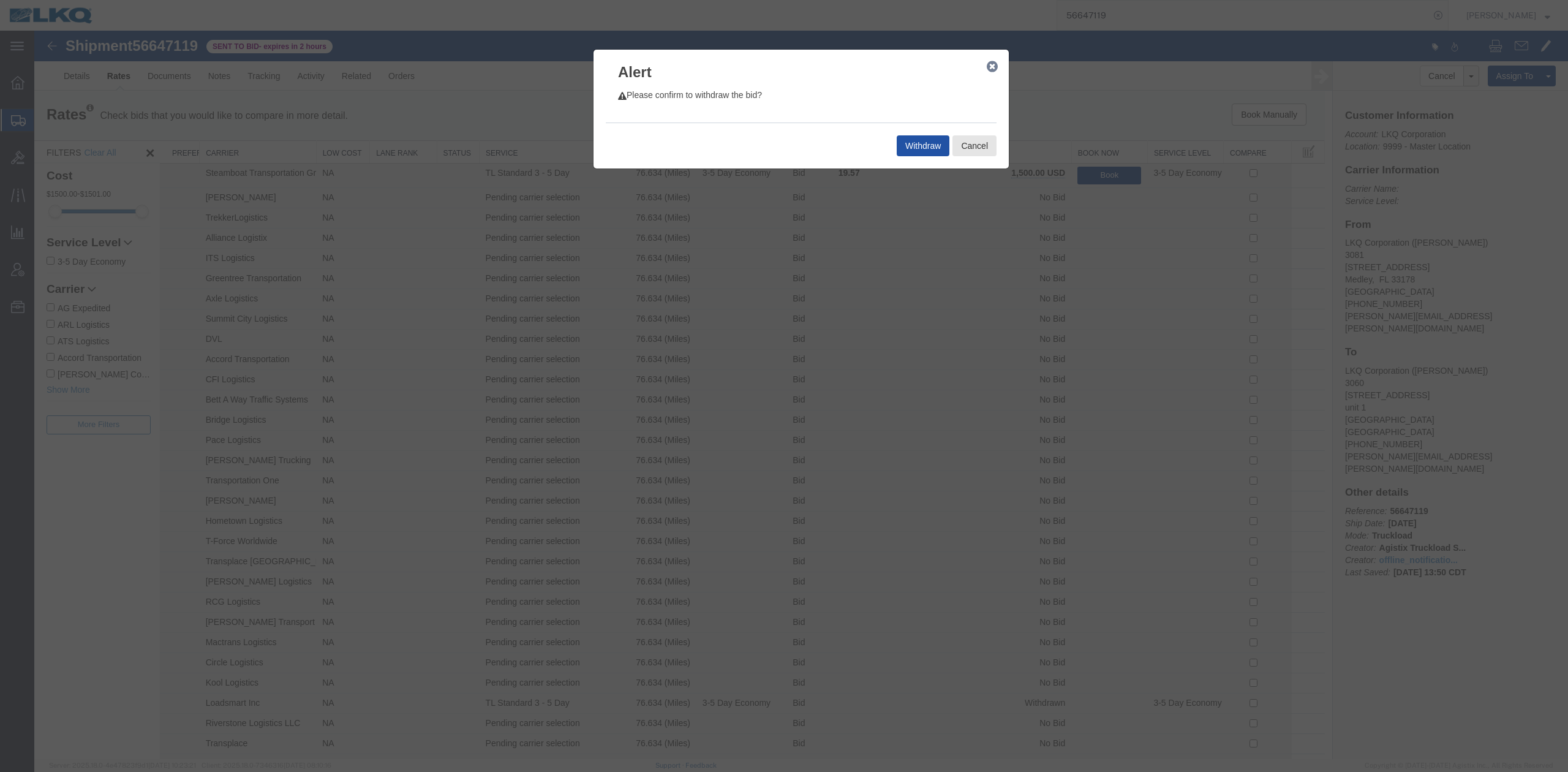
click at [934, 138] on button "Withdraw" at bounding box center [923, 146] width 53 height 21
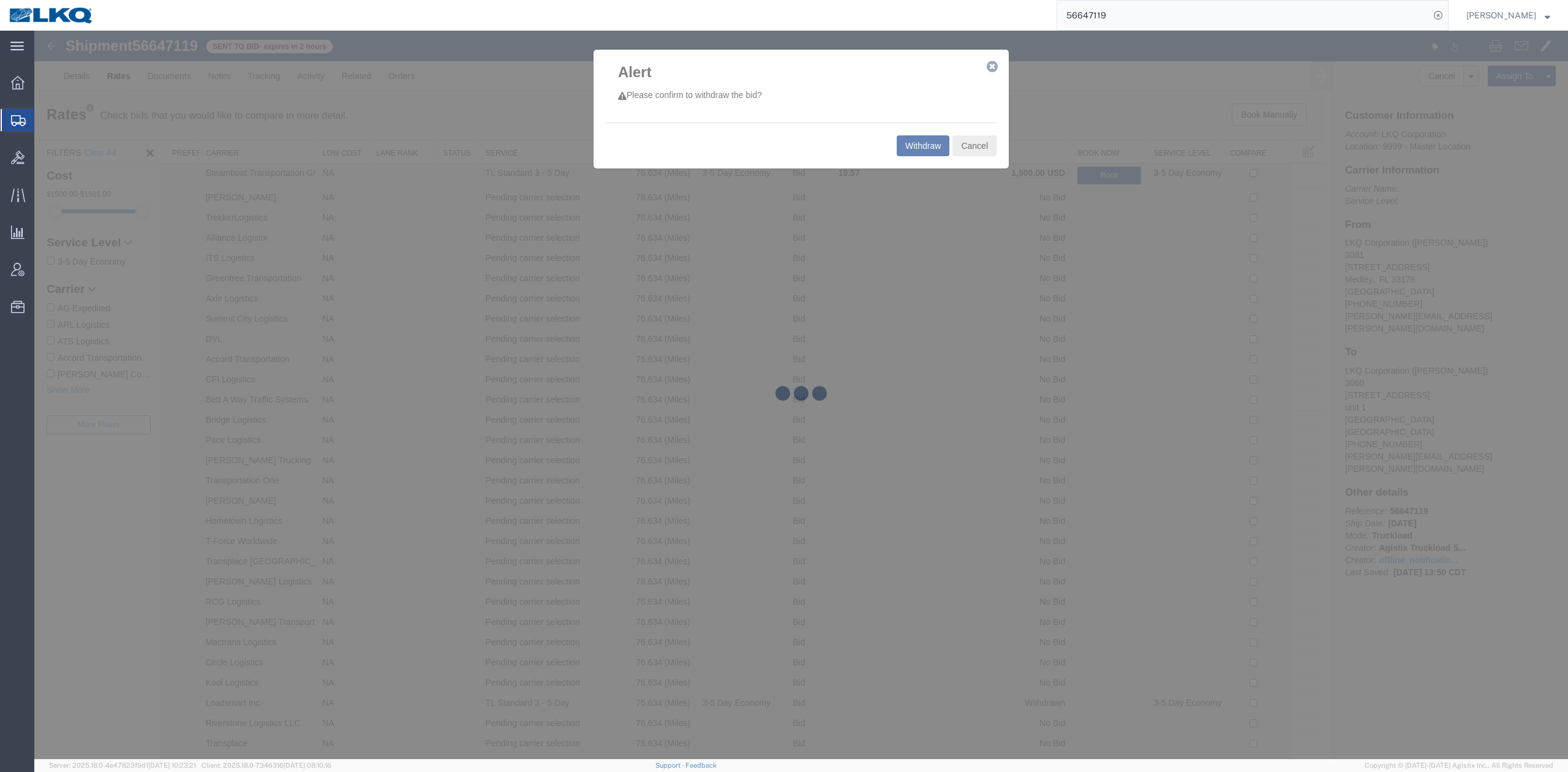
select select "27816"
select select "27782"
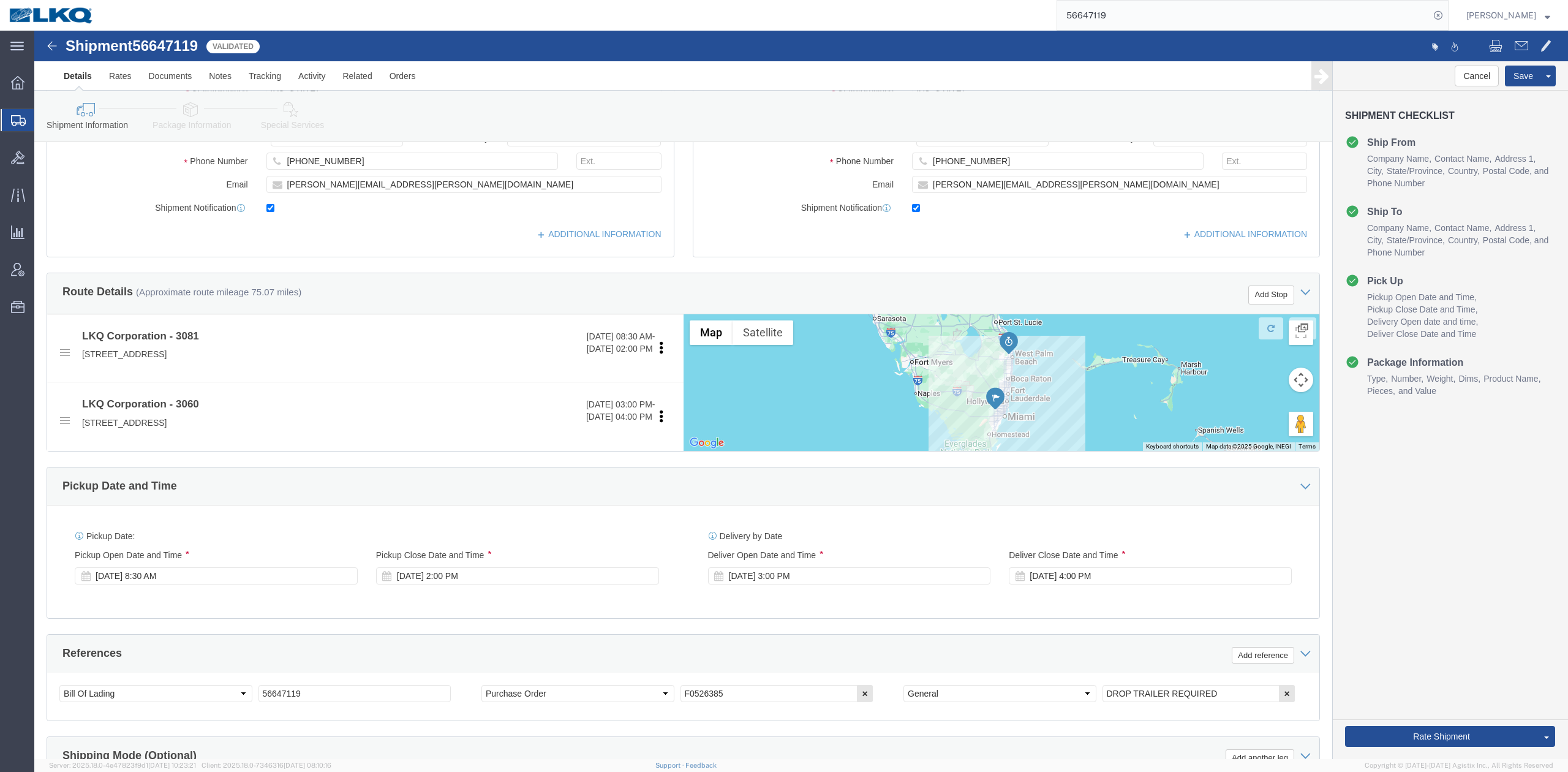
scroll to position [490, 0]
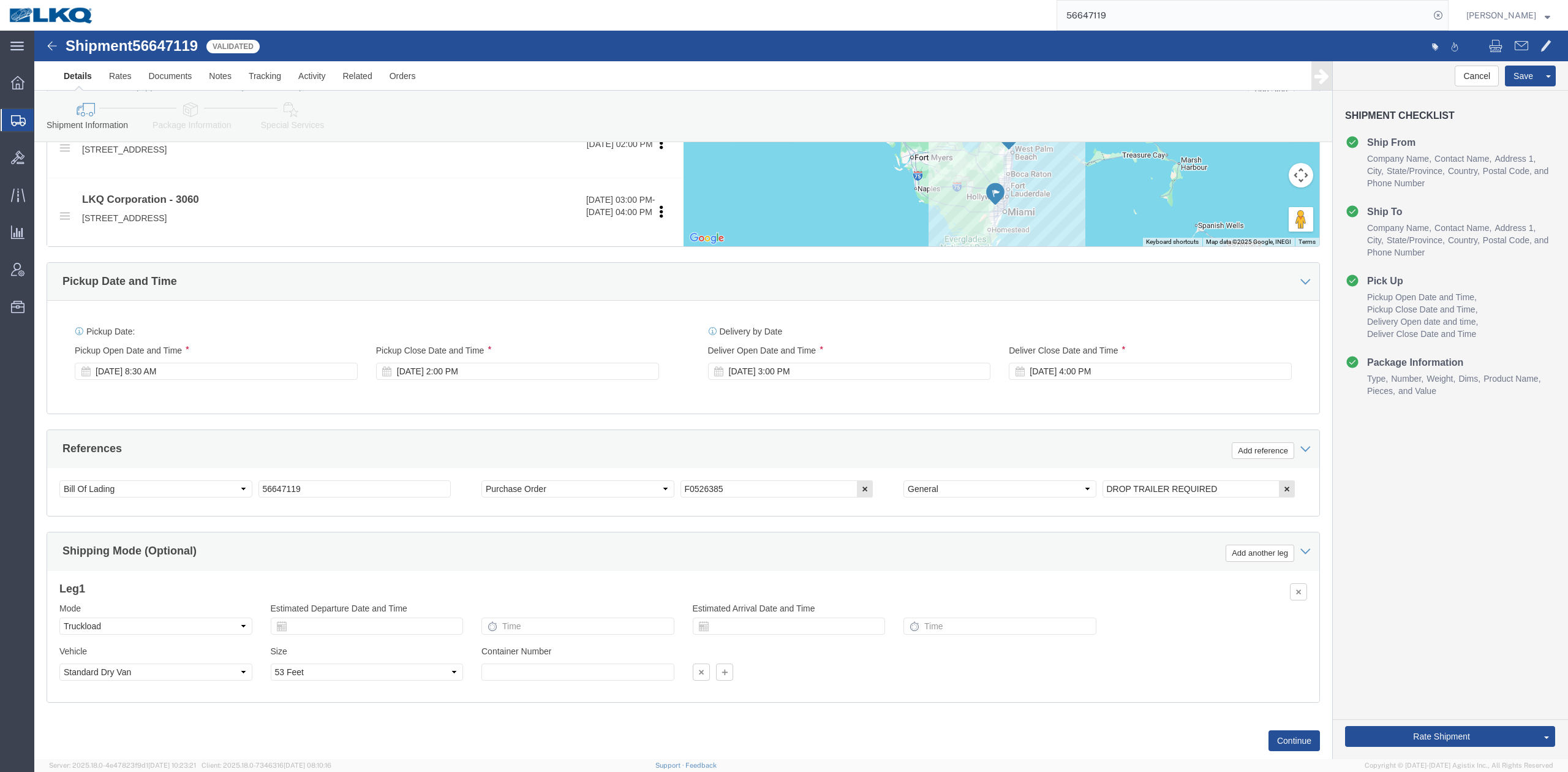
click link "Special Services"
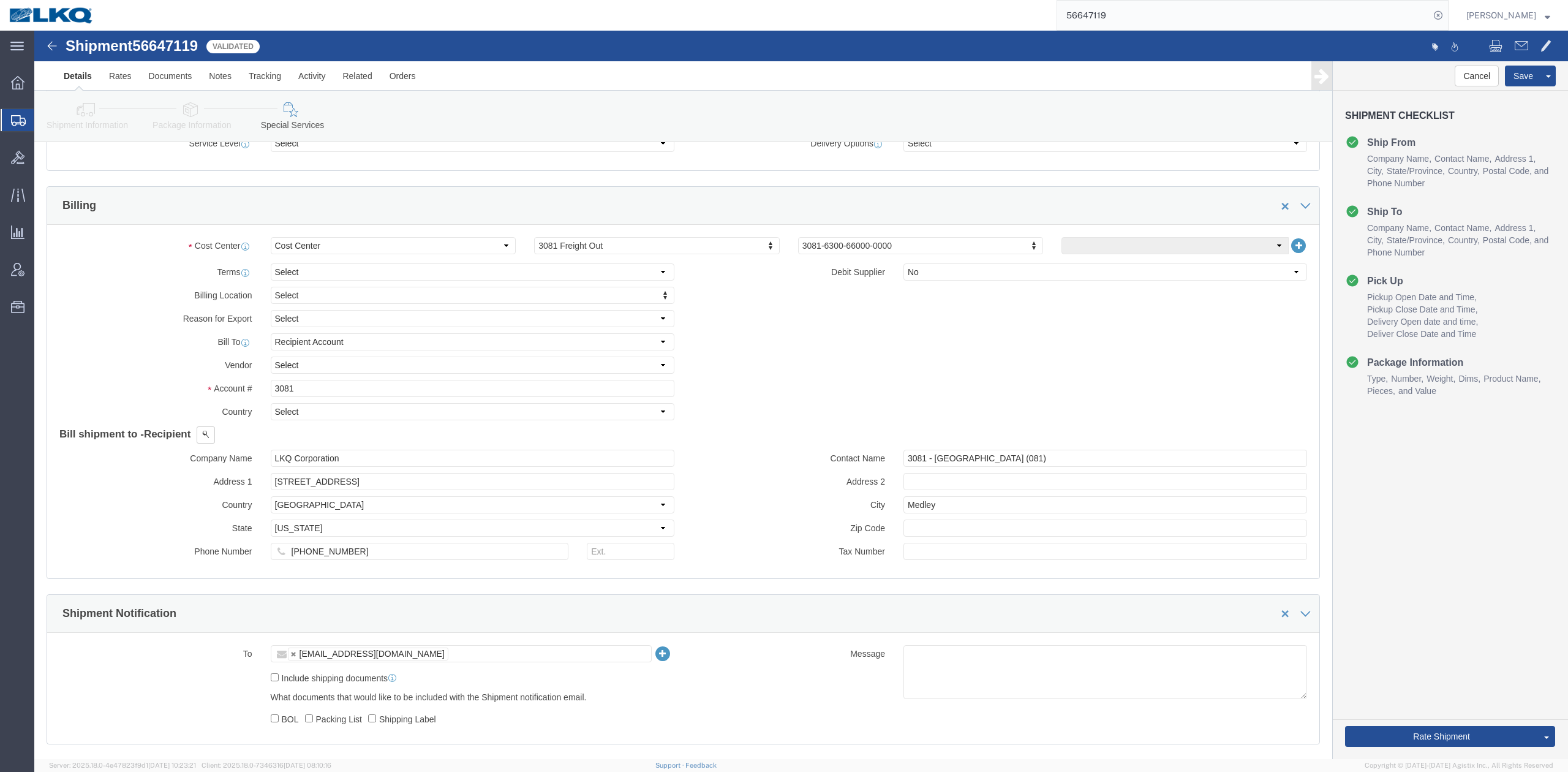
scroll to position [1146, 0]
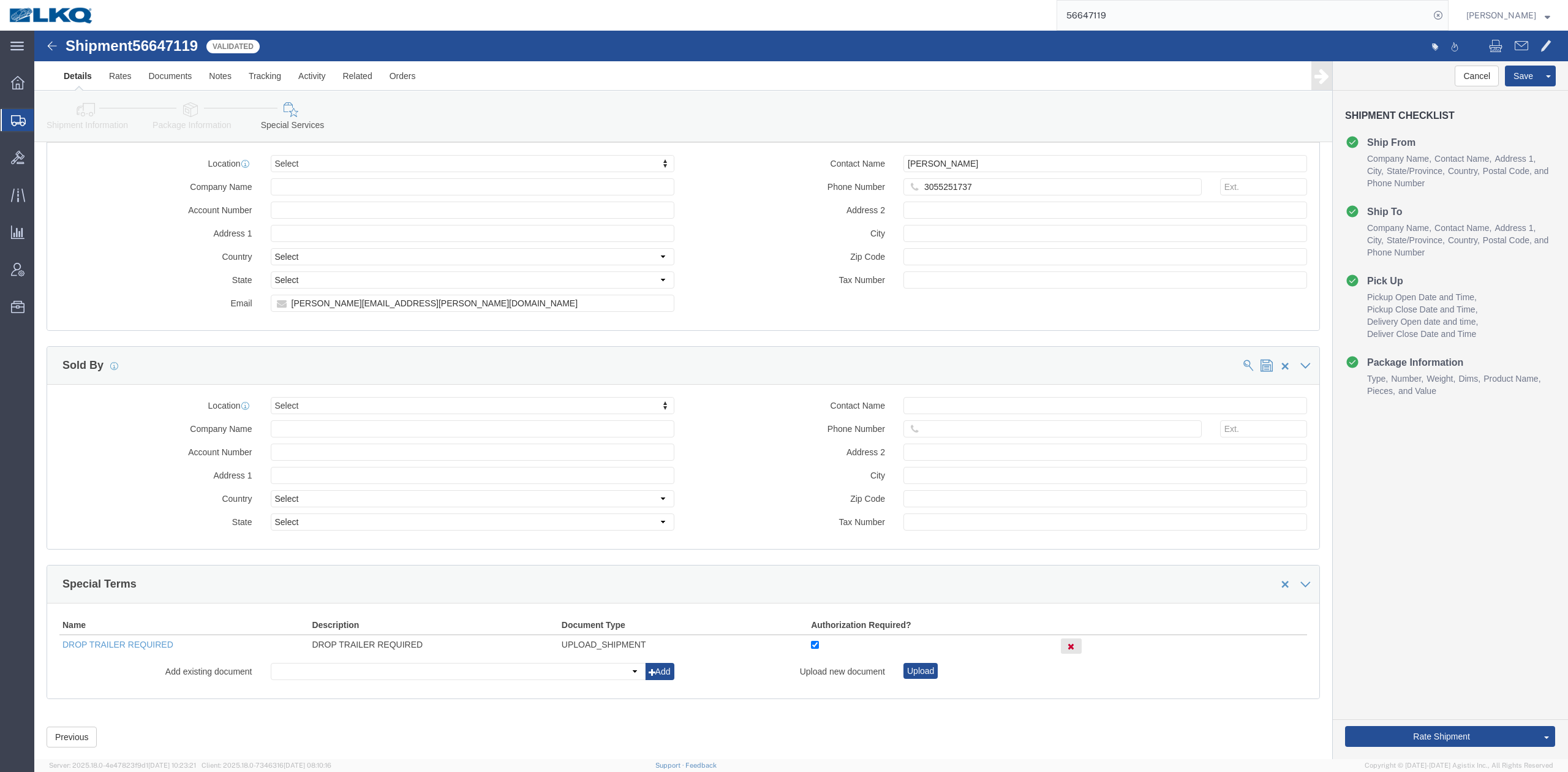
click icon
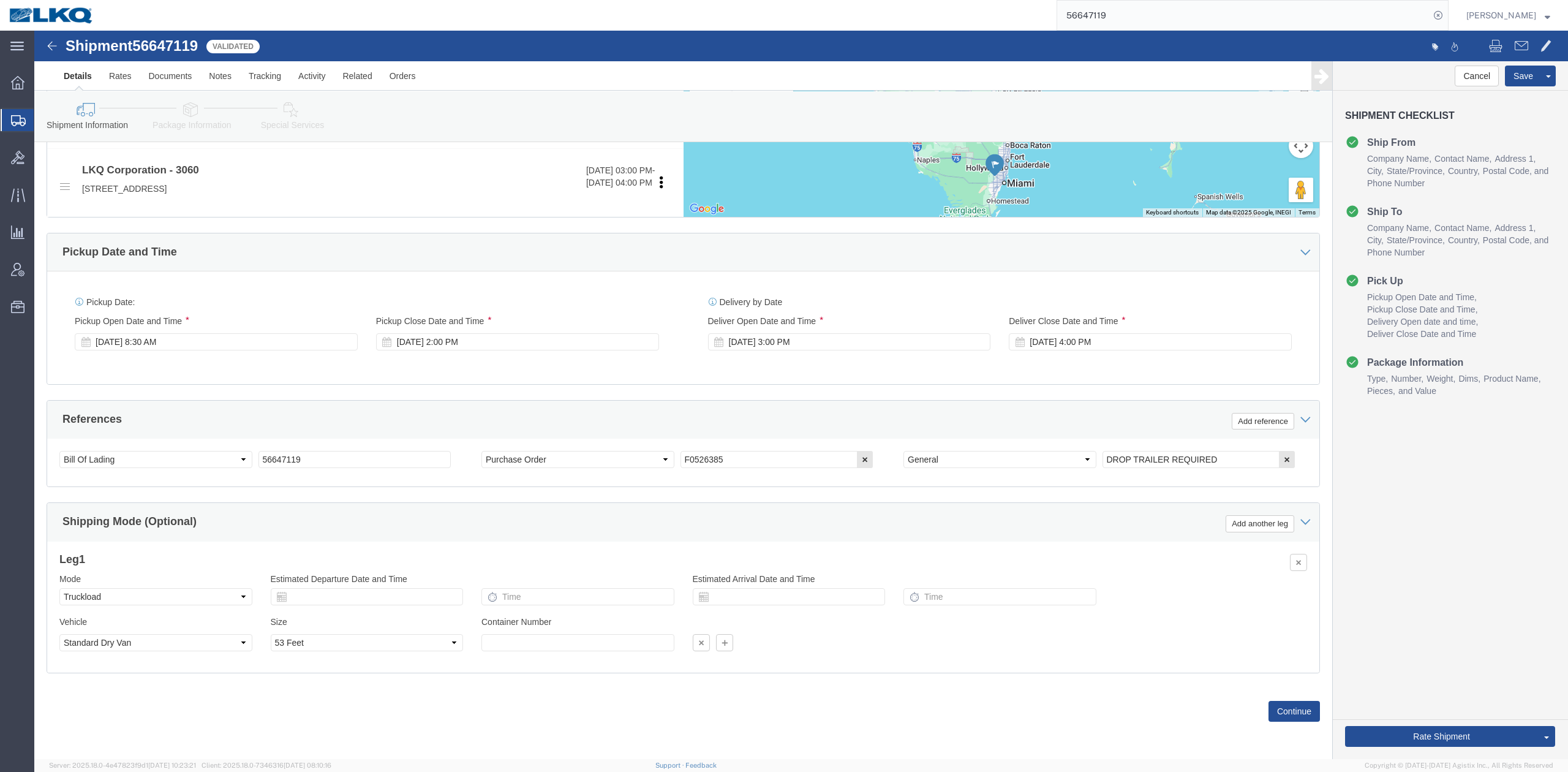
scroll to position [490, 0]
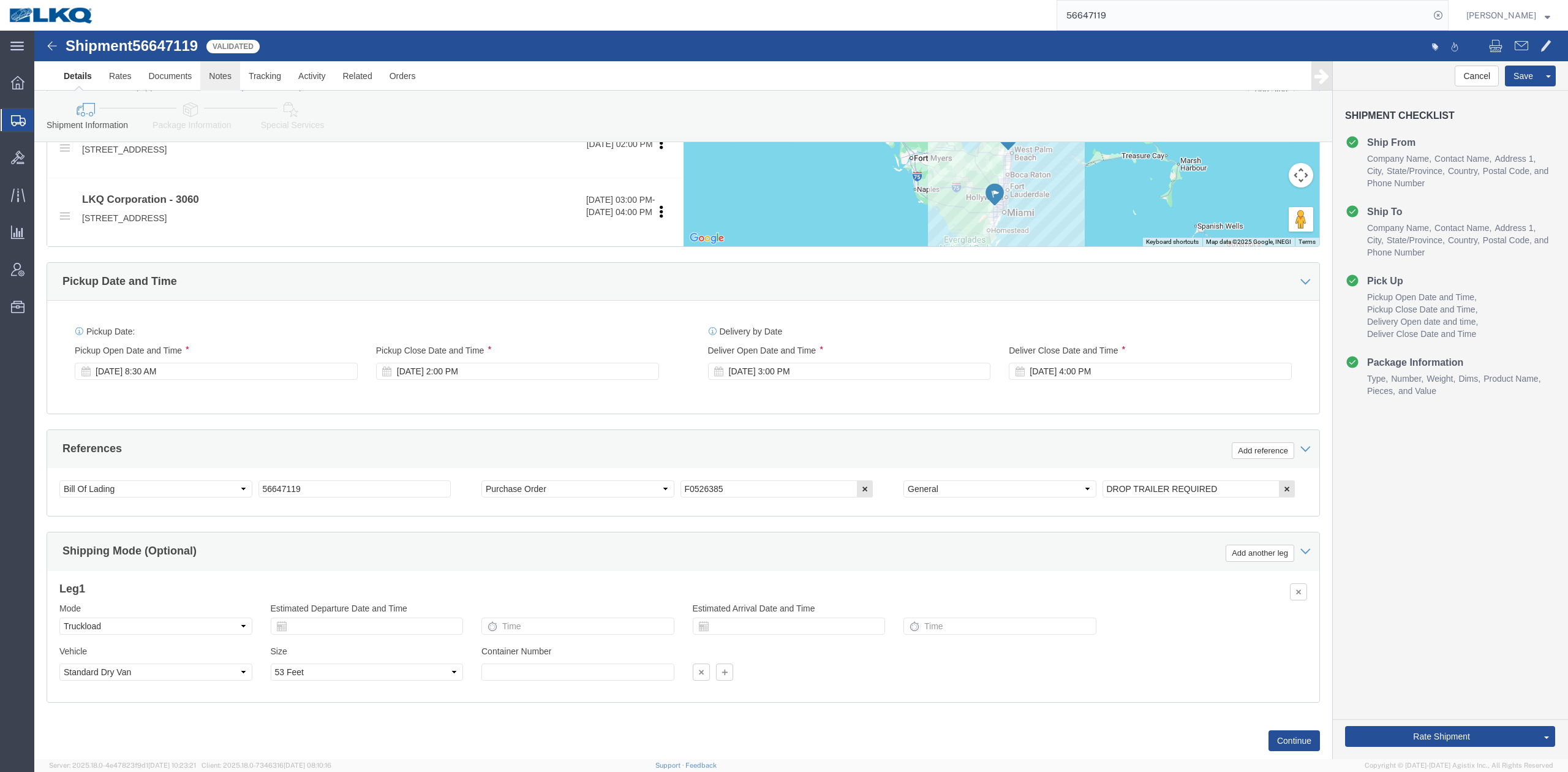
click link "Notes"
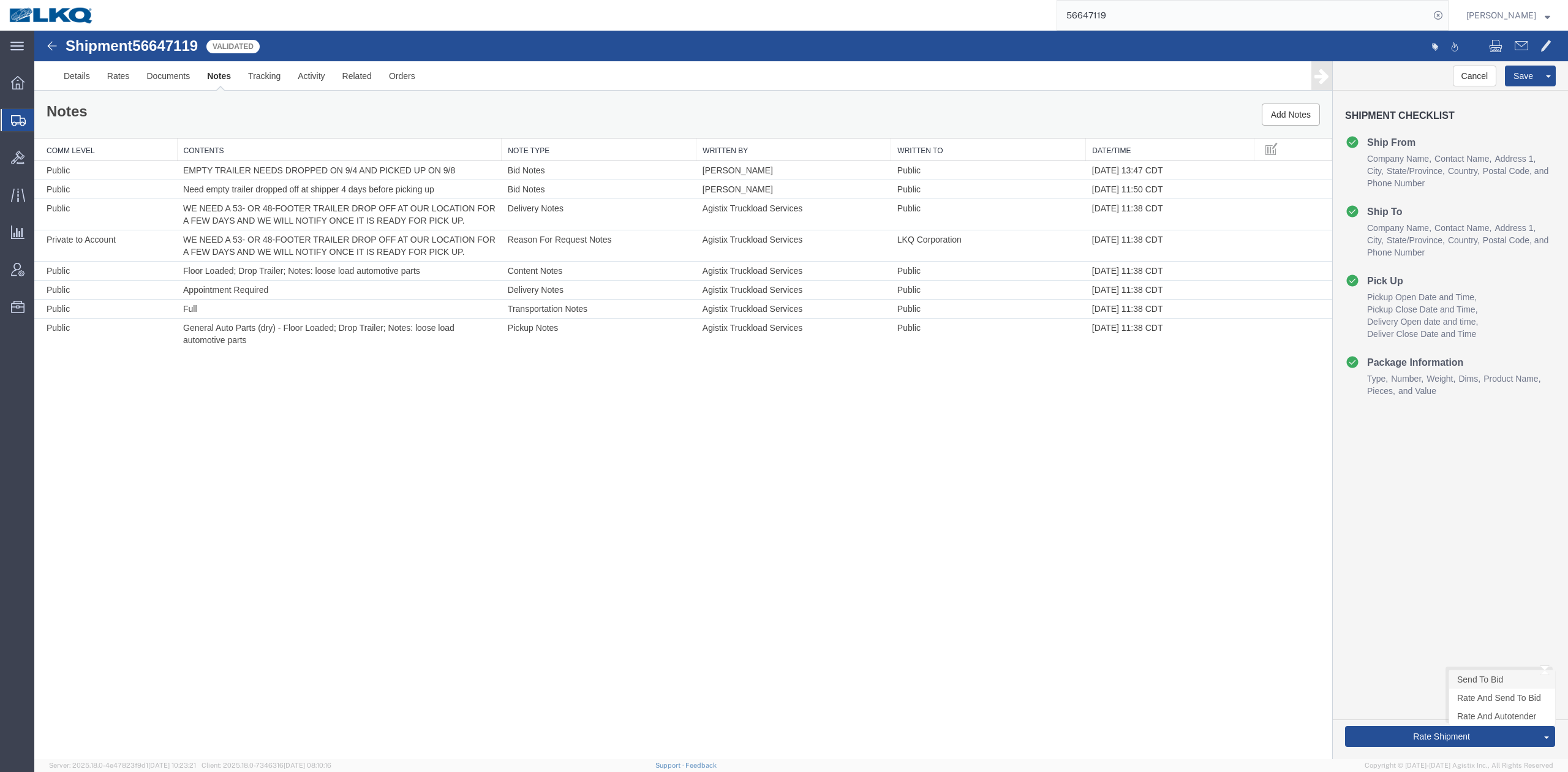
click at [1477, 674] on link "Send To Bid" at bounding box center [1502, 680] width 106 height 19
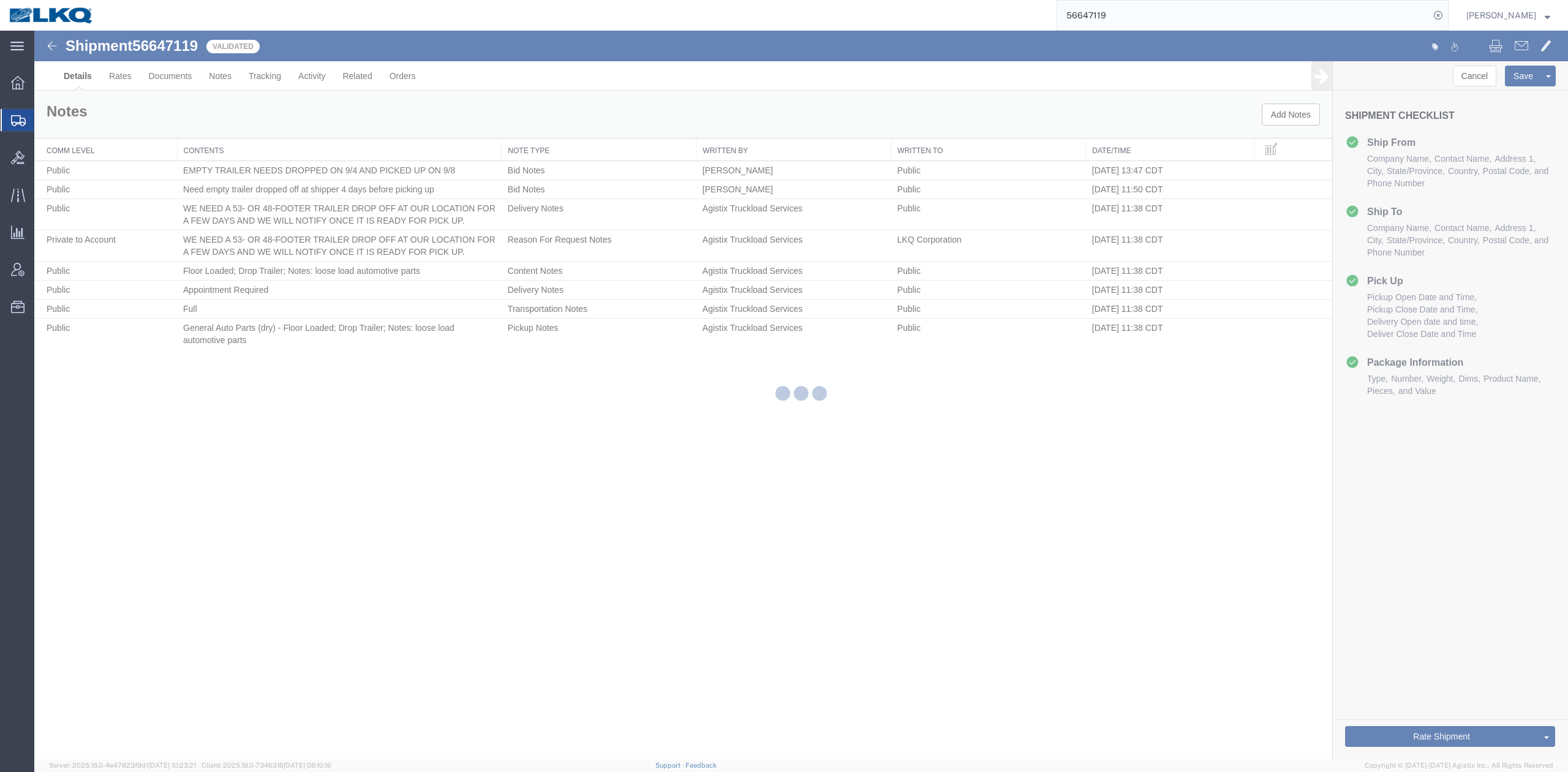
select select "27816"
select select "27782"
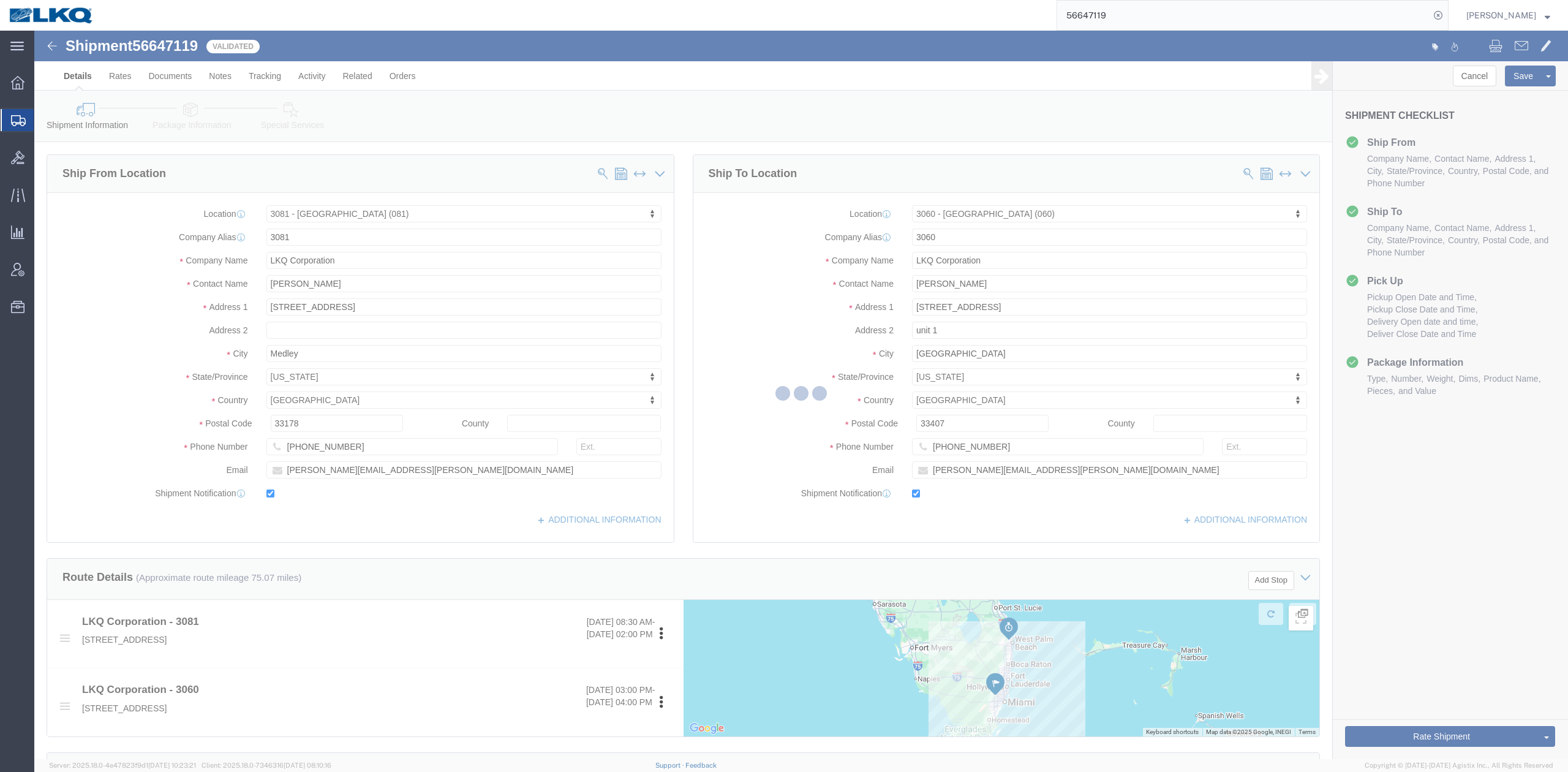
select select "TL"
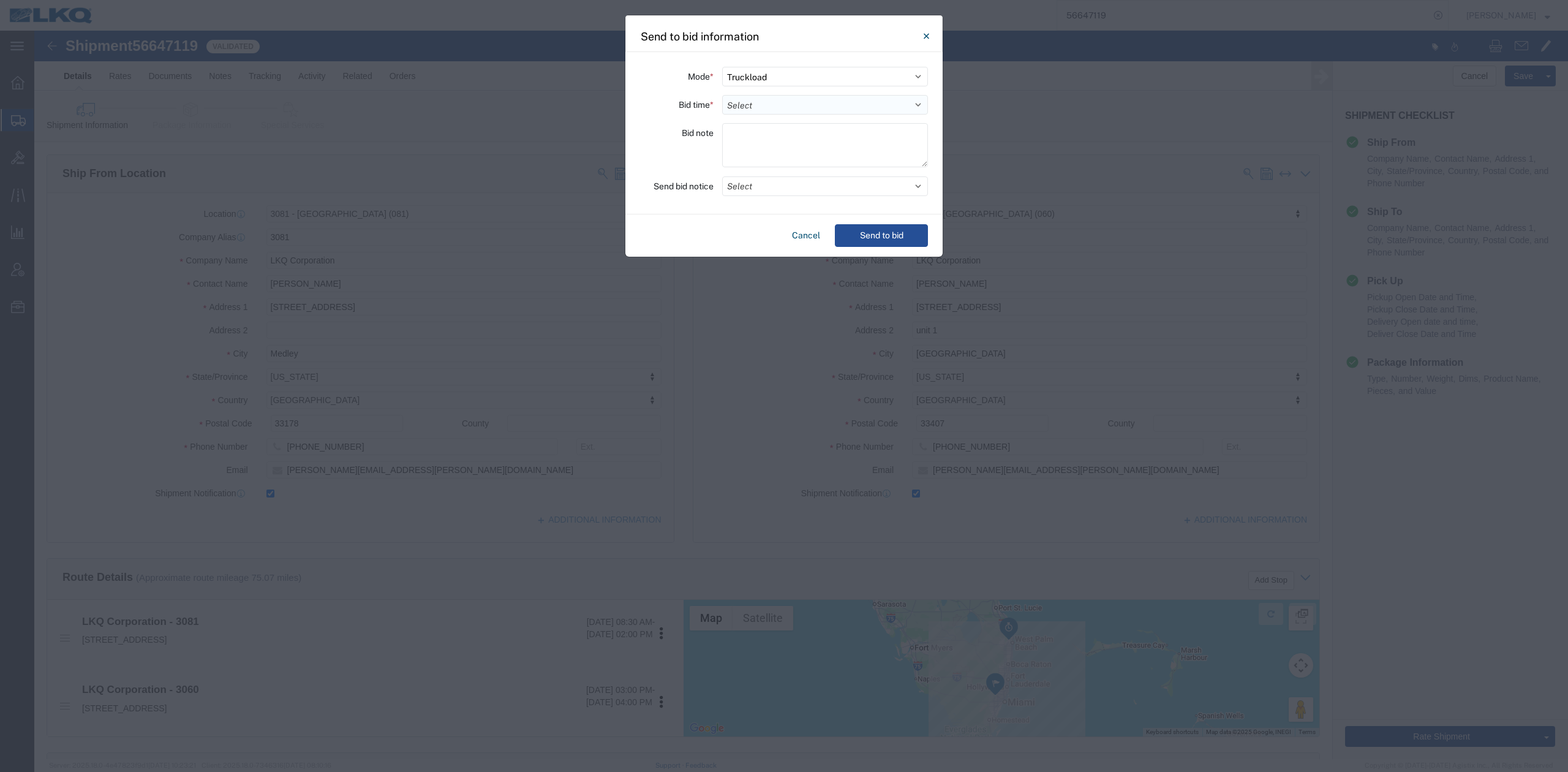
click at [767, 104] on select "Select 30 Min (Rush) 1 Hour (Rush) 2 Hours (Rush) 4 Hours (Rush) 8 Hours (Rush)…" at bounding box center [825, 105] width 206 height 19
select select "24"
click at [722, 95] on select "Select 30 Min (Rush) 1 Hour (Rush) 2 Hours (Rush) 4 Hours (Rush) 8 Hours (Rush)…" at bounding box center [825, 105] width 206 height 19
click at [758, 194] on button "Select" at bounding box center [825, 187] width 206 height 19
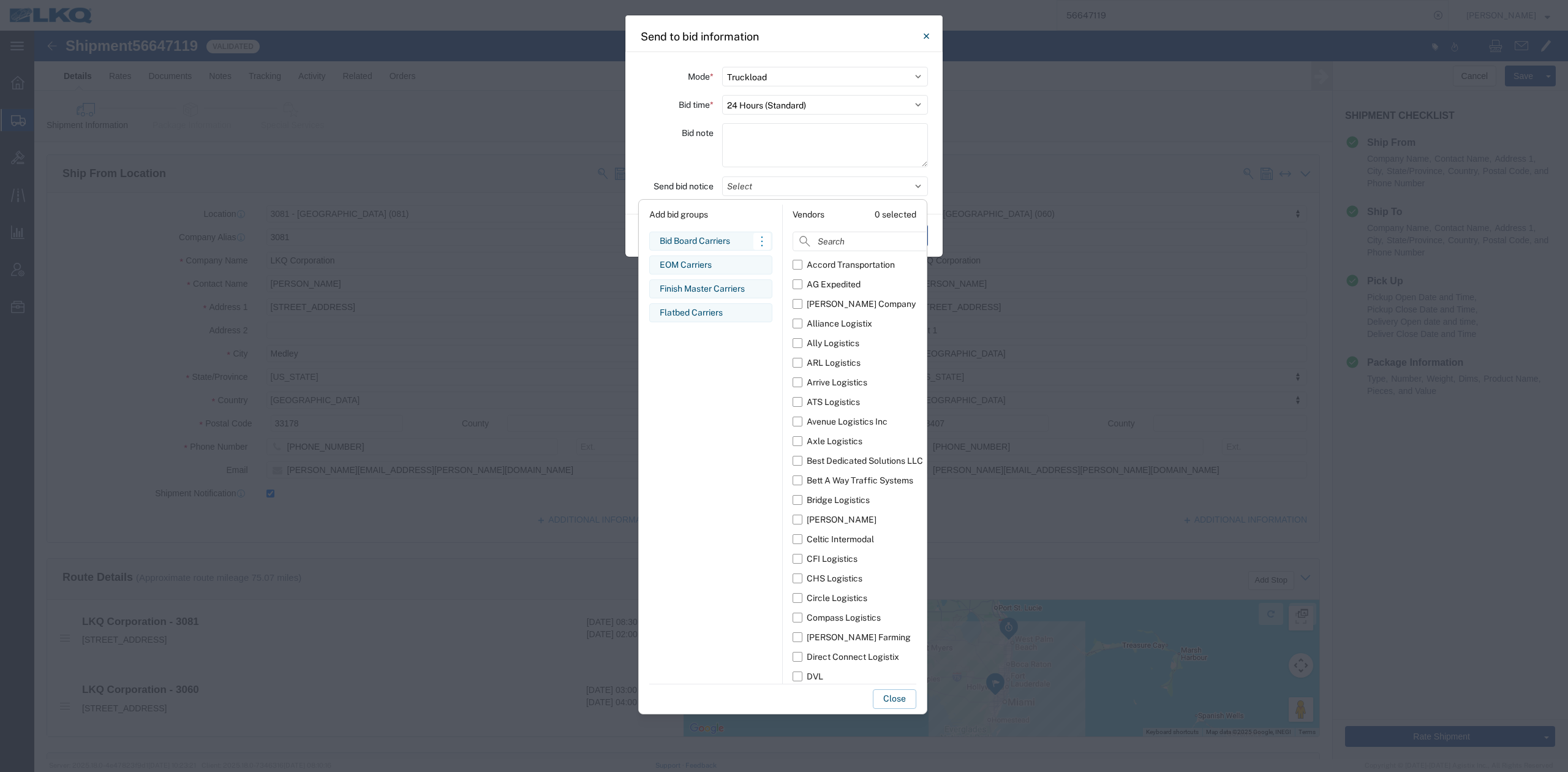
click at [699, 239] on div "Bid Board Carriers" at bounding box center [711, 241] width 103 height 13
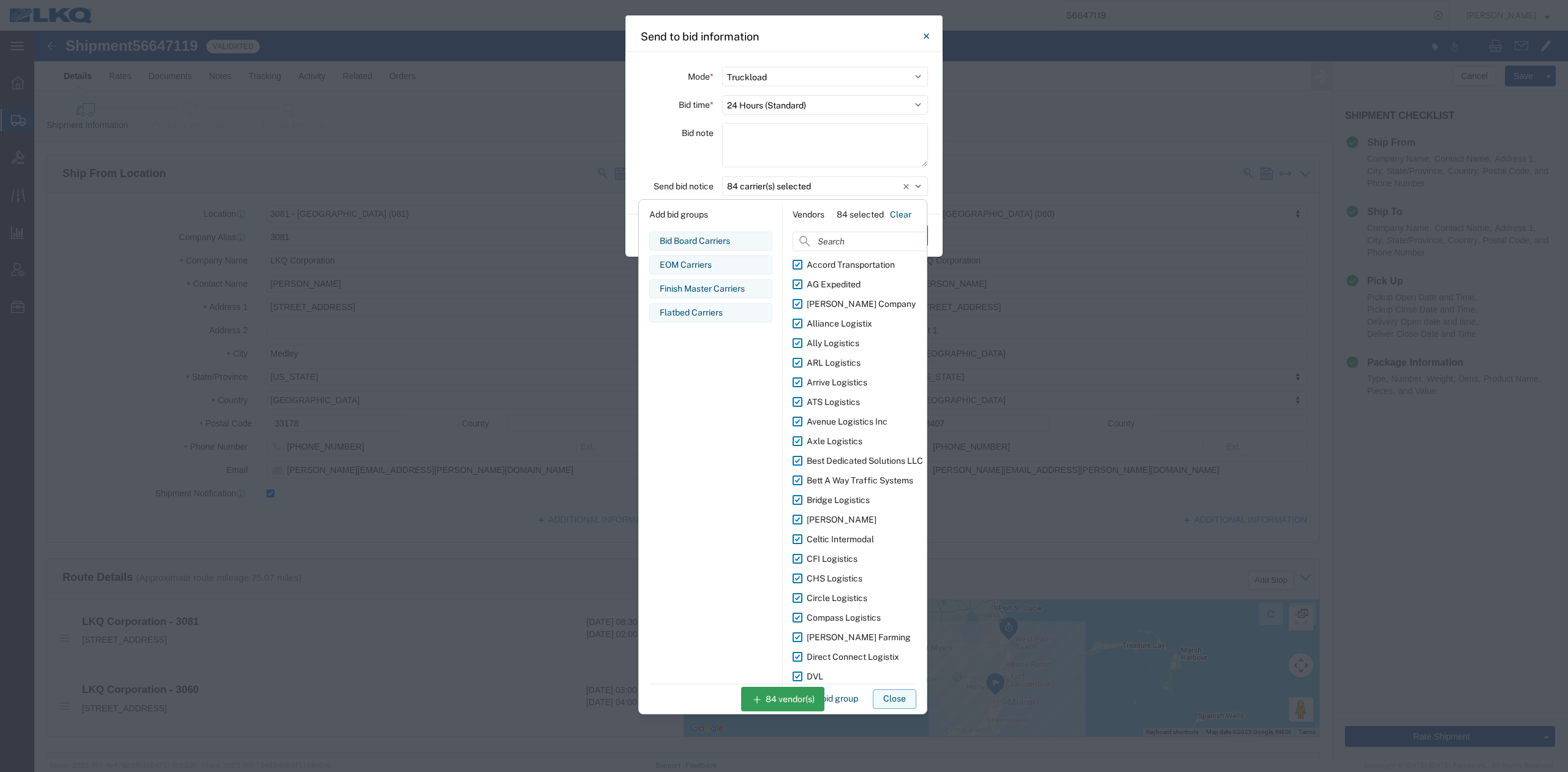
click at [896, 694] on button "Close" at bounding box center [894, 699] width 44 height 19
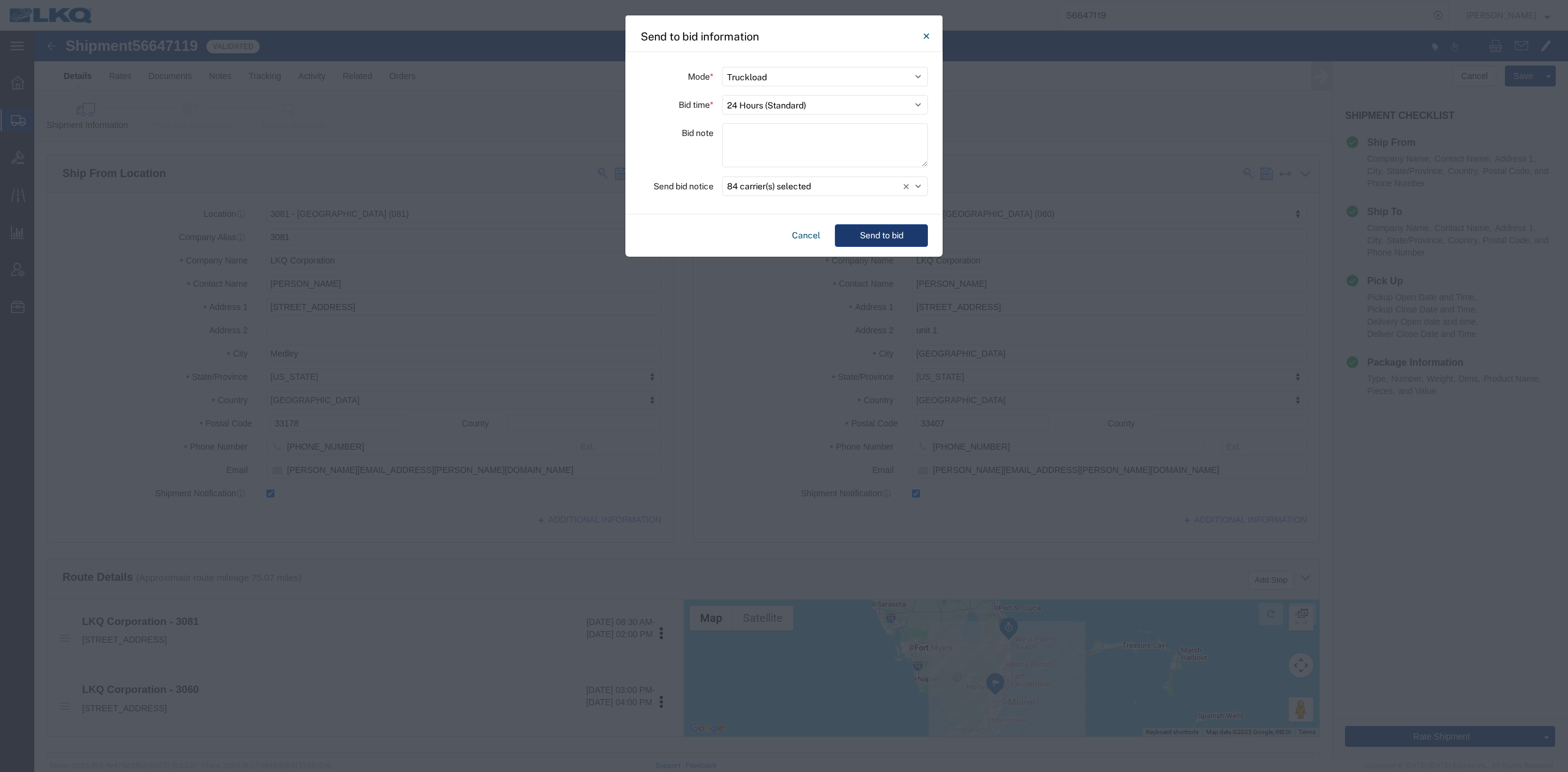
click at [905, 231] on button "Send to bid" at bounding box center [881, 235] width 93 height 23
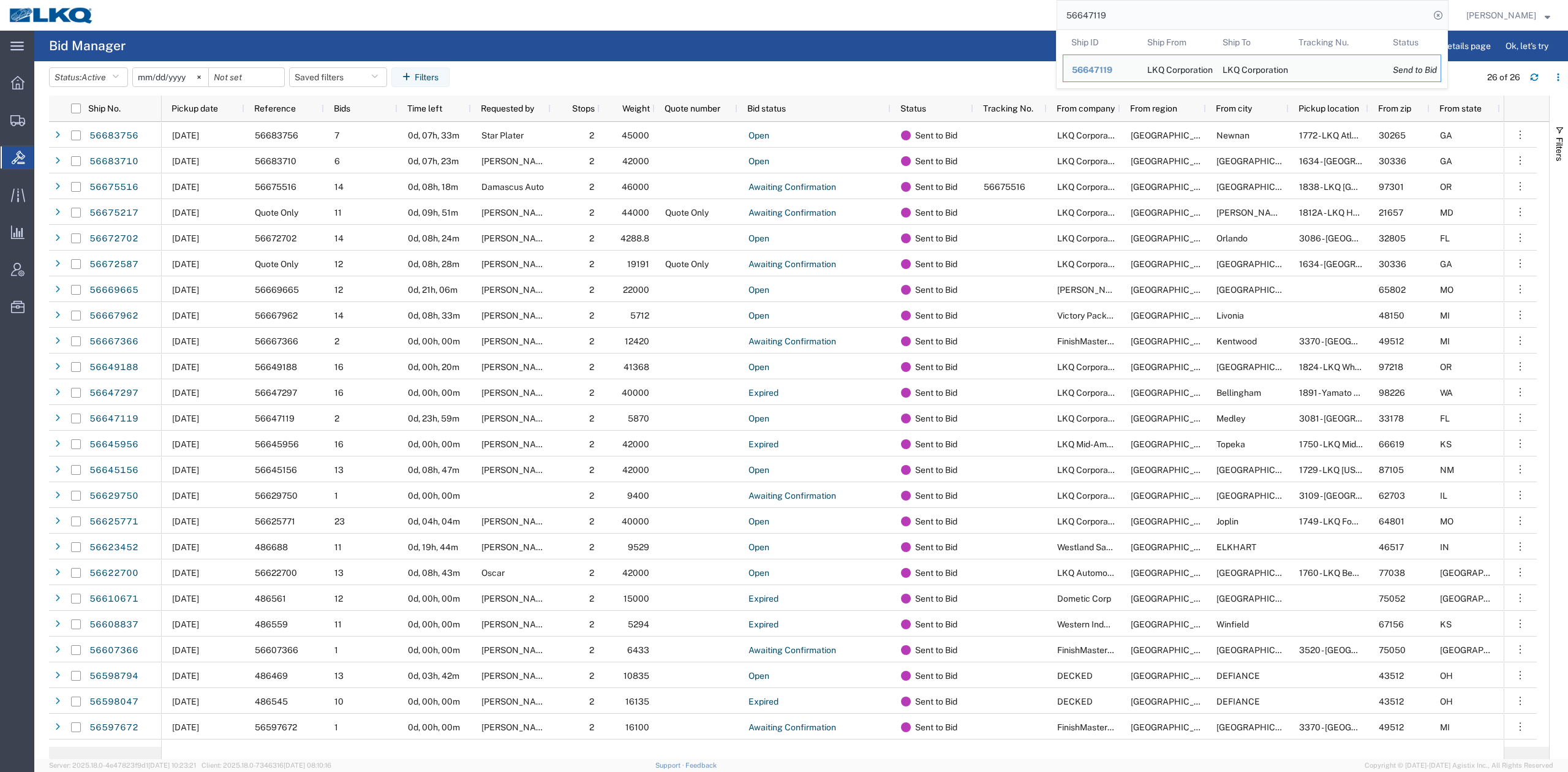
click at [1133, 20] on input "56647119" at bounding box center [1243, 15] width 372 height 29
paste input "309281"
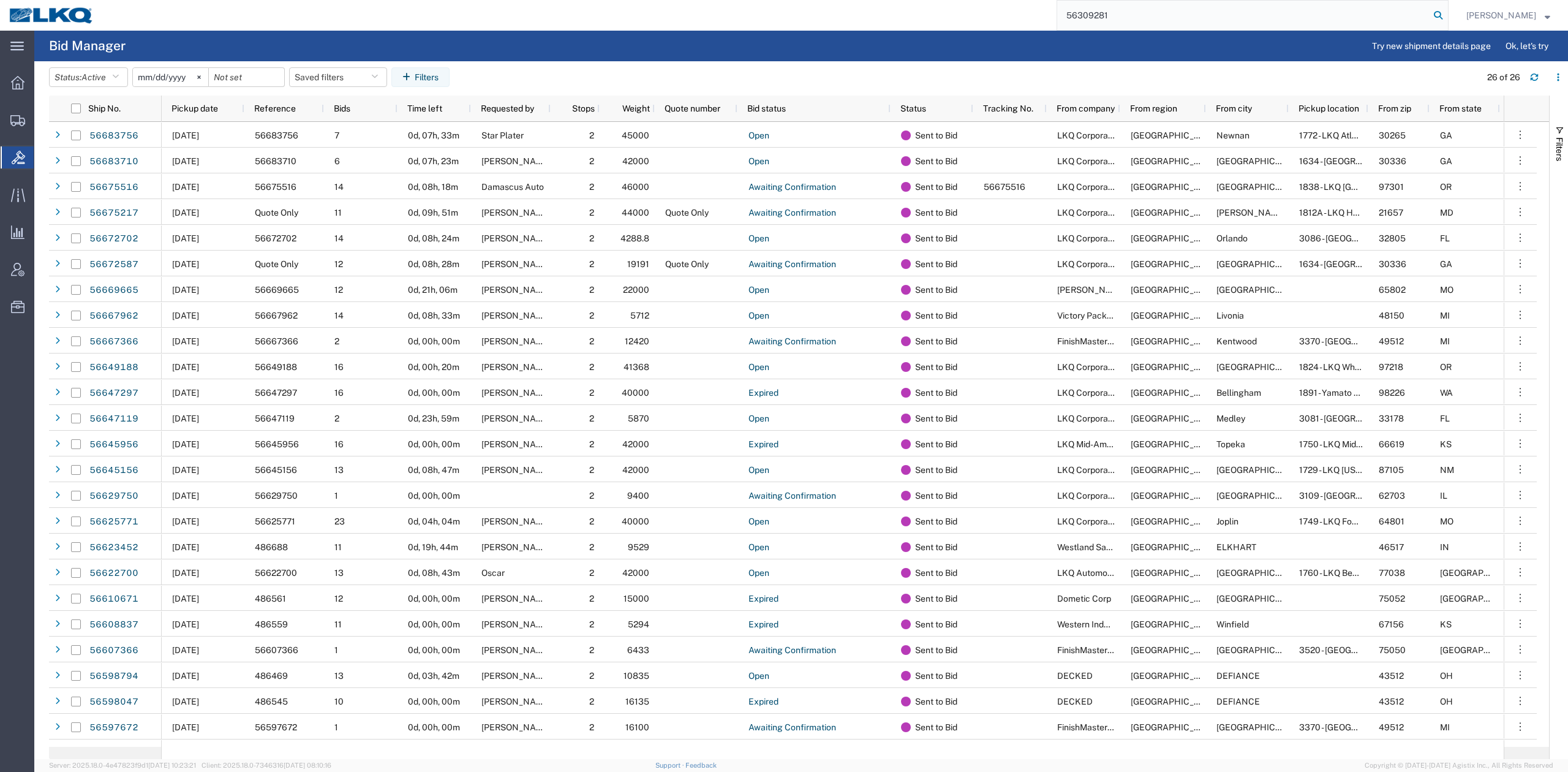
click at [1430, 15] on input "56309281" at bounding box center [1243, 15] width 372 height 29
type input "56309281"
click at [1447, 15] on icon at bounding box center [1438, 15] width 17 height 17
